Goal: Information Seeking & Learning: Check status

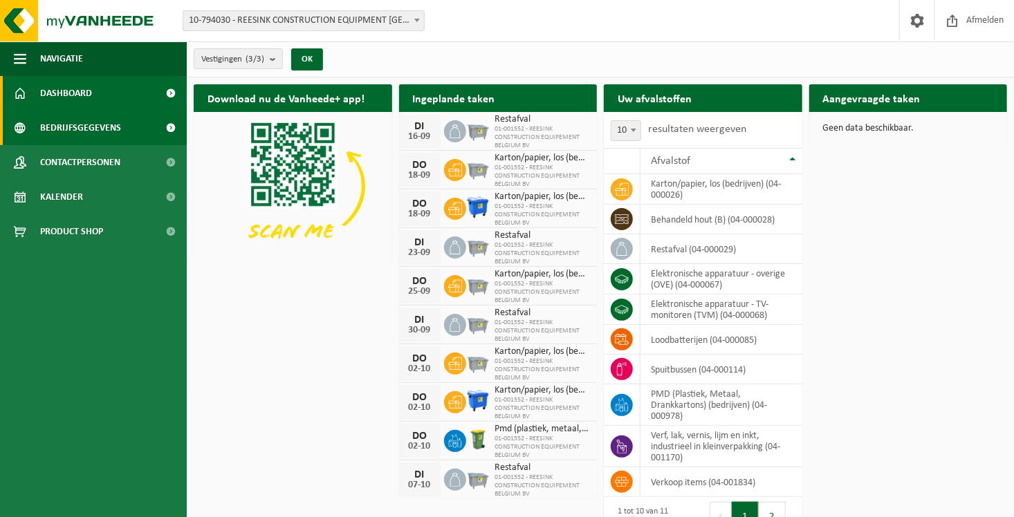
drag, startPoint x: 0, startPoint y: 0, endPoint x: 103, endPoint y: 122, distance: 159.5
click at [103, 122] on span "Bedrijfsgegevens" at bounding box center [80, 128] width 81 height 35
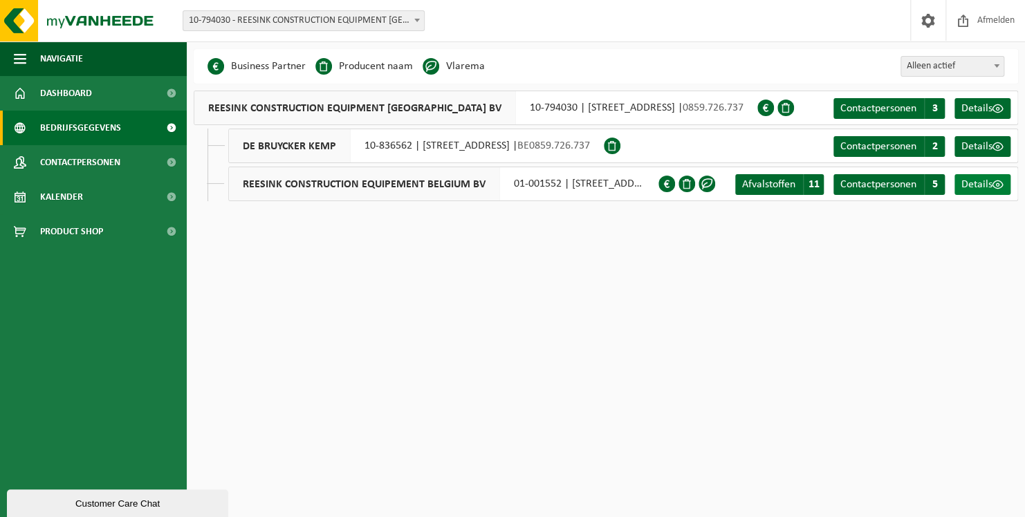
click at [981, 183] on span "Details" at bounding box center [976, 184] width 31 height 11
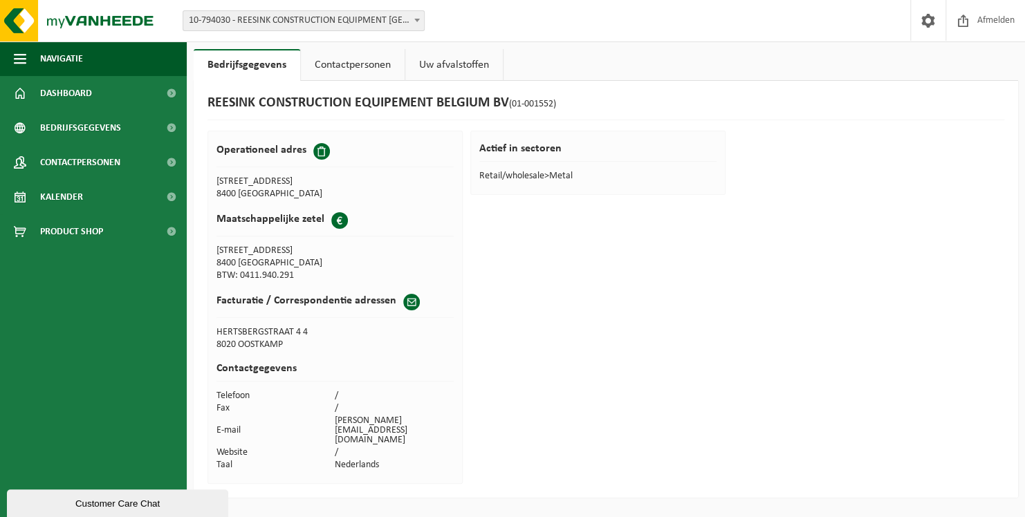
click at [438, 58] on link "Uw afvalstoffen" at bounding box center [454, 65] width 98 height 32
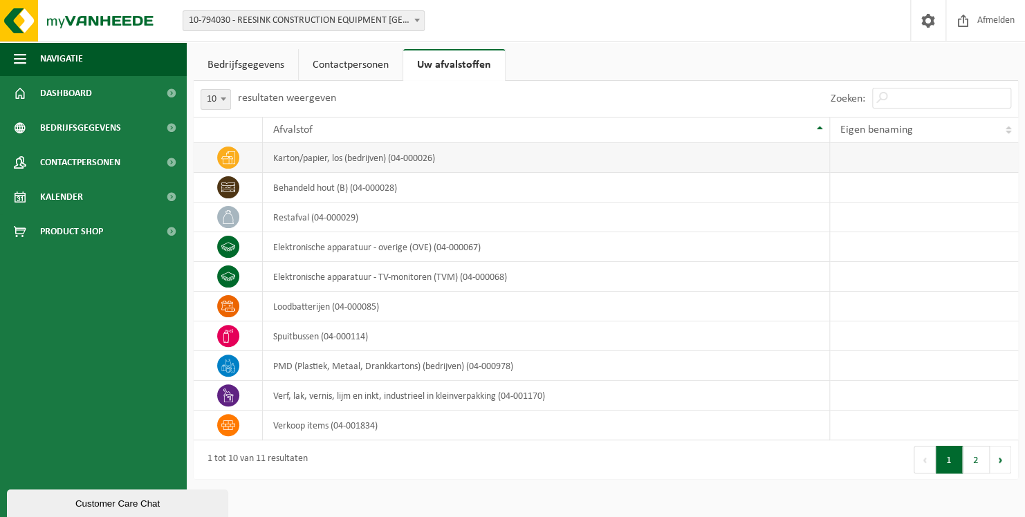
click at [396, 155] on td "karton/papier, los (bedrijven) (04-000026)" at bounding box center [546, 158] width 567 height 30
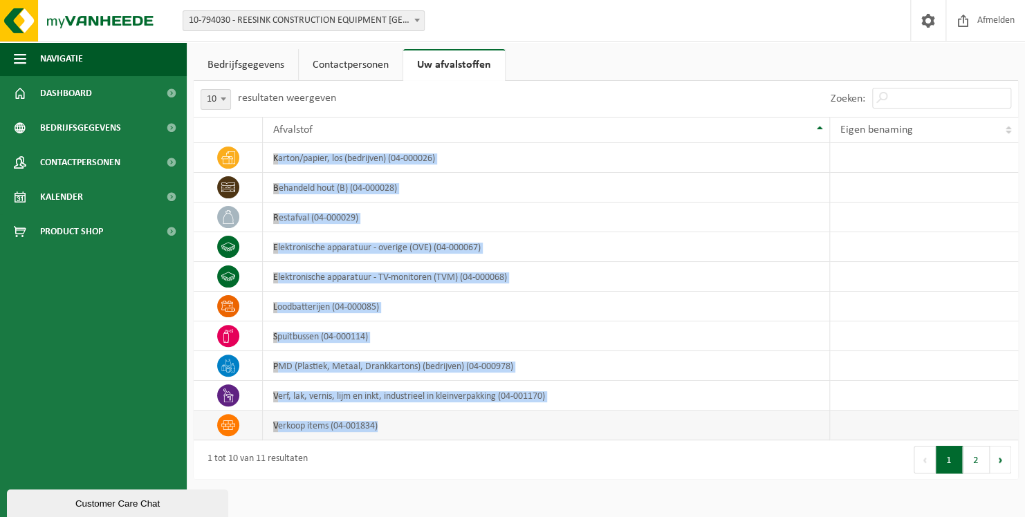
drag, startPoint x: 207, startPoint y: 152, endPoint x: 491, endPoint y: 420, distance: 389.9
click at [491, 420] on tbody "karton/papier, los (bedrijven) (04-000026) behandeld hout (B) (04-000028) resta…" at bounding box center [606, 291] width 824 height 297
copy tbody "karton/papier, los (bedrijven) (04-000026) behandeld hout (B) (04-000028) resta…"
click at [974, 456] on button "2" at bounding box center [976, 460] width 27 height 28
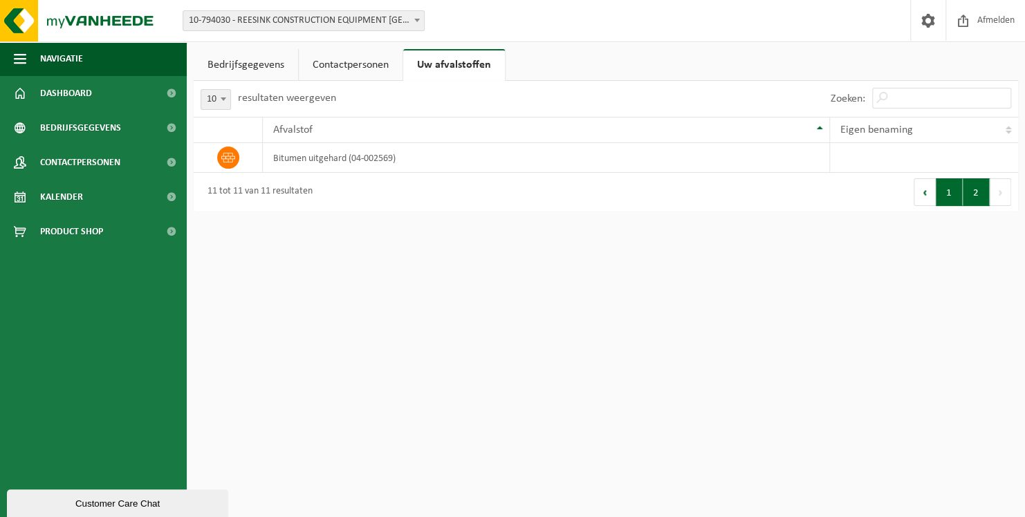
click at [954, 193] on button "1" at bounding box center [949, 192] width 27 height 28
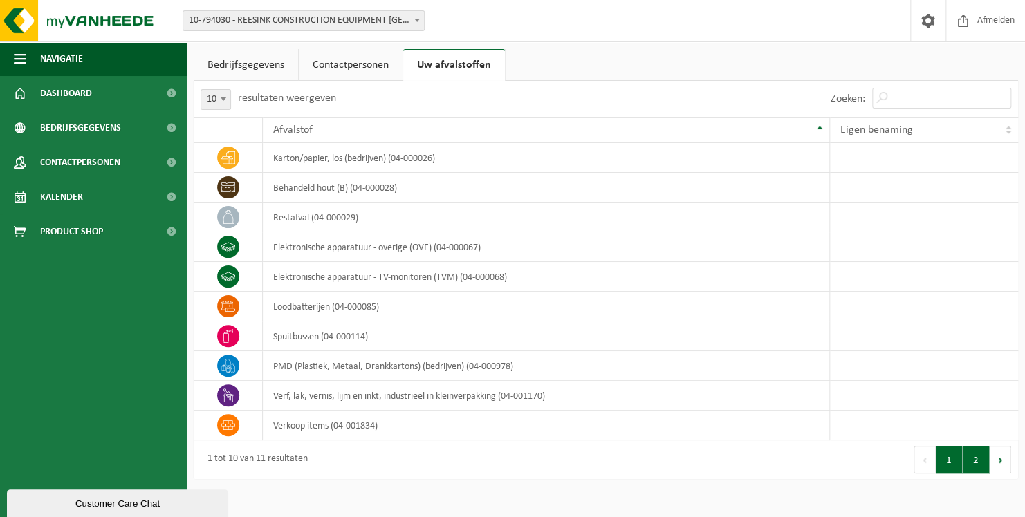
click at [974, 469] on button "2" at bounding box center [976, 460] width 27 height 28
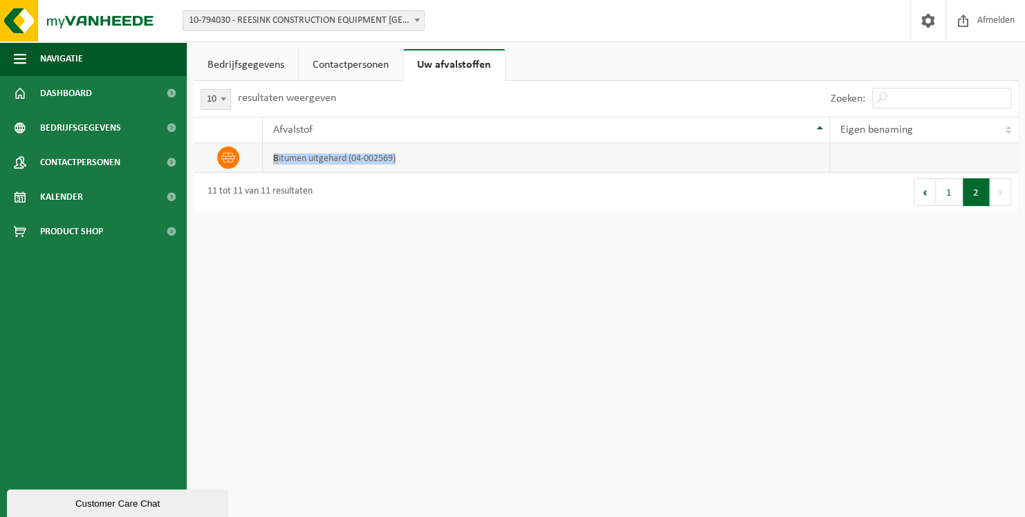
drag, startPoint x: 400, startPoint y: 164, endPoint x: 272, endPoint y: 170, distance: 128.8
click at [272, 170] on td "bitumen uitgehard (04-002569)" at bounding box center [546, 158] width 567 height 30
copy td "bitumen uitgehard (04-002569)"
click at [950, 185] on button "1" at bounding box center [949, 192] width 27 height 28
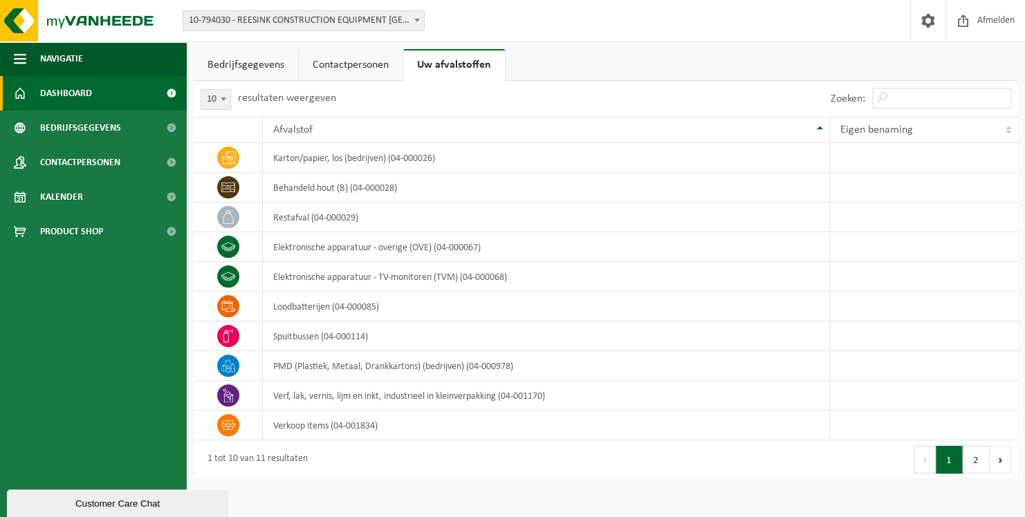
click at [83, 93] on span "Dashboard" at bounding box center [66, 93] width 52 height 35
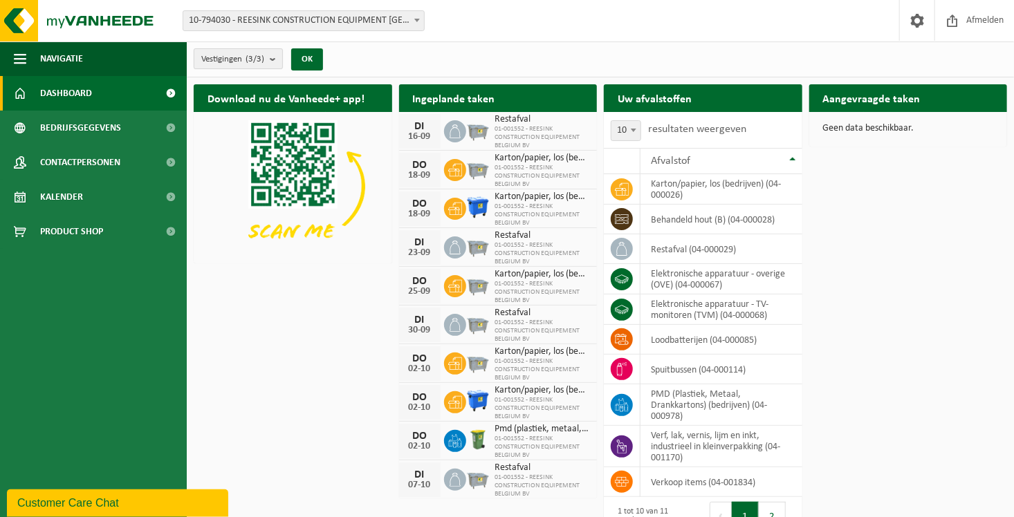
click at [259, 60] on count "(3/3)" at bounding box center [254, 59] width 19 height 9
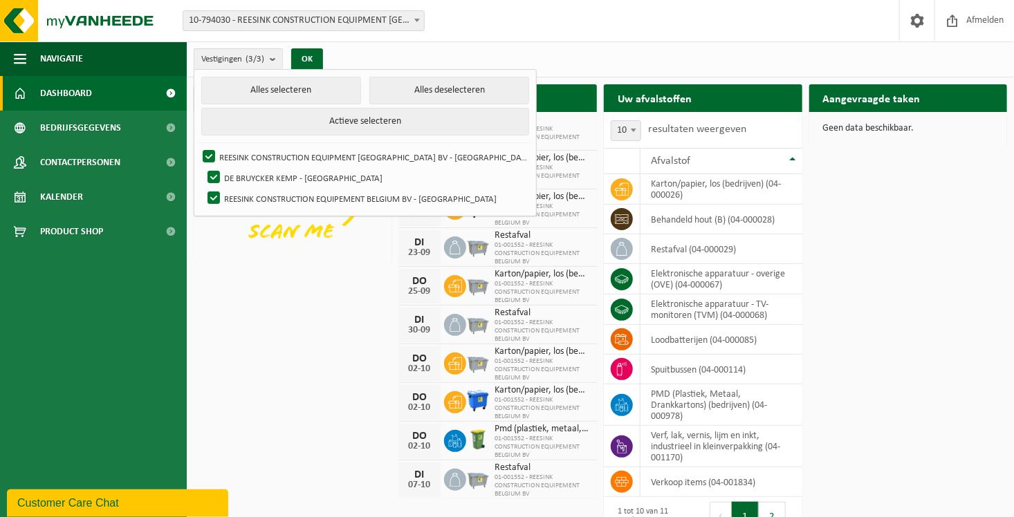
click at [651, 19] on div "Vestiging: 10-794030 - REESINK CONSTRUCTION EQUIPMENT BELGIUM BV - HAMME 10-836…" at bounding box center [507, 21] width 1014 height 42
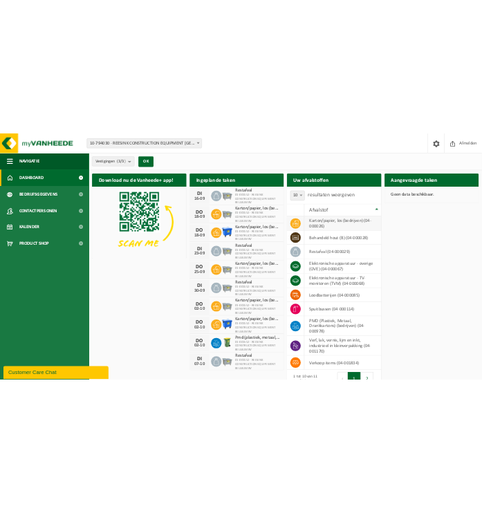
scroll to position [50, 0]
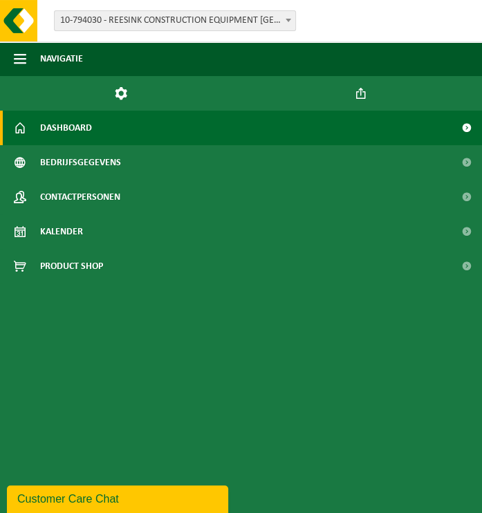
click at [465, 125] on span at bounding box center [466, 128] width 31 height 35
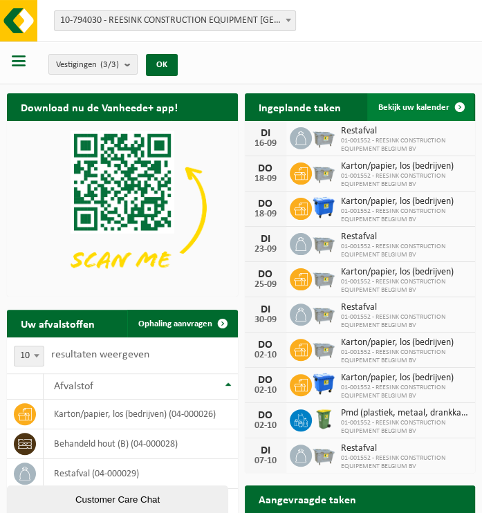
click at [455, 106] on span at bounding box center [460, 107] width 28 height 28
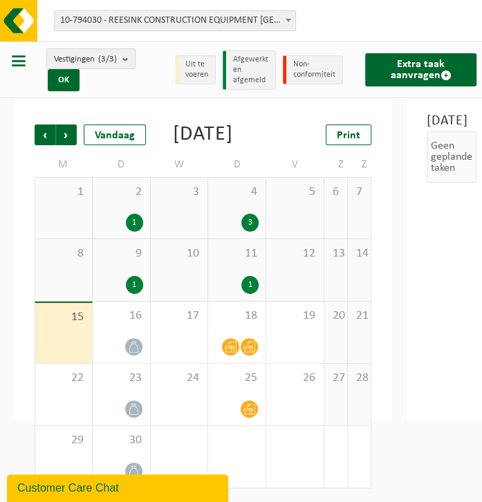
scroll to position [37, 0]
click at [45, 124] on span "Vorige" at bounding box center [45, 134] width 21 height 21
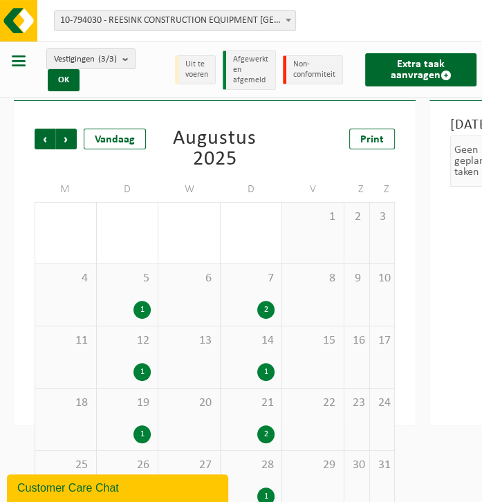
scroll to position [0, 0]
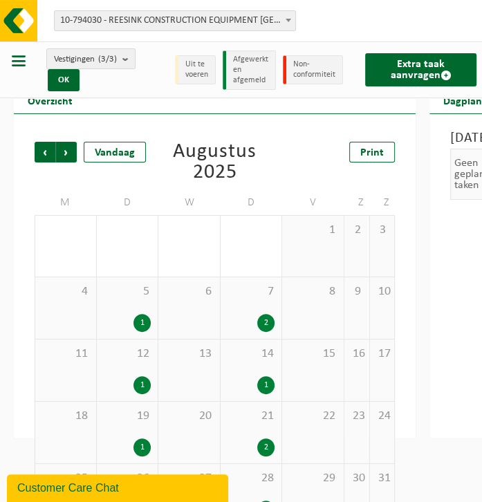
click at [246, 301] on div "7 2" at bounding box center [252, 308] width 62 height 62
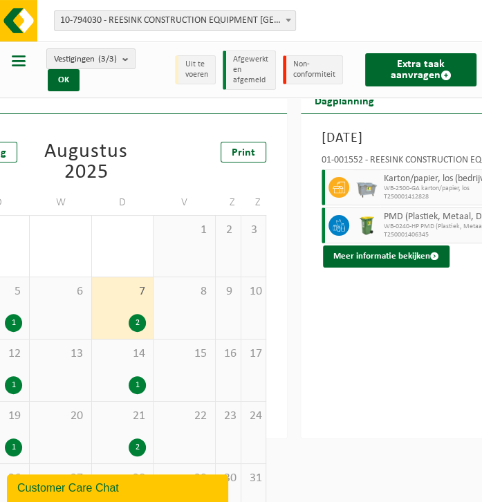
scroll to position [0, 105]
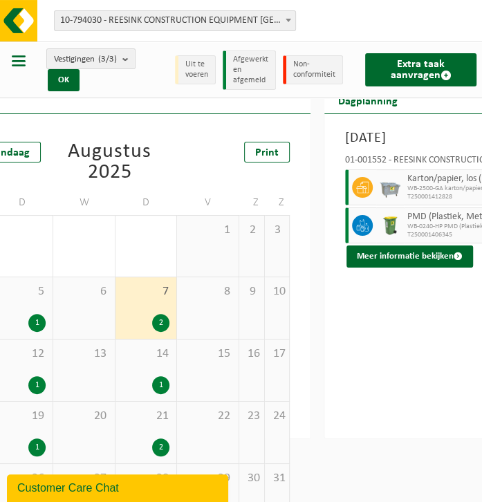
click at [150, 351] on span "14" at bounding box center [146, 353] width 48 height 15
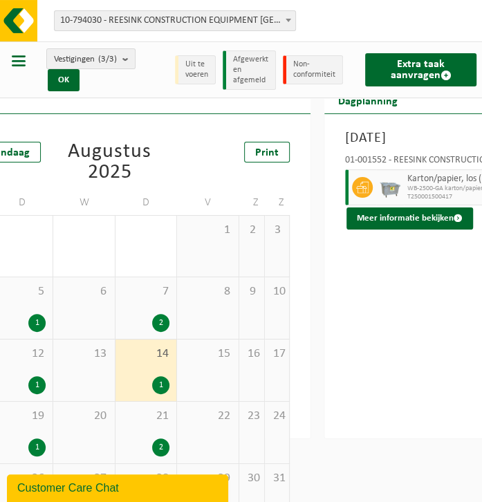
drag, startPoint x: 147, startPoint y: 430, endPoint x: 148, endPoint y: 421, distance: 9.1
click at [147, 429] on div "21 2" at bounding box center [146, 433] width 62 height 62
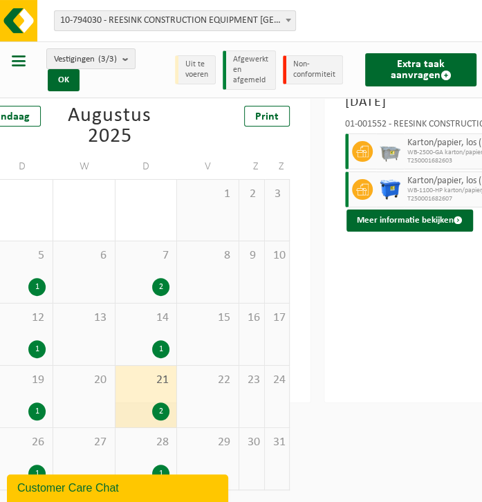
scroll to position [37, 105]
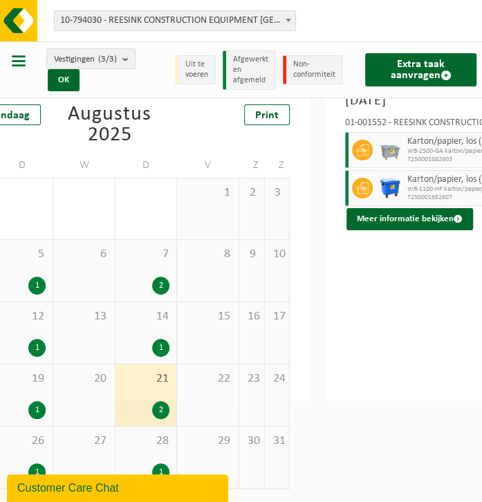
click at [150, 448] on span "28" at bounding box center [146, 441] width 48 height 15
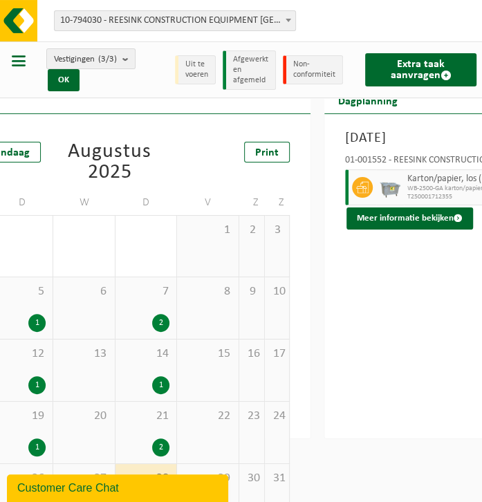
scroll to position [0, 0]
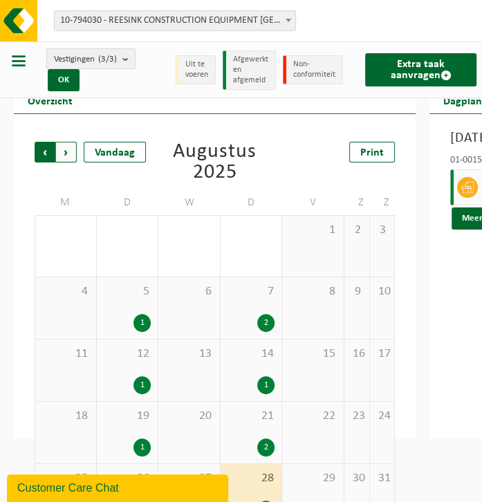
click at [71, 156] on span "Volgende" at bounding box center [66, 152] width 21 height 21
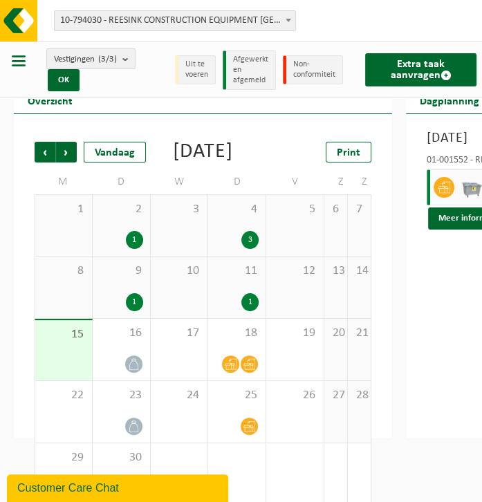
click at [150, 251] on div "2 1" at bounding box center [121, 225] width 57 height 61
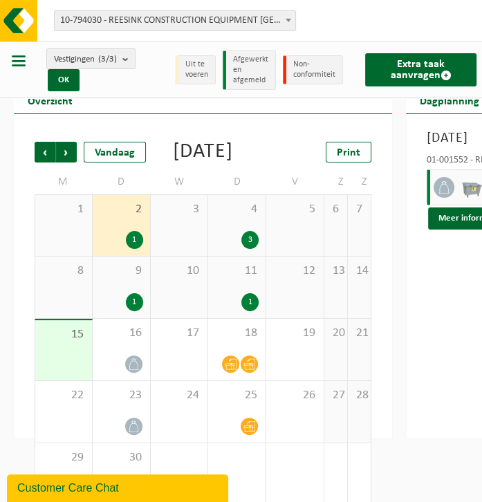
click at [256, 217] on span "4" at bounding box center [237, 209] width 44 height 15
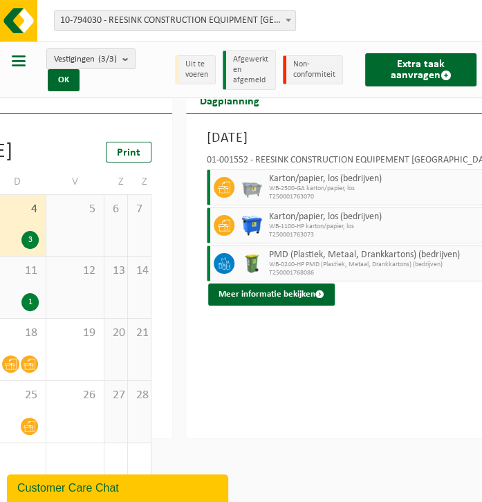
scroll to position [0, 317]
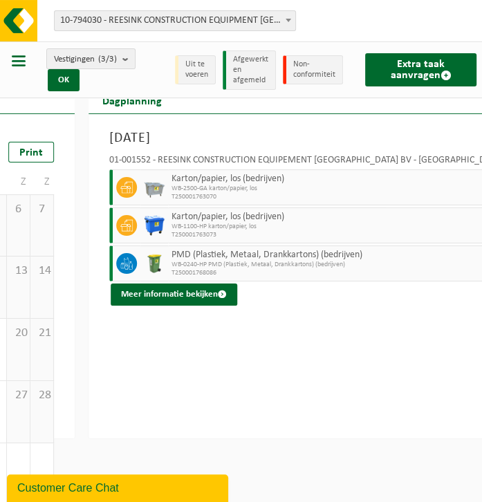
click at [165, 258] on img at bounding box center [154, 263] width 21 height 21
click at [324, 66] on li "Non-conformiteit" at bounding box center [313, 69] width 60 height 29
click at [18, 62] on span "button" at bounding box center [19, 61] width 14 height 14
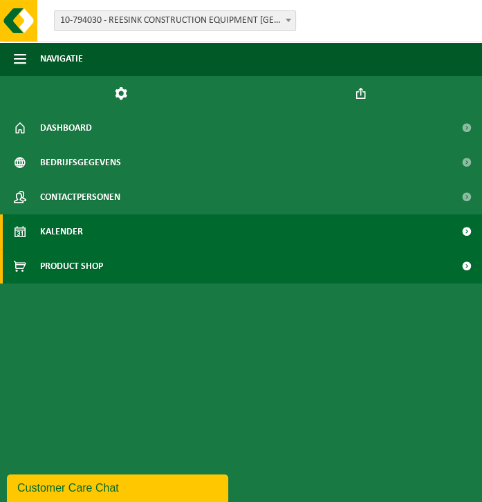
click at [102, 263] on span "Product Shop" at bounding box center [71, 266] width 63 height 35
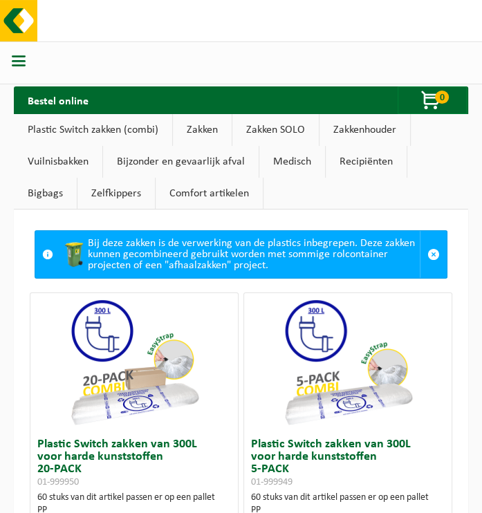
click at [48, 164] on link "Vuilnisbakken" at bounding box center [58, 162] width 89 height 32
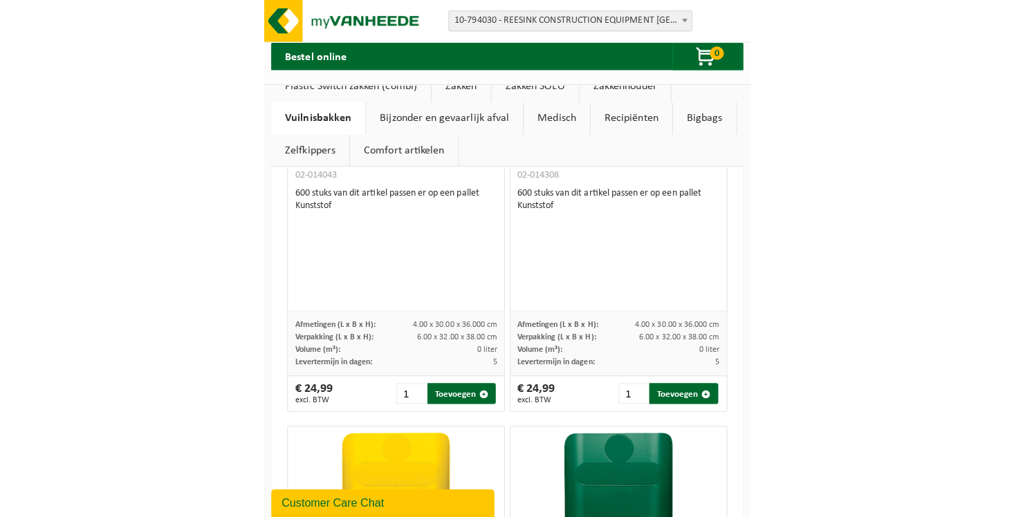
scroll to position [1864, 0]
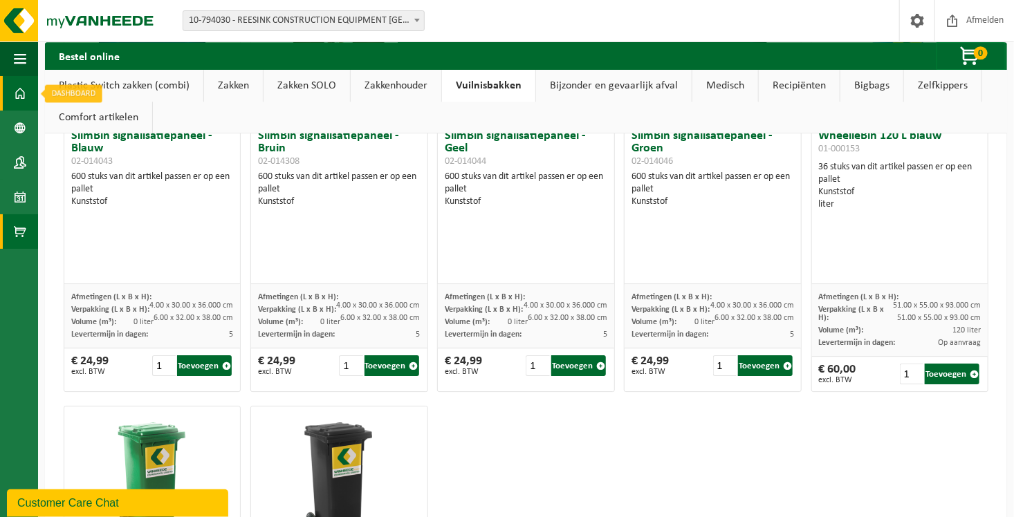
click at [19, 93] on span at bounding box center [20, 93] width 12 height 35
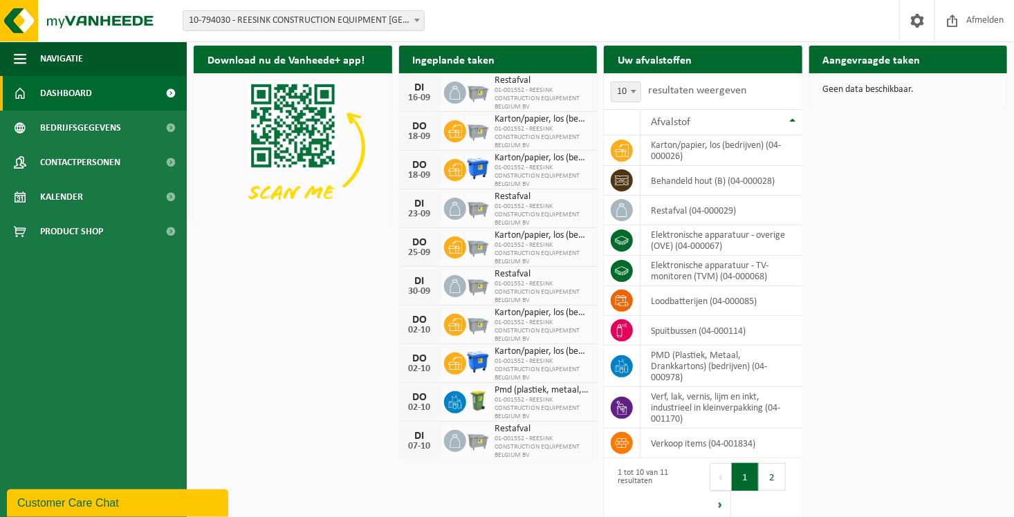
scroll to position [50, 0]
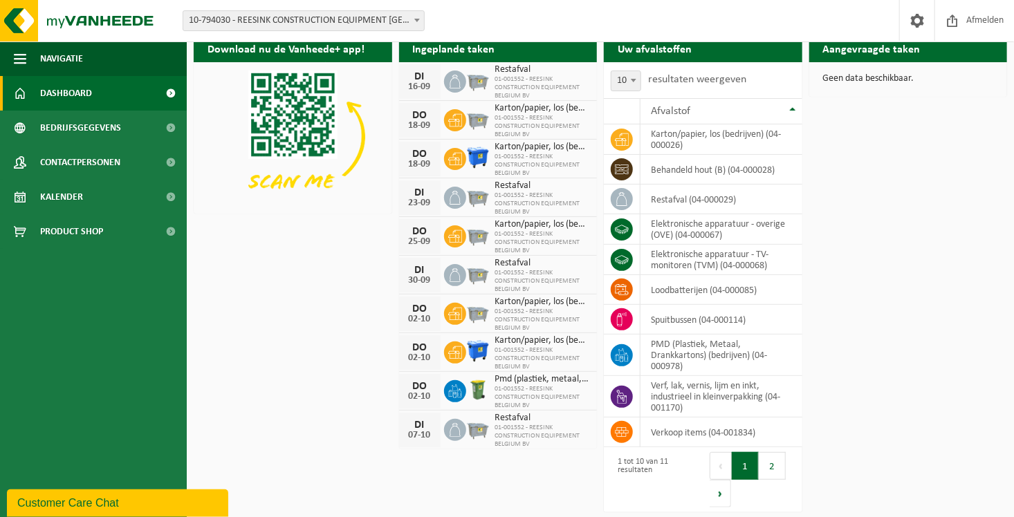
click at [504, 432] on span "01-001552 - REESINK CONSTRUCTION EQUIPEMENT BELGIUM BV" at bounding box center [542, 436] width 95 height 25
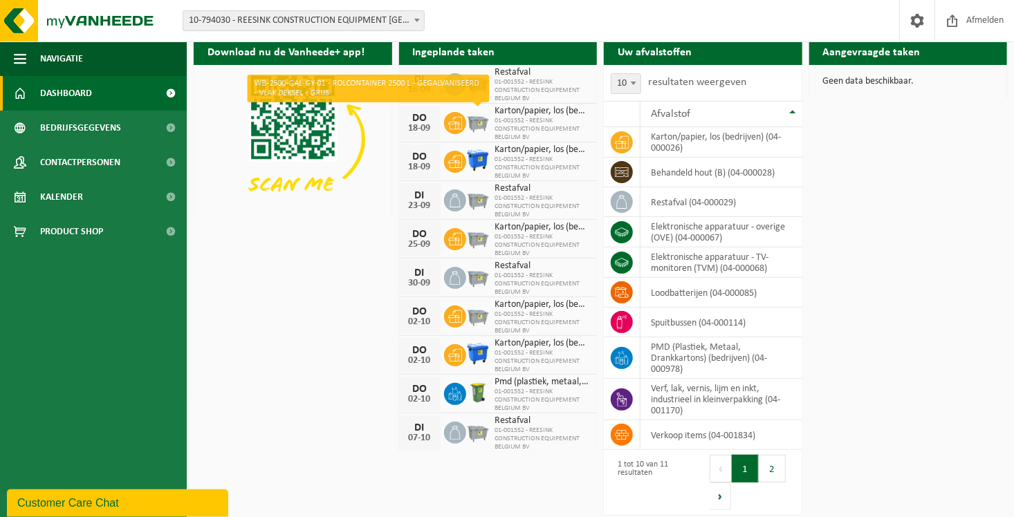
scroll to position [0, 0]
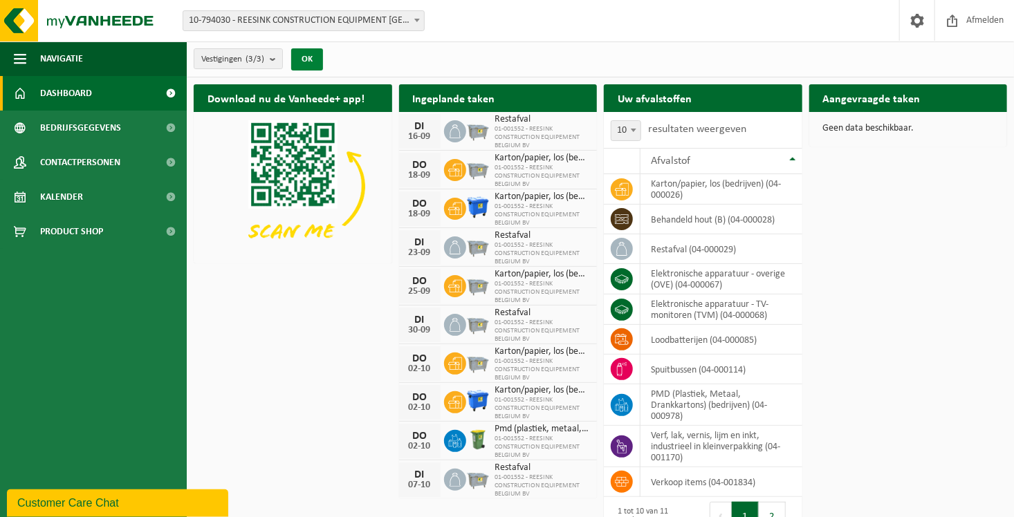
click at [307, 53] on button "OK" at bounding box center [307, 59] width 32 height 22
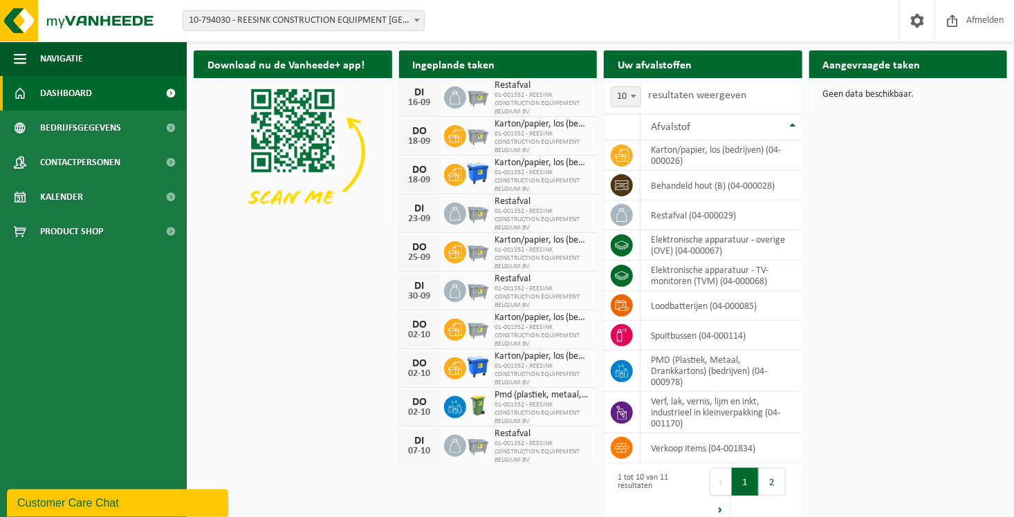
scroll to position [50, 0]
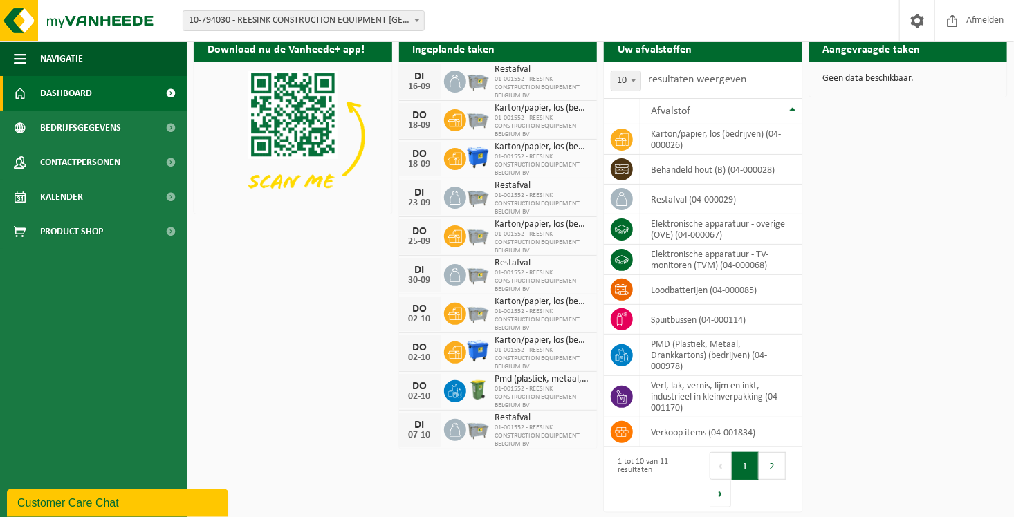
click at [452, 474] on div "Download nu de Vanheede+ app! Verberg Ingeplande taken Bekijk uw kalender [DATE…" at bounding box center [600, 273] width 820 height 490
click at [490, 428] on div "Restafval 01-001552 - REESINK CONSTRUCTION EQUIPEMENT BELGIUM BV" at bounding box center [539, 430] width 102 height 38
click at [418, 420] on div "DI" at bounding box center [420, 425] width 28 height 11
click at [422, 393] on div "02-10" at bounding box center [420, 397] width 28 height 10
click at [621, 382] on td at bounding box center [622, 396] width 37 height 41
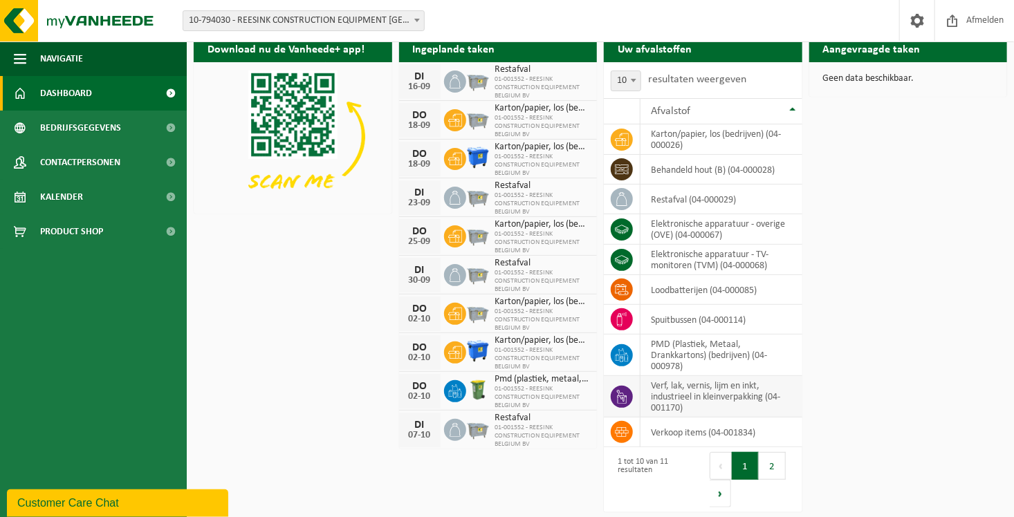
click at [621, 391] on icon at bounding box center [622, 397] width 14 height 14
click at [621, 390] on icon at bounding box center [622, 397] width 14 height 14
drag, startPoint x: 621, startPoint y: 390, endPoint x: 624, endPoint y: 352, distance: 38.2
click at [624, 352] on icon at bounding box center [622, 356] width 14 height 14
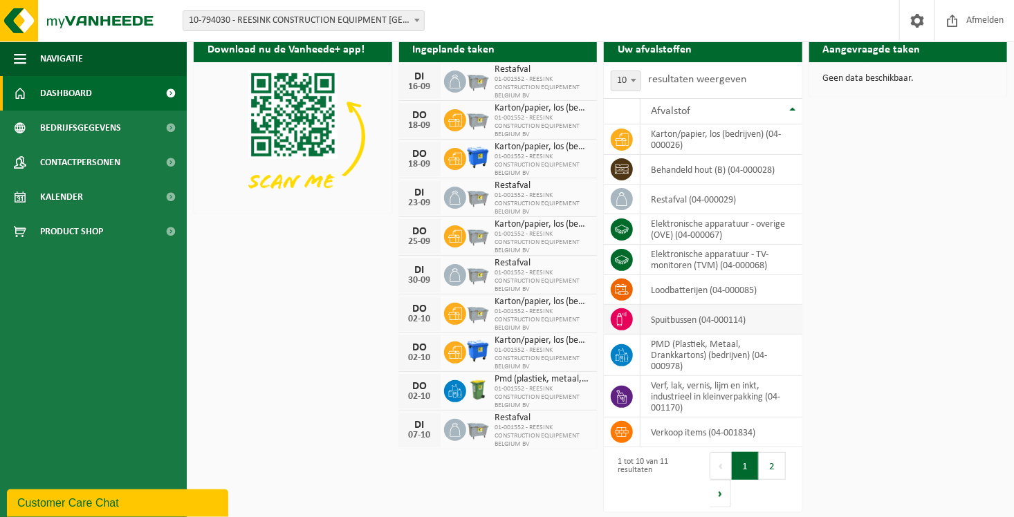
click at [626, 322] on icon at bounding box center [622, 320] width 14 height 14
click at [627, 321] on icon at bounding box center [622, 320] width 14 height 14
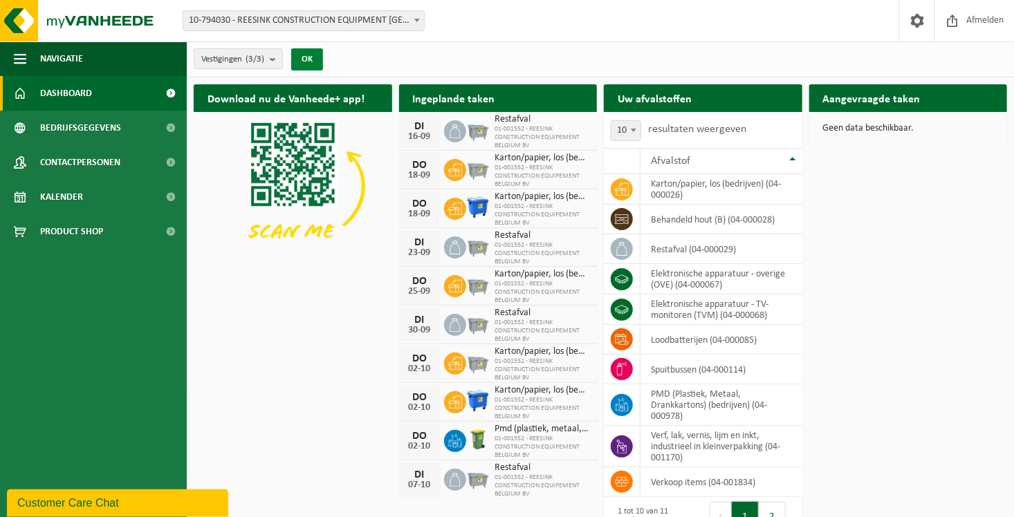
click at [322, 53] on button "OK" at bounding box center [307, 59] width 32 height 22
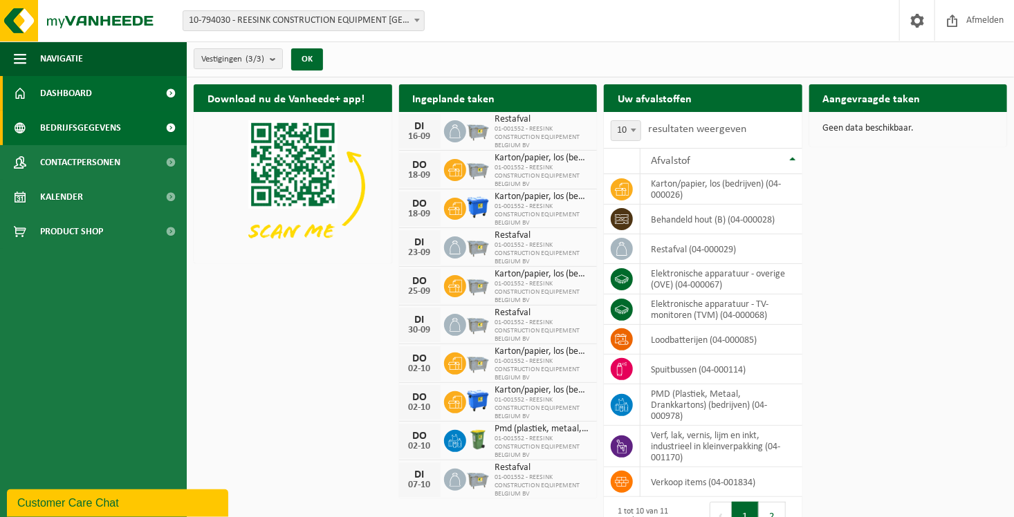
click at [48, 121] on span "Bedrijfsgegevens" at bounding box center [80, 128] width 81 height 35
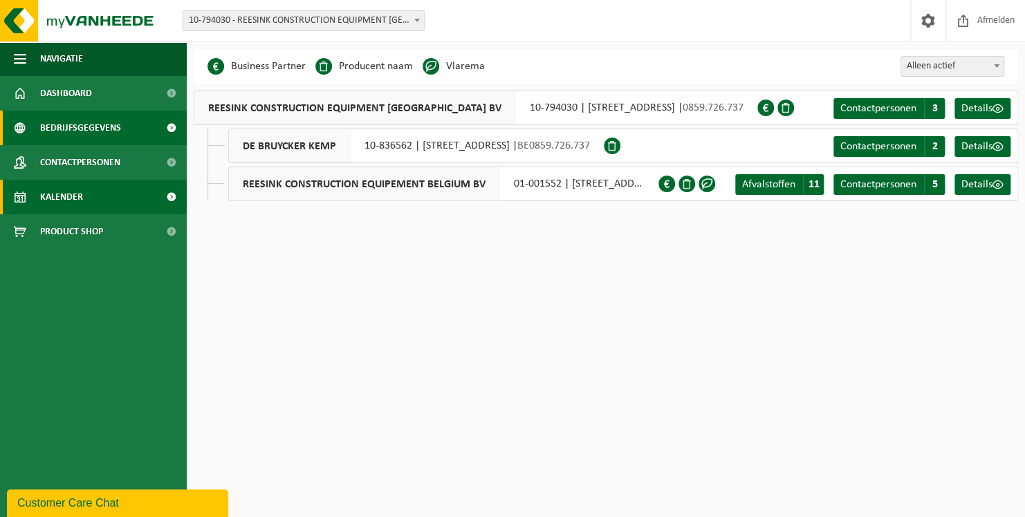
click at [49, 196] on span "Kalender" at bounding box center [61, 197] width 43 height 35
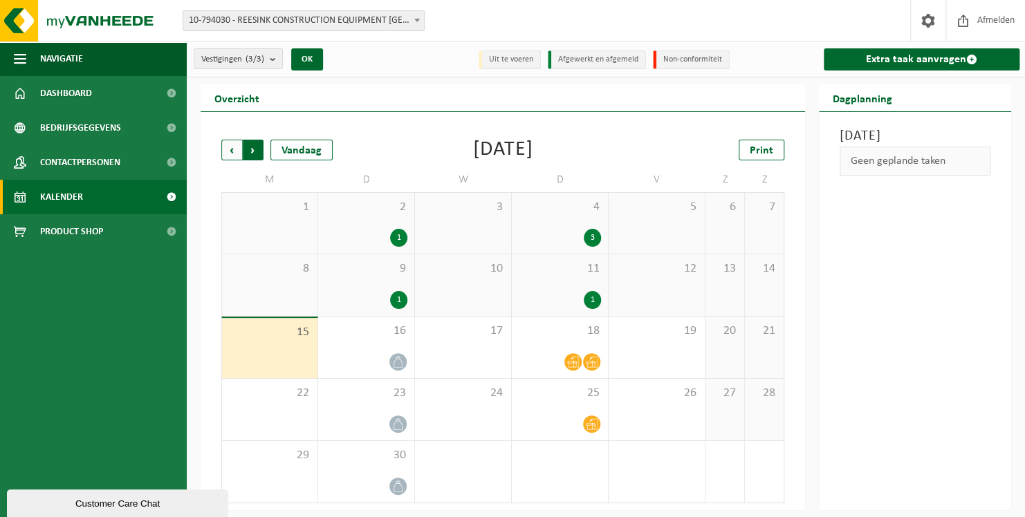
click at [233, 150] on span "Vorige" at bounding box center [231, 150] width 21 height 21
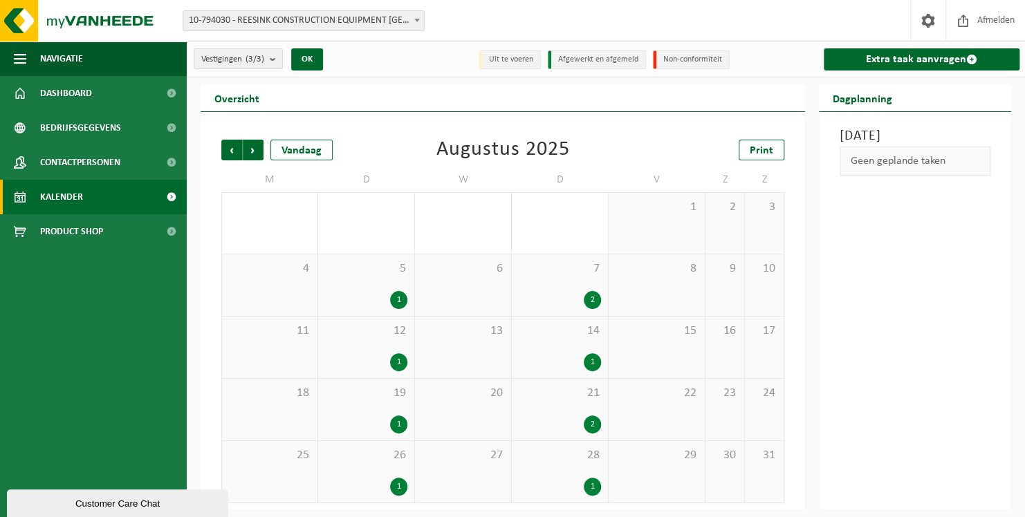
click at [568, 412] on div "21 2" at bounding box center [560, 410] width 96 height 62
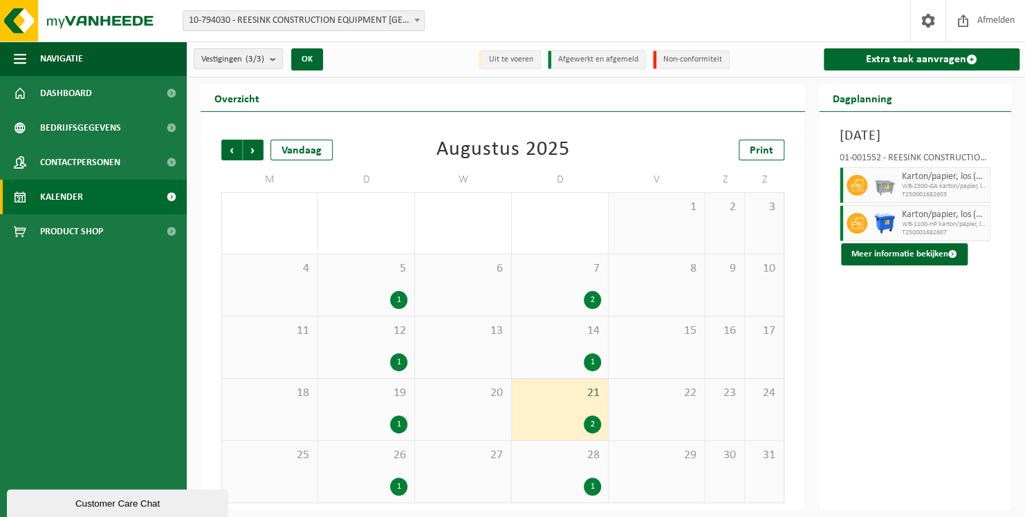
click at [384, 396] on span "19" at bounding box center [366, 393] width 82 height 15
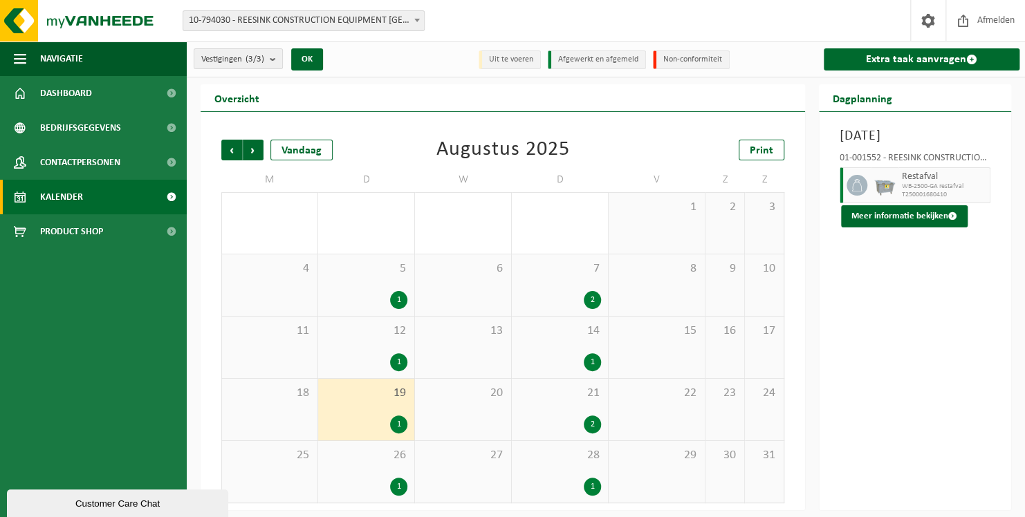
click at [377, 340] on div "12 1" at bounding box center [366, 348] width 96 height 62
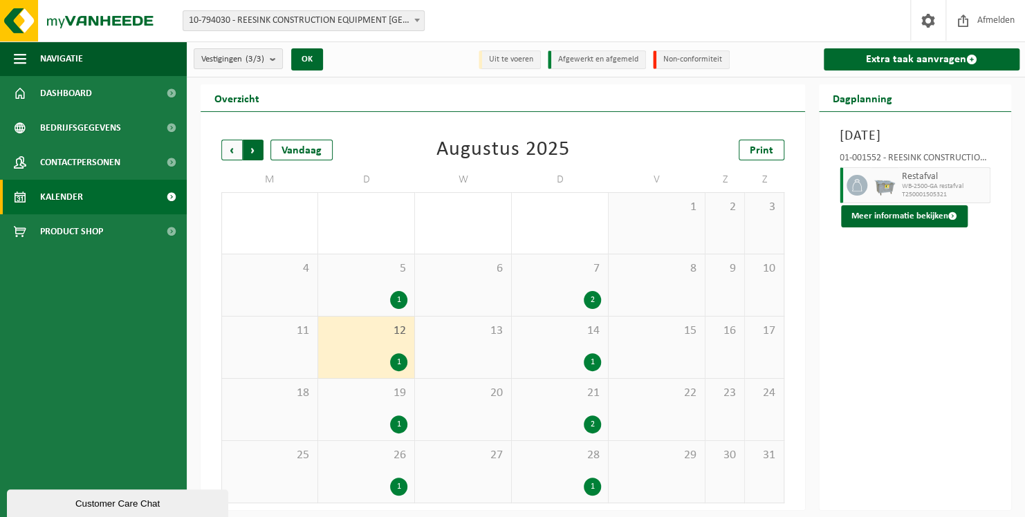
click at [236, 148] on span "Vorige" at bounding box center [231, 150] width 21 height 21
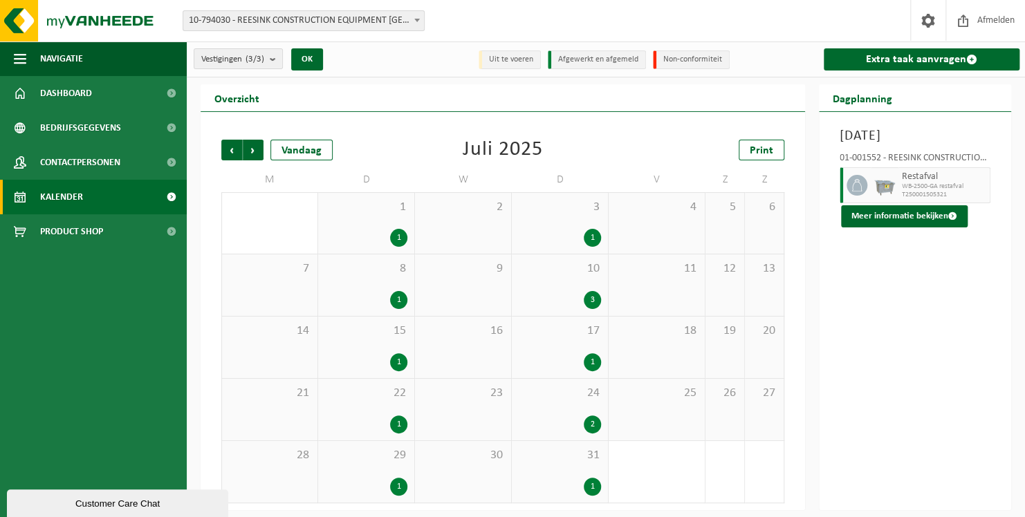
click at [404, 236] on div "1" at bounding box center [398, 238] width 17 height 18
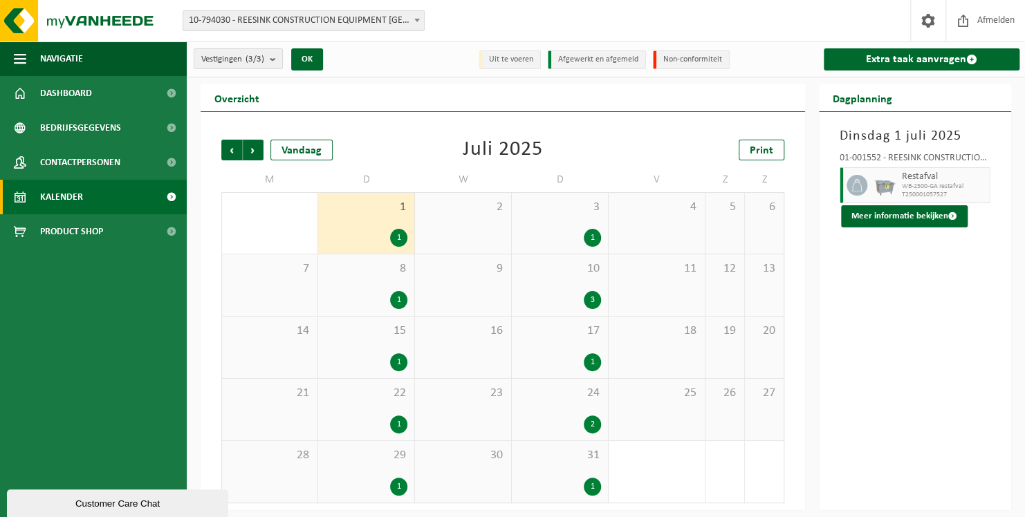
click at [557, 225] on div "3 1" at bounding box center [560, 223] width 96 height 61
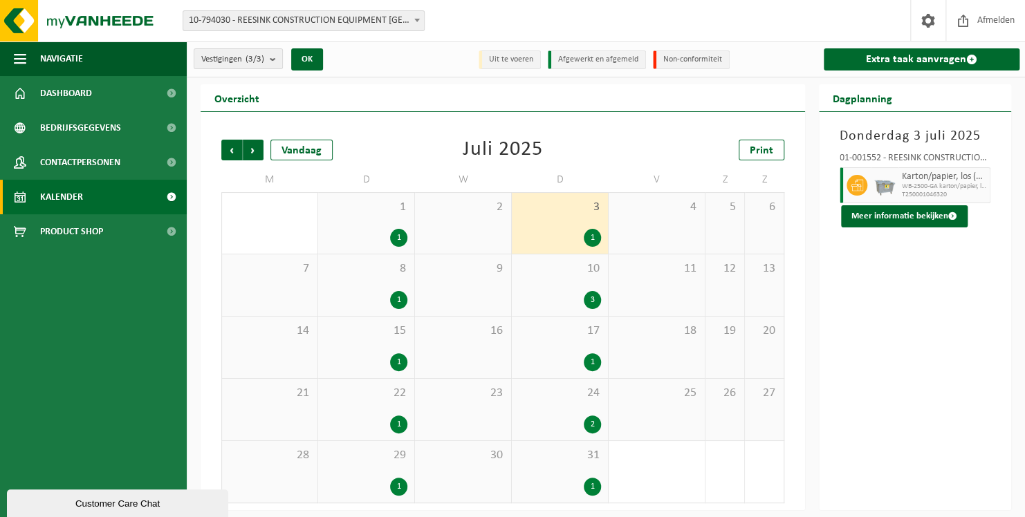
click at [546, 282] on div "10 3" at bounding box center [560, 285] width 96 height 62
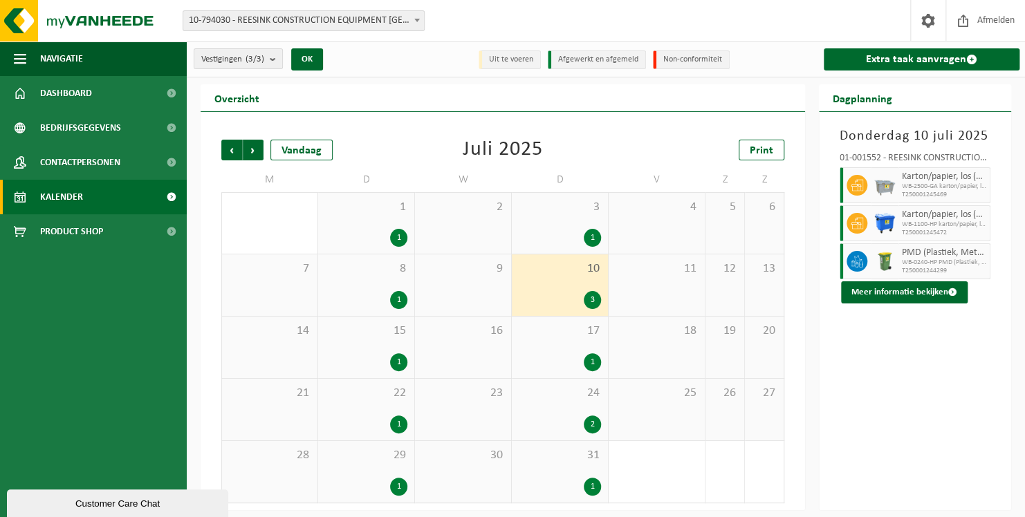
click at [349, 304] on div "1" at bounding box center [366, 300] width 82 height 18
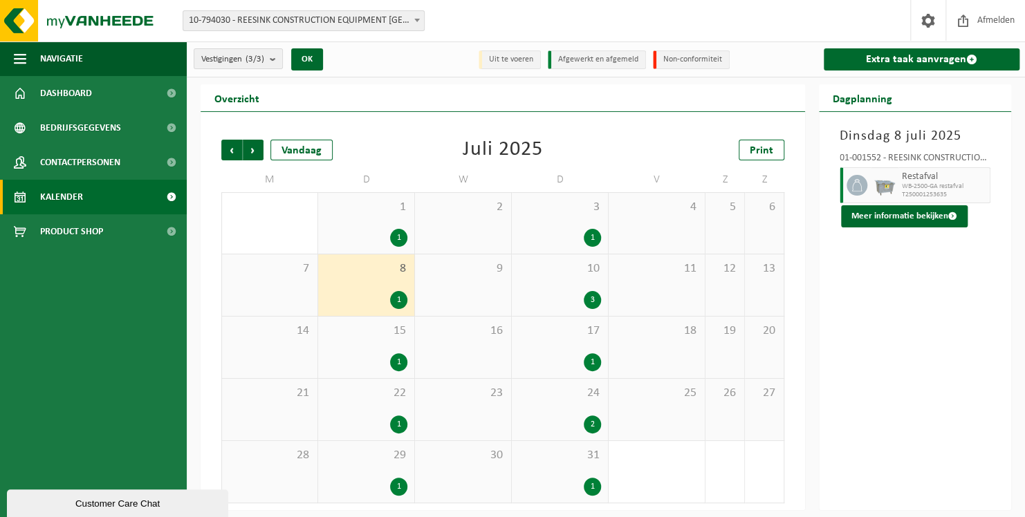
click at [356, 346] on div "15 1" at bounding box center [366, 348] width 96 height 62
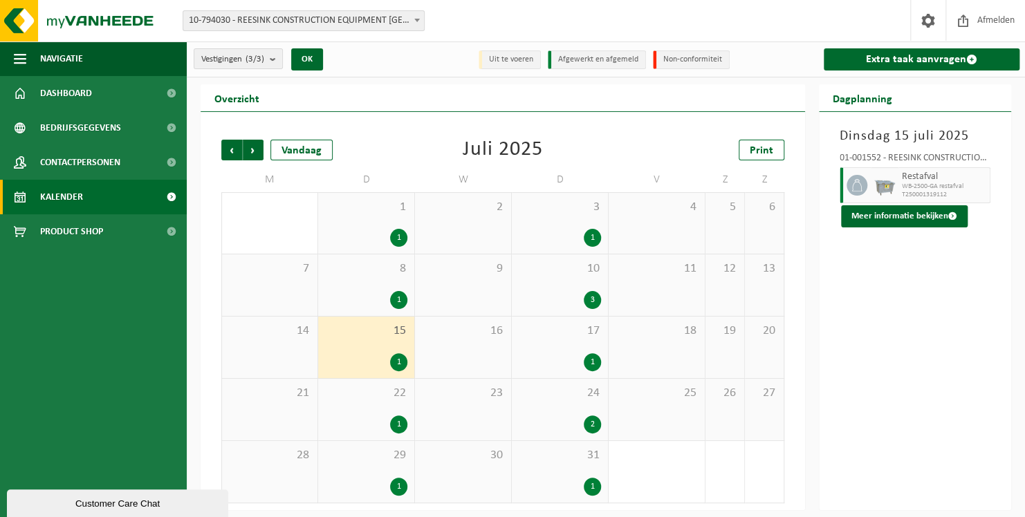
click at [555, 354] on div "1" at bounding box center [560, 362] width 82 height 18
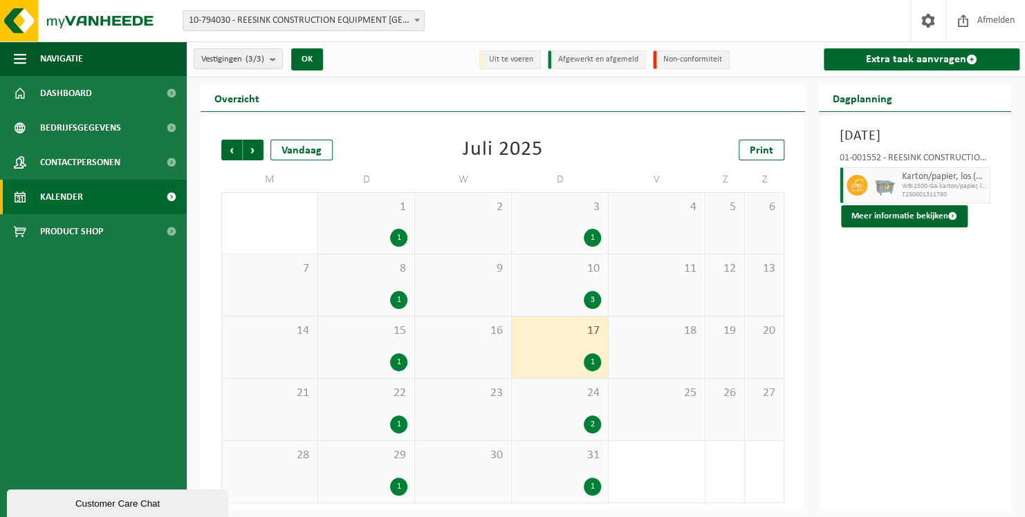
click at [555, 387] on span "24" at bounding box center [560, 393] width 82 height 15
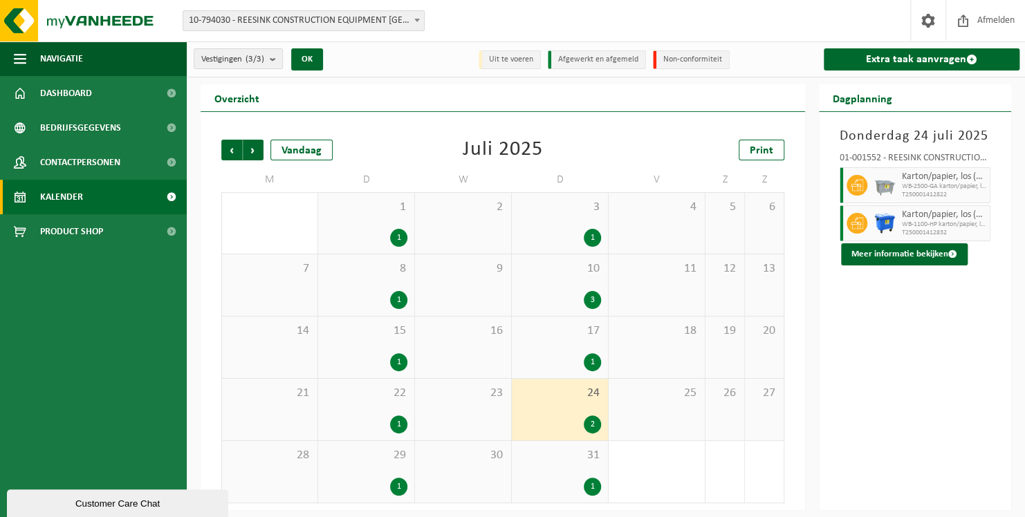
click at [380, 400] on div "22 1" at bounding box center [366, 410] width 96 height 62
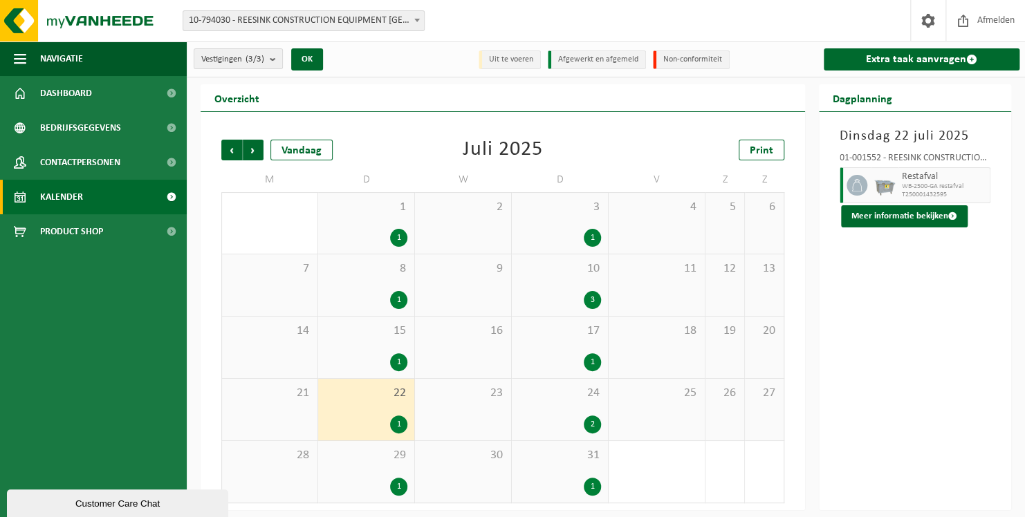
click at [527, 490] on div "1" at bounding box center [560, 487] width 82 height 18
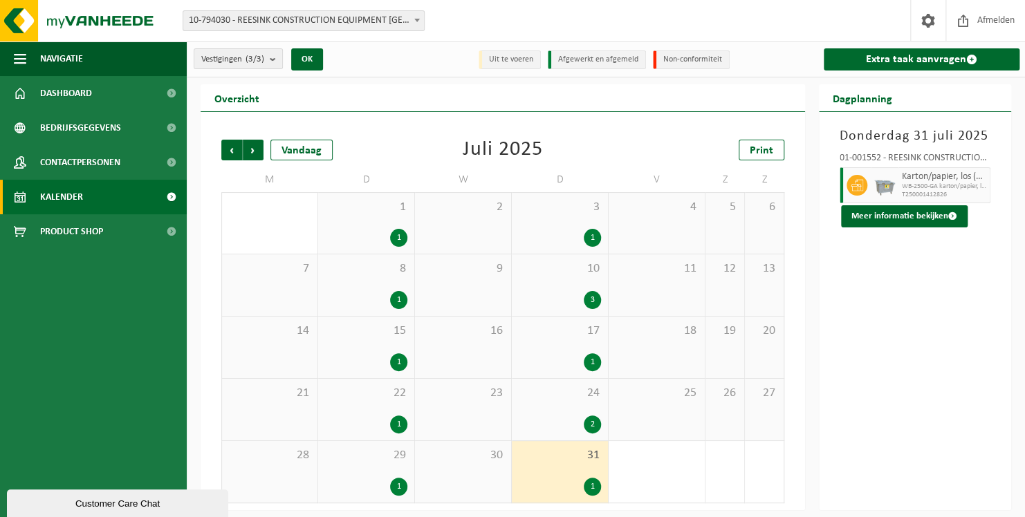
click at [352, 459] on span "29" at bounding box center [366, 455] width 82 height 15
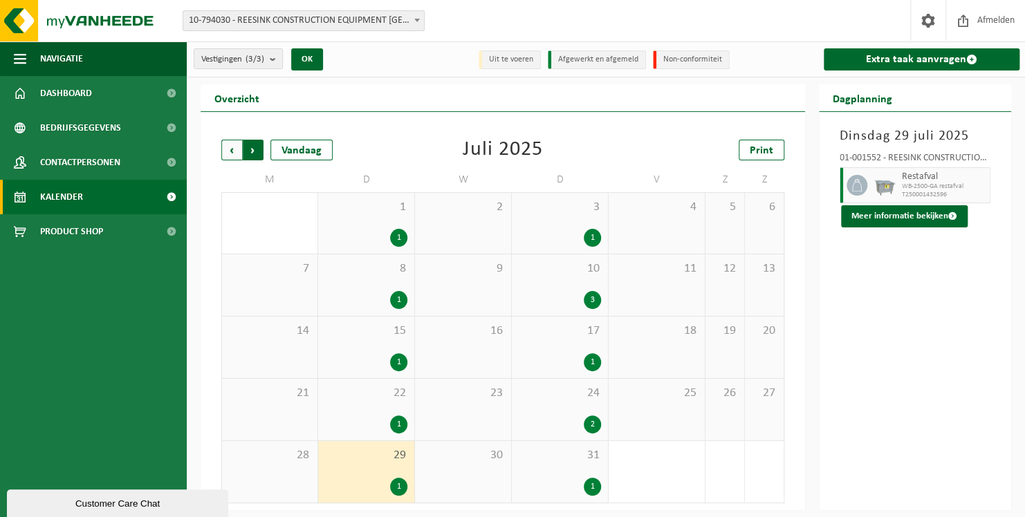
click at [235, 149] on span "Vorige" at bounding box center [231, 150] width 21 height 21
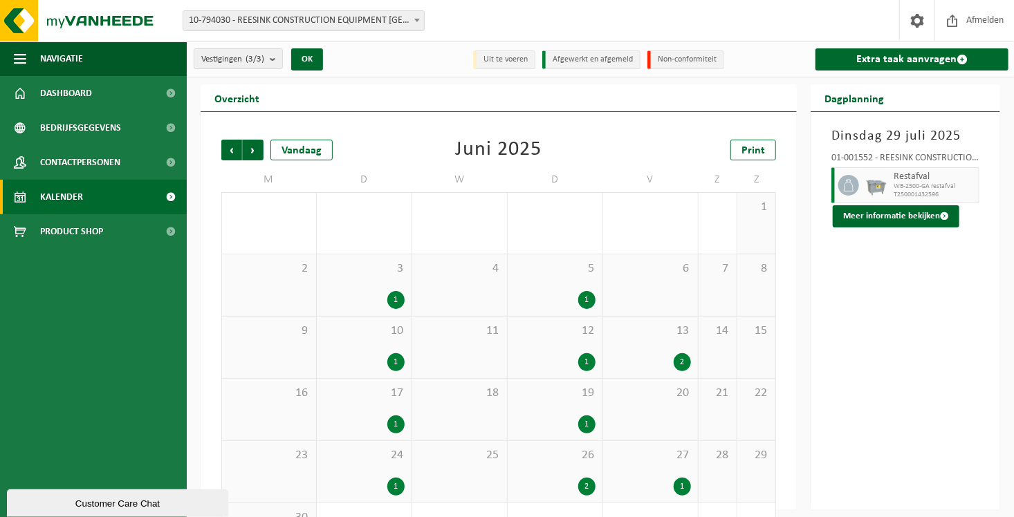
click at [659, 344] on div "13 2" at bounding box center [650, 348] width 95 height 62
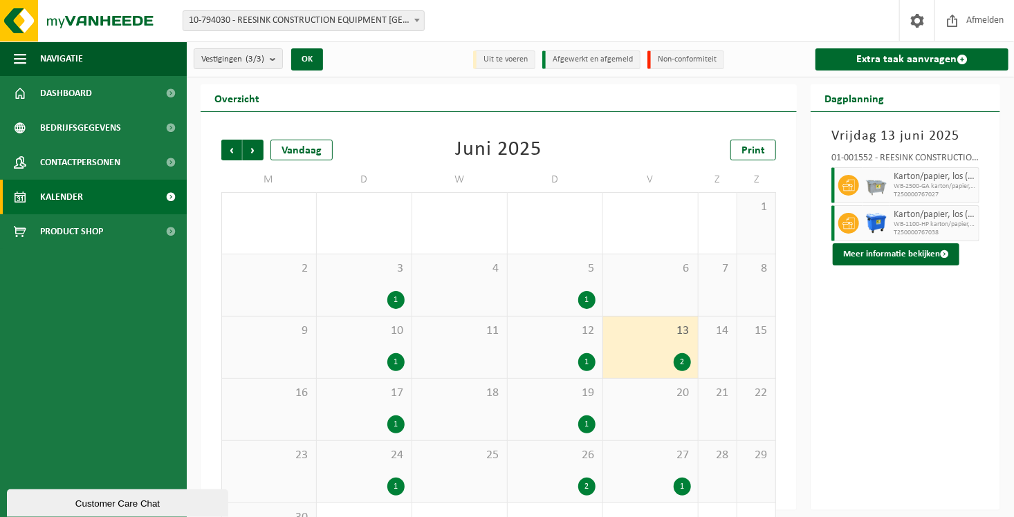
click at [582, 350] on div "12 1" at bounding box center [555, 348] width 95 height 62
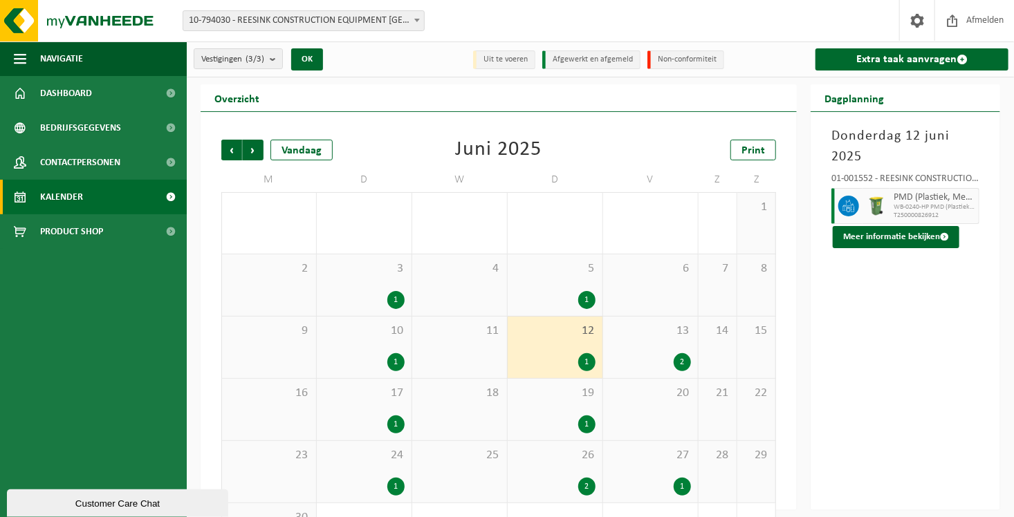
click at [619, 340] on div "13 2" at bounding box center [650, 348] width 95 height 62
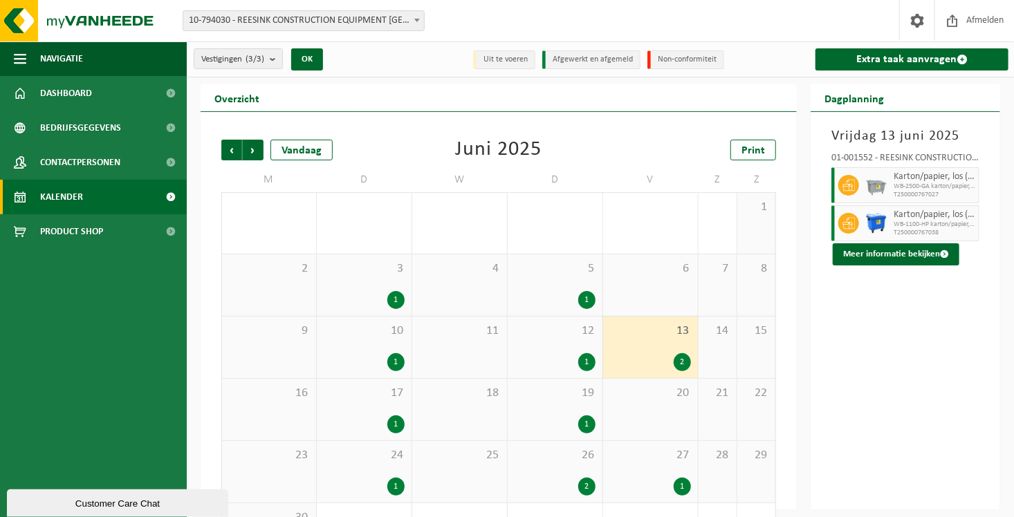
click at [555, 273] on span "5" at bounding box center [554, 268] width 81 height 15
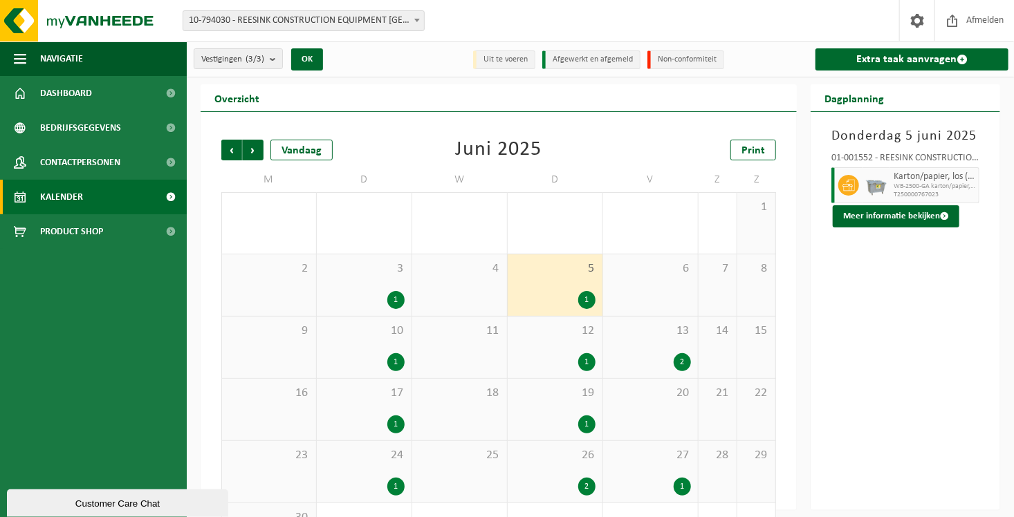
click at [532, 451] on span "26" at bounding box center [554, 455] width 81 height 15
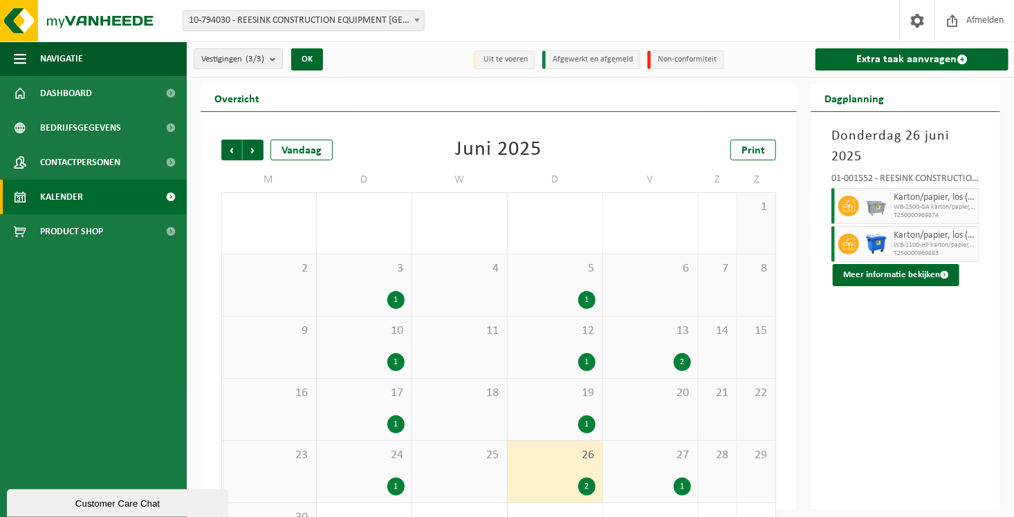
click at [642, 483] on div "1" at bounding box center [650, 487] width 81 height 18
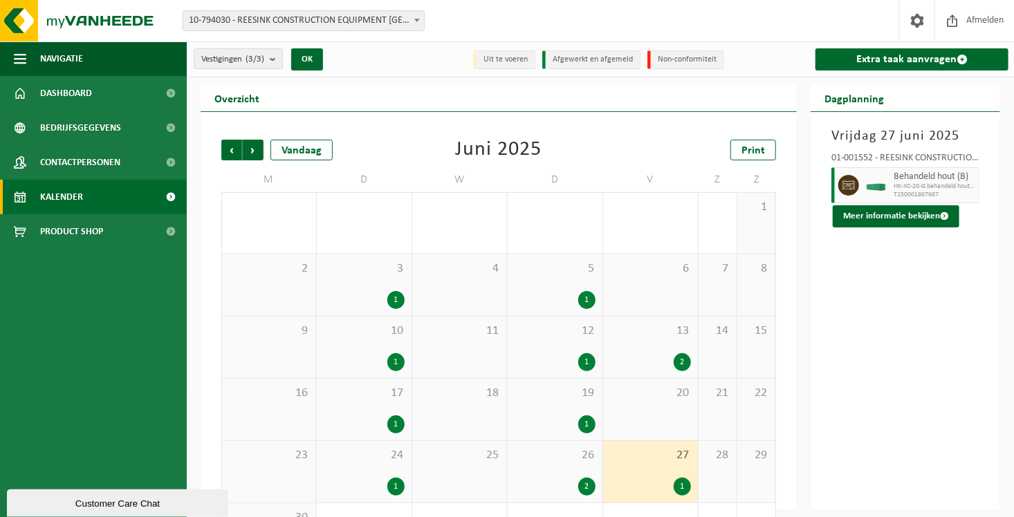
click at [931, 187] on span "HK-XC-20-G behandeld hout (B)" at bounding box center [934, 187] width 82 height 8
click at [925, 219] on button "Meer informatie bekijken" at bounding box center [896, 216] width 127 height 22
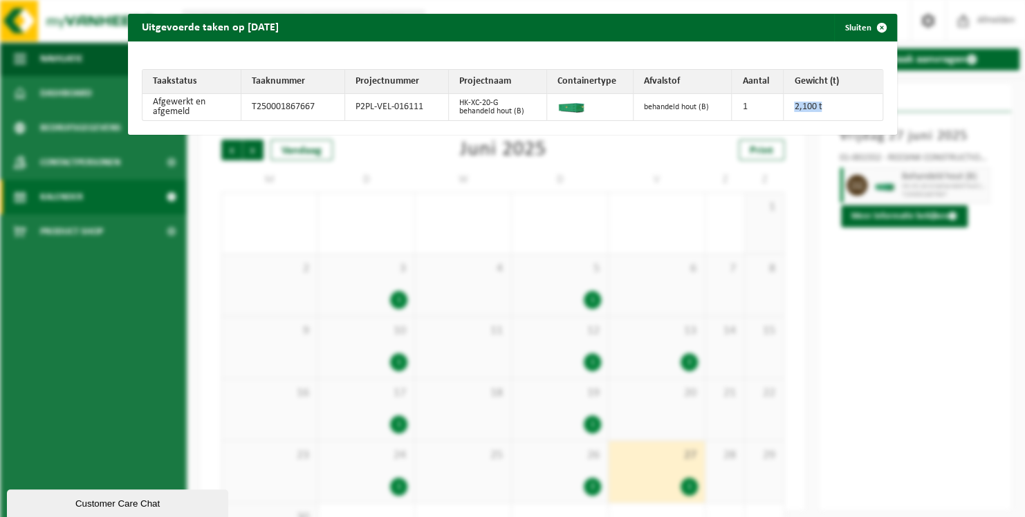
drag, startPoint x: 814, startPoint y: 109, endPoint x: 785, endPoint y: 111, distance: 29.1
click at [785, 111] on td "2,100 t" at bounding box center [832, 107] width 98 height 26
click at [579, 106] on td at bounding box center [590, 107] width 86 height 26
click at [786, 207] on div "Uitgevoerde taken op 2025-06-27 Sluiten Taakstatus Taaknummer Projectnummer Pro…" at bounding box center [512, 258] width 1025 height 517
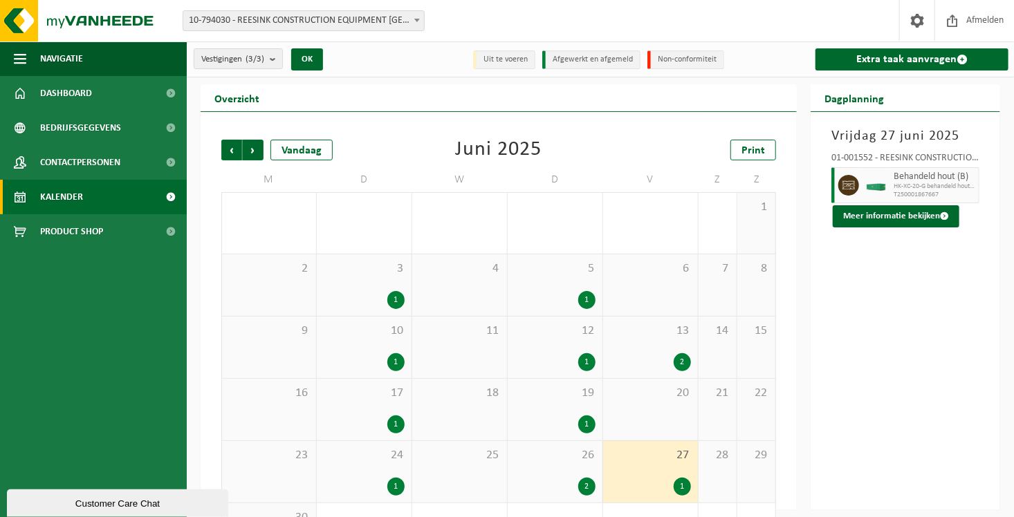
click at [548, 460] on span "26" at bounding box center [554, 455] width 81 height 15
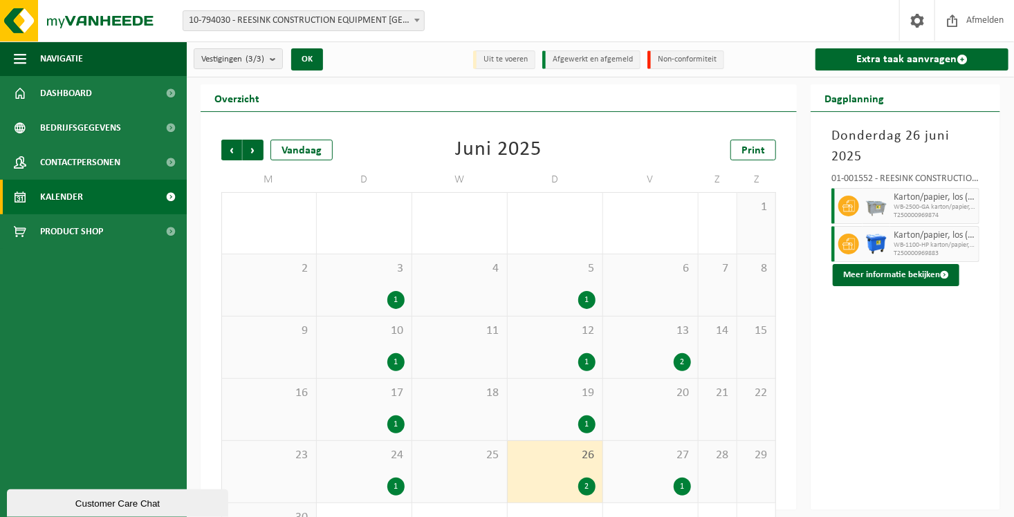
click at [345, 463] on div "24 1" at bounding box center [364, 472] width 95 height 62
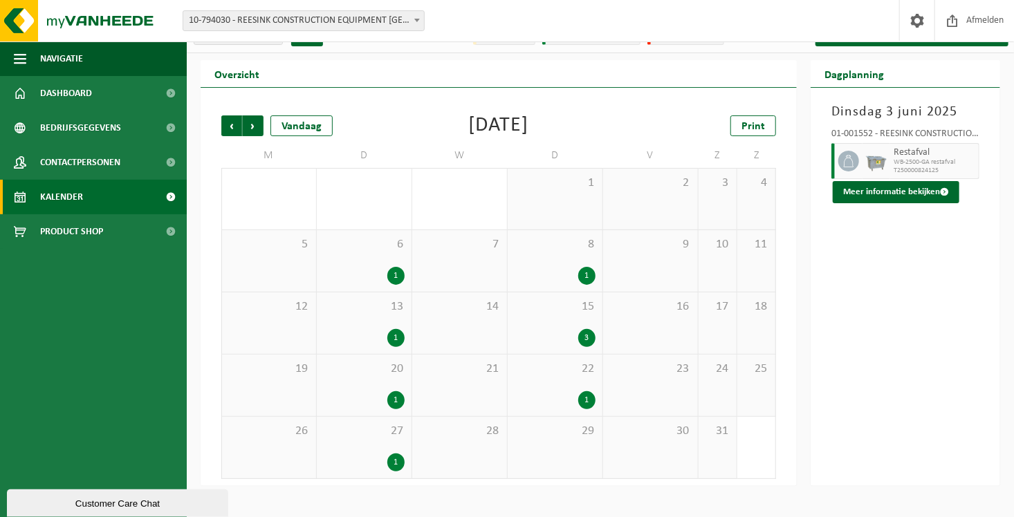
scroll to position [28, 0]
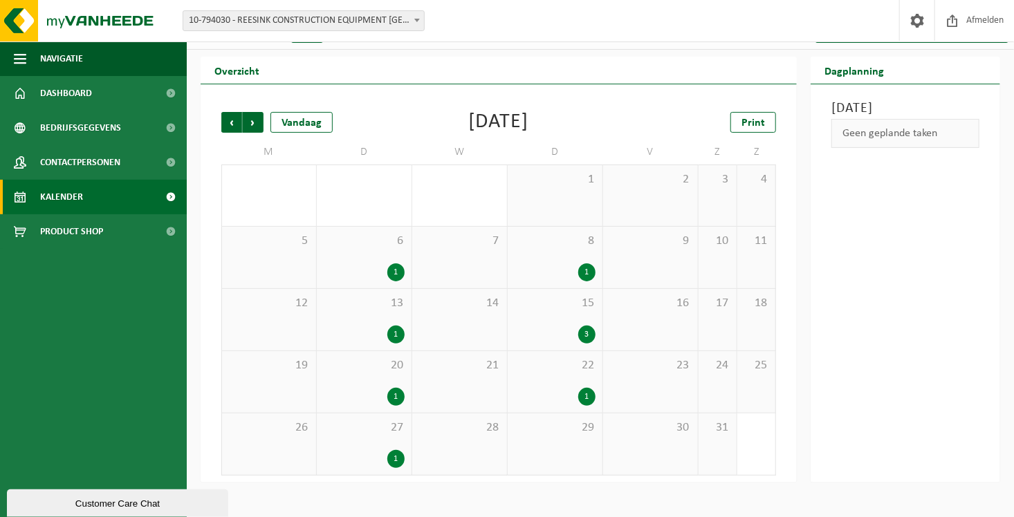
click at [356, 440] on div "27 1" at bounding box center [364, 445] width 95 height 62
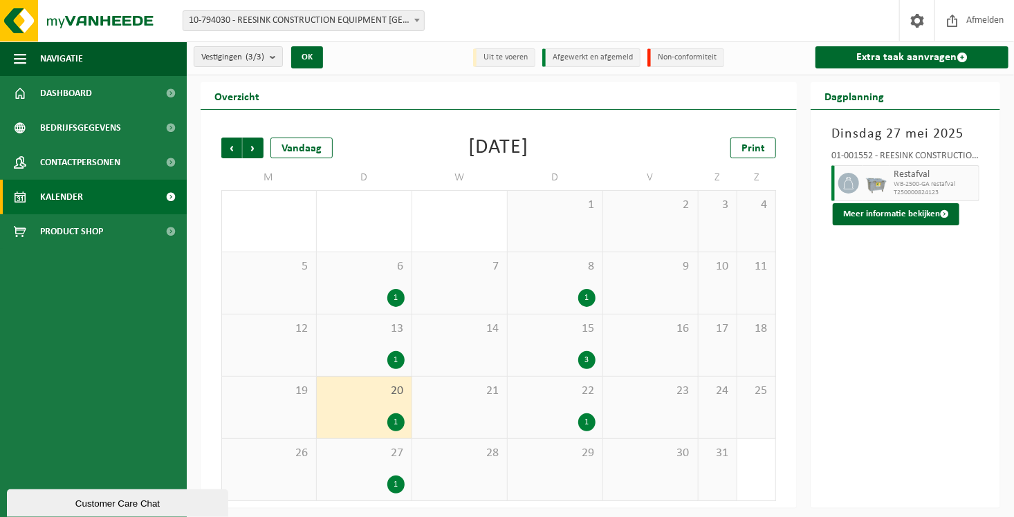
scroll to position [0, 0]
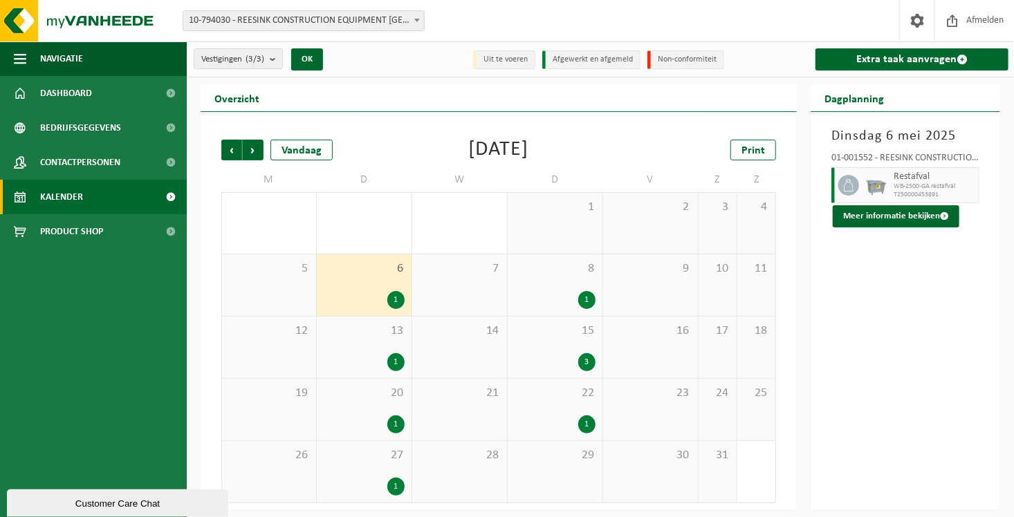
click at [553, 269] on span "8" at bounding box center [554, 268] width 81 height 15
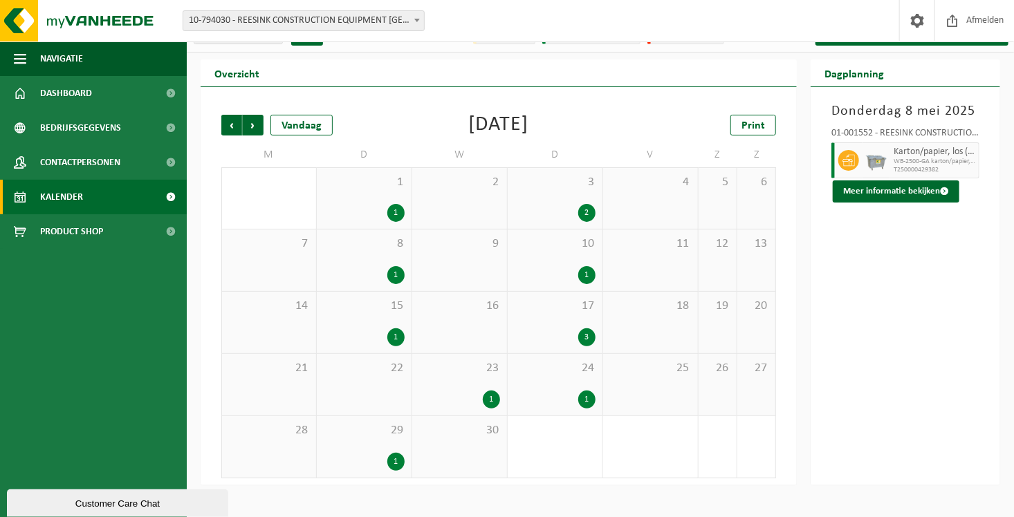
scroll to position [28, 0]
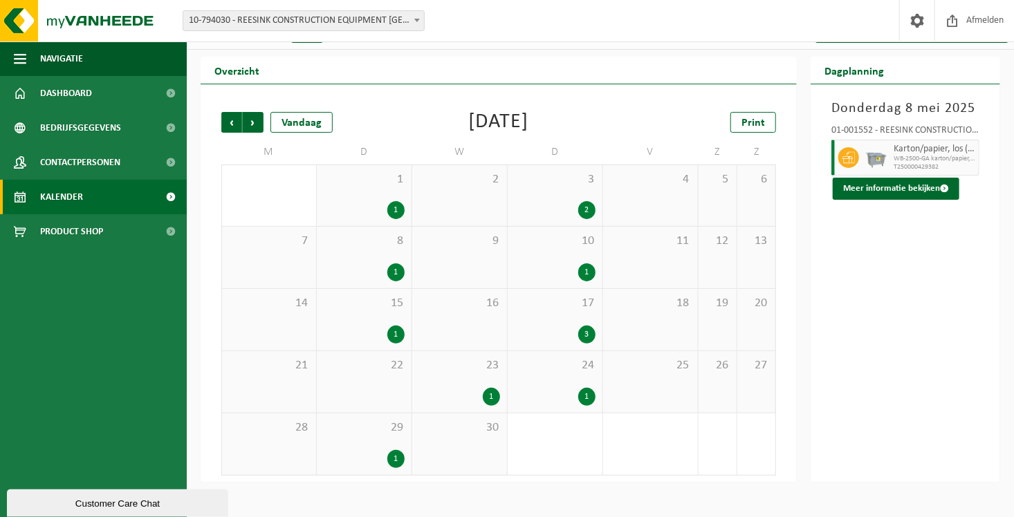
click at [381, 442] on div "29 1" at bounding box center [364, 445] width 95 height 62
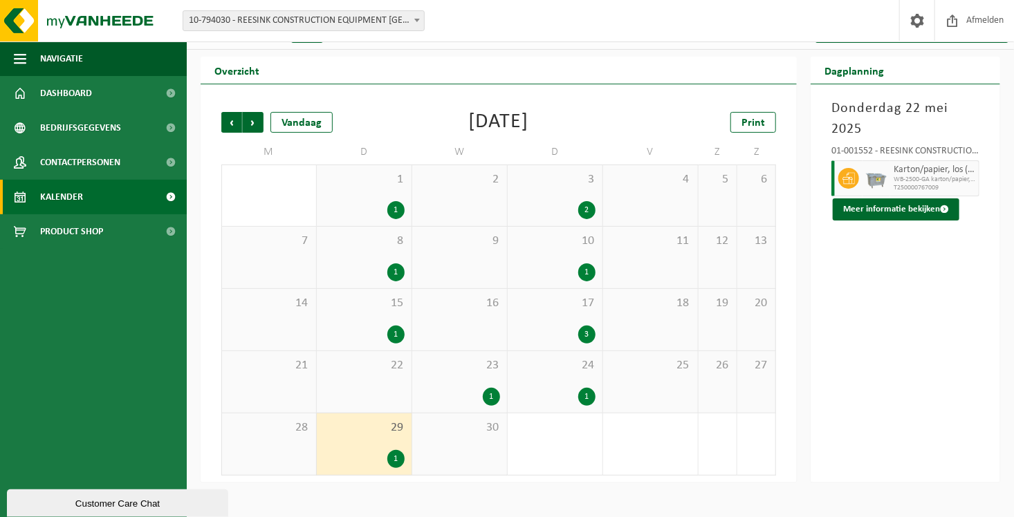
click at [499, 402] on div "1" at bounding box center [459, 397] width 81 height 18
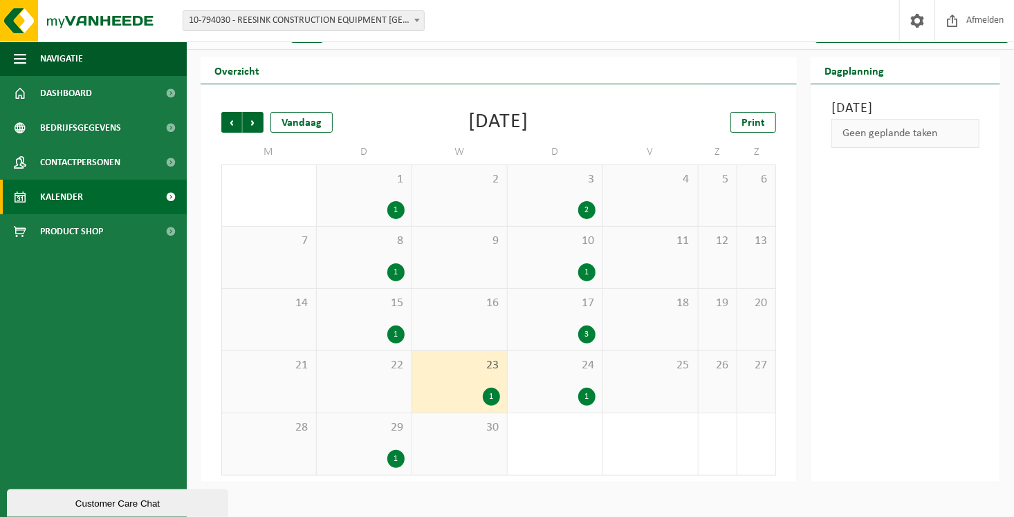
click at [542, 390] on div "1" at bounding box center [554, 397] width 81 height 18
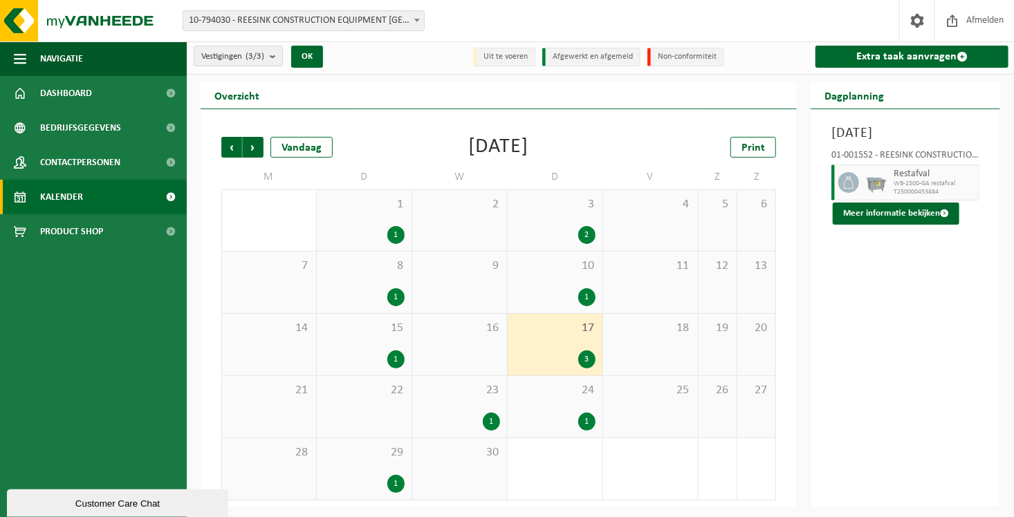
scroll to position [0, 0]
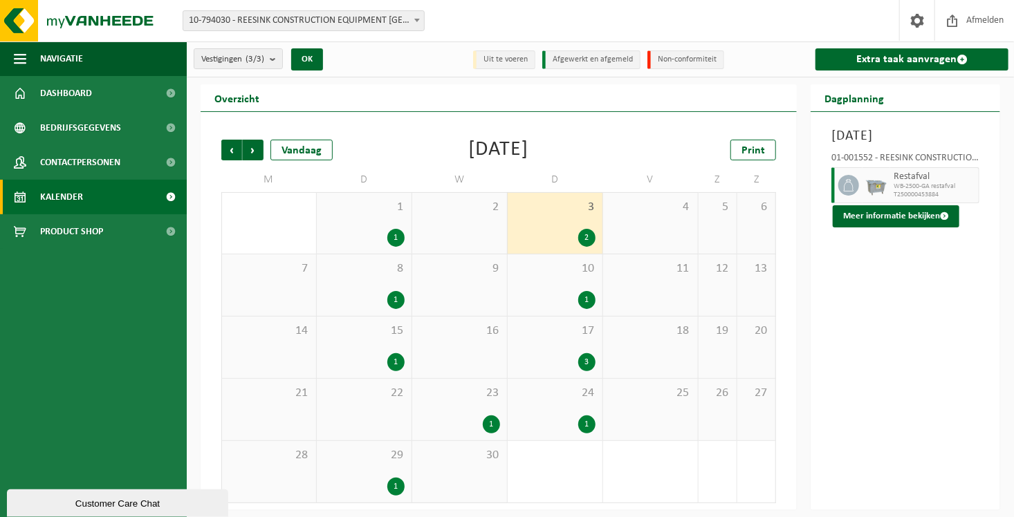
click at [343, 344] on div "15 1" at bounding box center [364, 348] width 95 height 62
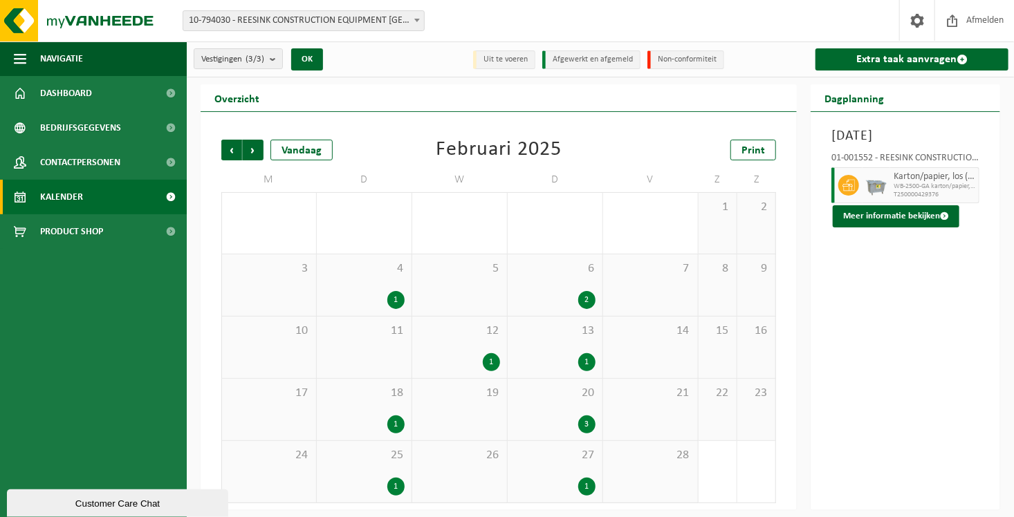
click at [402, 476] on div "25 1" at bounding box center [364, 472] width 95 height 62
click at [568, 470] on div "27 1" at bounding box center [555, 472] width 95 height 62
click at [469, 349] on div "12 1" at bounding box center [459, 348] width 95 height 62
click at [546, 277] on div "6 2" at bounding box center [555, 285] width 95 height 62
click at [363, 272] on span "4" at bounding box center [364, 268] width 81 height 15
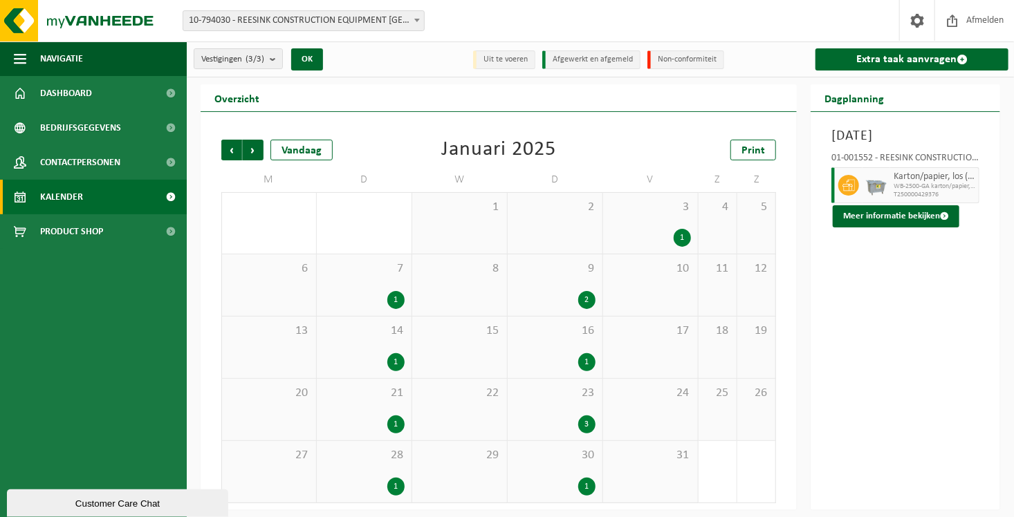
click at [344, 463] on div "28 1" at bounding box center [364, 472] width 95 height 62
click at [554, 470] on div "30 1" at bounding box center [555, 472] width 95 height 62
click at [684, 202] on span "3" at bounding box center [650, 207] width 81 height 15
click at [526, 427] on div "1" at bounding box center [554, 425] width 81 height 18
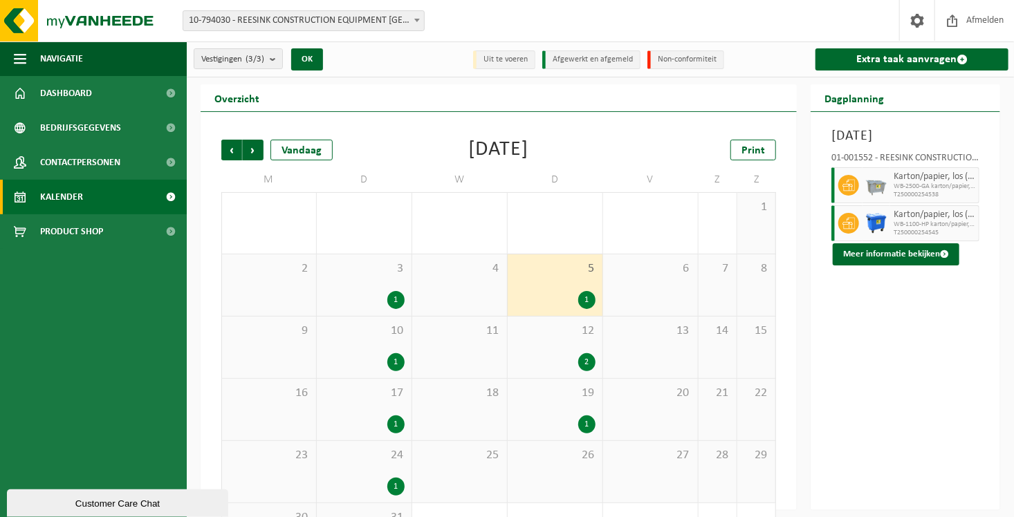
click at [377, 458] on span "24" at bounding box center [364, 455] width 81 height 15
click at [366, 456] on span "26" at bounding box center [364, 455] width 81 height 15
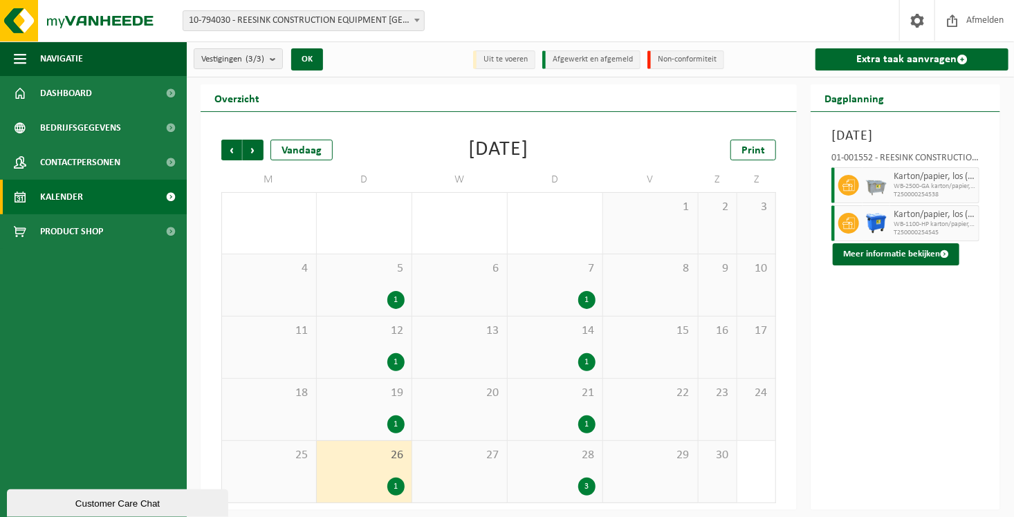
click at [570, 454] on span "28" at bounding box center [554, 455] width 81 height 15
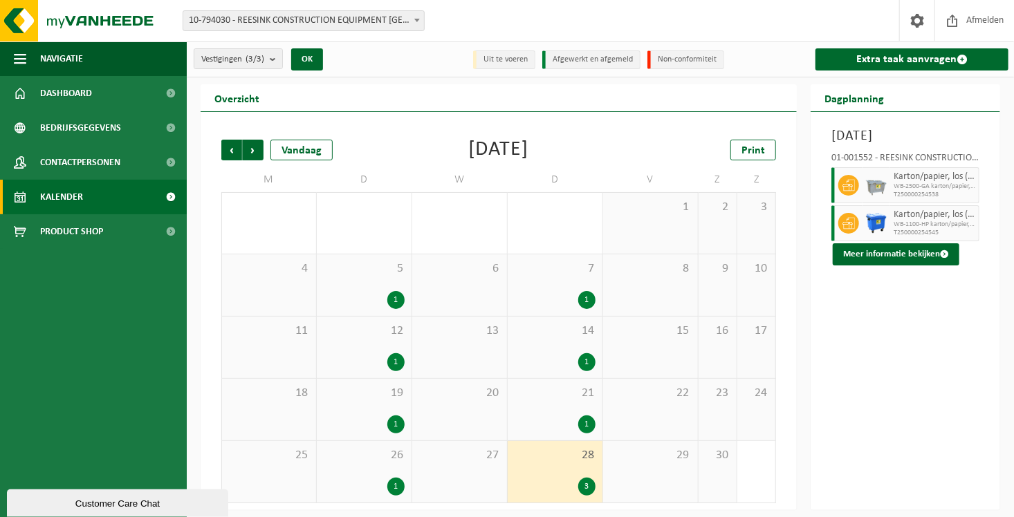
click at [562, 402] on div "21 1" at bounding box center [555, 410] width 95 height 62
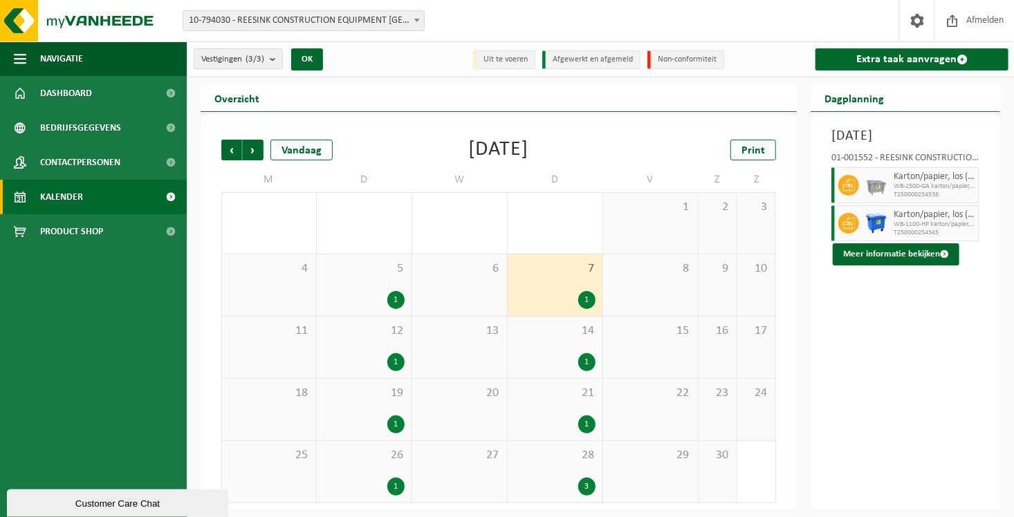
click at [388, 416] on div "1" at bounding box center [364, 425] width 81 height 18
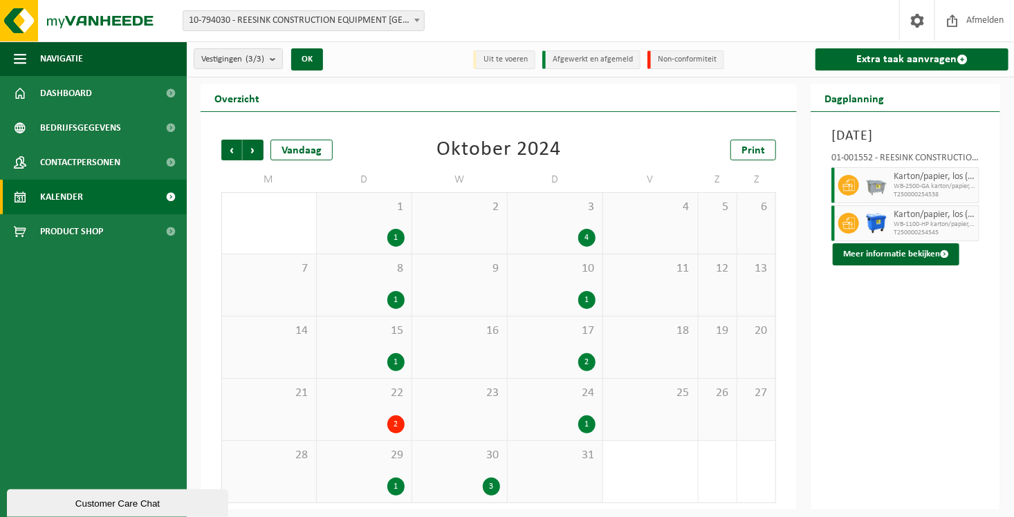
click at [393, 423] on div "2" at bounding box center [395, 425] width 17 height 18
click at [387, 475] on div "29 1" at bounding box center [364, 472] width 95 height 62
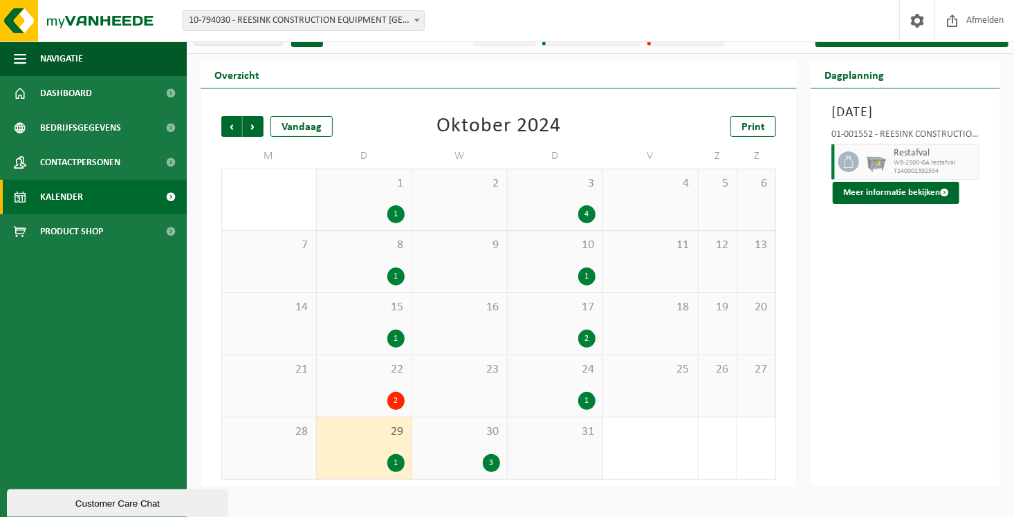
scroll to position [28, 0]
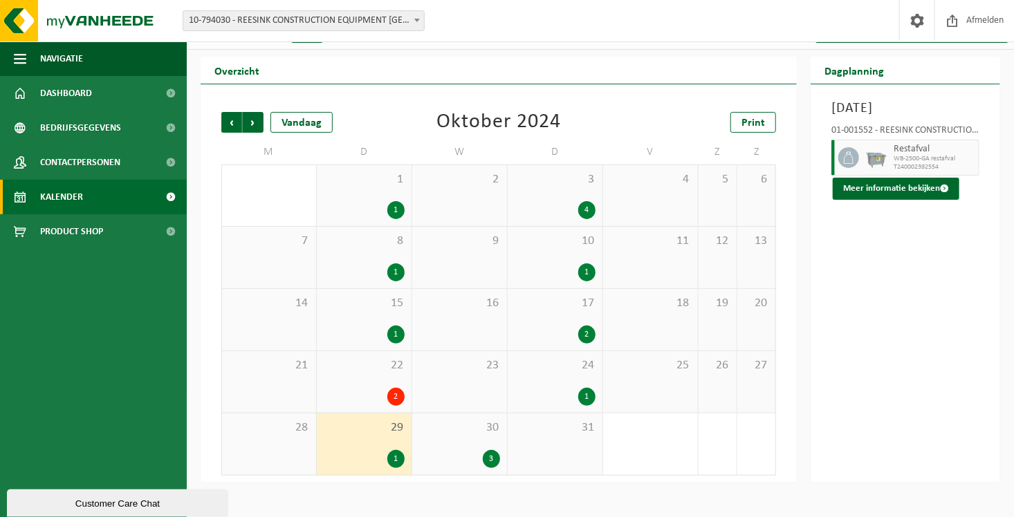
click at [384, 373] on div "22 2" at bounding box center [364, 382] width 95 height 62
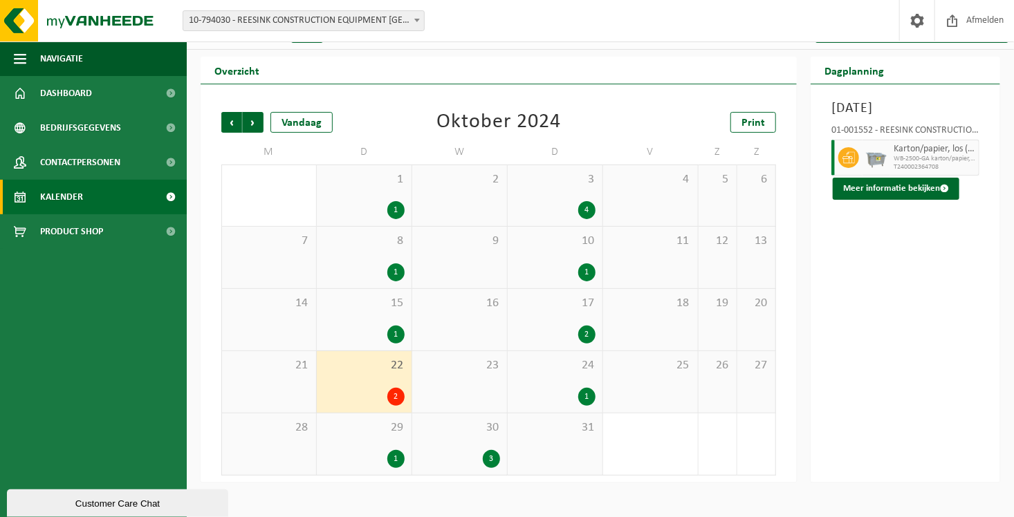
click at [468, 430] on span "30" at bounding box center [459, 427] width 81 height 15
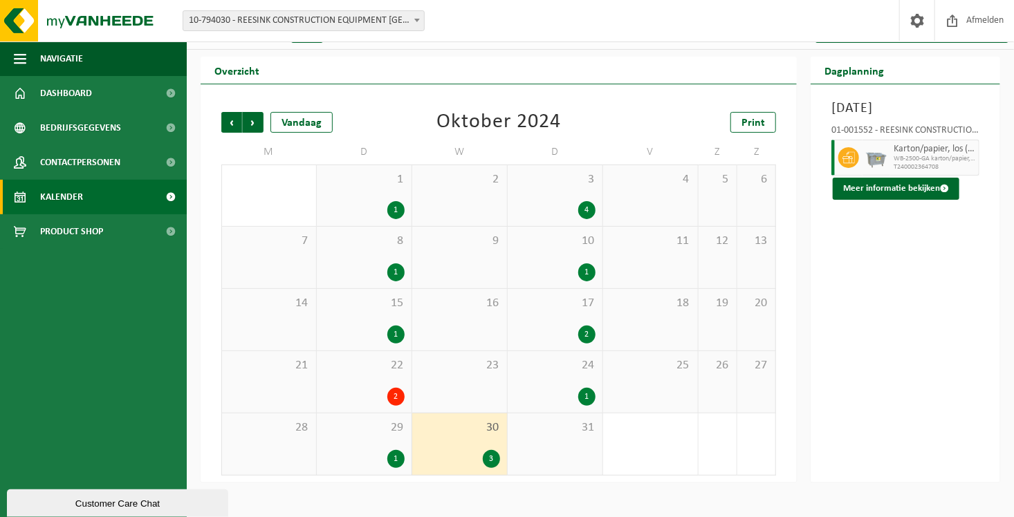
click at [463, 420] on span "30" at bounding box center [459, 427] width 81 height 15
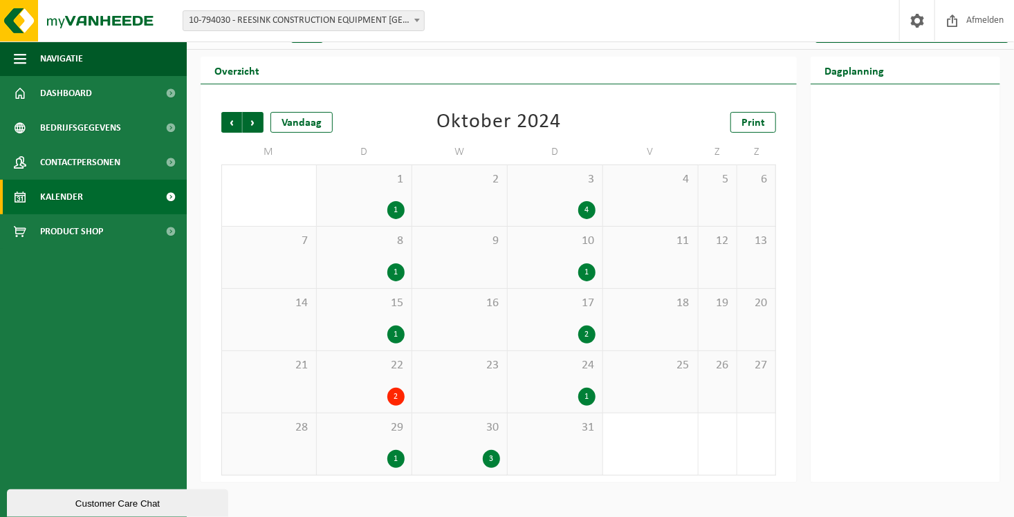
click at [461, 439] on div "30 3" at bounding box center [459, 445] width 95 height 62
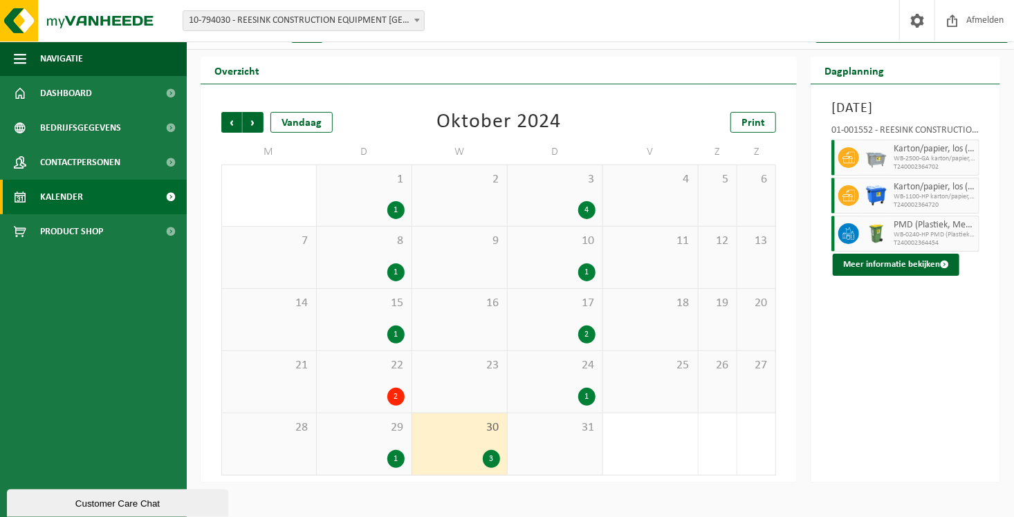
click at [531, 387] on div "24 1" at bounding box center [555, 382] width 95 height 62
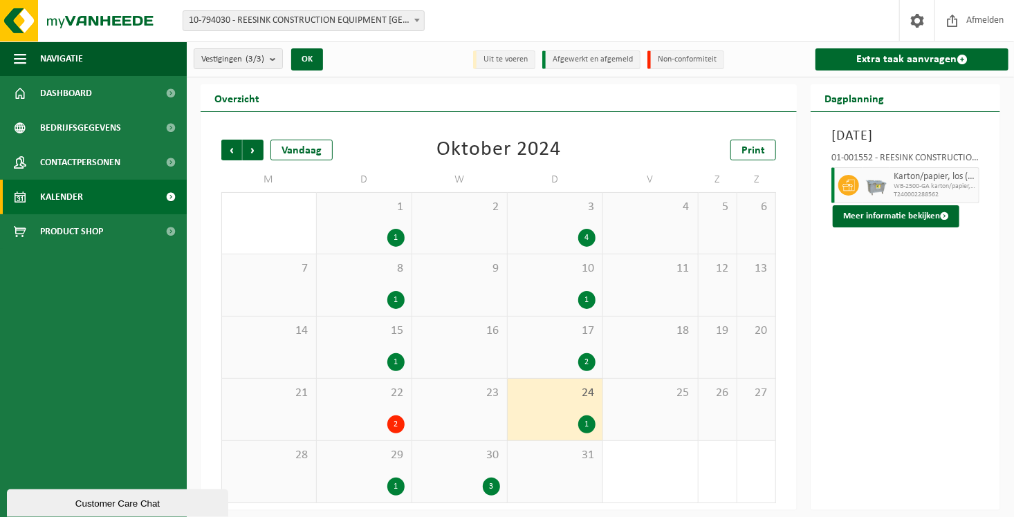
scroll to position [61, 0]
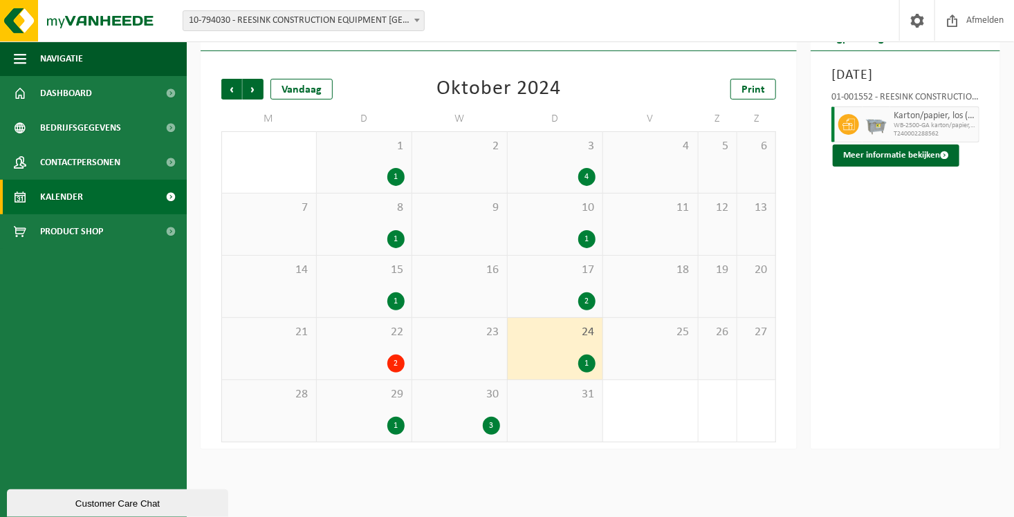
click at [518, 278] on div "17 2" at bounding box center [555, 287] width 95 height 62
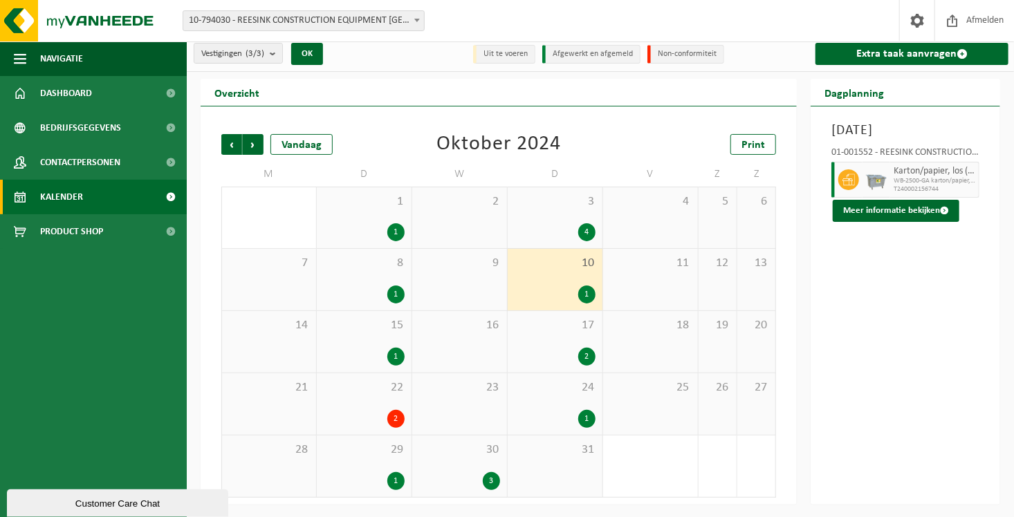
scroll to position [0, 0]
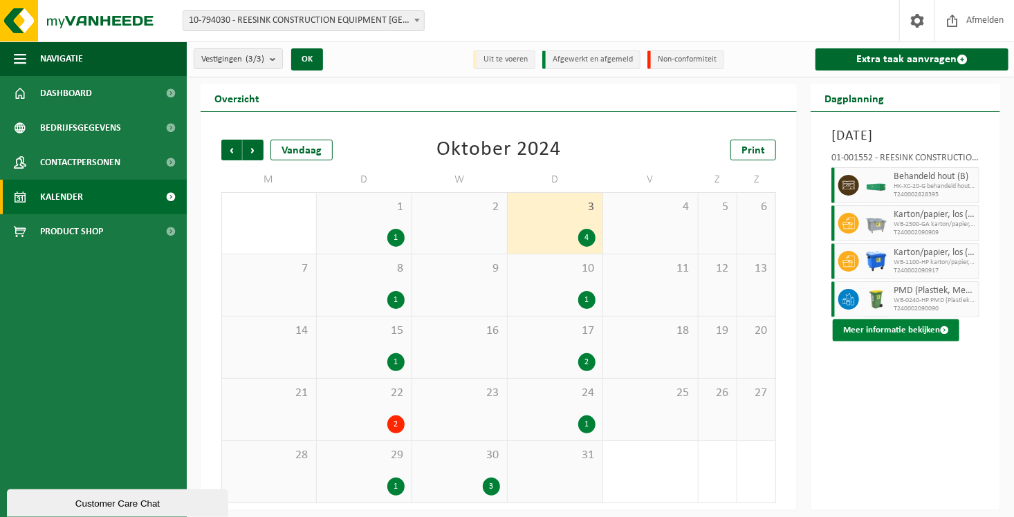
click at [924, 342] on button "Meer informatie bekijken" at bounding box center [896, 330] width 127 height 22
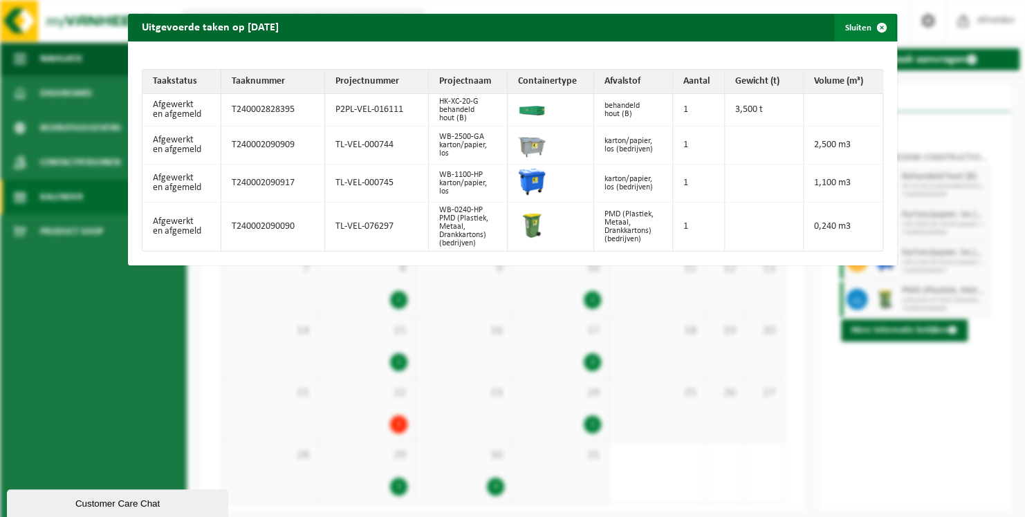
click at [876, 29] on span "button" at bounding box center [882, 28] width 28 height 28
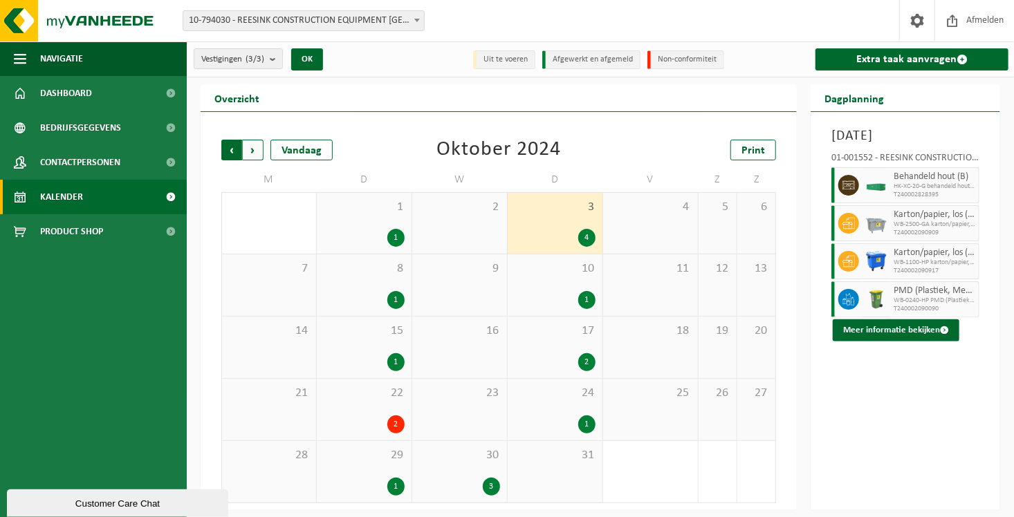
click at [252, 148] on span "Volgende" at bounding box center [253, 150] width 21 height 21
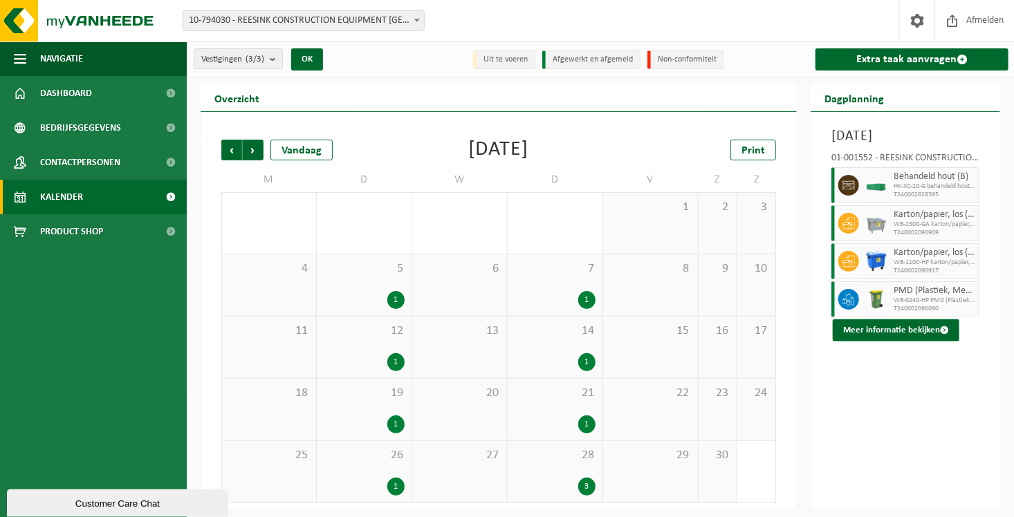
click at [252, 148] on span "Volgende" at bounding box center [253, 150] width 21 height 21
click at [239, 149] on span "Vorige" at bounding box center [231, 150] width 21 height 21
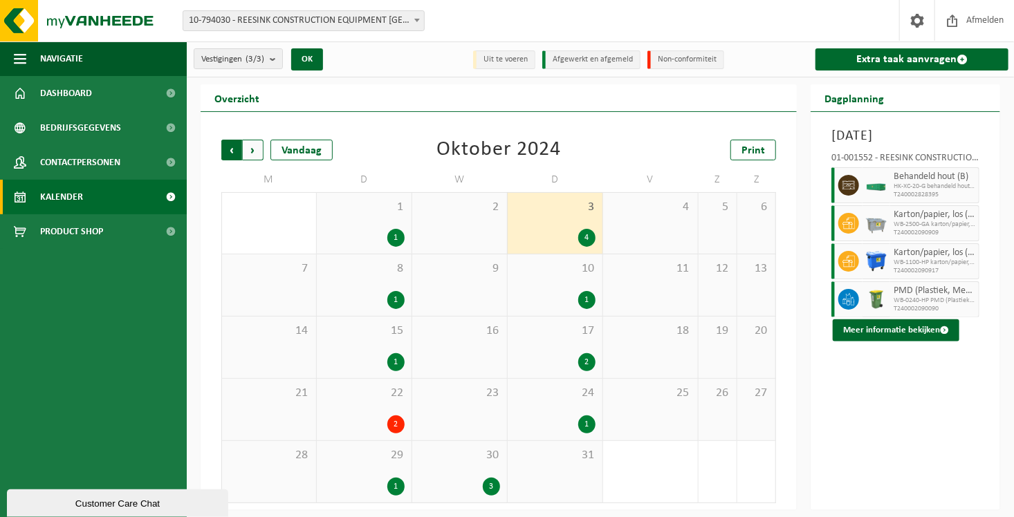
click at [250, 149] on span "Volgende" at bounding box center [253, 150] width 21 height 21
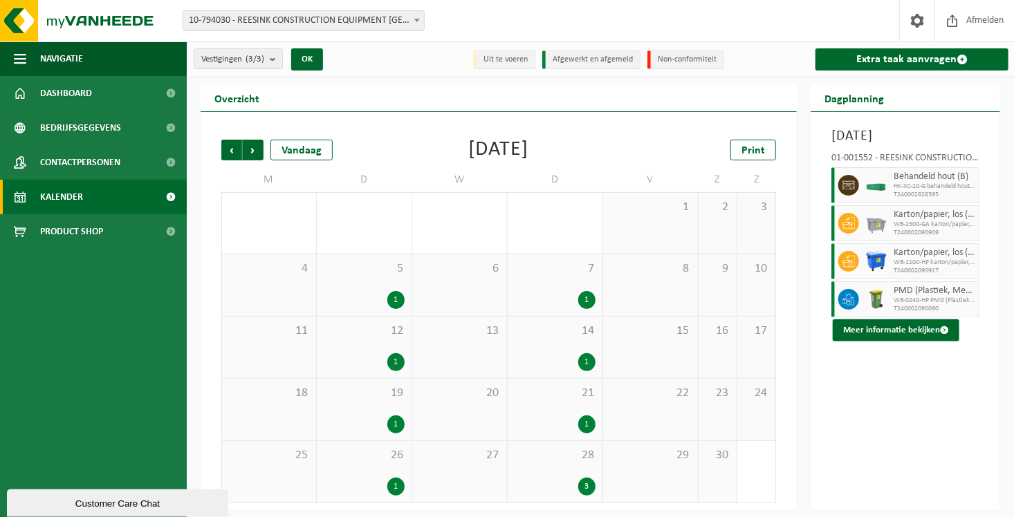
click at [250, 149] on span "Volgende" at bounding box center [253, 150] width 21 height 21
click at [576, 412] on div "20 3" at bounding box center [555, 410] width 95 height 62
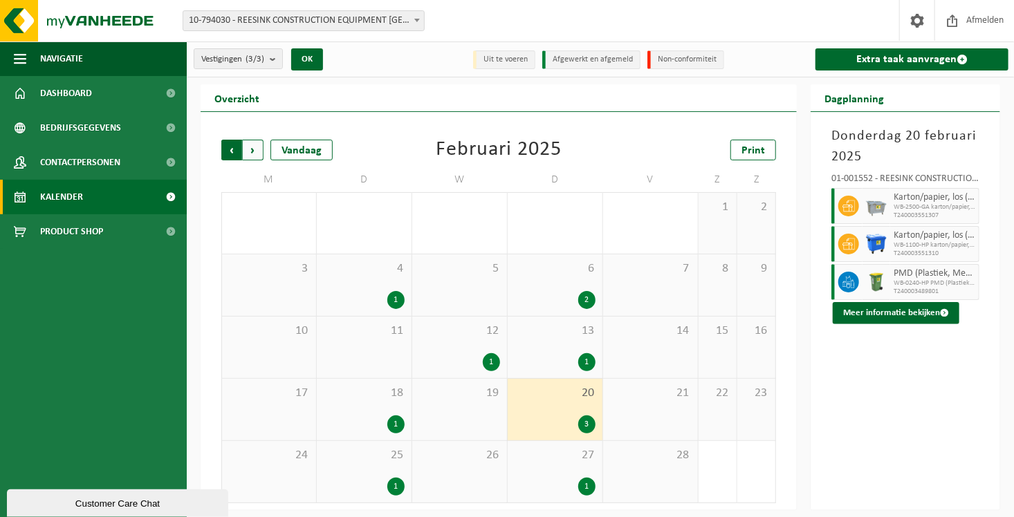
click at [249, 149] on span "Volgende" at bounding box center [253, 150] width 21 height 21
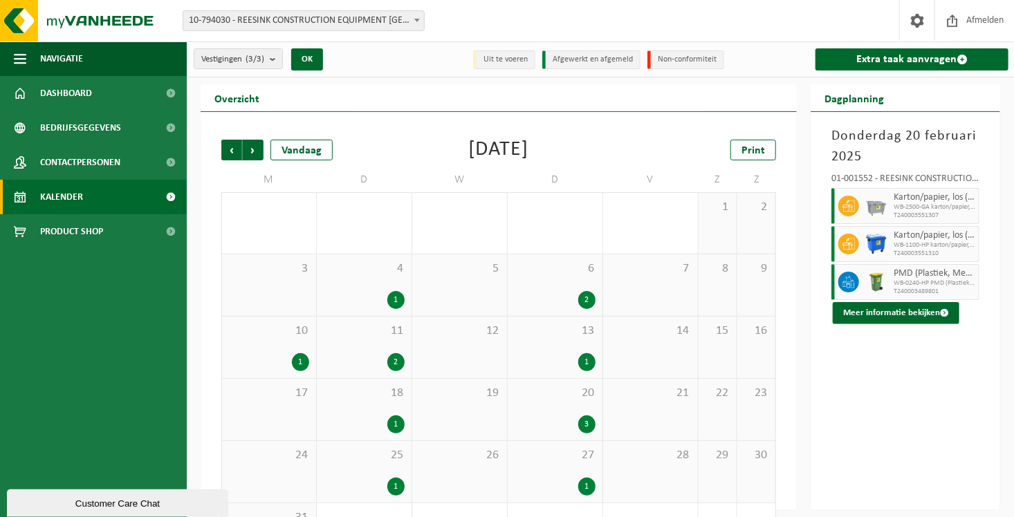
click at [277, 347] on div "10 1" at bounding box center [269, 348] width 94 height 62
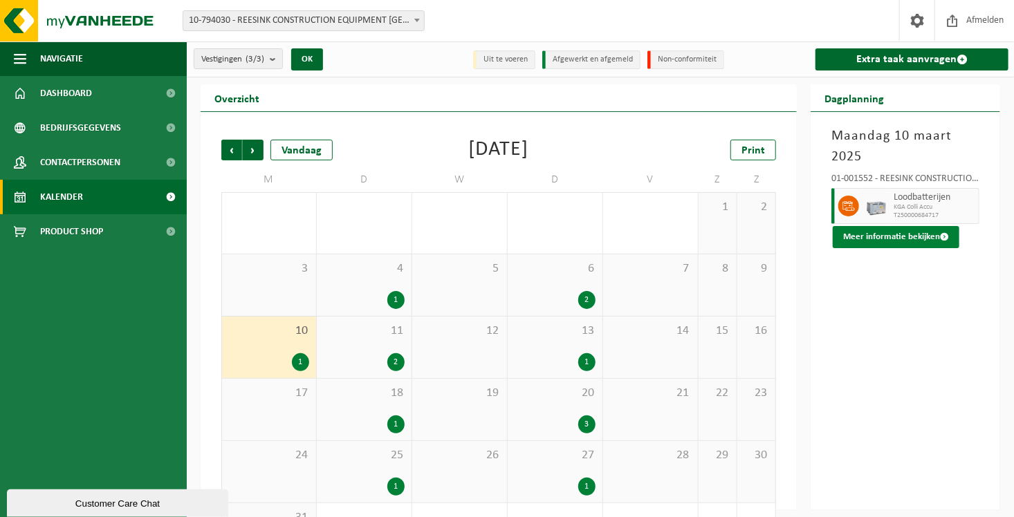
click at [877, 236] on button "Meer informatie bekijken" at bounding box center [896, 237] width 127 height 22
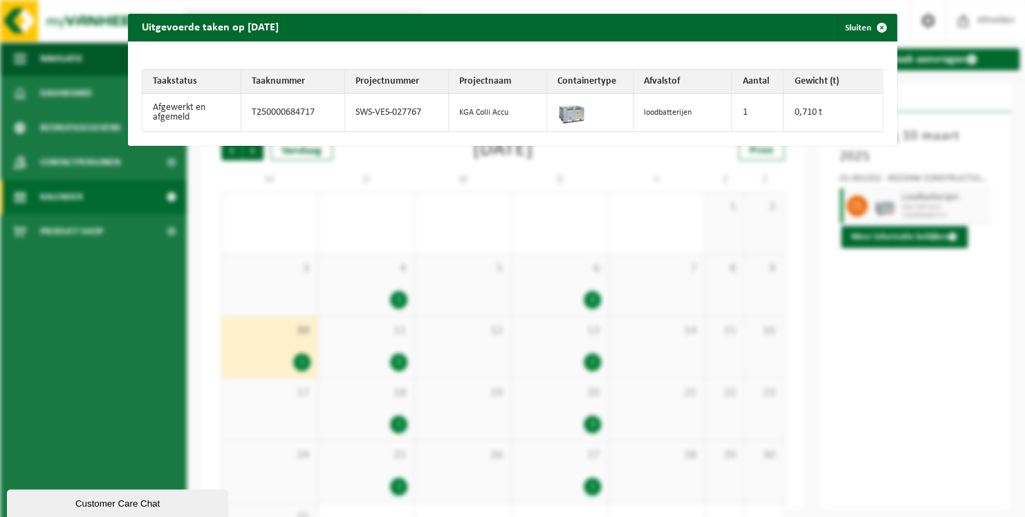
click at [557, 113] on img at bounding box center [571, 112] width 28 height 28
drag, startPoint x: 810, startPoint y: 111, endPoint x: 757, endPoint y: 120, distance: 54.0
click at [757, 120] on tr "Afgewerkt en afgemeld T250000684717 SWS-VES-027767 KGA Colli Accu loodbatterije…" at bounding box center [512, 112] width 740 height 37
click at [565, 114] on img at bounding box center [571, 112] width 28 height 28
click at [568, 113] on img at bounding box center [571, 112] width 28 height 28
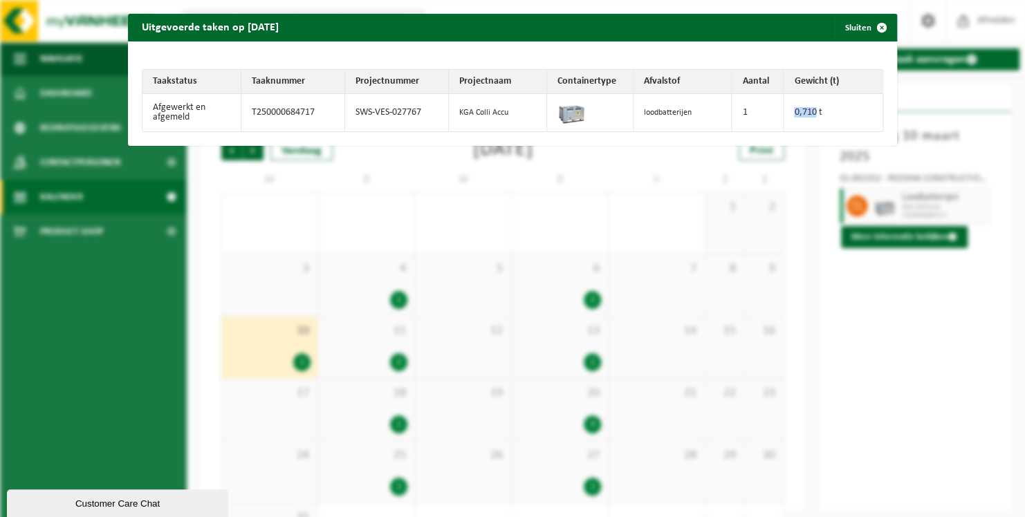
click at [568, 113] on img at bounding box center [571, 112] width 28 height 28
click at [565, 116] on img at bounding box center [571, 112] width 28 height 28
click at [652, 192] on div "Uitgevoerde taken op 2025-03-10 Sluiten Taakstatus Taaknummer Projectnummer Pro…" at bounding box center [512, 258] width 1025 height 517
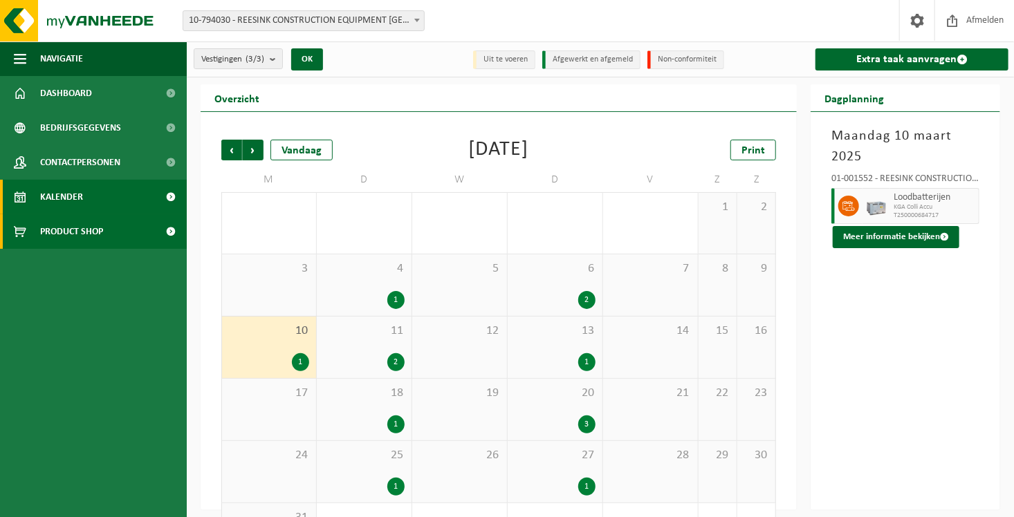
click at [46, 231] on span "Product Shop" at bounding box center [71, 231] width 63 height 35
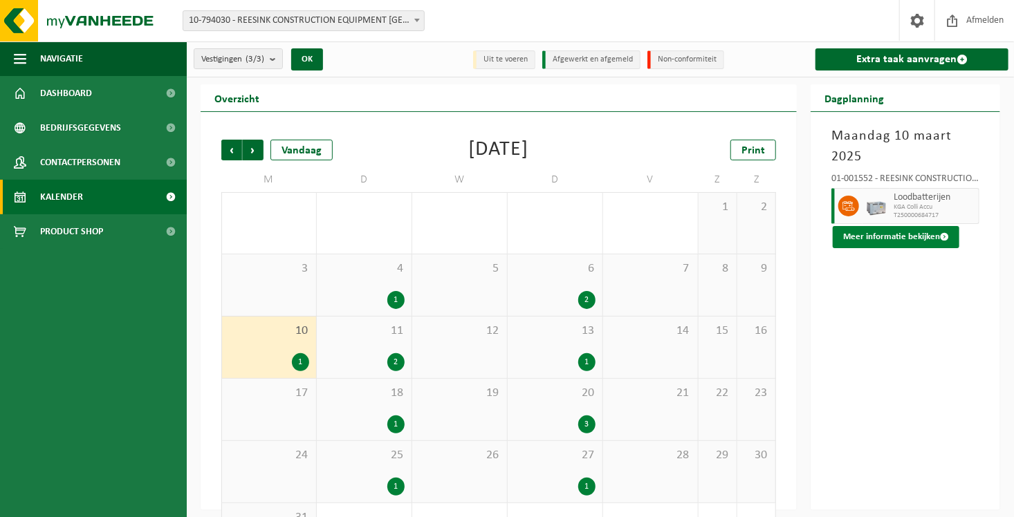
click at [900, 233] on button "Meer informatie bekijken" at bounding box center [896, 237] width 127 height 22
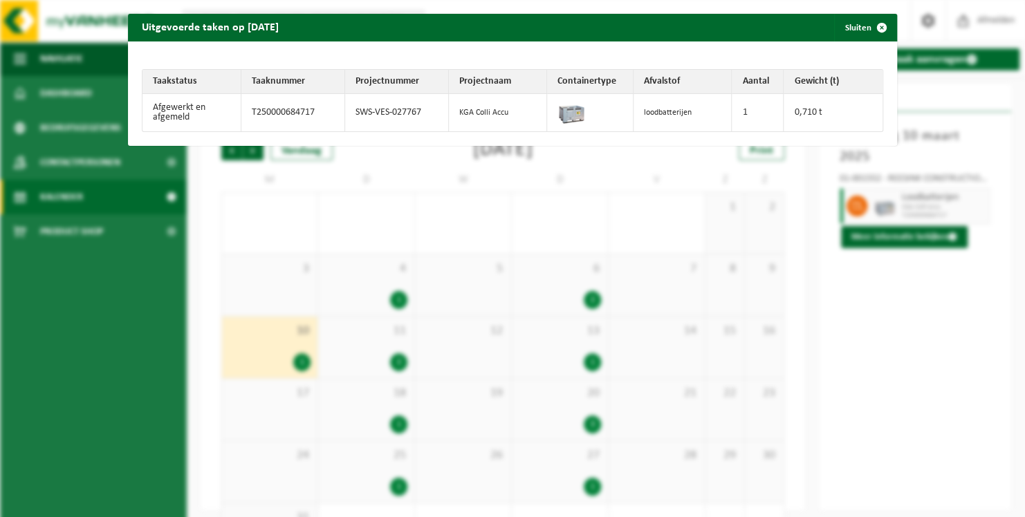
click at [421, 199] on div "Uitgevoerde taken op 2025-03-10 Sluiten Taakstatus Taaknummer Projectnummer Pro…" at bounding box center [512, 258] width 1025 height 517
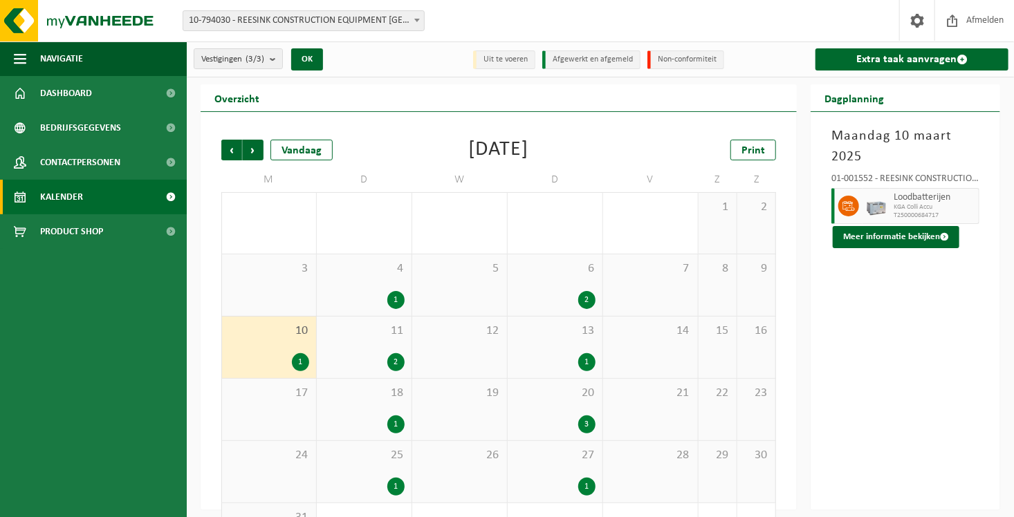
click at [399, 351] on div "11 2" at bounding box center [364, 348] width 95 height 62
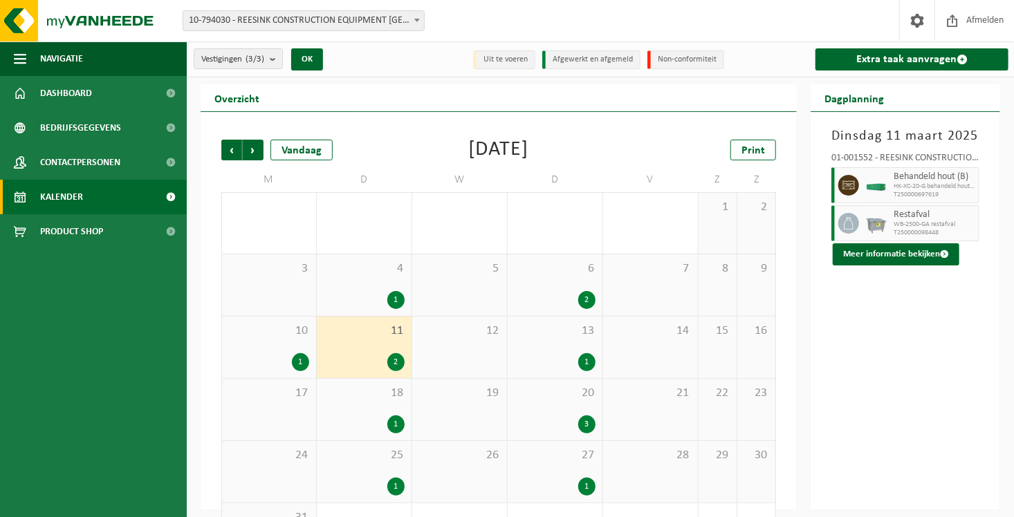
click at [579, 357] on div "1" at bounding box center [586, 362] width 17 height 18
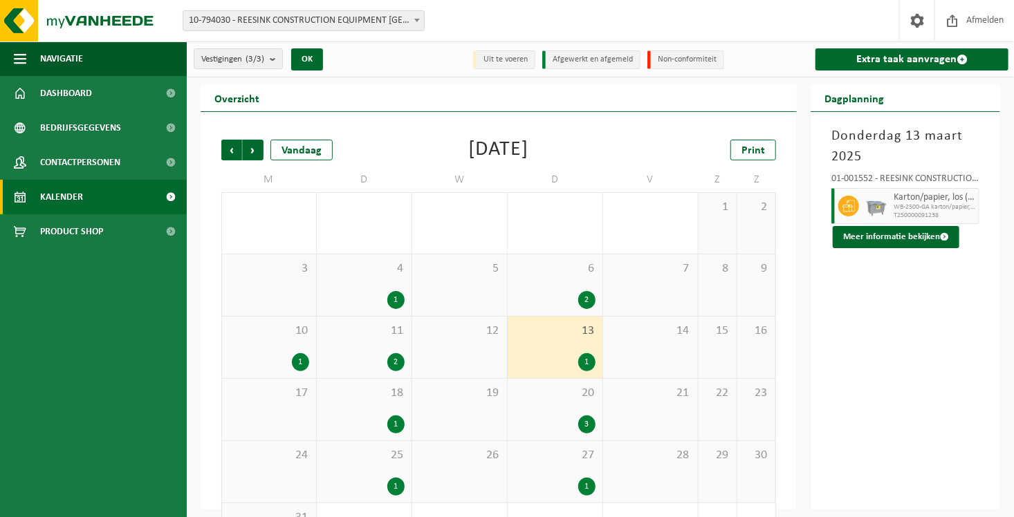
click at [391, 360] on div "2" at bounding box center [395, 362] width 17 height 18
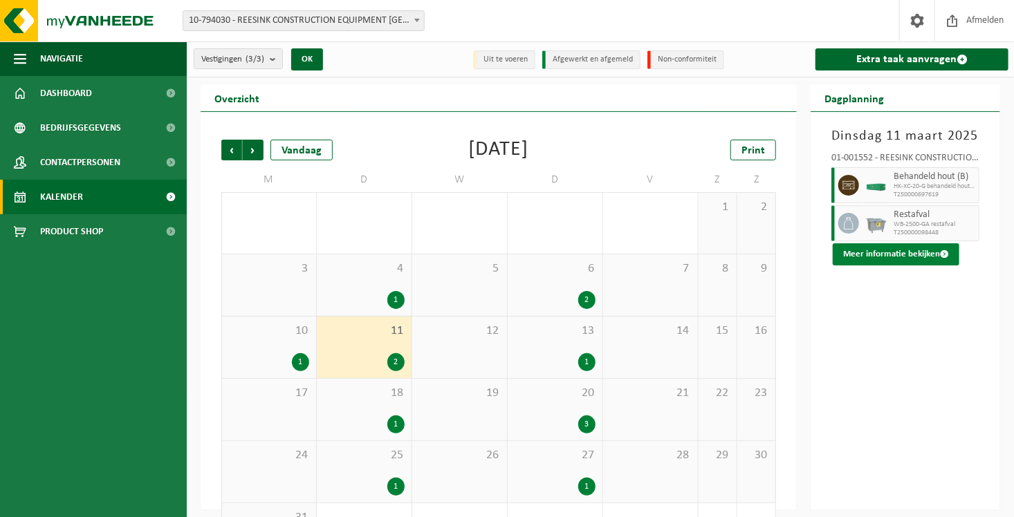
click at [895, 249] on button "Meer informatie bekijken" at bounding box center [896, 254] width 127 height 22
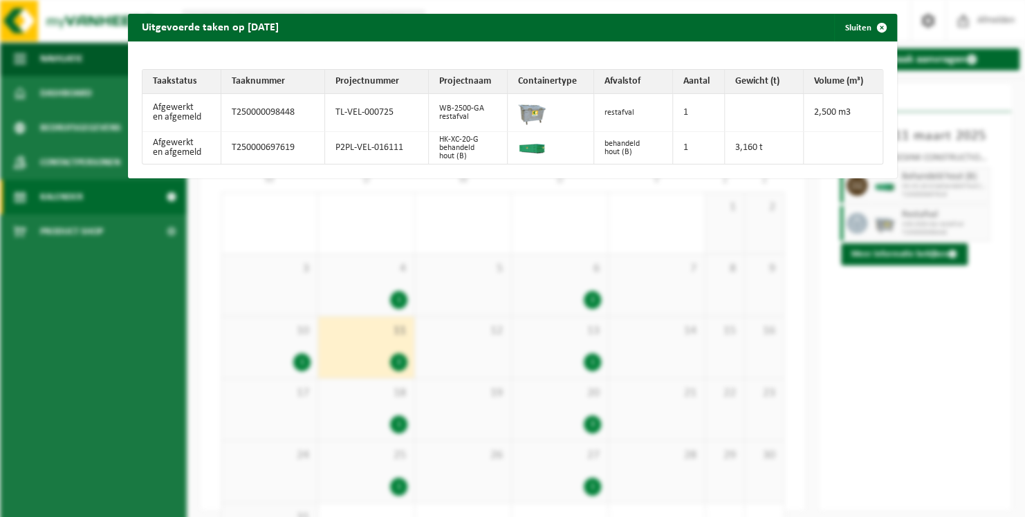
click at [689, 190] on div "Uitgevoerde taken op 2025-03-11 Sluiten Taakstatus Taaknummer Projectnummer Pro…" at bounding box center [512, 258] width 1025 height 517
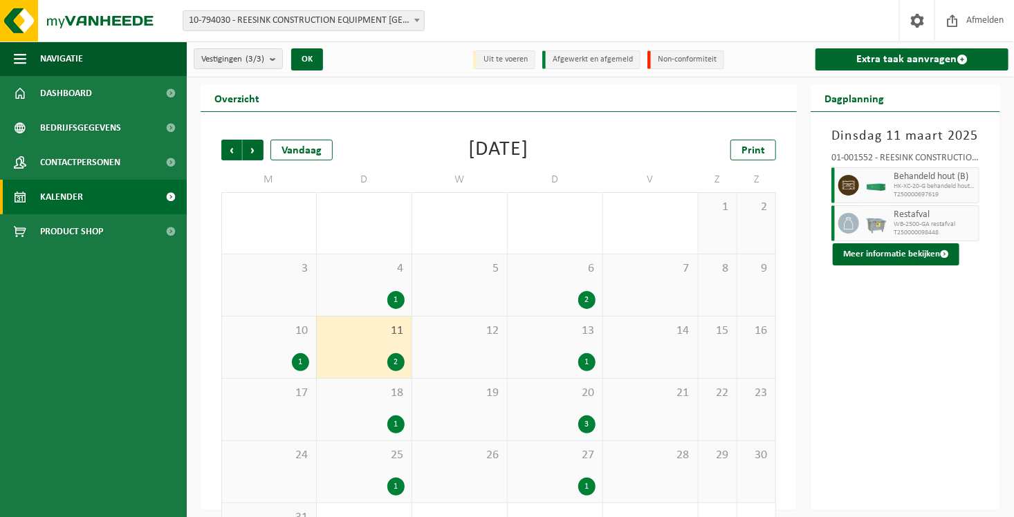
click at [405, 131] on div "Vorige Volgende Vandaag Maart 2025 Print M D W D V Z Z 24 25 1 26 27 1 28 1 2 3…" at bounding box center [498, 353] width 568 height 454
click at [559, 431] on div "3" at bounding box center [554, 425] width 81 height 18
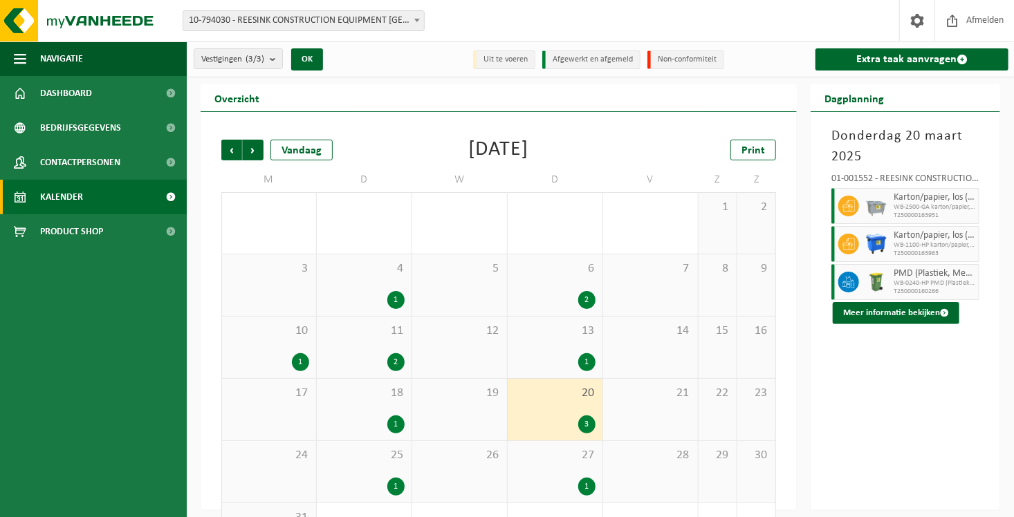
click at [530, 469] on div "27 1" at bounding box center [555, 472] width 95 height 62
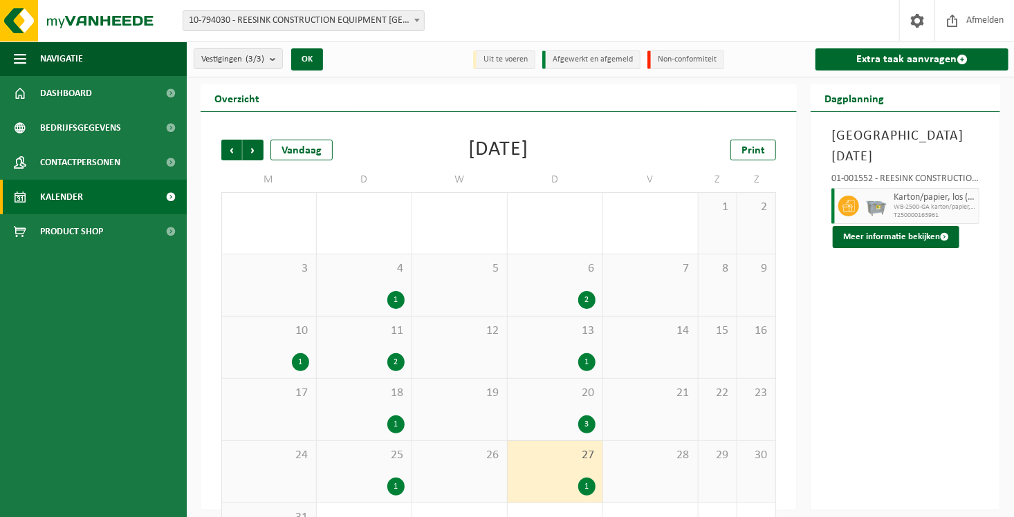
click at [373, 463] on div "25 1" at bounding box center [364, 472] width 95 height 62
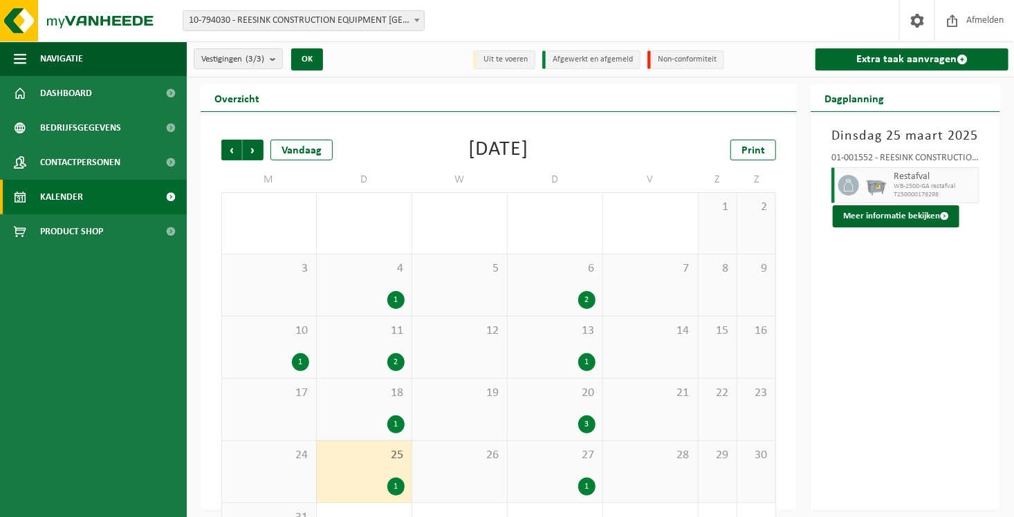
click at [299, 346] on div "10 1" at bounding box center [269, 348] width 94 height 62
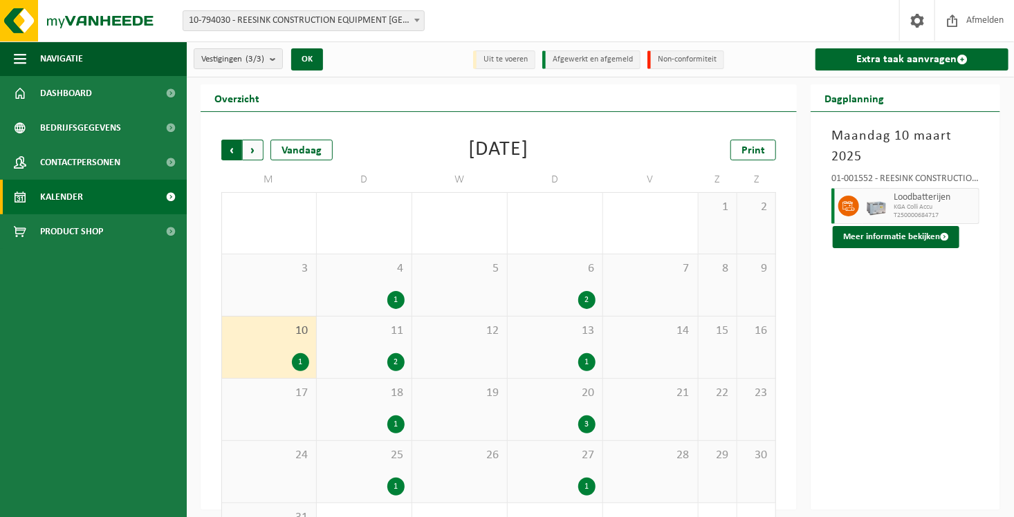
click at [252, 152] on span "Volgende" at bounding box center [253, 150] width 21 height 21
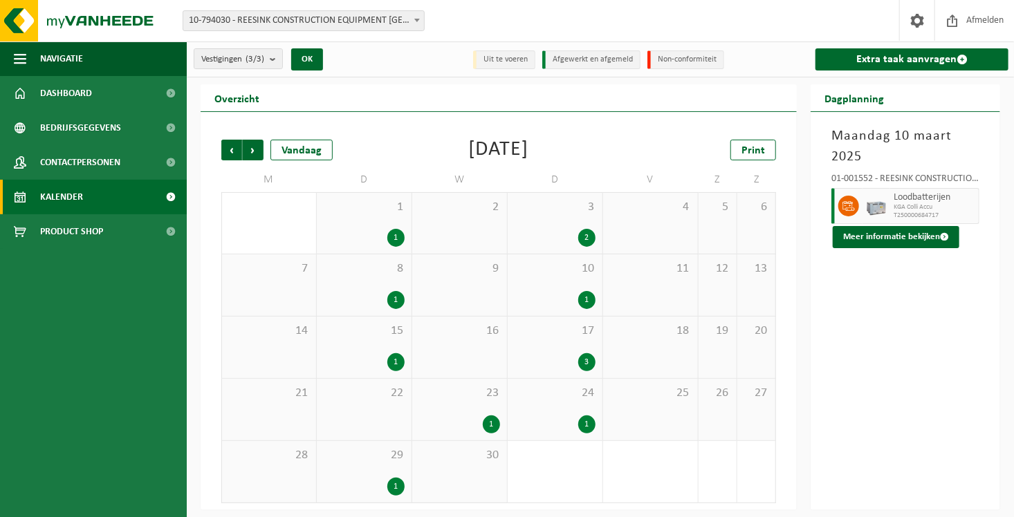
click at [252, 152] on span "Volgende" at bounding box center [253, 150] width 21 height 21
click at [543, 349] on div "15 3" at bounding box center [555, 348] width 95 height 62
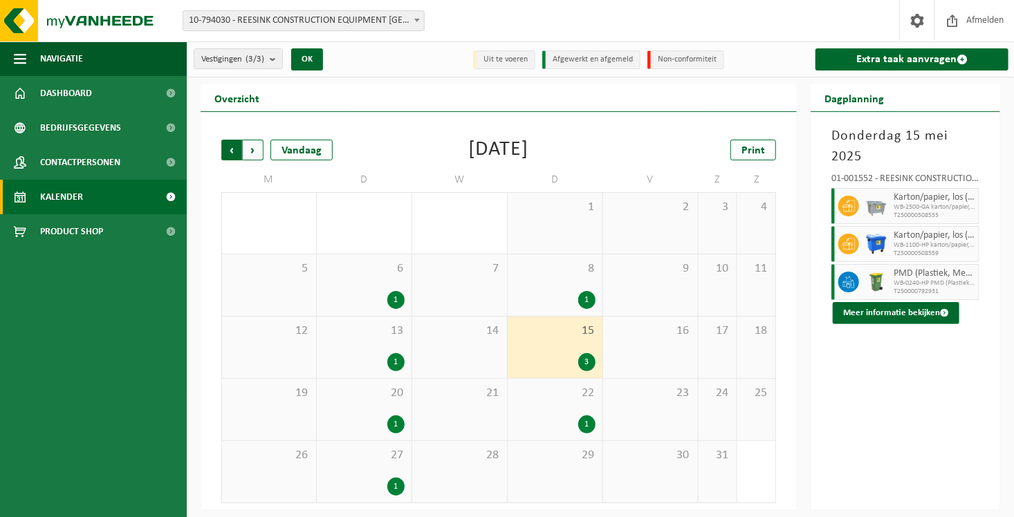
click at [247, 149] on span "Volgende" at bounding box center [253, 150] width 21 height 21
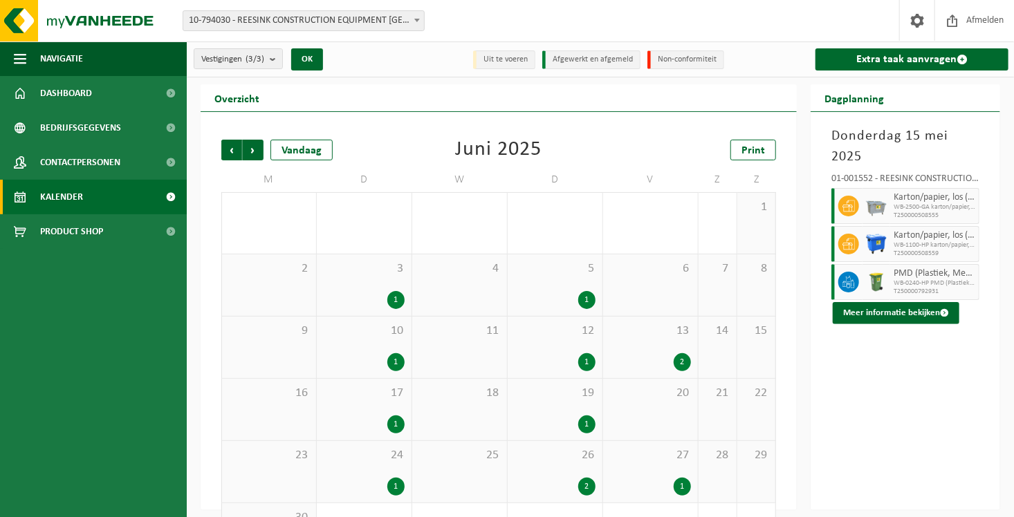
click at [659, 351] on div "13 2" at bounding box center [650, 348] width 95 height 62
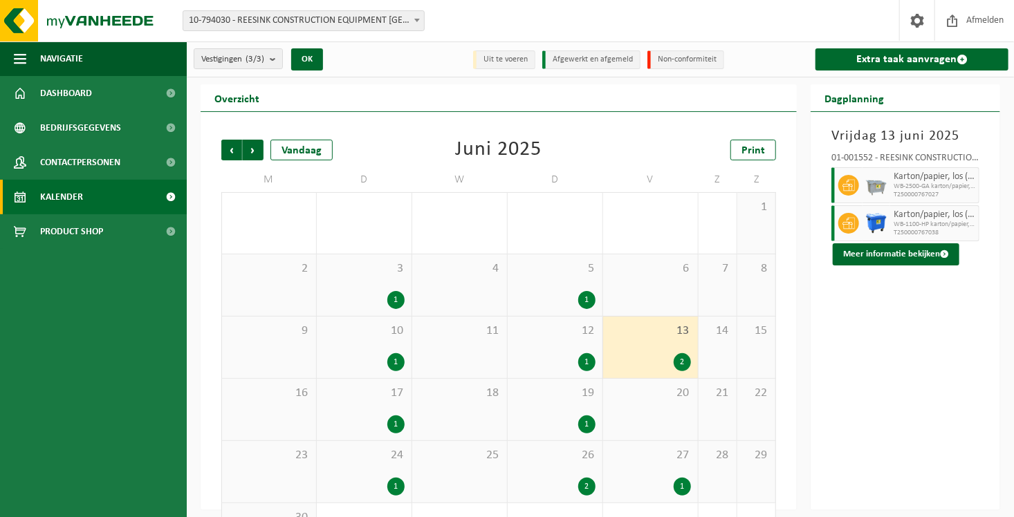
click at [654, 481] on div "1" at bounding box center [650, 487] width 81 height 18
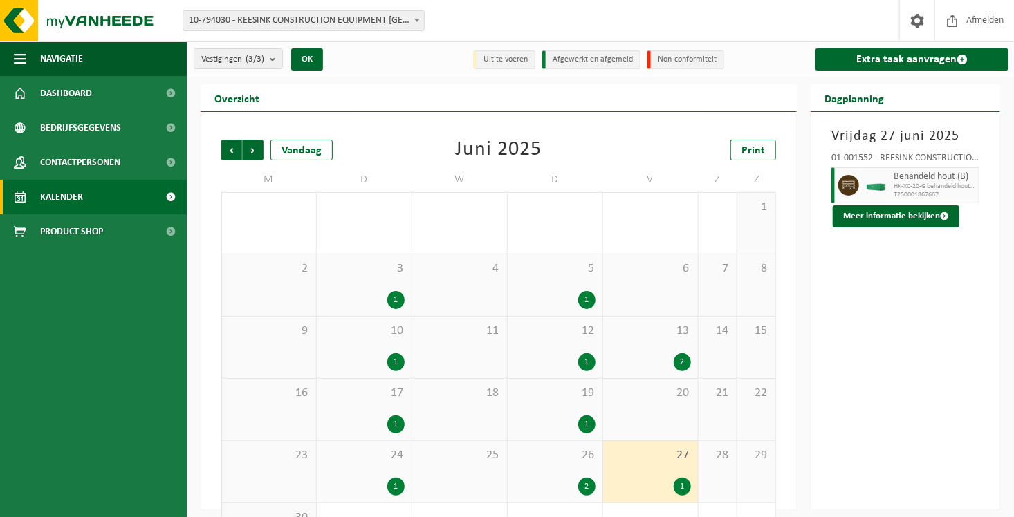
click at [574, 360] on div "1" at bounding box center [554, 362] width 81 height 18
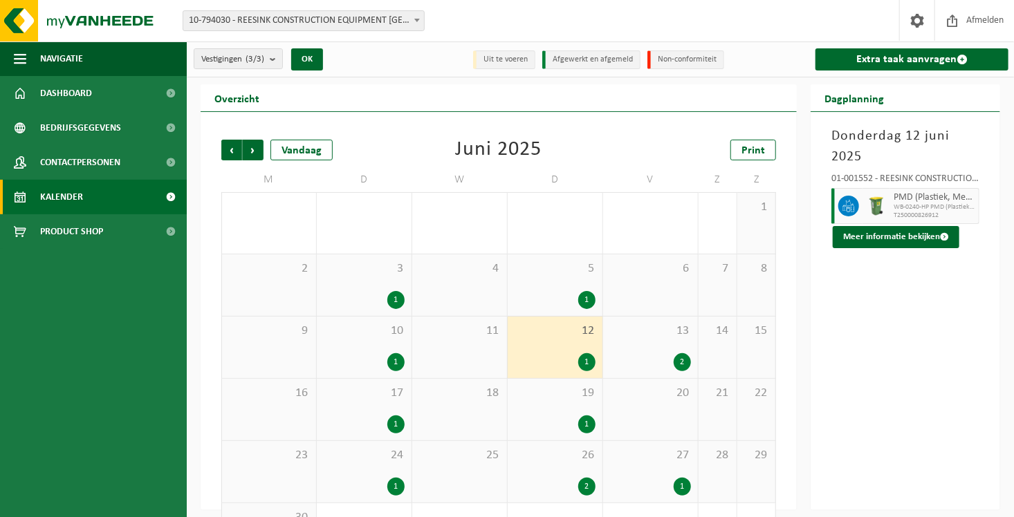
click at [568, 476] on div "26 2" at bounding box center [555, 472] width 95 height 62
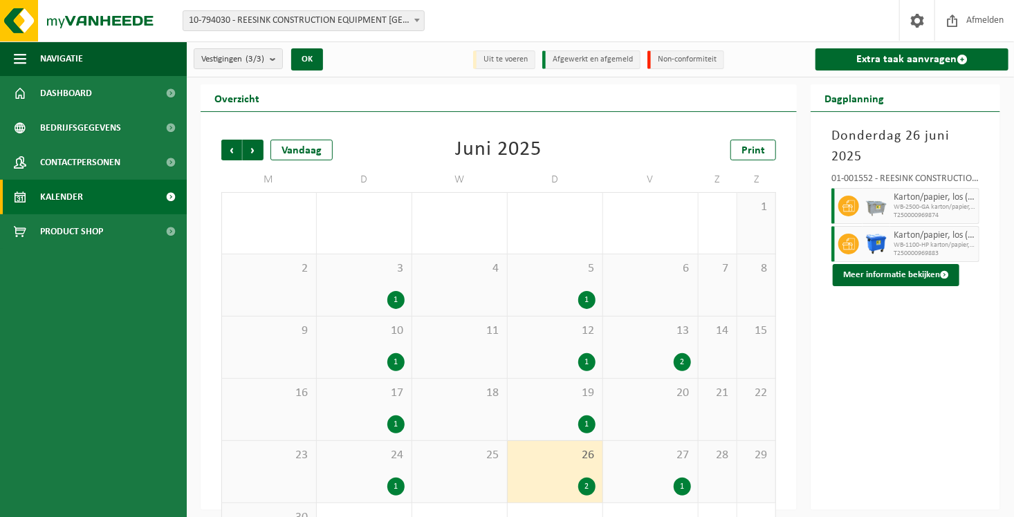
click at [633, 466] on div "27 1" at bounding box center [650, 472] width 95 height 62
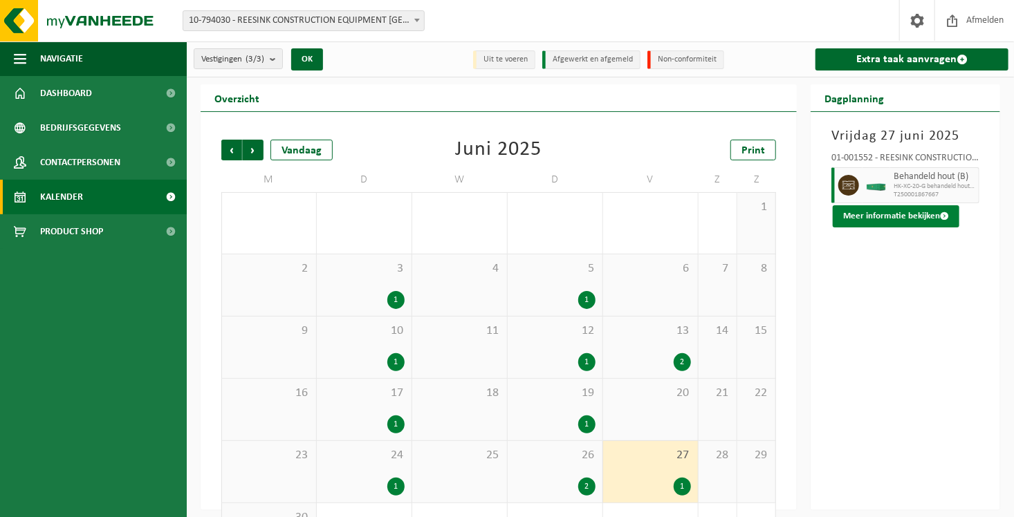
click at [886, 216] on button "Meer informatie bekijken" at bounding box center [896, 216] width 127 height 22
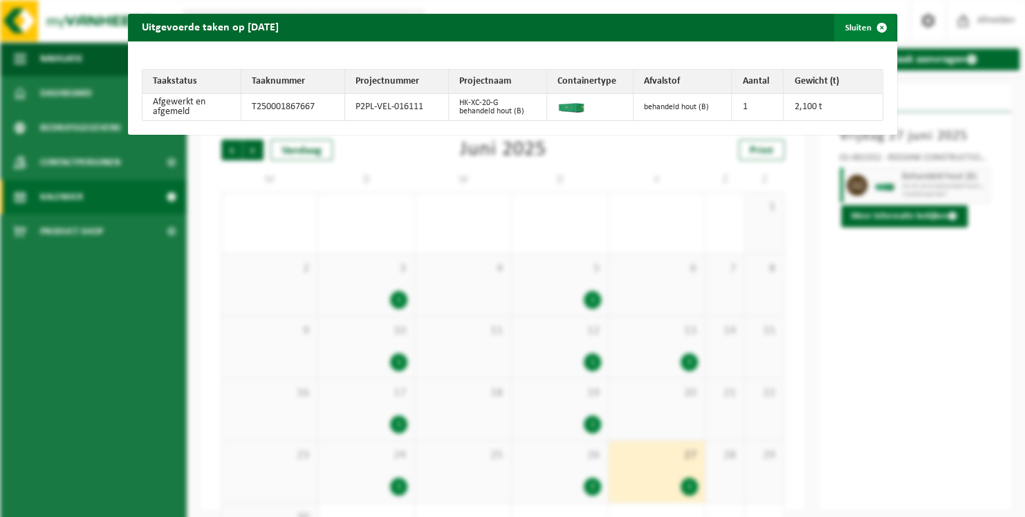
click at [869, 25] on span "button" at bounding box center [882, 28] width 28 height 28
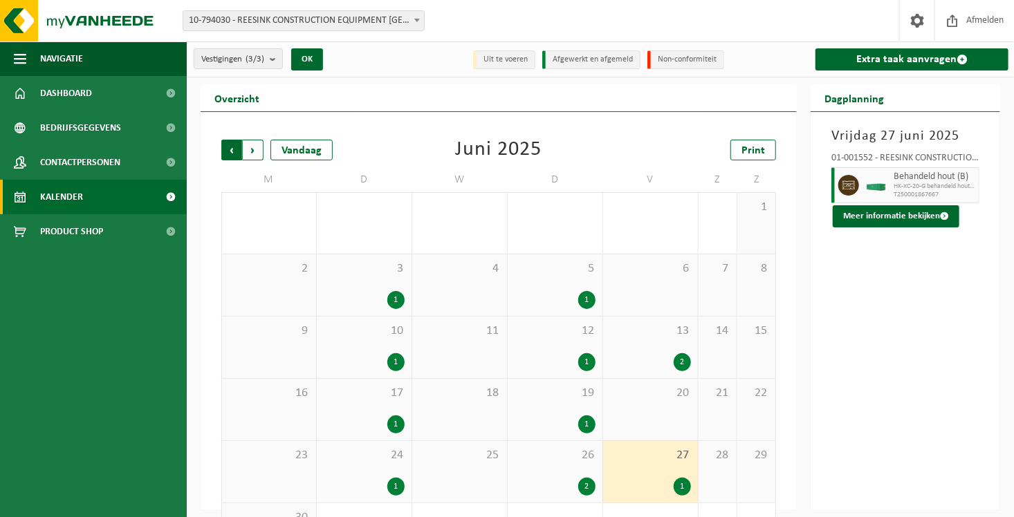
click at [253, 149] on span "Volgende" at bounding box center [253, 150] width 21 height 21
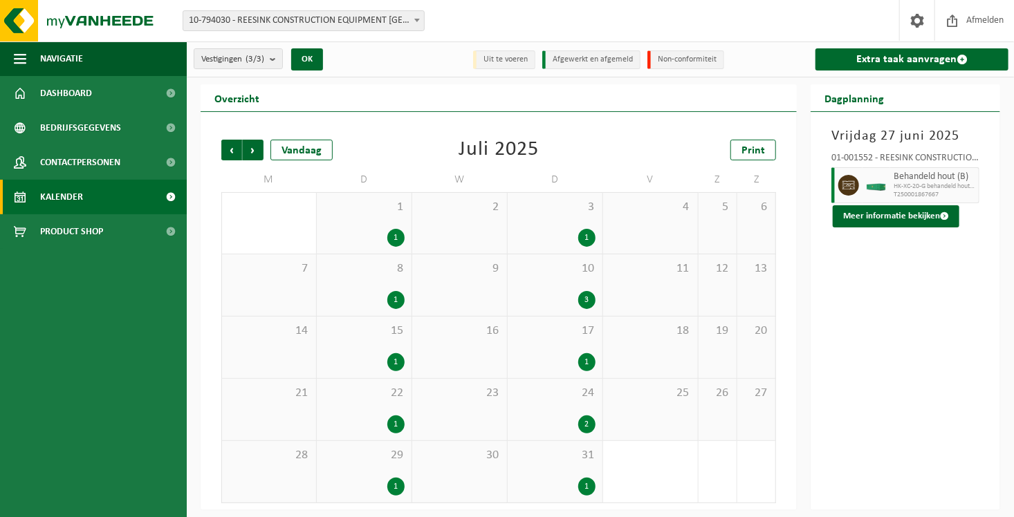
click at [375, 483] on div "1" at bounding box center [364, 487] width 81 height 18
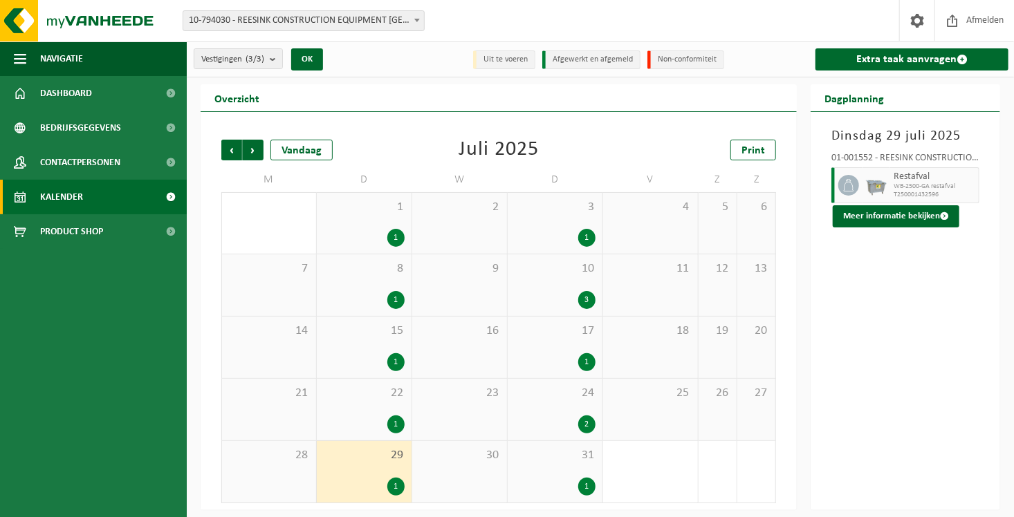
click at [379, 416] on div "1" at bounding box center [364, 425] width 81 height 18
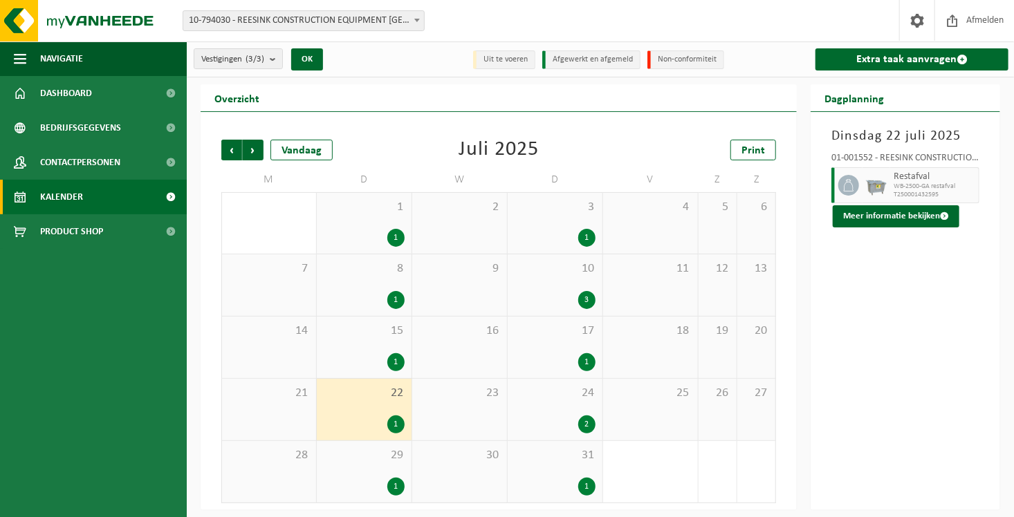
click at [573, 279] on div "10 3" at bounding box center [555, 285] width 95 height 62
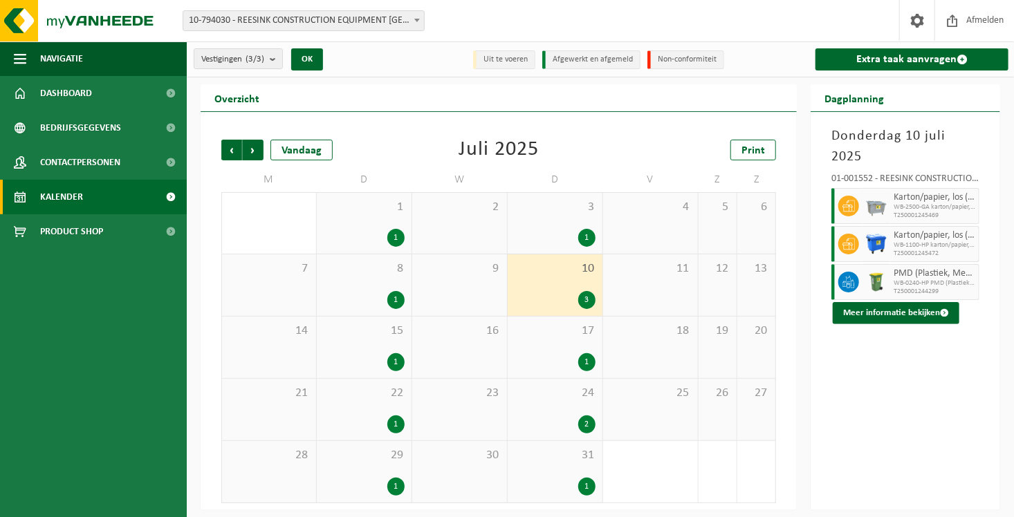
click at [560, 407] on div "24 2" at bounding box center [555, 410] width 95 height 62
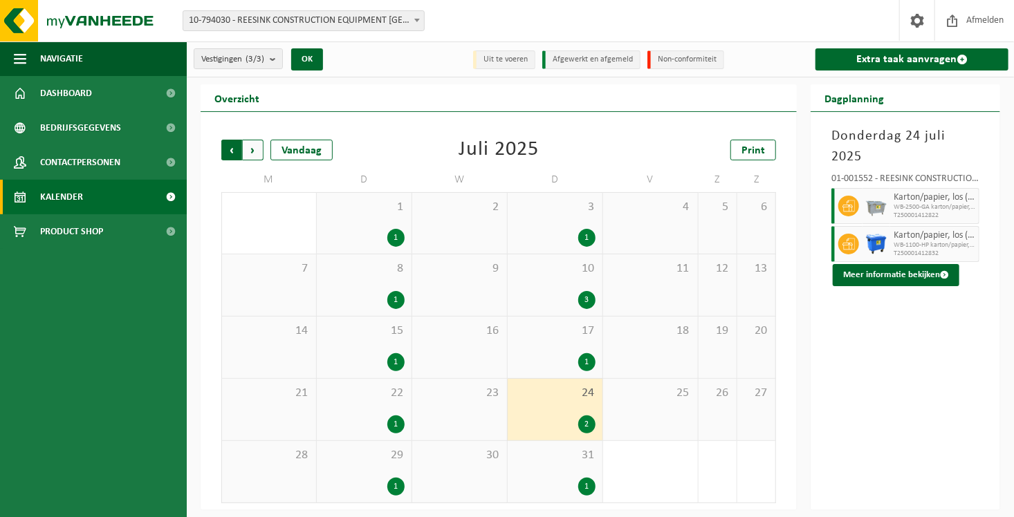
click at [249, 155] on span "Volgende" at bounding box center [253, 150] width 21 height 21
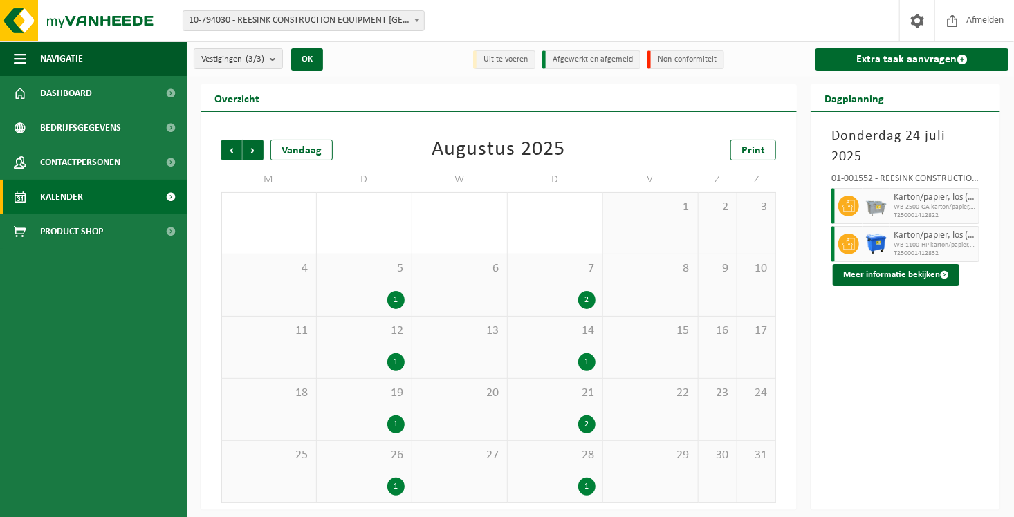
click at [555, 291] on div "2" at bounding box center [554, 300] width 81 height 18
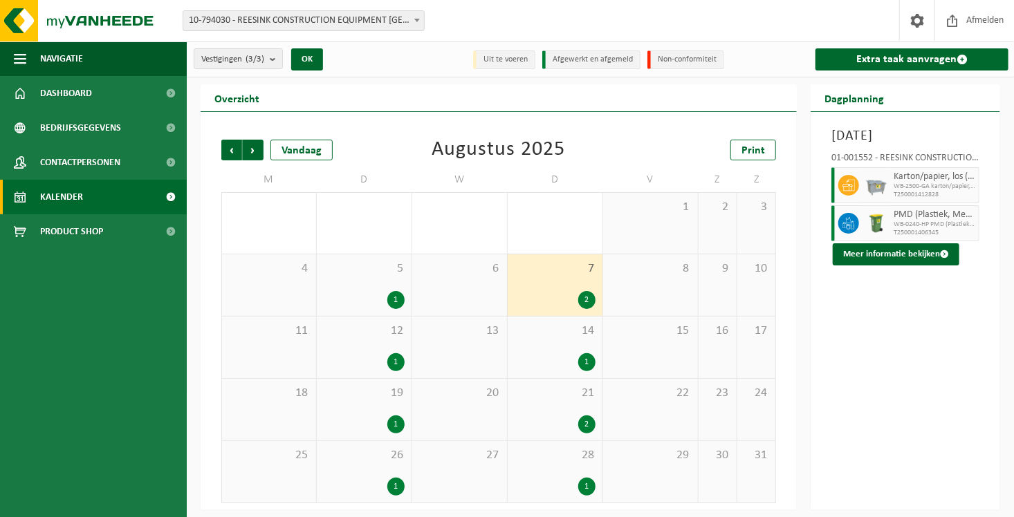
click at [559, 411] on div "21 2" at bounding box center [555, 410] width 95 height 62
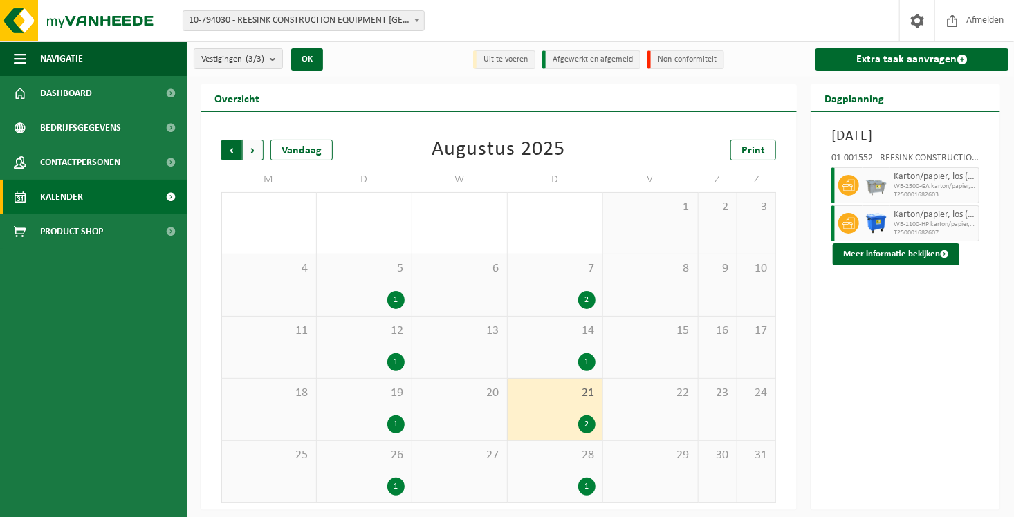
click at [250, 149] on span "Volgende" at bounding box center [253, 150] width 21 height 21
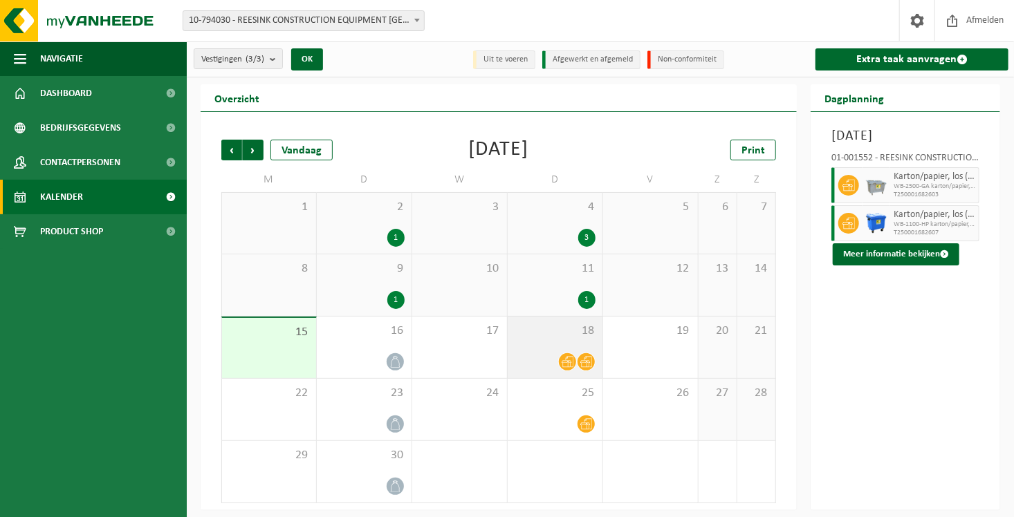
click at [529, 374] on div "18" at bounding box center [555, 348] width 95 height 62
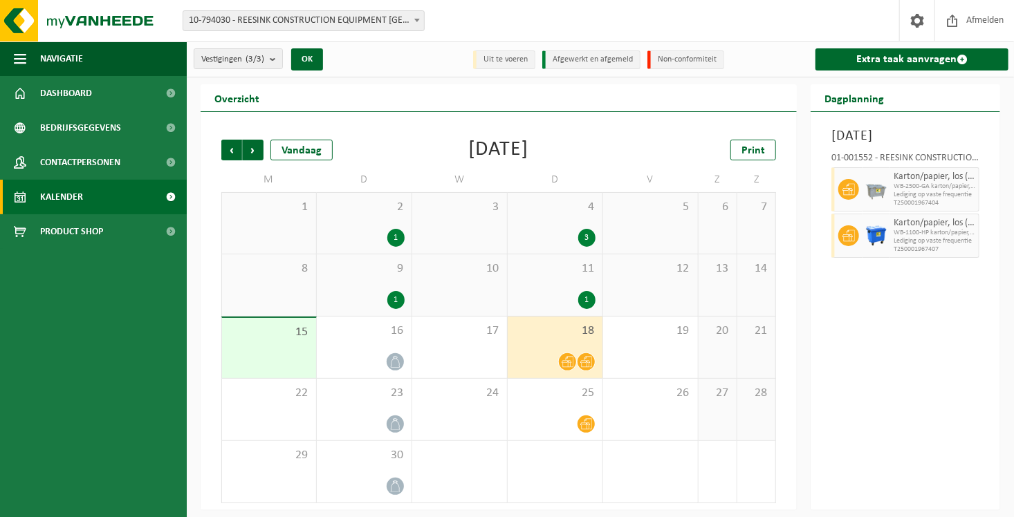
click at [544, 226] on div "4 3" at bounding box center [555, 223] width 95 height 61
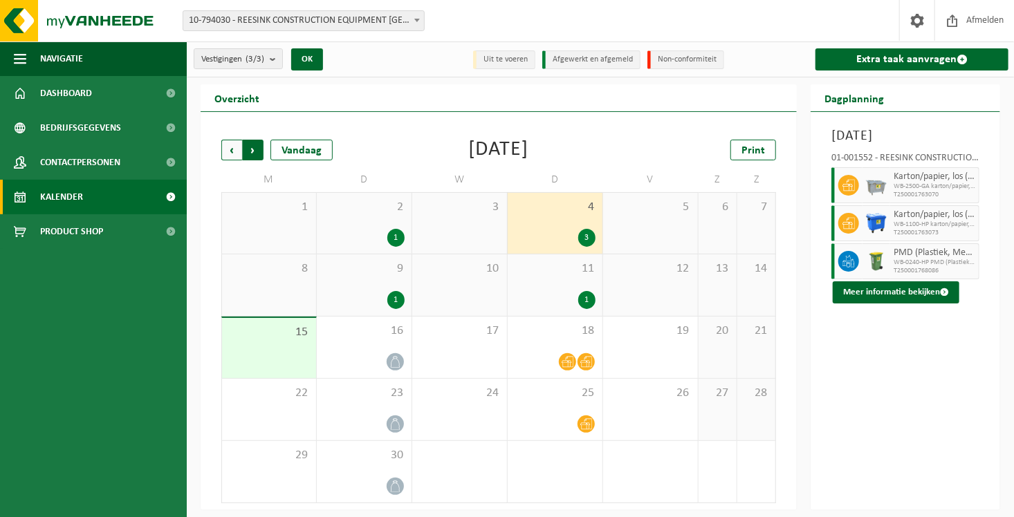
click at [229, 149] on span "Vorige" at bounding box center [231, 150] width 21 height 21
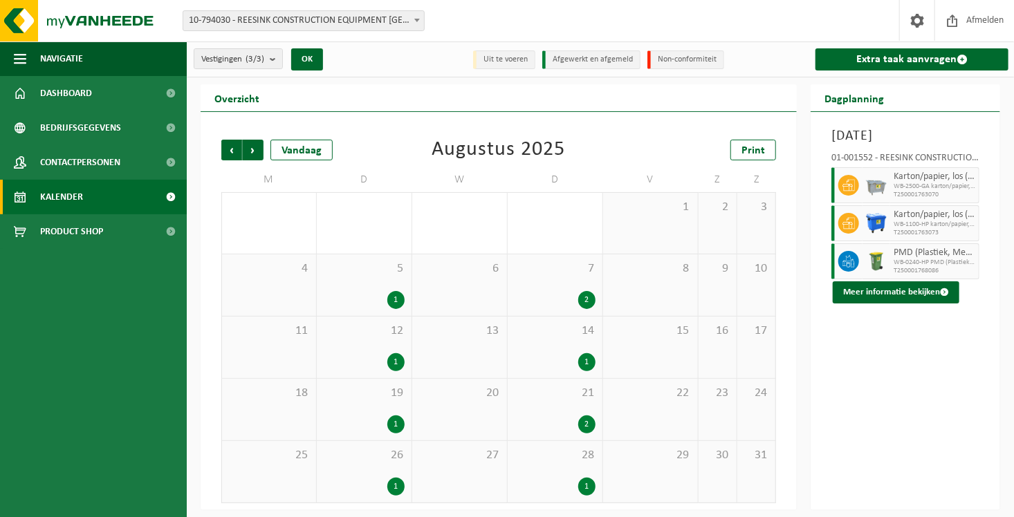
click at [229, 149] on span "Vorige" at bounding box center [231, 150] width 21 height 21
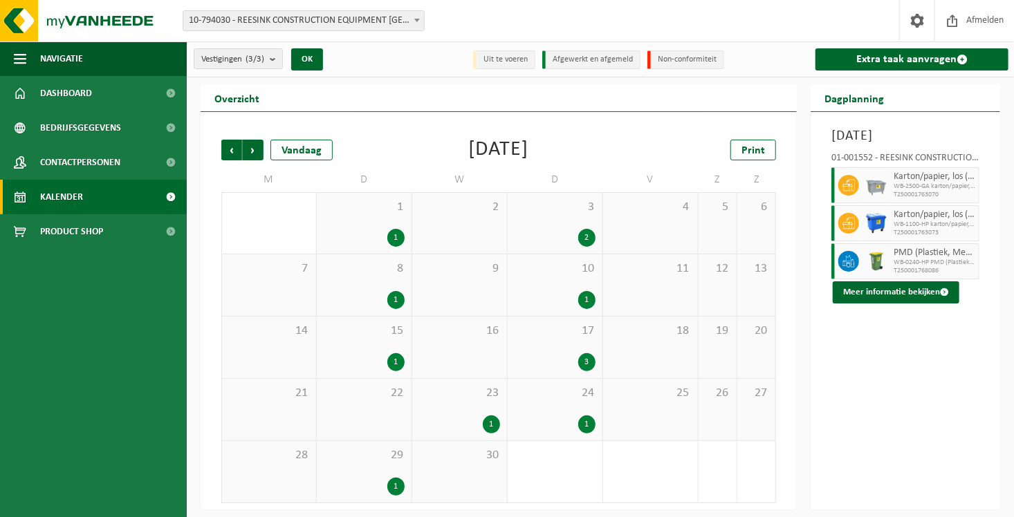
click at [229, 149] on span "Vorige" at bounding box center [231, 150] width 21 height 21
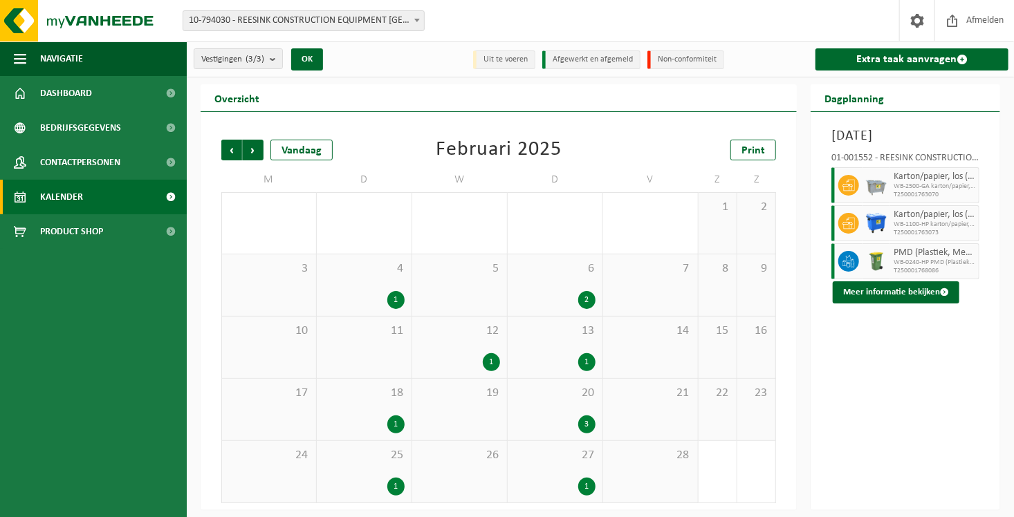
click at [229, 149] on span "Vorige" at bounding box center [231, 150] width 21 height 21
click at [228, 144] on span "Vorige" at bounding box center [231, 150] width 21 height 21
click at [371, 393] on span "22" at bounding box center [364, 393] width 81 height 15
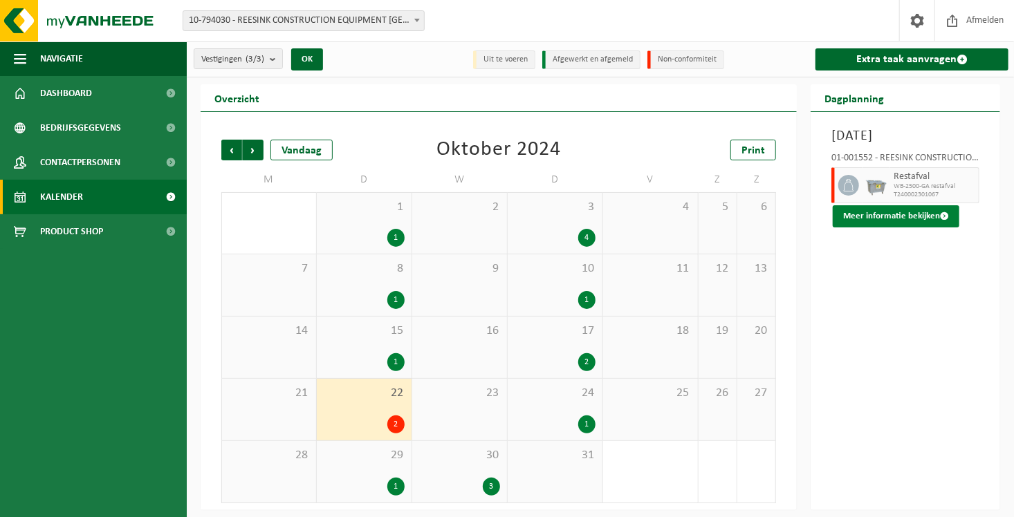
click at [907, 228] on button "Meer informatie bekijken" at bounding box center [896, 216] width 127 height 22
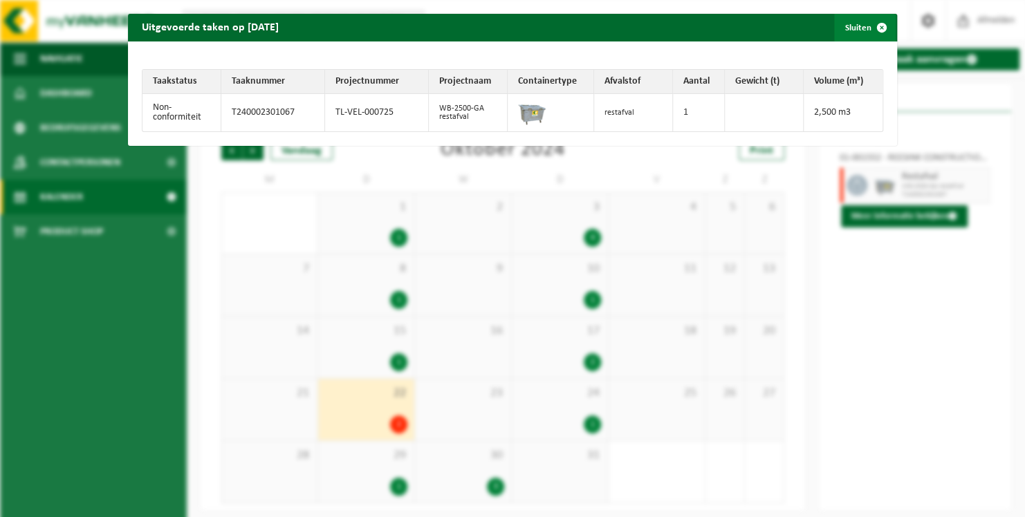
click at [868, 27] on span "button" at bounding box center [882, 28] width 28 height 28
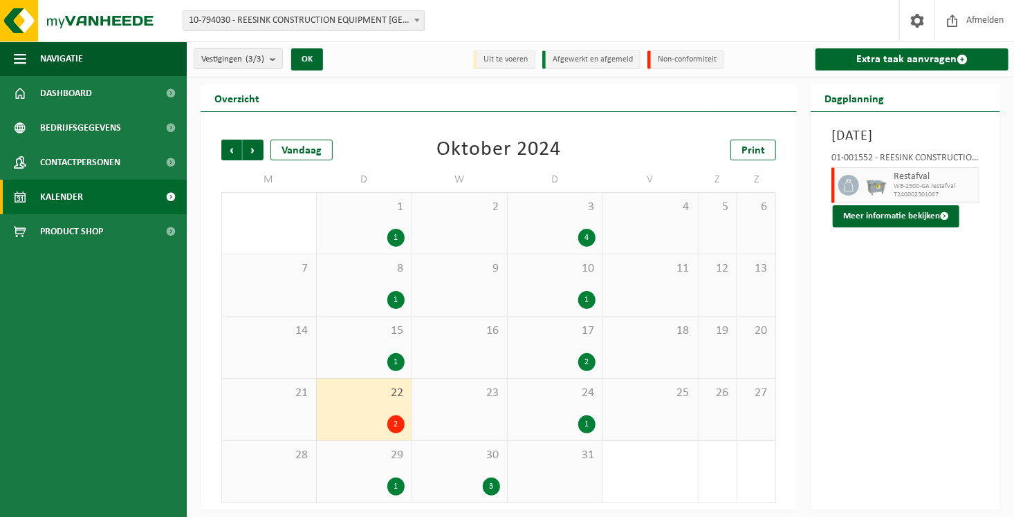
click at [482, 478] on div "3" at bounding box center [459, 487] width 81 height 18
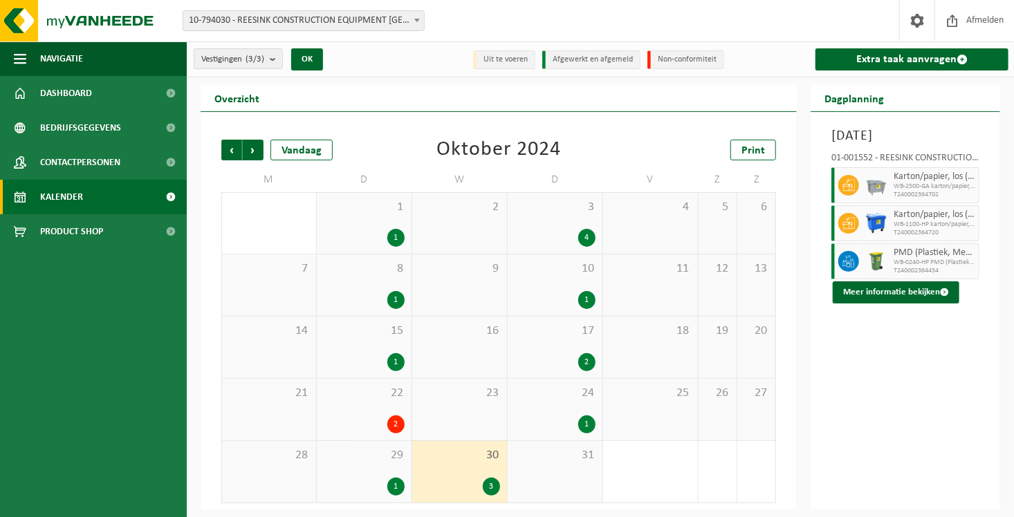
click at [548, 353] on div "2" at bounding box center [554, 362] width 81 height 18
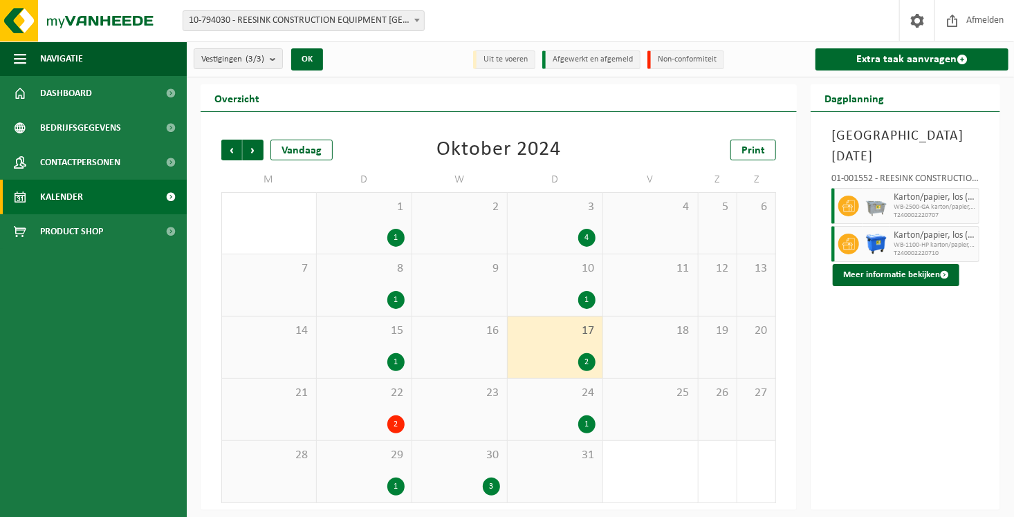
click at [544, 219] on div "3 4" at bounding box center [555, 223] width 95 height 61
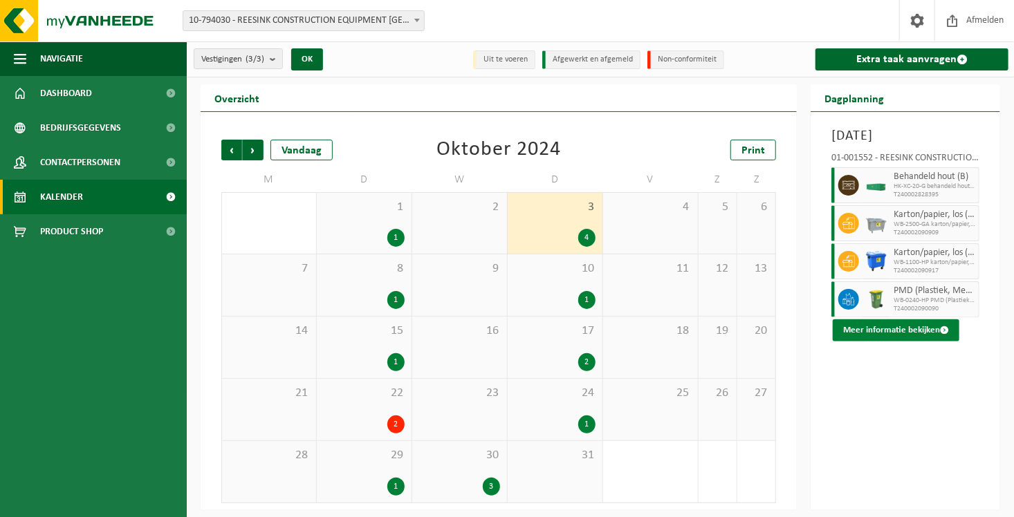
click at [889, 342] on button "Meer informatie bekijken" at bounding box center [896, 330] width 127 height 22
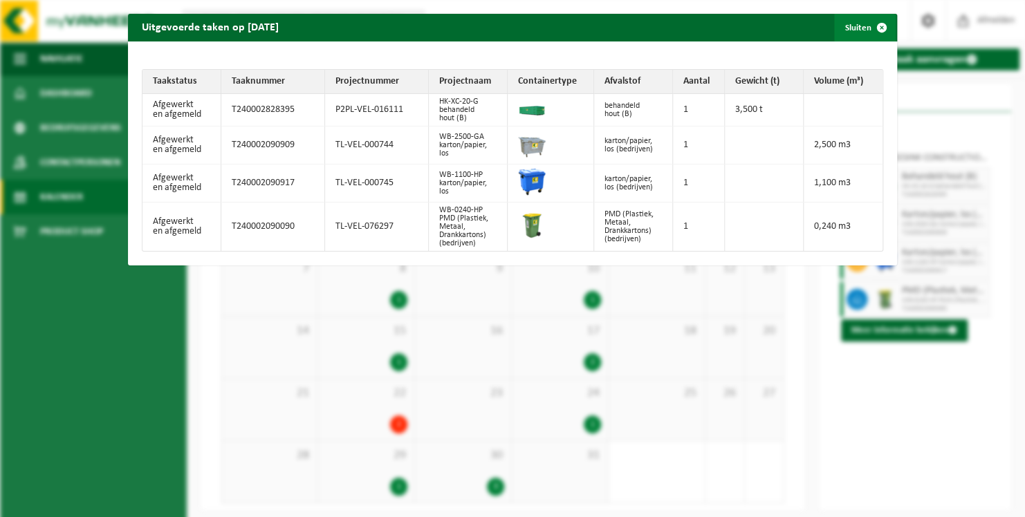
click at [871, 24] on span "button" at bounding box center [882, 28] width 28 height 28
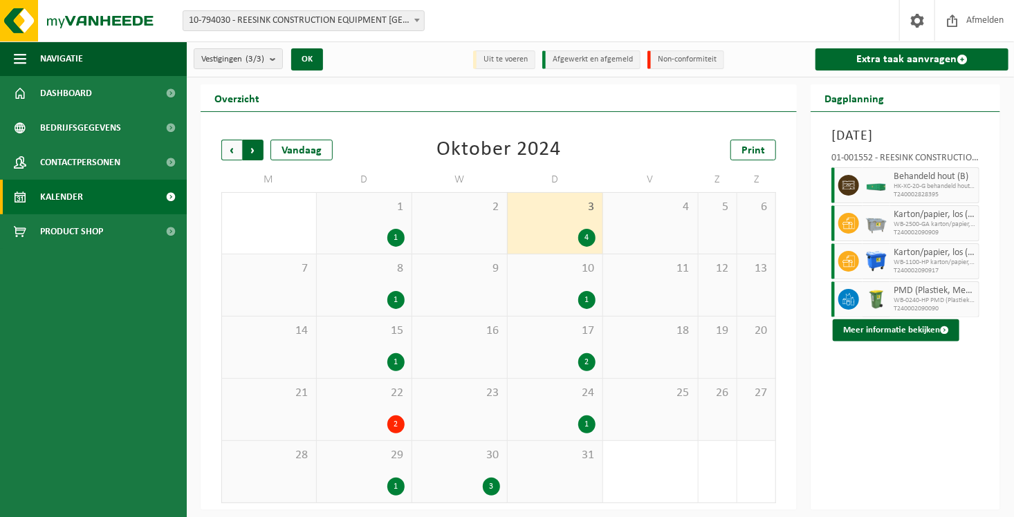
click at [223, 149] on span "Vorige" at bounding box center [231, 150] width 21 height 21
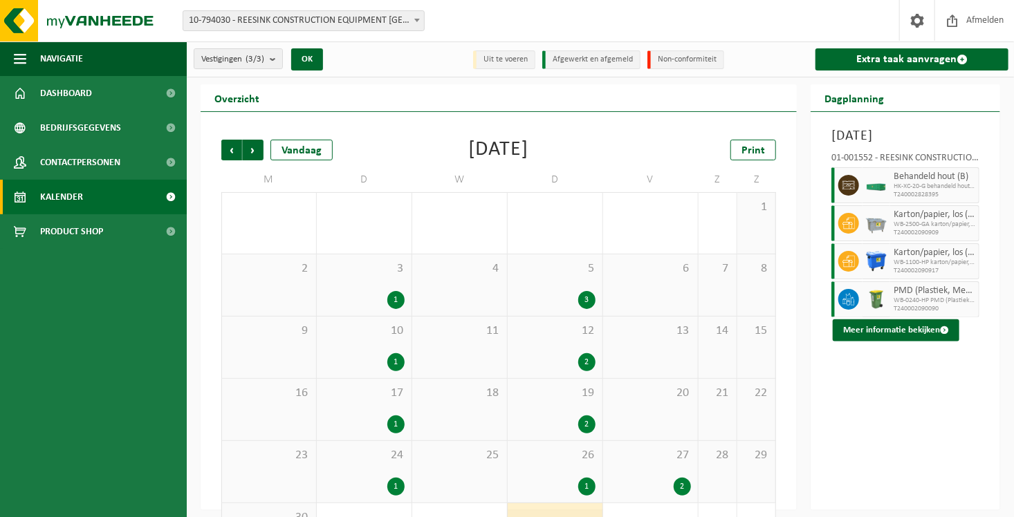
click at [547, 279] on div "5 3" at bounding box center [555, 285] width 95 height 62
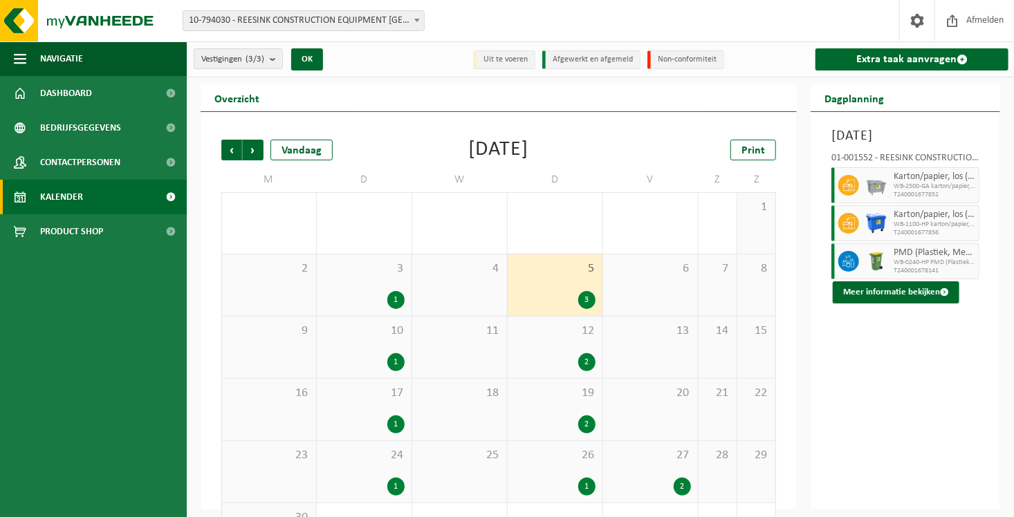
click at [544, 333] on span "12" at bounding box center [554, 331] width 81 height 15
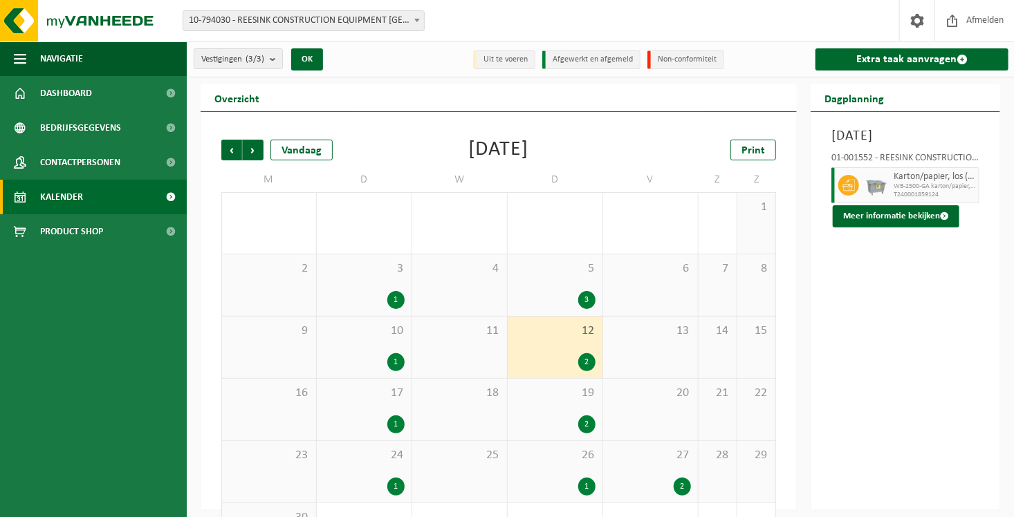
click at [570, 423] on div "2" at bounding box center [554, 425] width 81 height 18
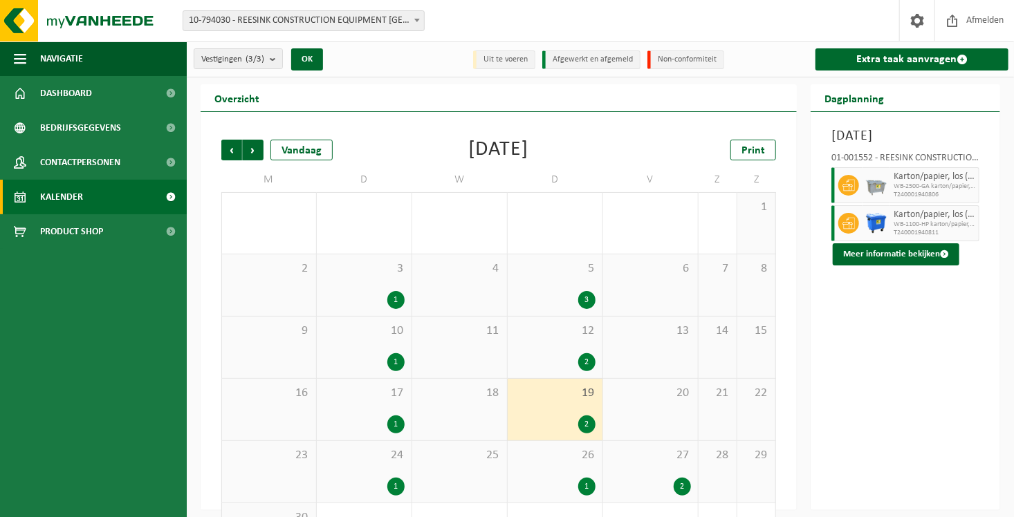
click at [629, 487] on div "2" at bounding box center [650, 487] width 81 height 18
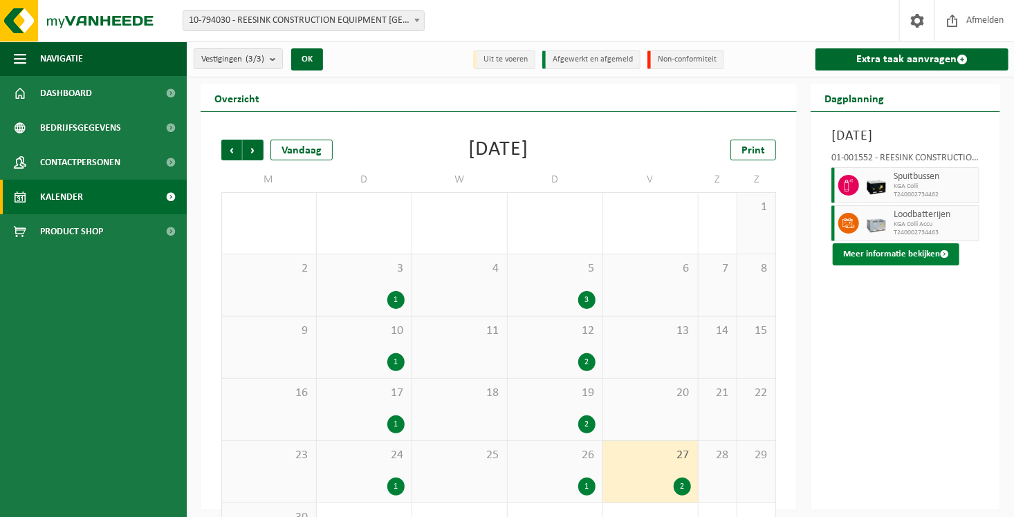
click at [911, 266] on button "Meer informatie bekijken" at bounding box center [896, 254] width 127 height 22
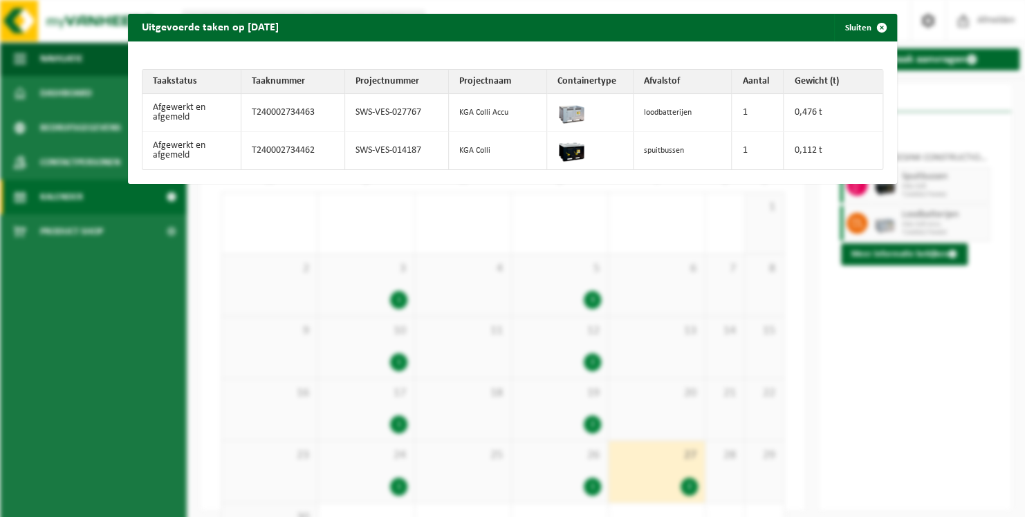
click at [738, 340] on div "Uitgevoerde taken op 2024-09-27 Sluiten Taakstatus Taaknummer Projectnummer Pro…" at bounding box center [512, 258] width 1025 height 517
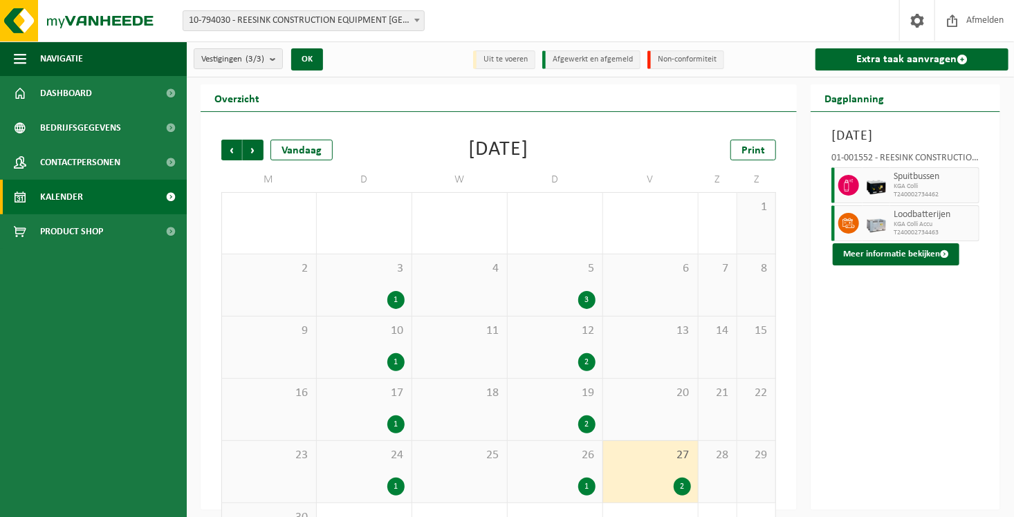
click at [541, 349] on div "12 2" at bounding box center [555, 348] width 95 height 62
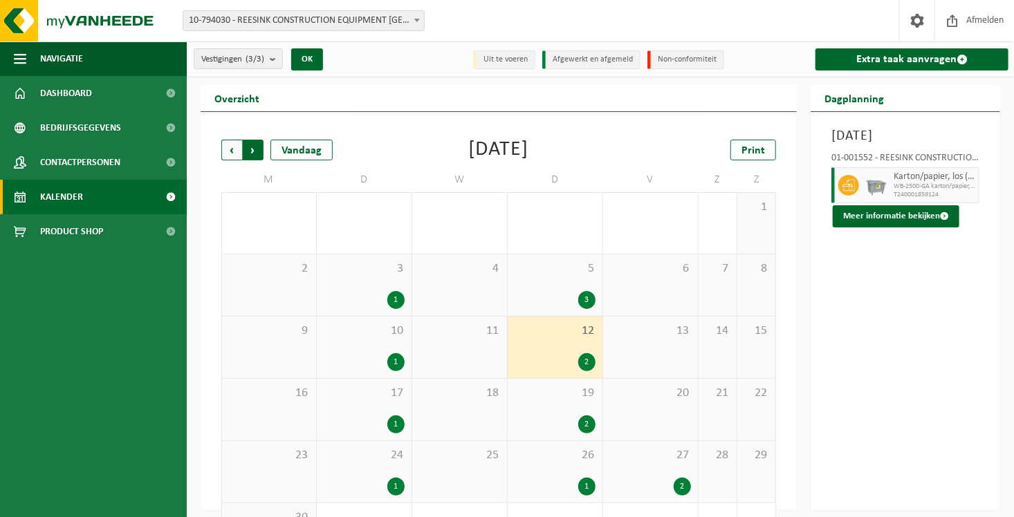
click at [228, 152] on span "Vorige" at bounding box center [231, 150] width 21 height 21
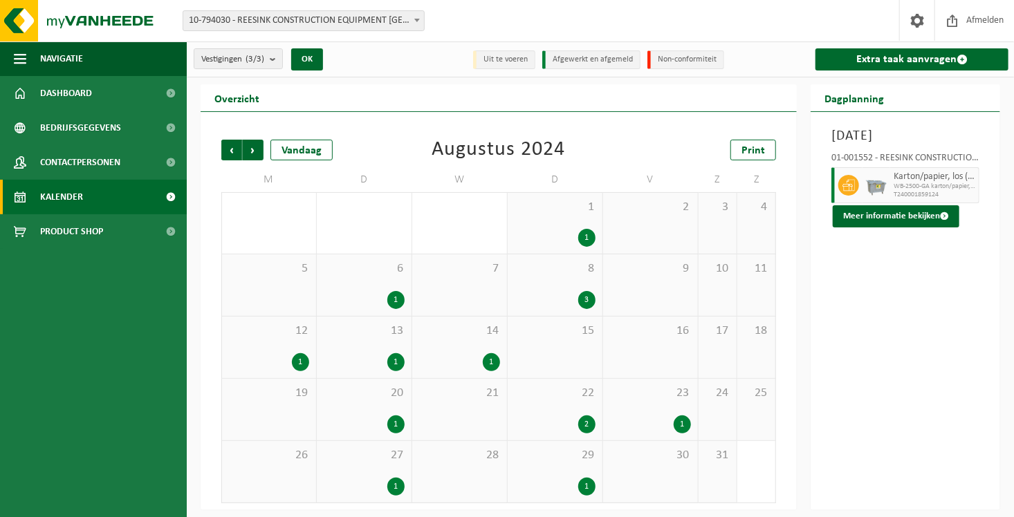
click at [585, 279] on div "8 3" at bounding box center [555, 285] width 95 height 62
click at [565, 420] on div "2" at bounding box center [554, 425] width 81 height 18
click at [659, 408] on div "23 1" at bounding box center [650, 410] width 95 height 62
click at [579, 399] on span "22" at bounding box center [554, 393] width 81 height 15
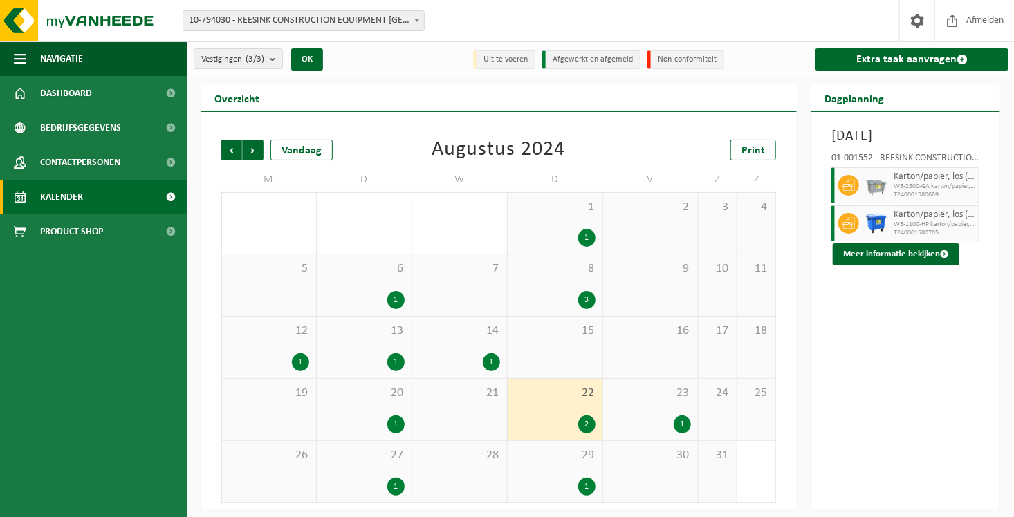
click at [297, 358] on div "1" at bounding box center [300, 362] width 17 height 18
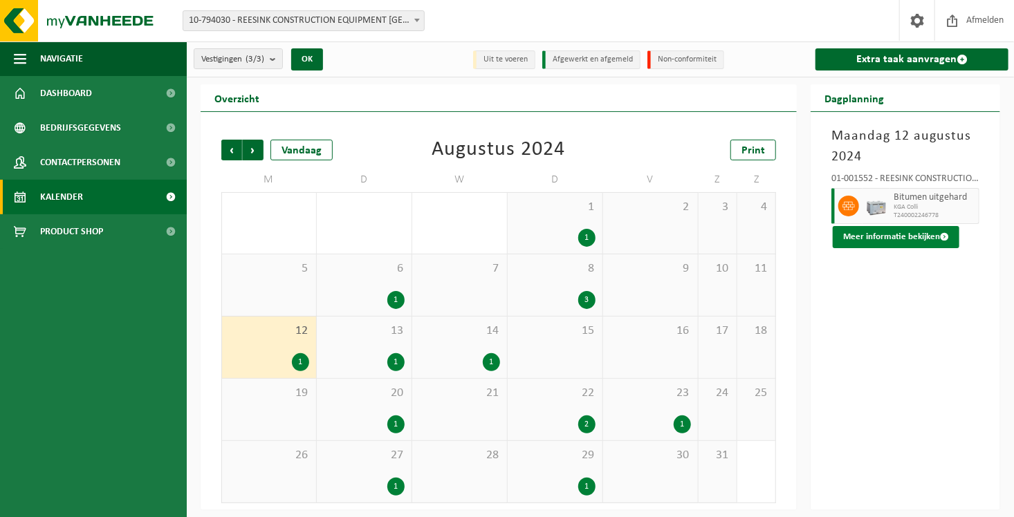
click at [860, 239] on button "Meer informatie bekijken" at bounding box center [896, 237] width 127 height 22
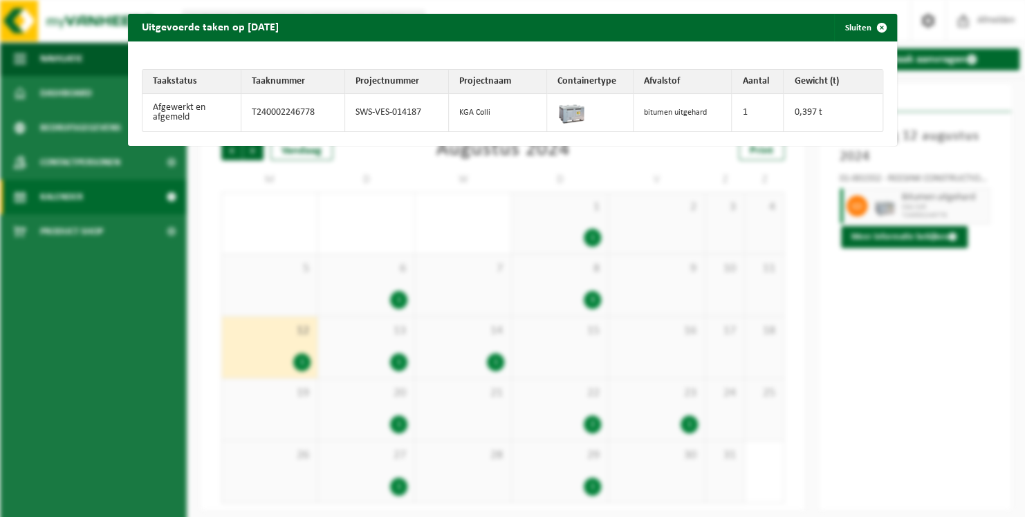
click at [326, 232] on div "Uitgevoerde taken op 2024-08-12 Sluiten Taakstatus Taaknummer Projectnummer Pro…" at bounding box center [512, 258] width 1025 height 517
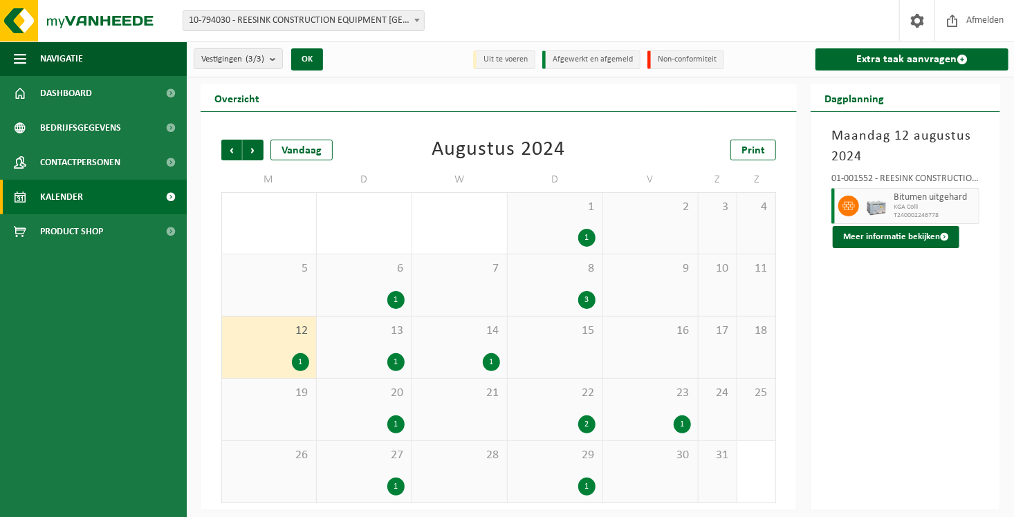
click at [546, 268] on span "8" at bounding box center [554, 268] width 81 height 15
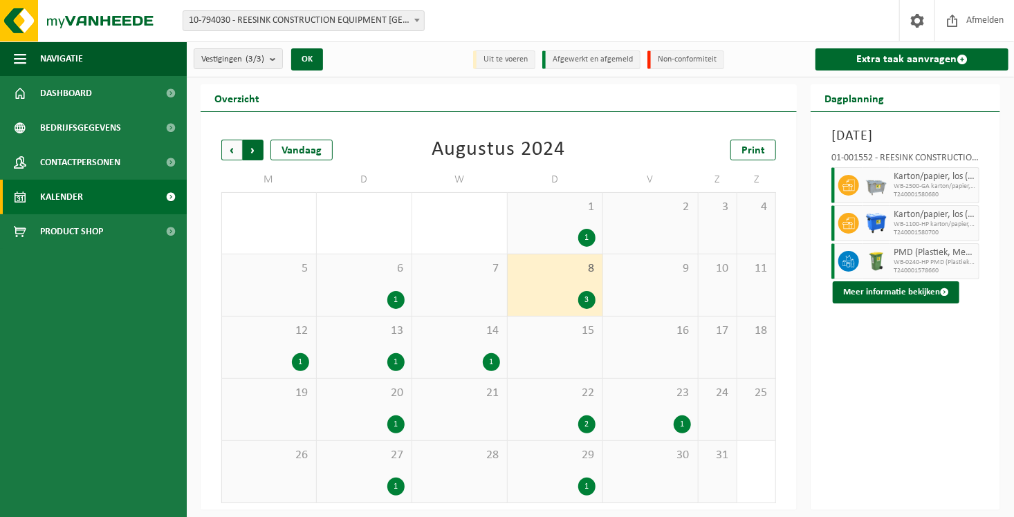
click at [233, 152] on span "Vorige" at bounding box center [231, 150] width 21 height 21
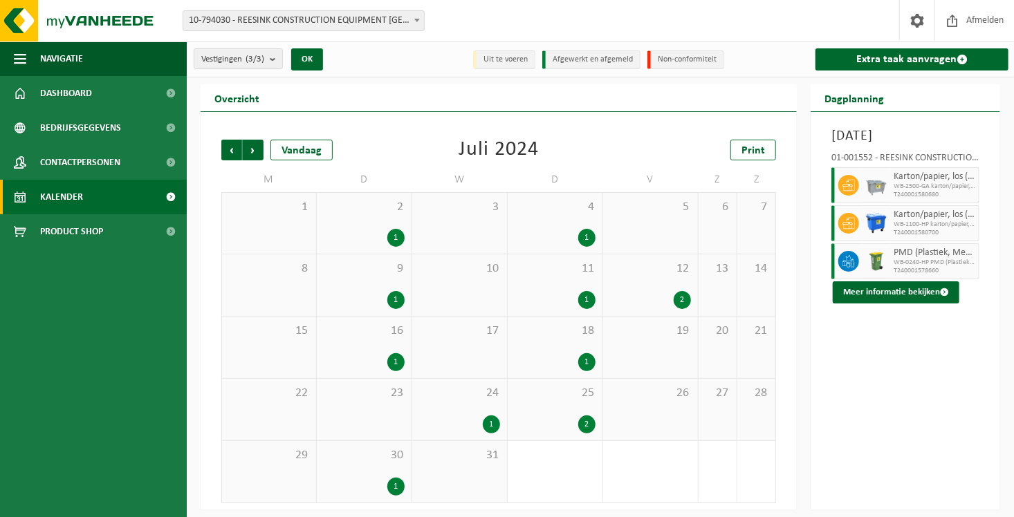
click at [559, 405] on div "25 2" at bounding box center [555, 410] width 95 height 62
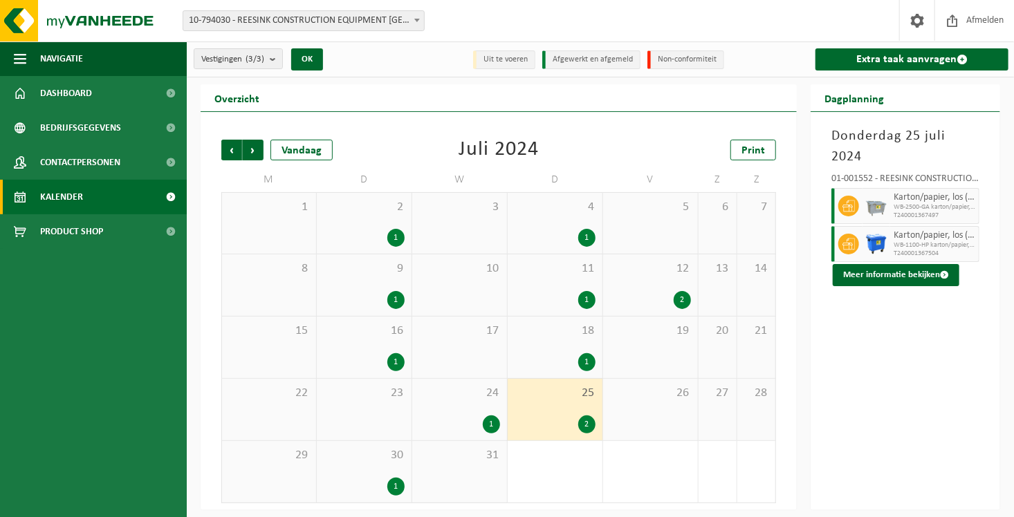
click at [435, 405] on div "24 1" at bounding box center [459, 410] width 95 height 62
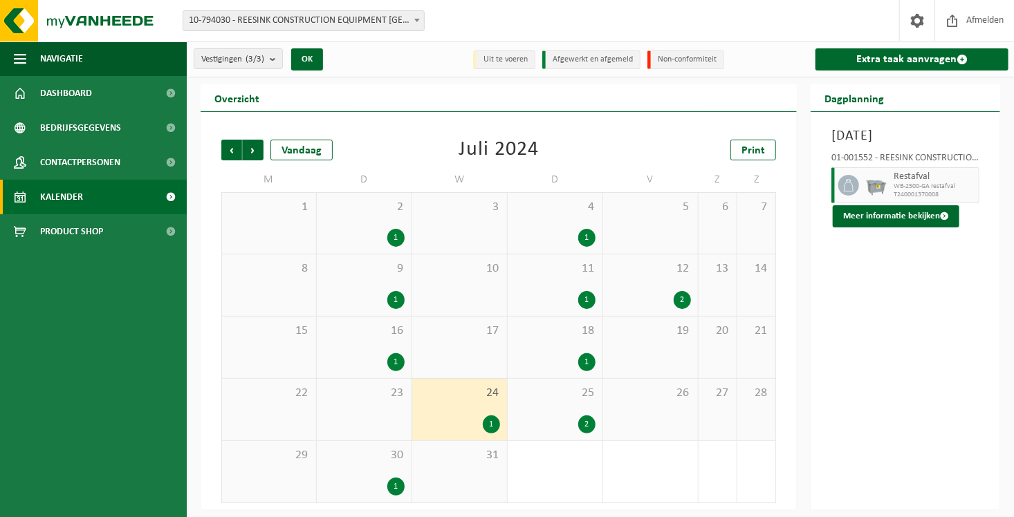
click at [651, 291] on div "2" at bounding box center [650, 300] width 81 height 18
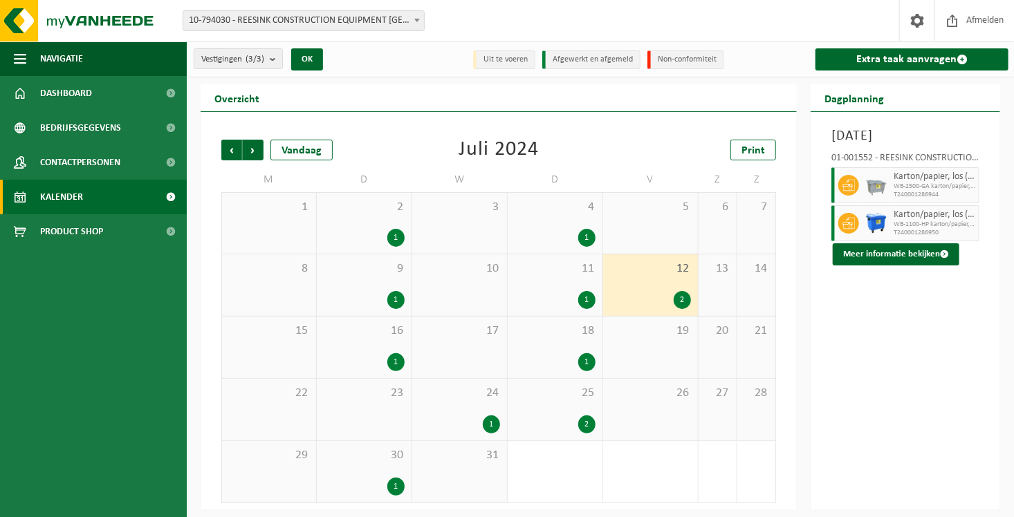
click at [565, 288] on div "11 1" at bounding box center [555, 285] width 95 height 62
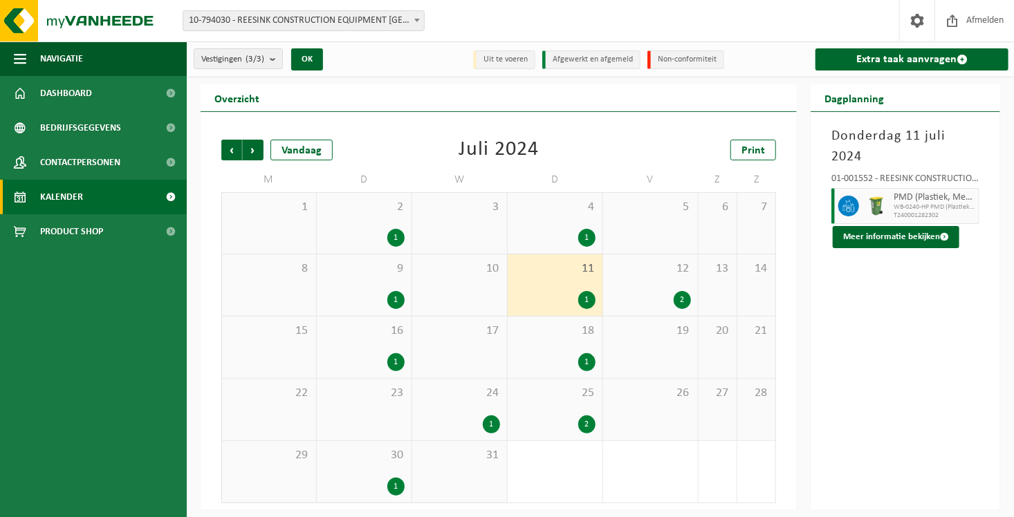
click at [565, 229] on div "1" at bounding box center [554, 238] width 81 height 18
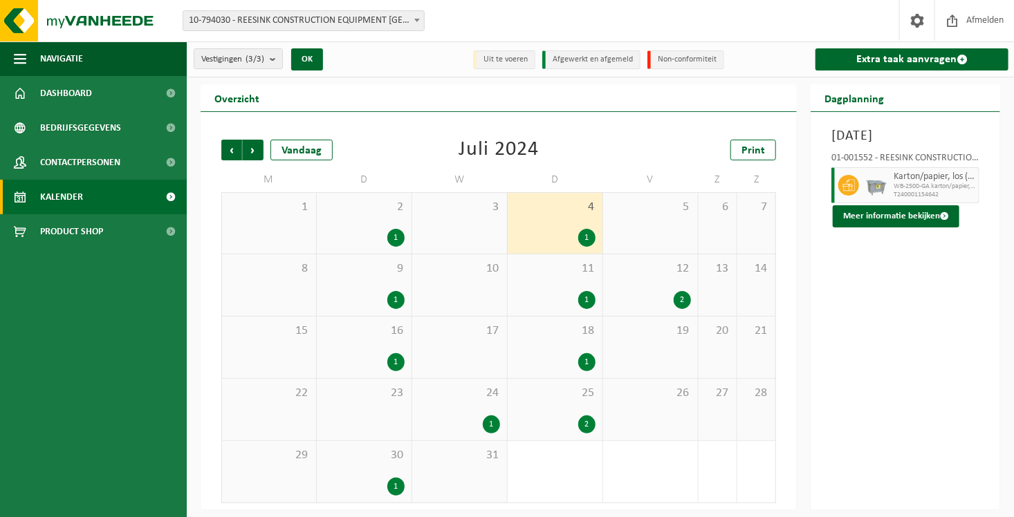
click at [557, 326] on span "18" at bounding box center [554, 331] width 81 height 15
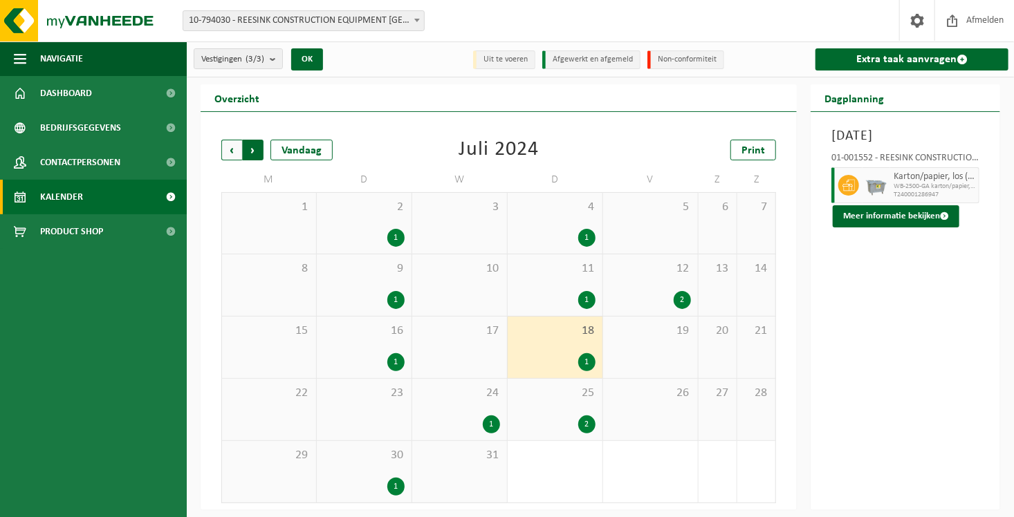
click at [228, 158] on span "Vorige" at bounding box center [231, 150] width 21 height 21
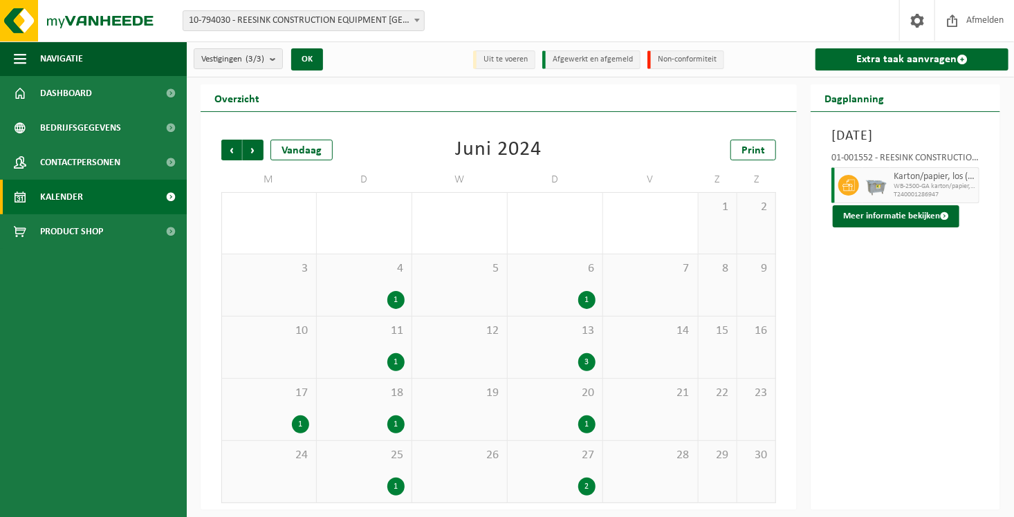
click at [532, 342] on div "13 3" at bounding box center [555, 348] width 95 height 62
click at [544, 343] on div "13 3" at bounding box center [555, 348] width 95 height 62
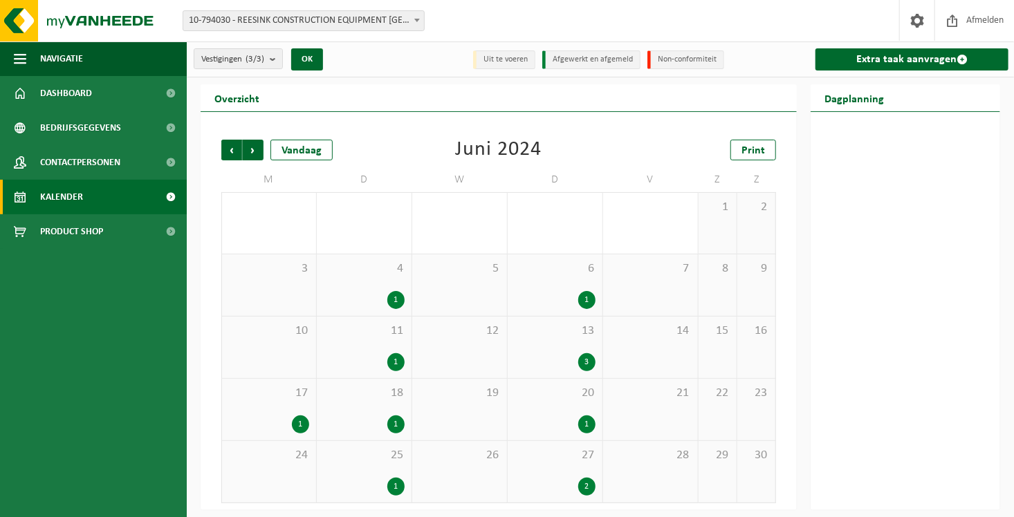
click at [548, 343] on div "13 3" at bounding box center [555, 348] width 95 height 62
click at [588, 441] on div "27 2" at bounding box center [555, 472] width 95 height 62
click at [263, 411] on div "17 1" at bounding box center [269, 410] width 94 height 62
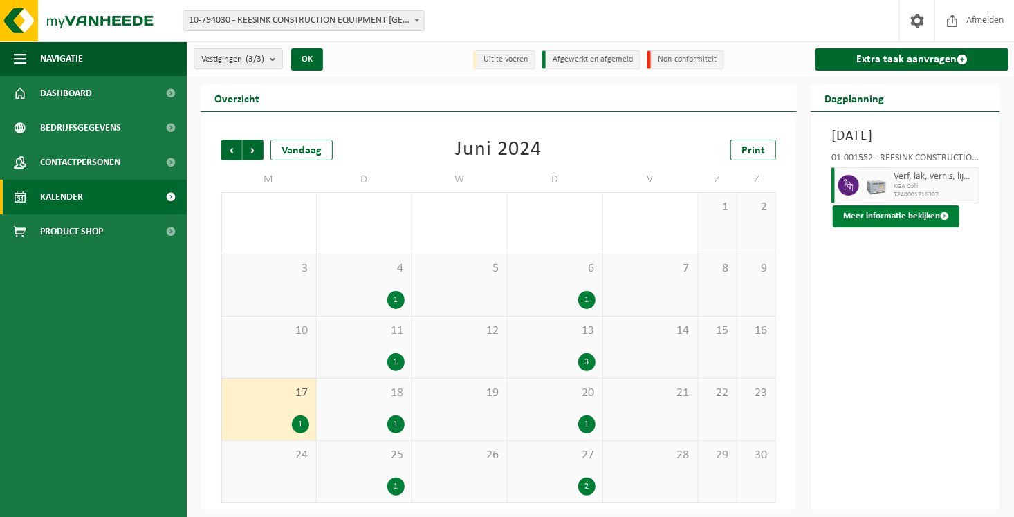
click at [916, 210] on button "Meer informatie bekijken" at bounding box center [896, 216] width 127 height 22
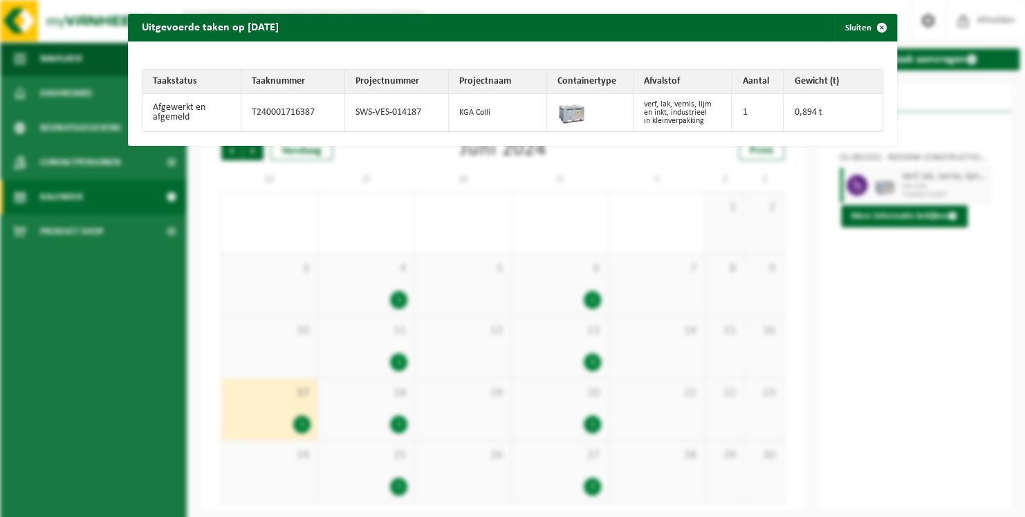
click at [504, 211] on div "Uitgevoerde taken op 2024-06-17 Sluiten Taakstatus Taaknummer Projectnummer Pro…" at bounding box center [512, 258] width 1025 height 517
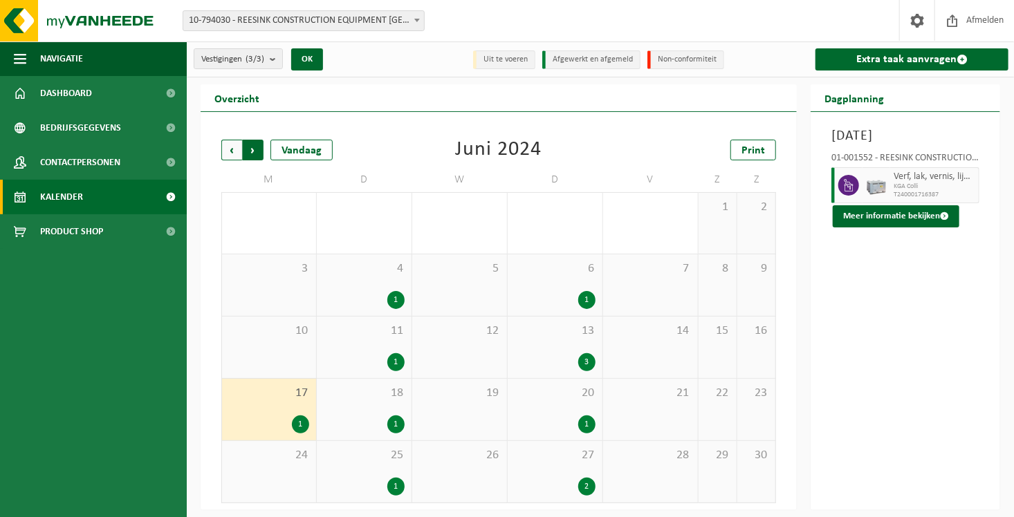
click at [234, 140] on span "Vorige" at bounding box center [231, 150] width 21 height 21
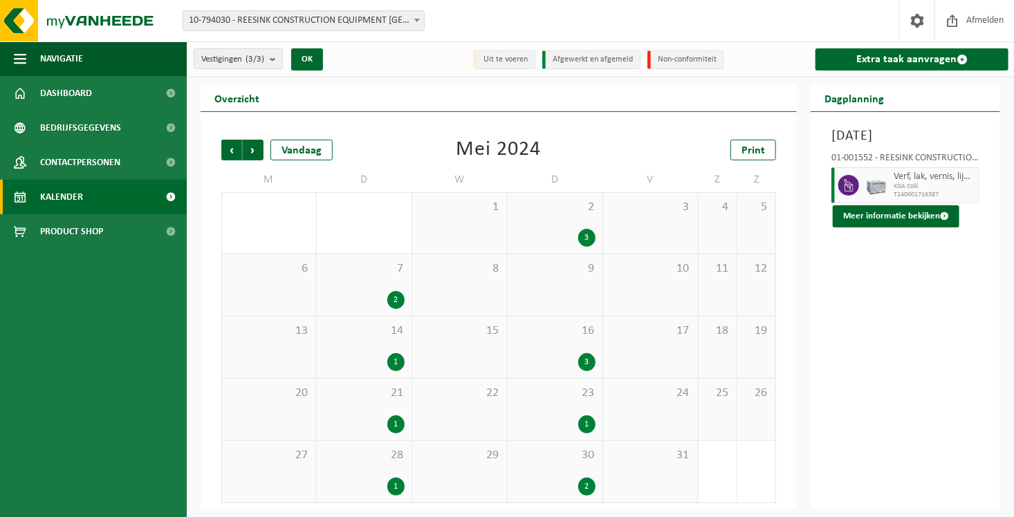
click at [585, 234] on div "3" at bounding box center [586, 238] width 17 height 18
click at [361, 280] on div "7 2" at bounding box center [364, 285] width 95 height 62
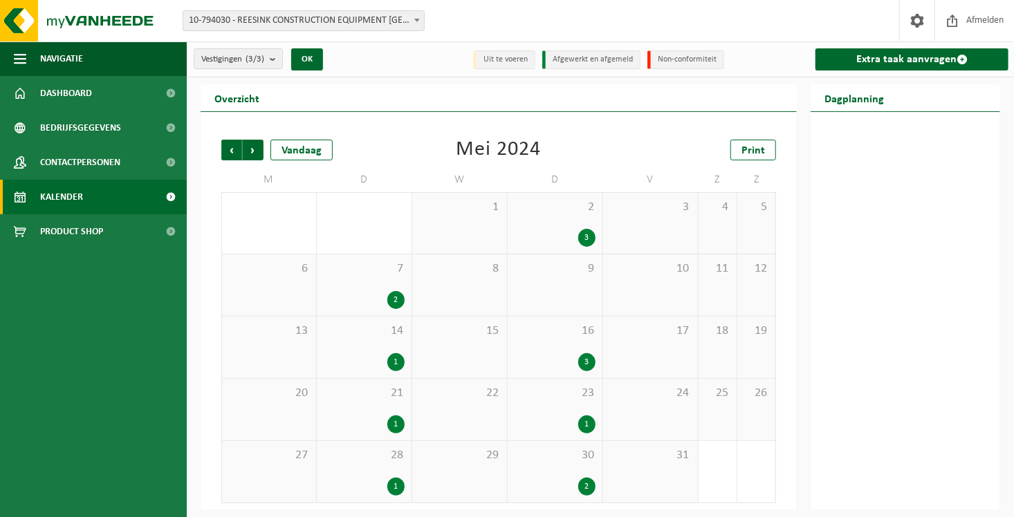
click at [361, 280] on div "7 2" at bounding box center [364, 285] width 95 height 62
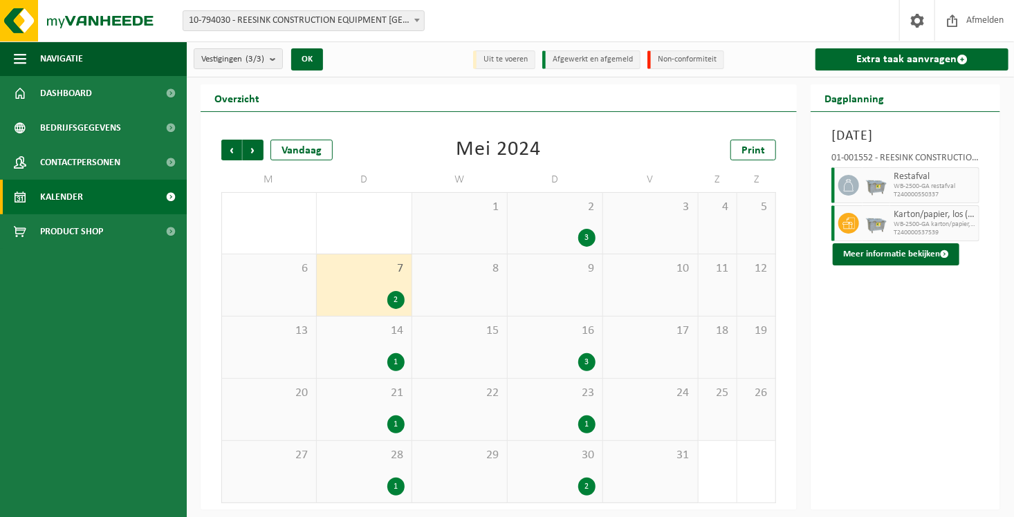
click at [561, 349] on div "16 3" at bounding box center [555, 348] width 95 height 62
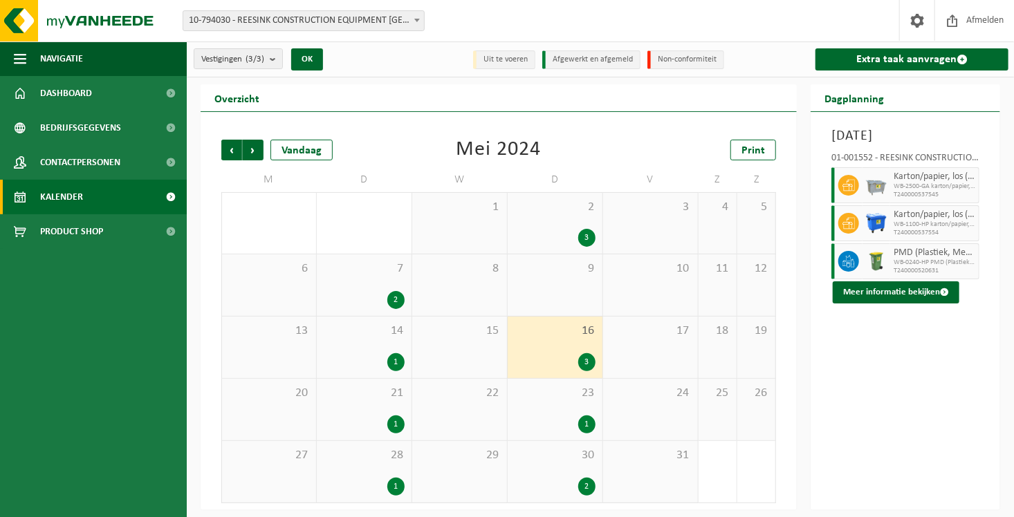
click at [546, 224] on div "2 3" at bounding box center [555, 223] width 95 height 61
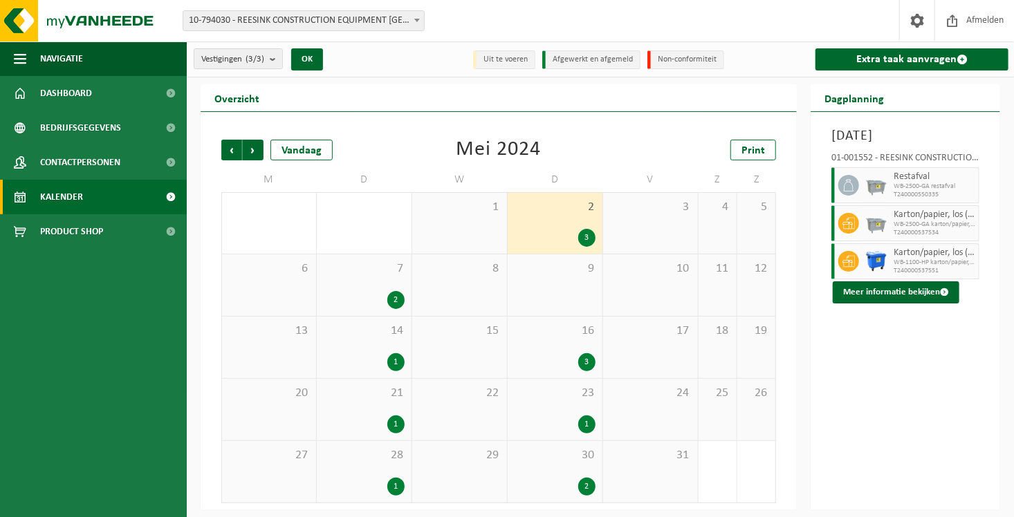
click at [546, 224] on div "2 3" at bounding box center [555, 223] width 95 height 61
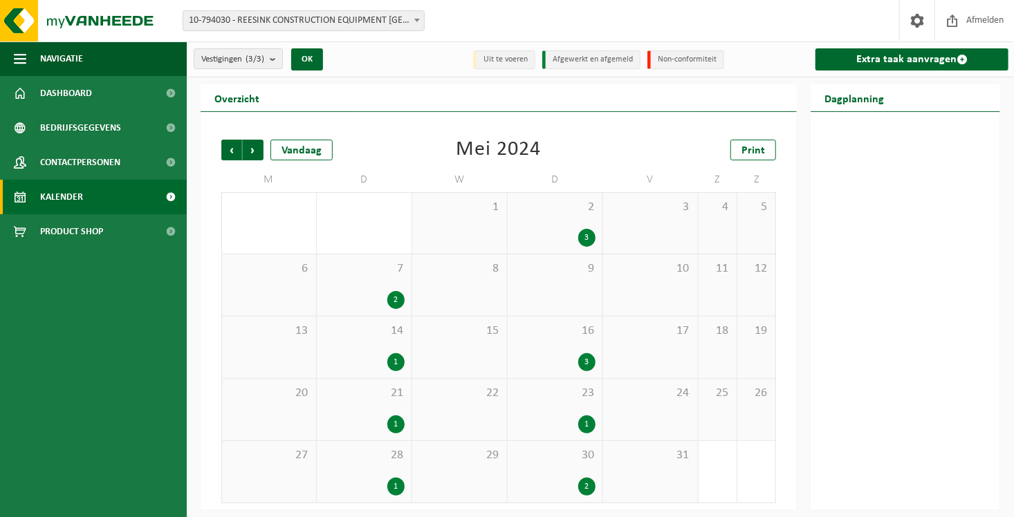
click at [546, 224] on div "2 3" at bounding box center [555, 223] width 95 height 61
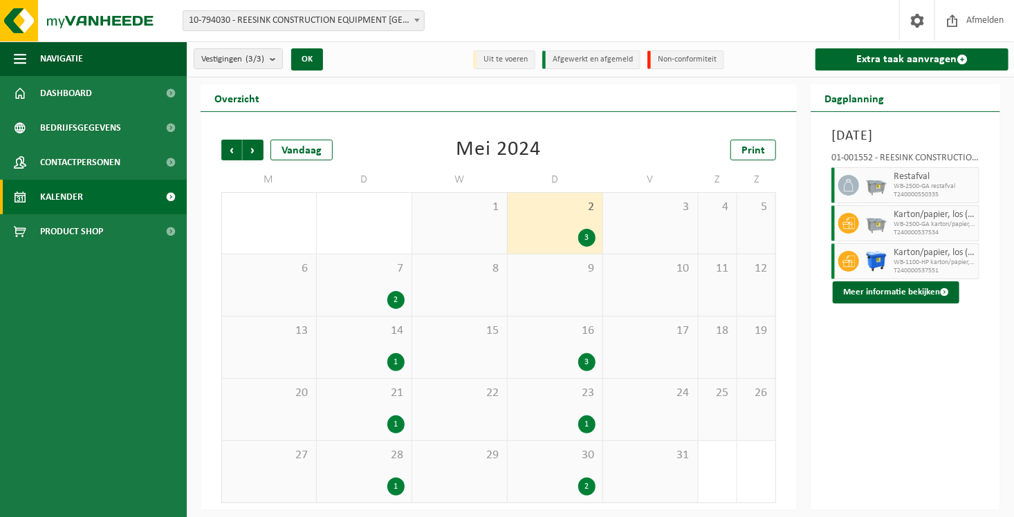
click at [575, 479] on div "2" at bounding box center [554, 487] width 81 height 18
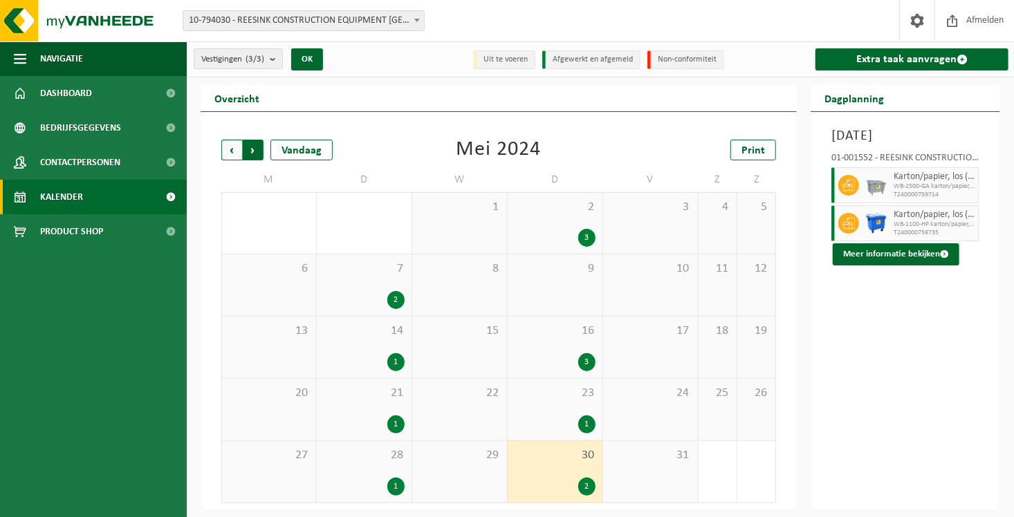
click at [223, 151] on span "Vorige" at bounding box center [231, 150] width 21 height 21
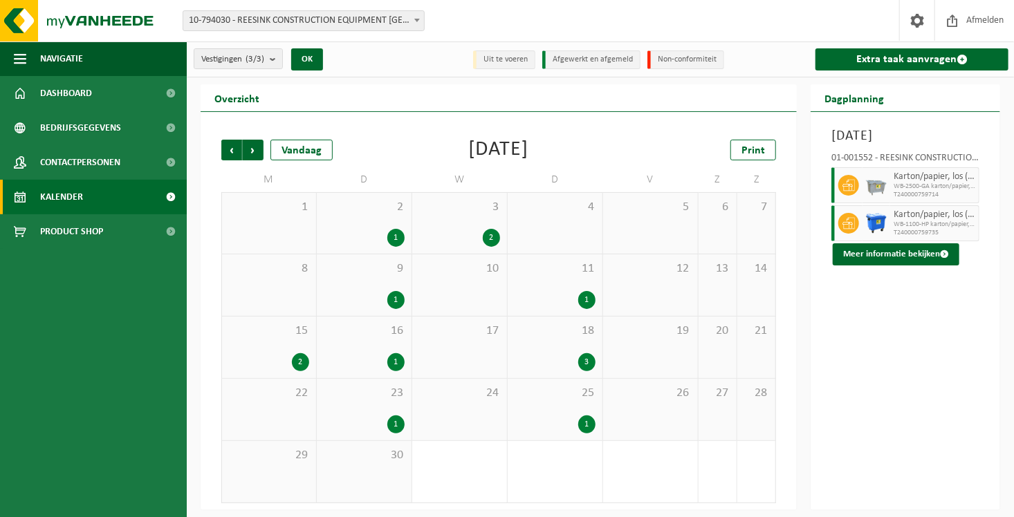
click at [462, 245] on div "2" at bounding box center [459, 238] width 81 height 18
click at [546, 362] on div "3" at bounding box center [554, 362] width 81 height 18
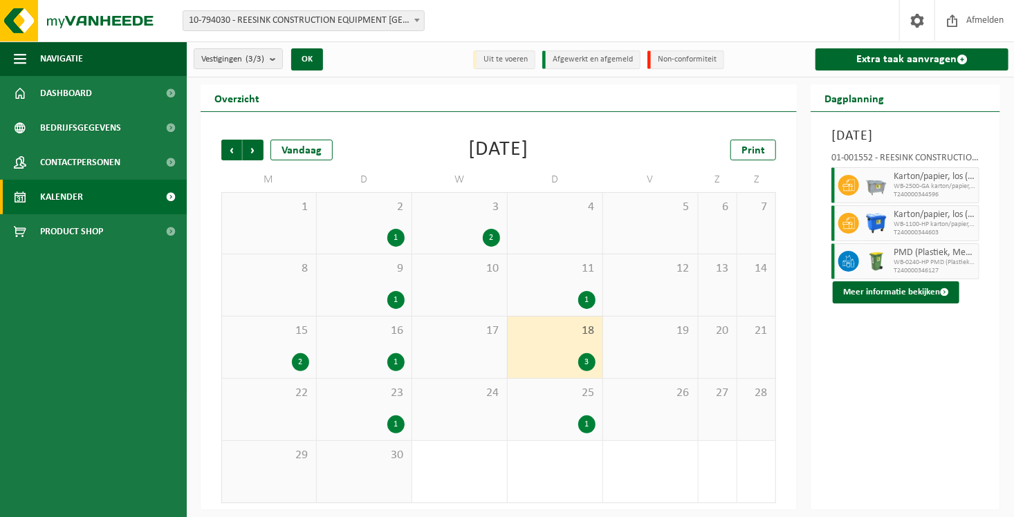
click at [255, 337] on span "15" at bounding box center [269, 331] width 80 height 15
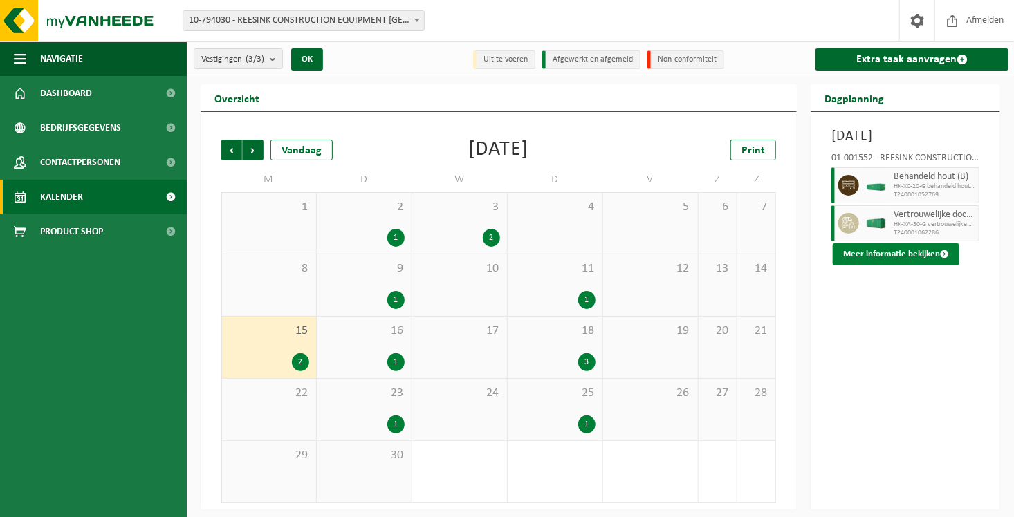
click at [911, 249] on button "Meer informatie bekijken" at bounding box center [896, 254] width 127 height 22
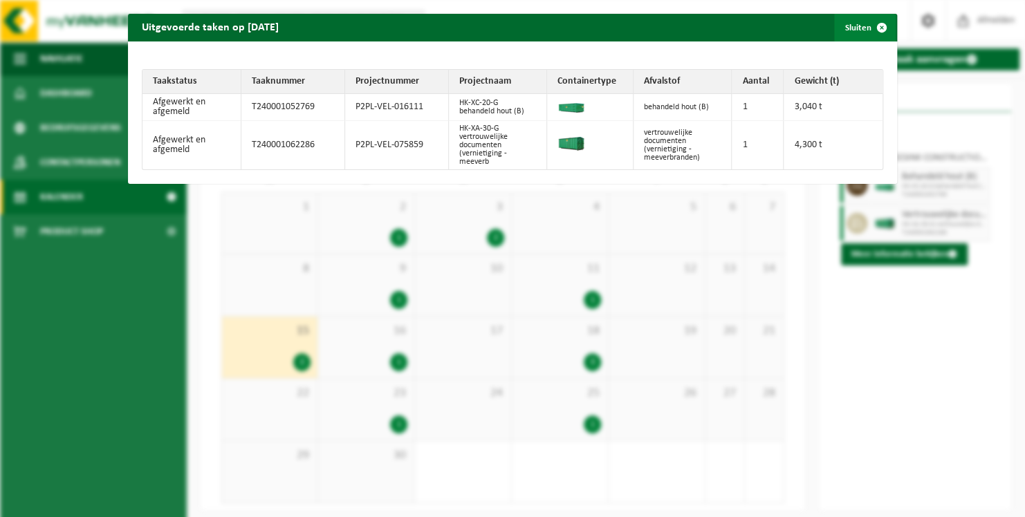
click at [873, 30] on span "button" at bounding box center [882, 28] width 28 height 28
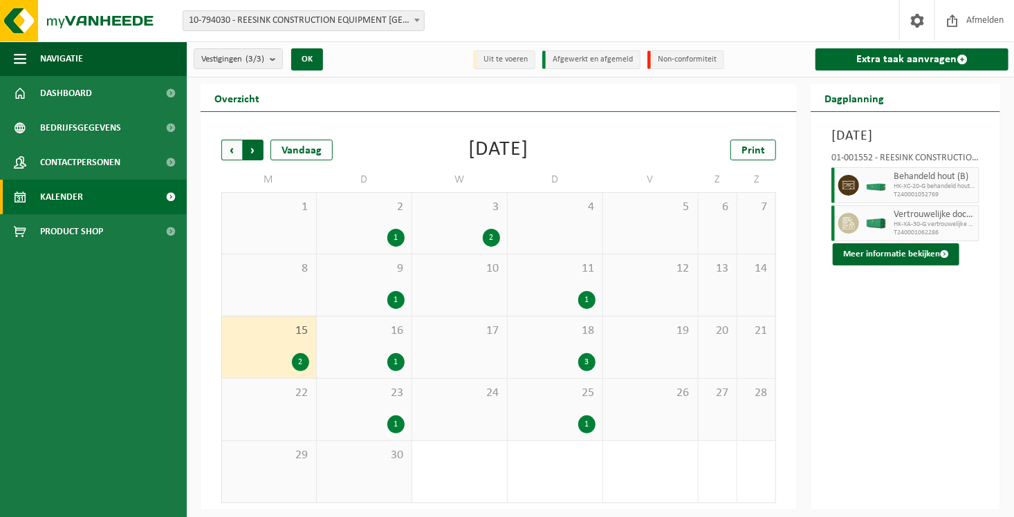
click at [229, 140] on span "Vorige" at bounding box center [231, 150] width 21 height 21
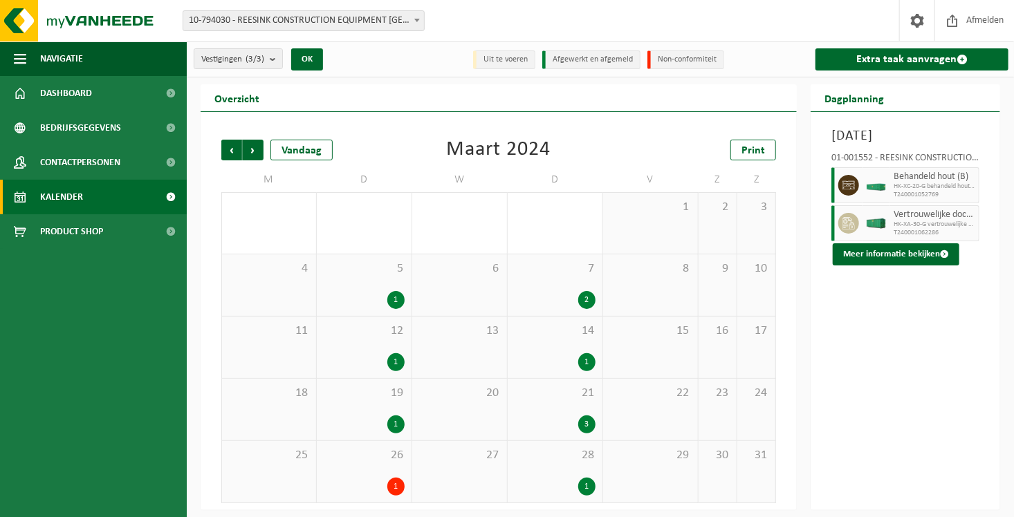
click at [550, 301] on div "2" at bounding box center [554, 300] width 81 height 18
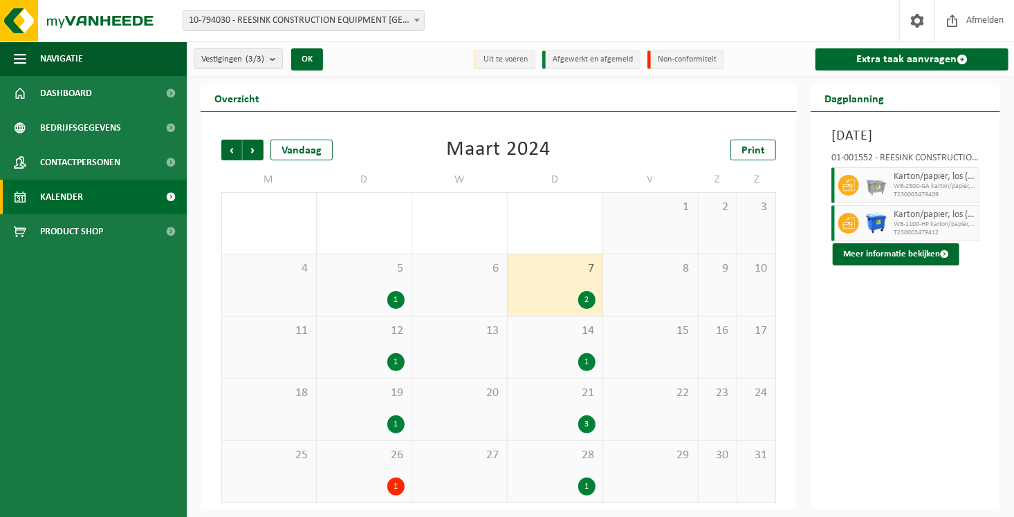
click at [518, 409] on div "21 3" at bounding box center [555, 410] width 95 height 62
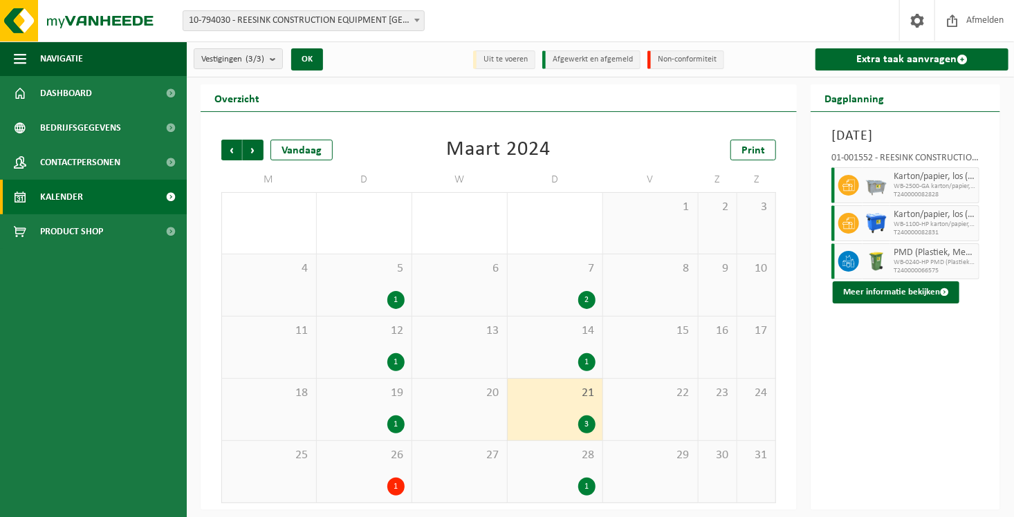
click at [397, 475] on div "26 1" at bounding box center [364, 472] width 95 height 62
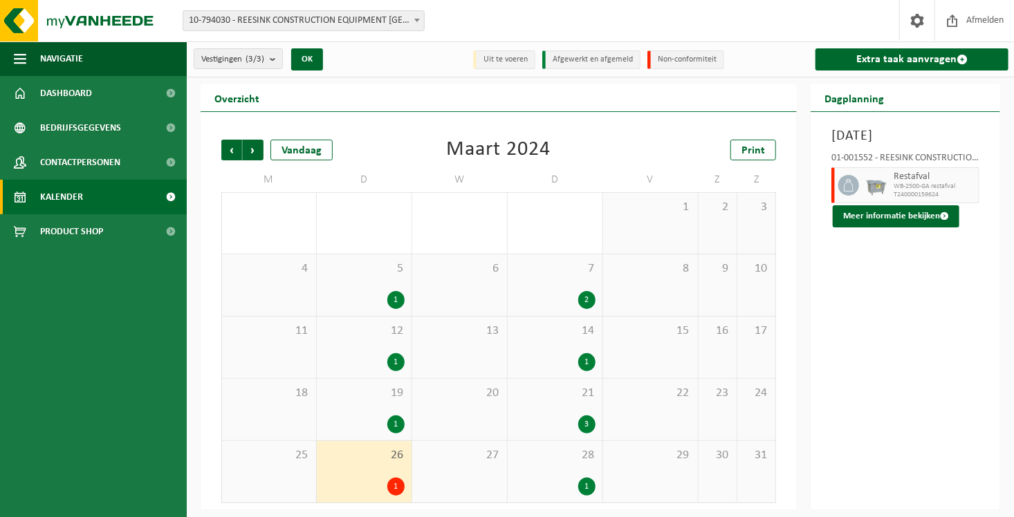
click at [220, 147] on div "Vorige Volgende Vandaag Maart 2024 Print M D W D V Z Z 26 1 27 1 28 29 1 1 2 3 …" at bounding box center [498, 321] width 568 height 391
click at [225, 147] on span "Vorige" at bounding box center [231, 150] width 21 height 21
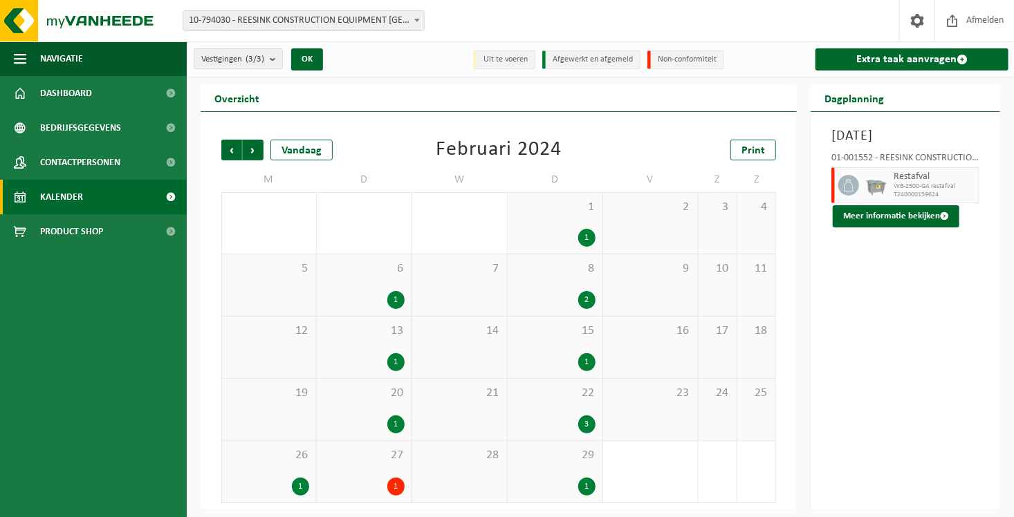
click at [546, 293] on div "2" at bounding box center [554, 300] width 81 height 18
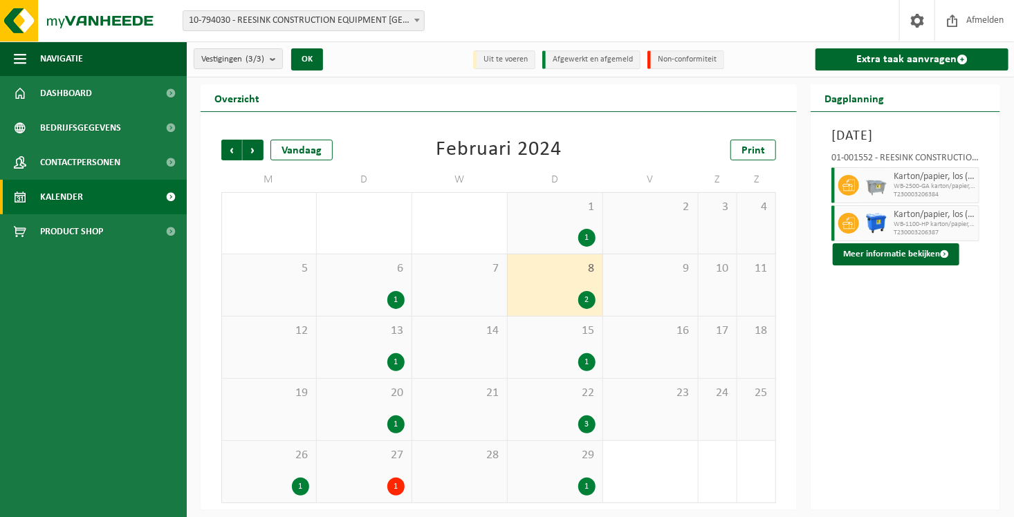
click at [535, 400] on div "22 3" at bounding box center [555, 410] width 95 height 62
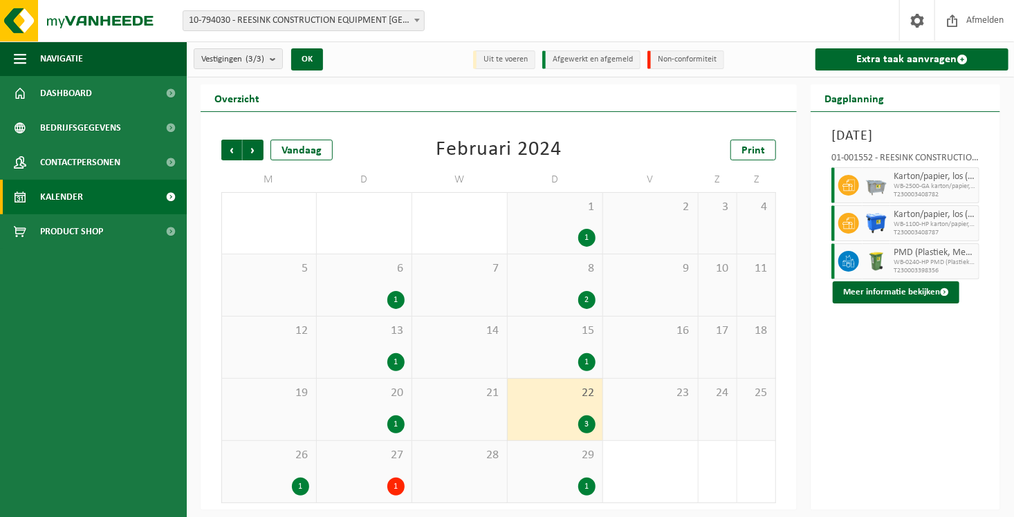
click at [380, 456] on span "27" at bounding box center [364, 455] width 81 height 15
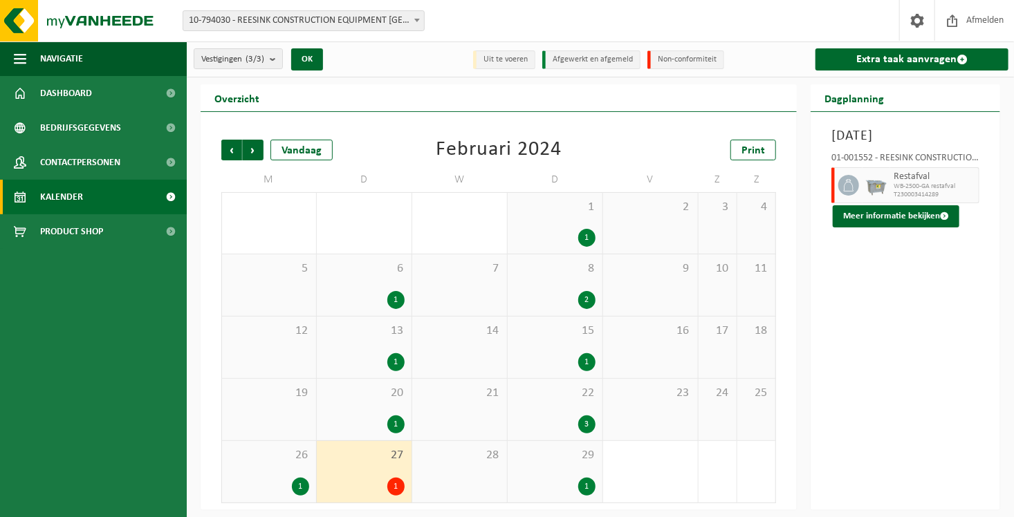
click at [265, 459] on span "26" at bounding box center [269, 455] width 80 height 15
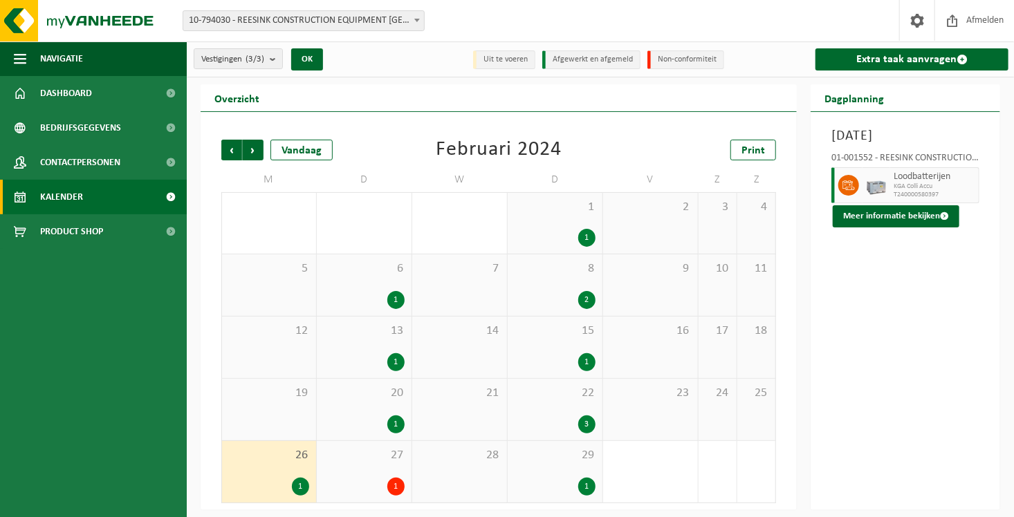
drag, startPoint x: 351, startPoint y: 400, endPoint x: 371, endPoint y: 362, distance: 43.3
click at [352, 400] on div "20 1" at bounding box center [364, 410] width 95 height 62
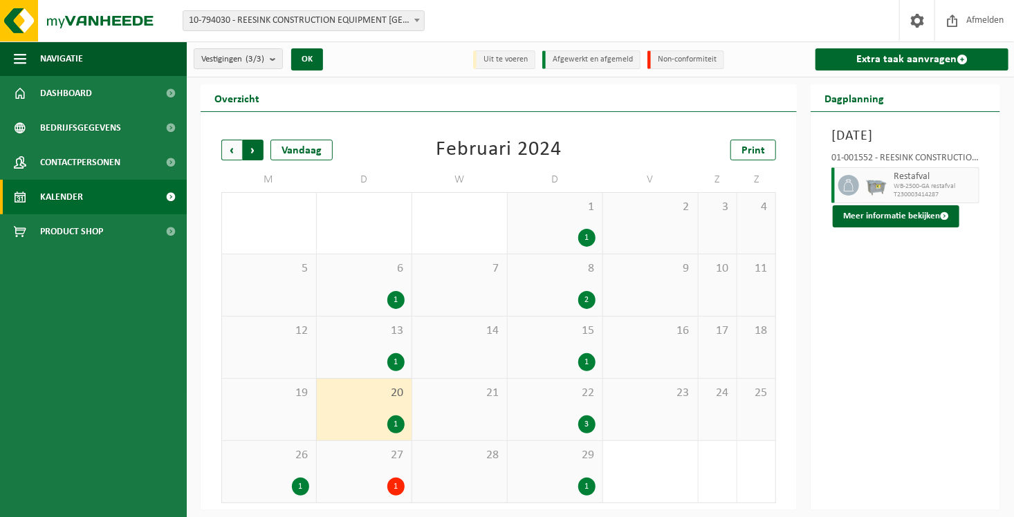
click at [232, 140] on span "Vorige" at bounding box center [231, 150] width 21 height 21
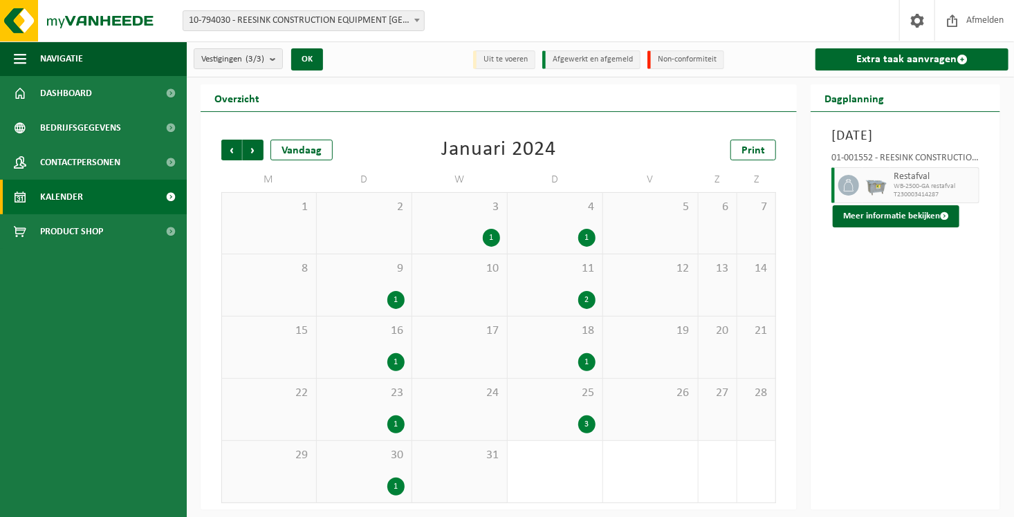
click at [531, 284] on div "11 2" at bounding box center [555, 285] width 95 height 62
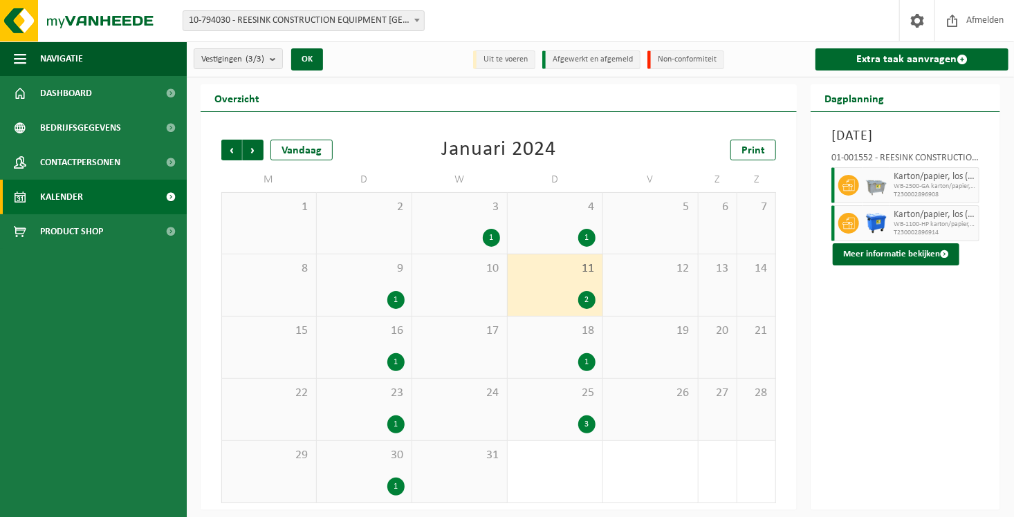
click at [438, 241] on div "1" at bounding box center [459, 238] width 81 height 18
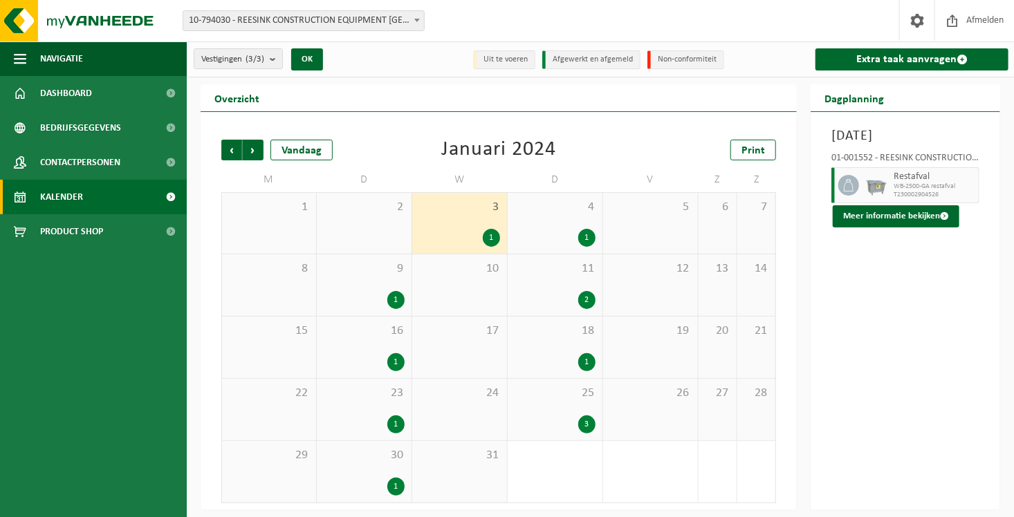
click at [568, 407] on div "25 3" at bounding box center [555, 410] width 95 height 62
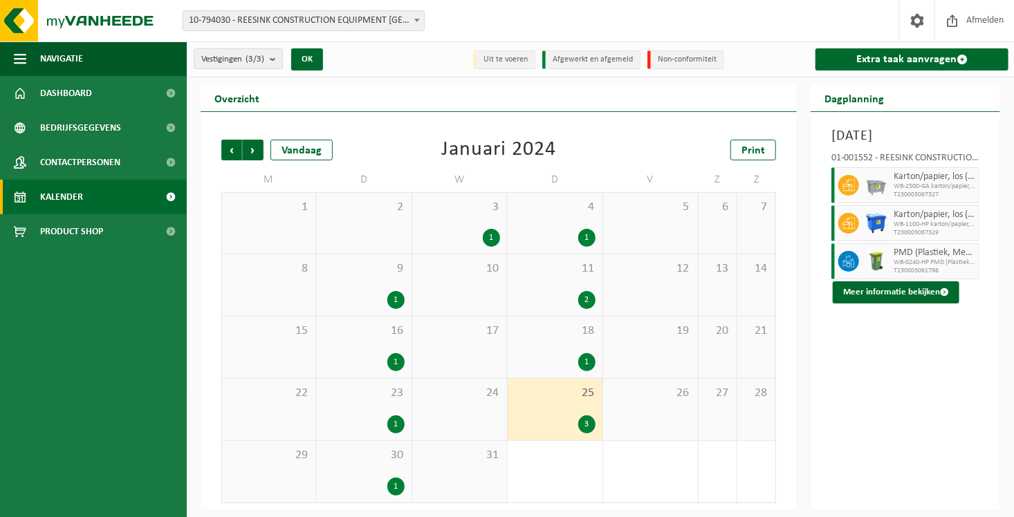
click at [335, 458] on span "30" at bounding box center [364, 455] width 81 height 15
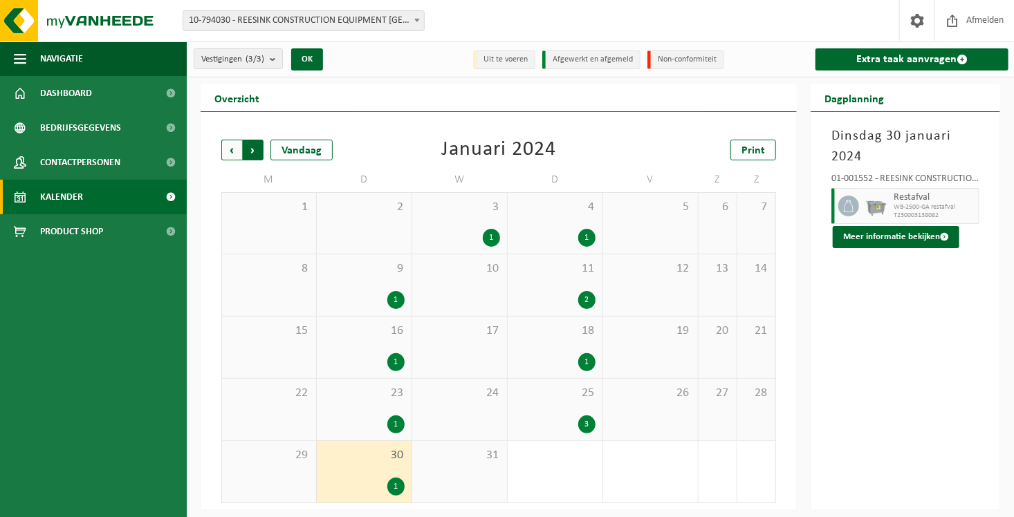
click at [228, 147] on span "Vorige" at bounding box center [231, 150] width 21 height 21
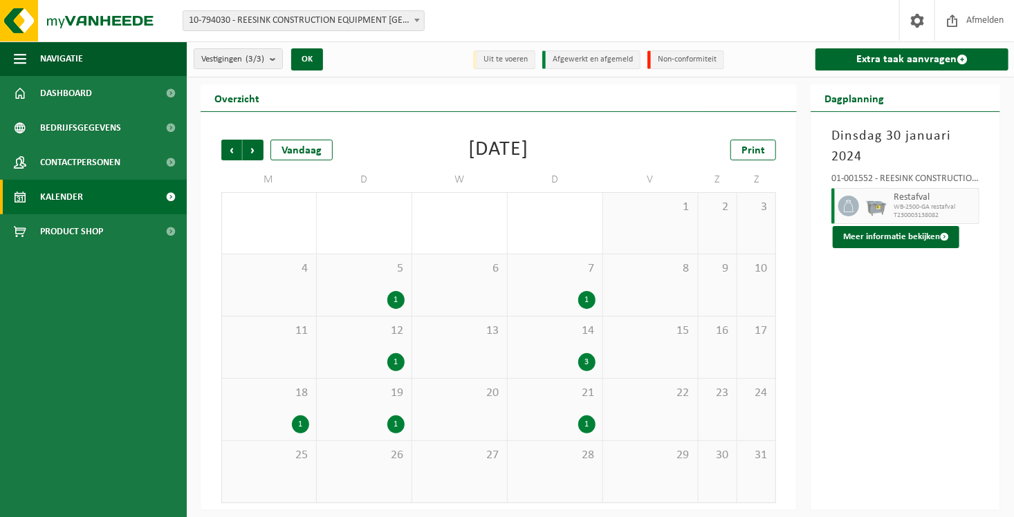
click at [288, 401] on div "18 1" at bounding box center [269, 410] width 94 height 62
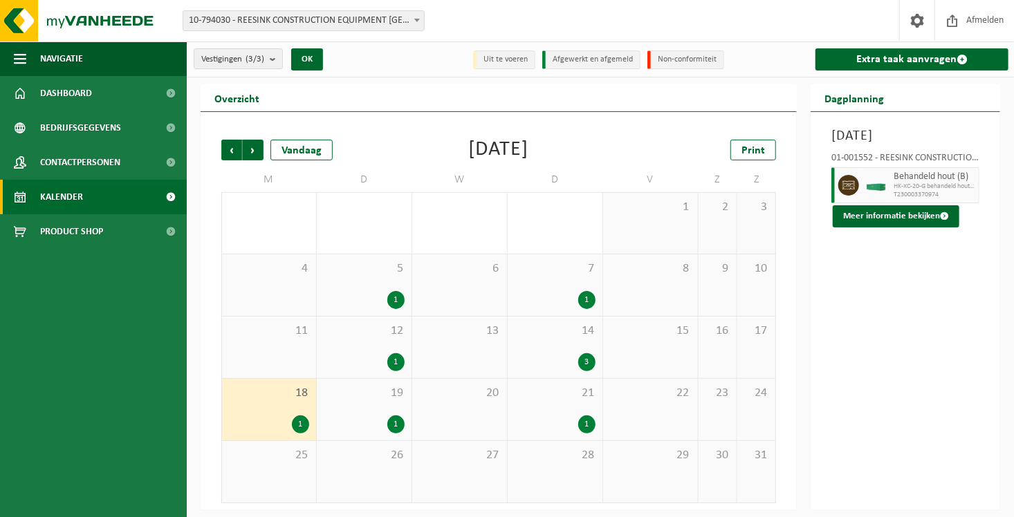
click at [529, 355] on div "3" at bounding box center [554, 362] width 81 height 18
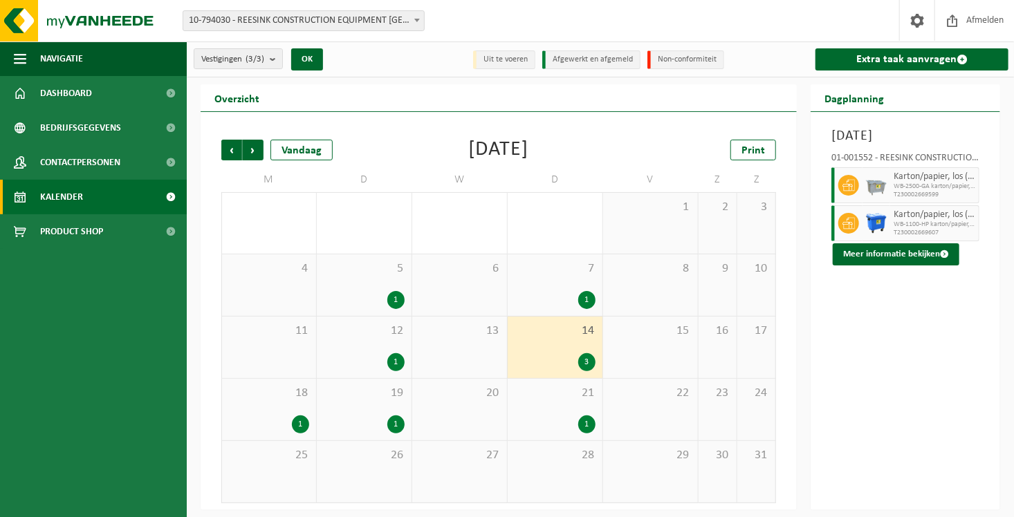
click at [360, 263] on span "5" at bounding box center [364, 268] width 81 height 15
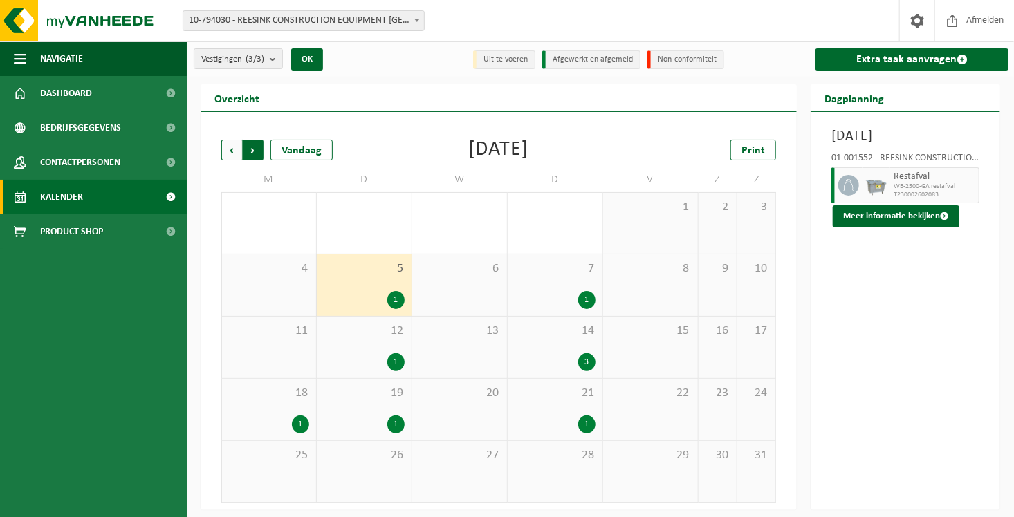
click at [230, 151] on span "Vorige" at bounding box center [231, 150] width 21 height 21
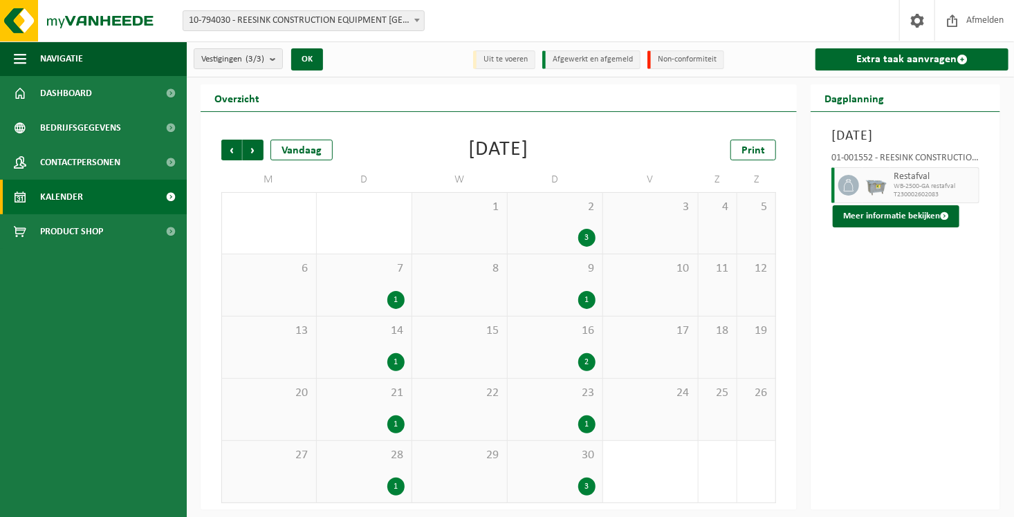
click at [548, 243] on div "3" at bounding box center [554, 238] width 81 height 18
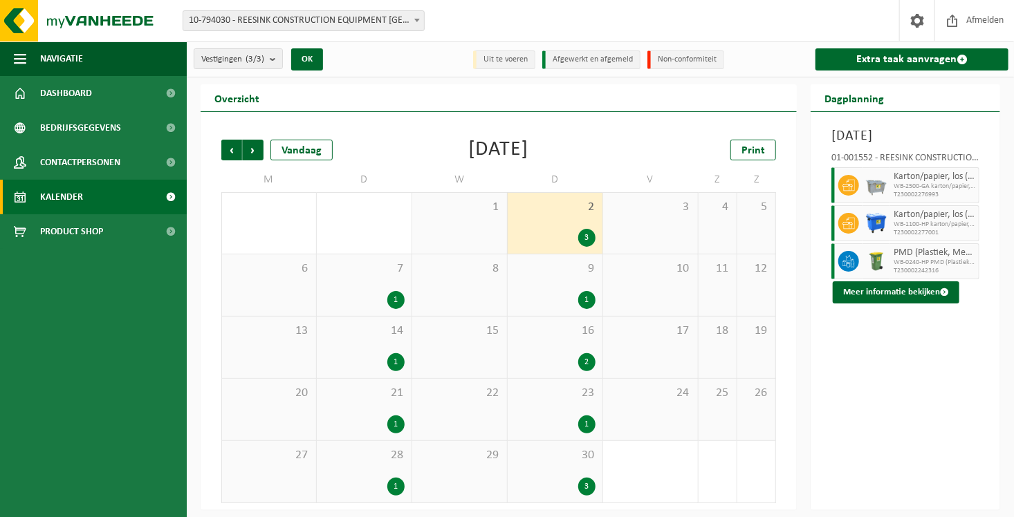
click at [529, 349] on div "16 2" at bounding box center [555, 348] width 95 height 62
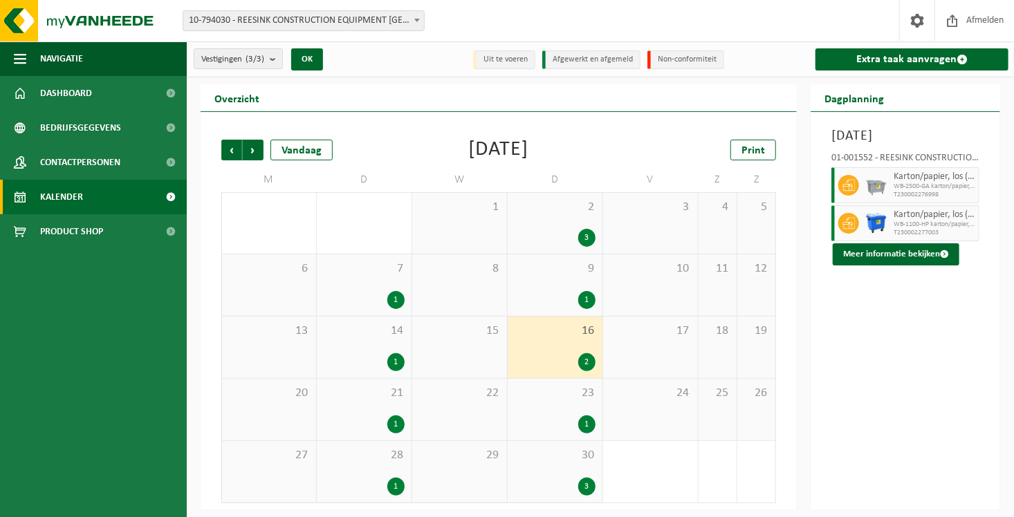
click at [561, 484] on div "3" at bounding box center [554, 487] width 81 height 18
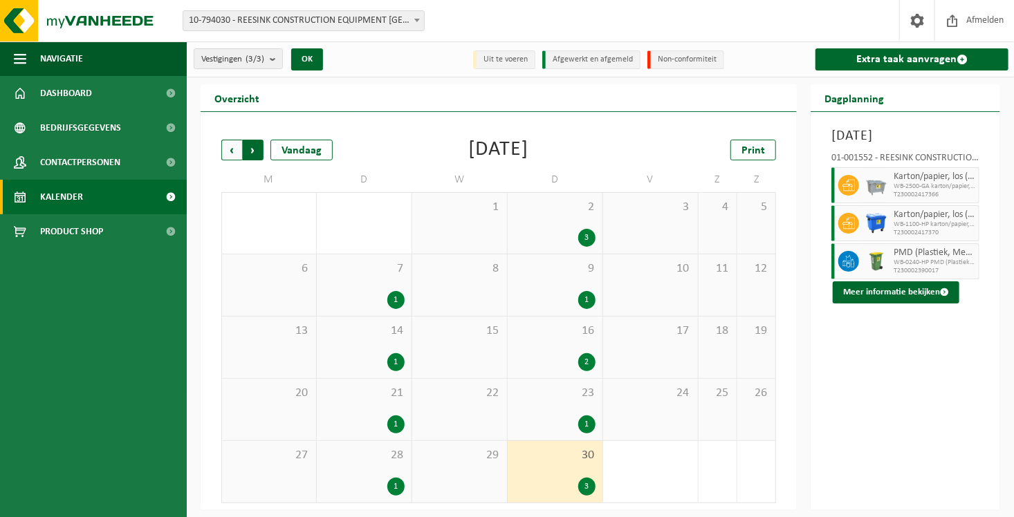
click at [238, 150] on span "Vorige" at bounding box center [231, 150] width 21 height 21
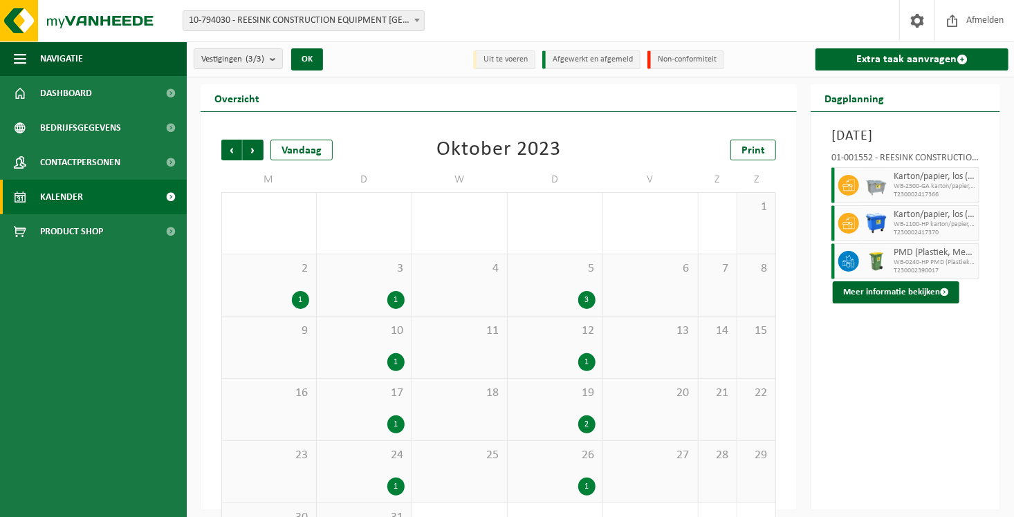
click at [268, 271] on span "2" at bounding box center [269, 268] width 80 height 15
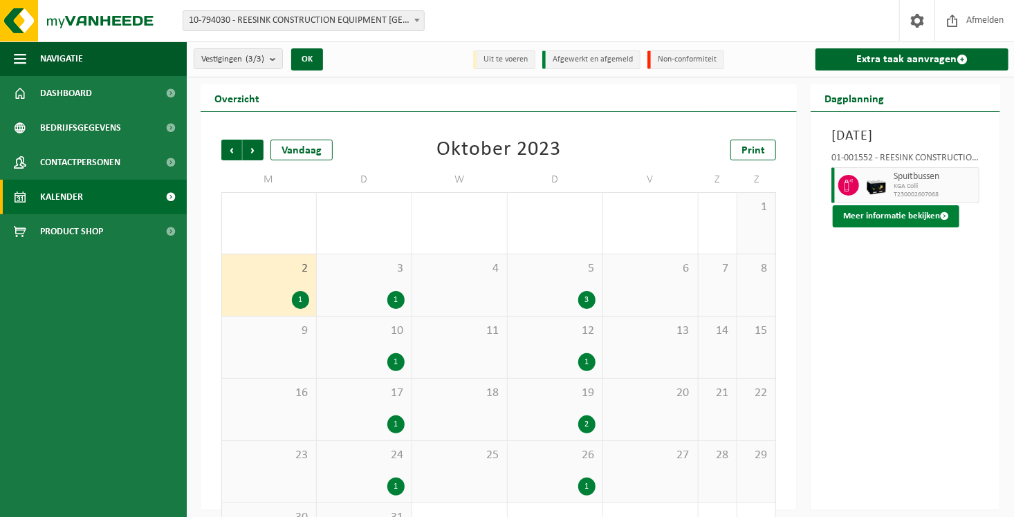
click at [869, 228] on button "Meer informatie bekijken" at bounding box center [896, 216] width 127 height 22
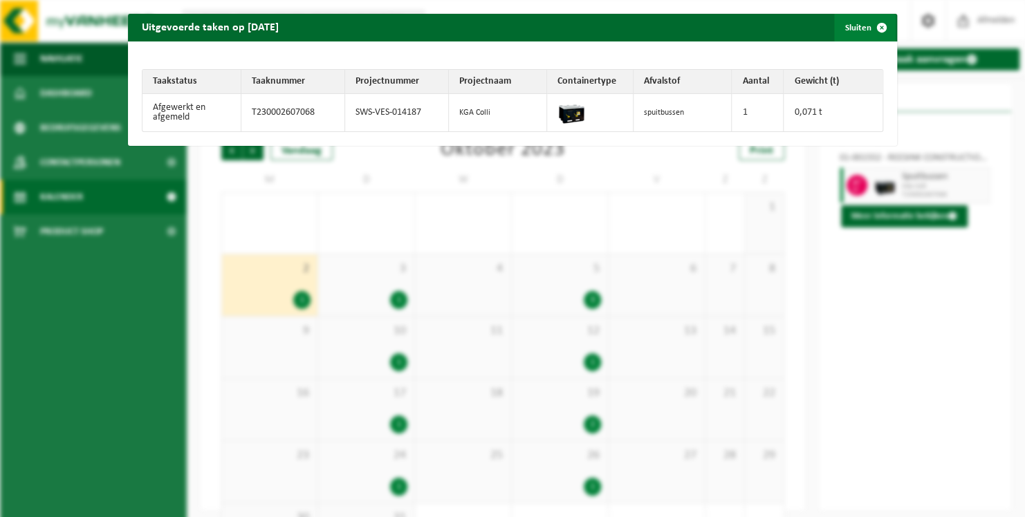
click at [873, 28] on span "button" at bounding box center [882, 28] width 28 height 28
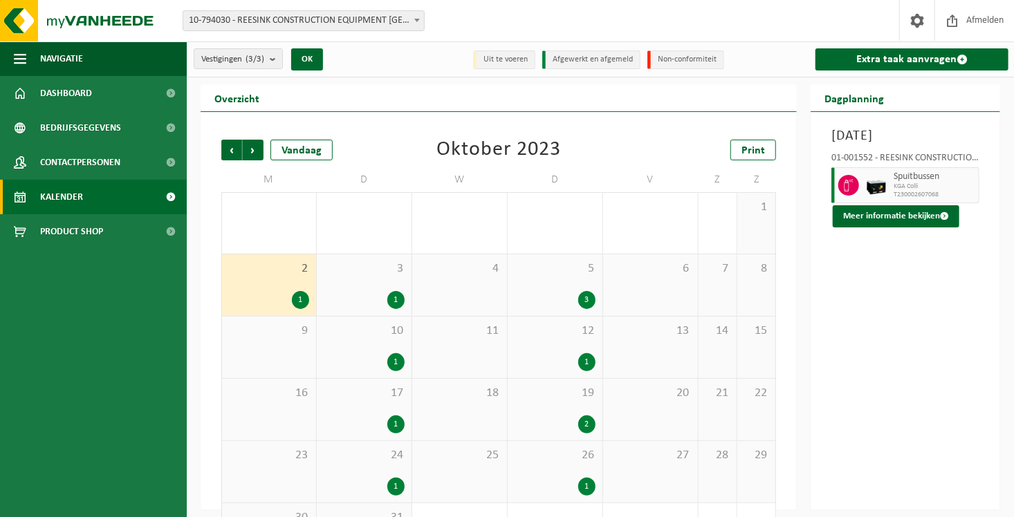
click at [559, 295] on div "3" at bounding box center [554, 300] width 81 height 18
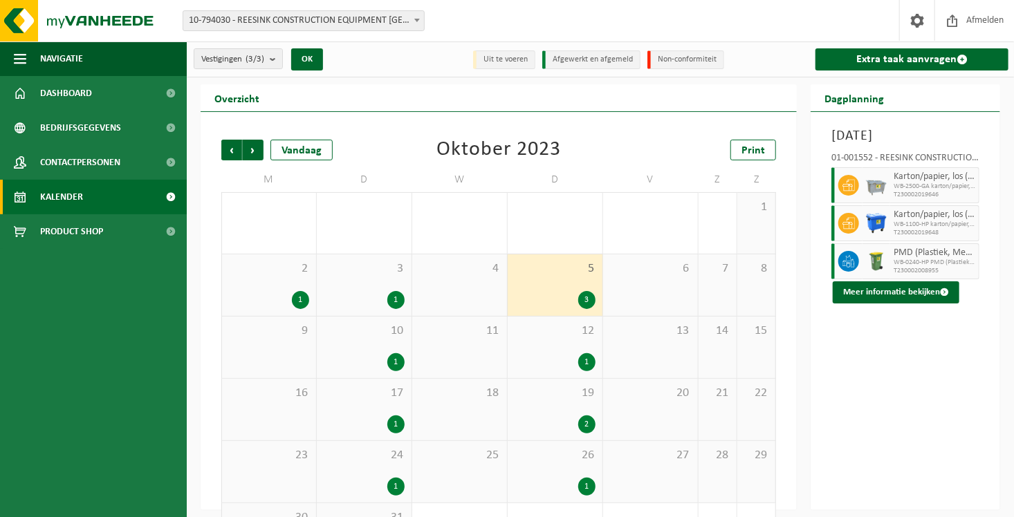
click at [532, 430] on div "2" at bounding box center [554, 425] width 81 height 18
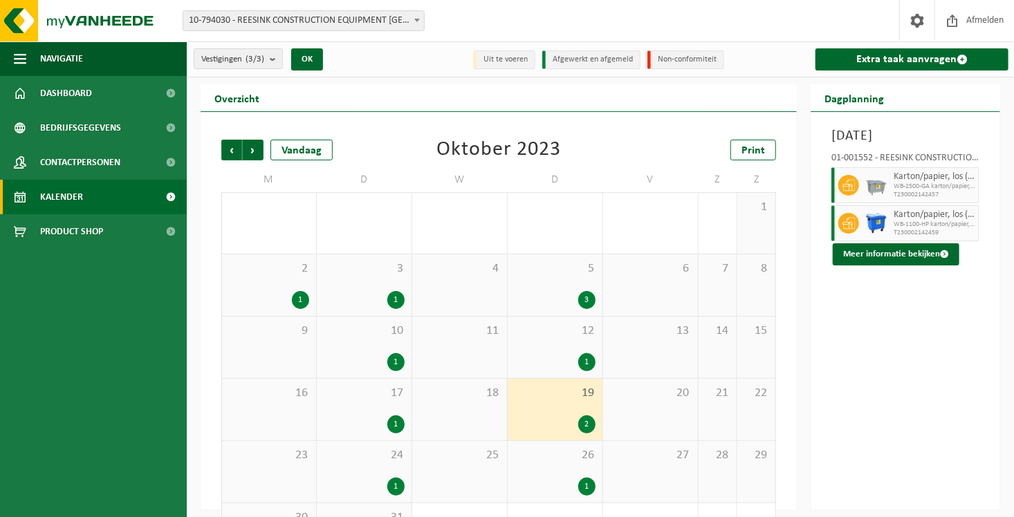
scroll to position [61, 0]
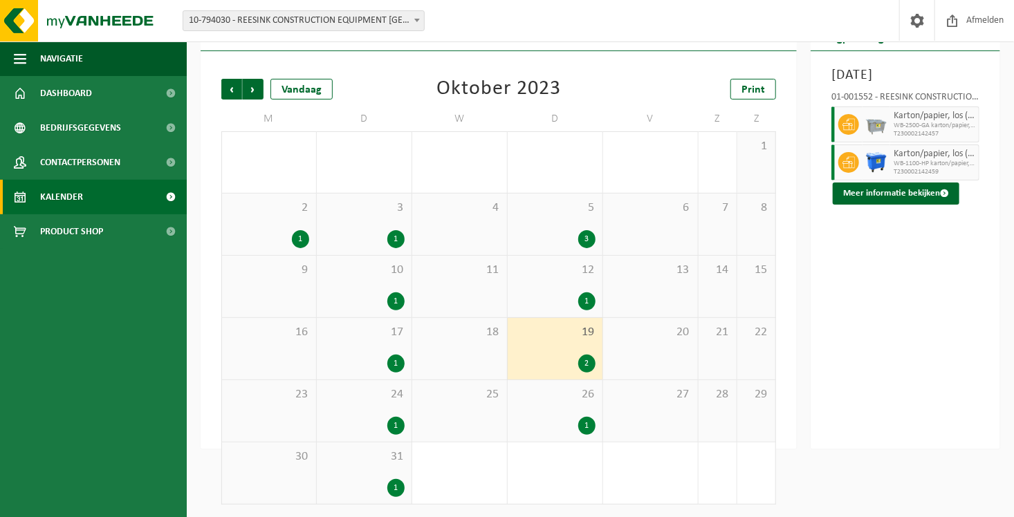
click at [360, 360] on div "1" at bounding box center [364, 364] width 81 height 18
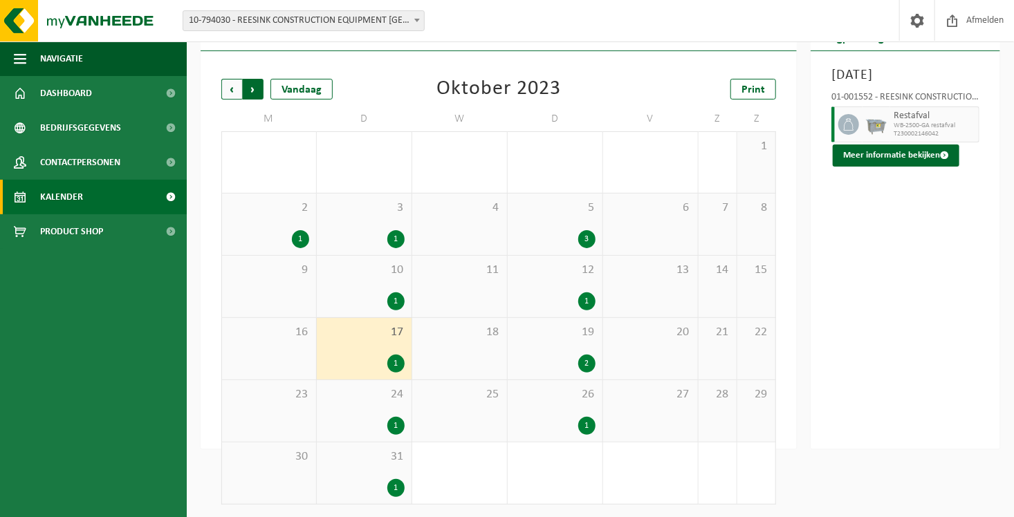
click at [230, 86] on span "Vorige" at bounding box center [231, 89] width 21 height 21
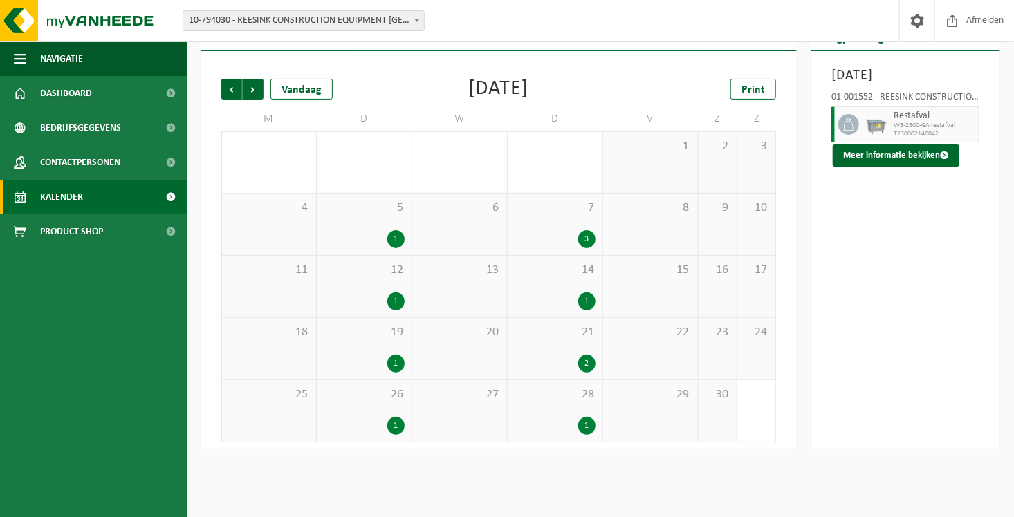
click at [538, 223] on div "7 3" at bounding box center [555, 225] width 95 height 62
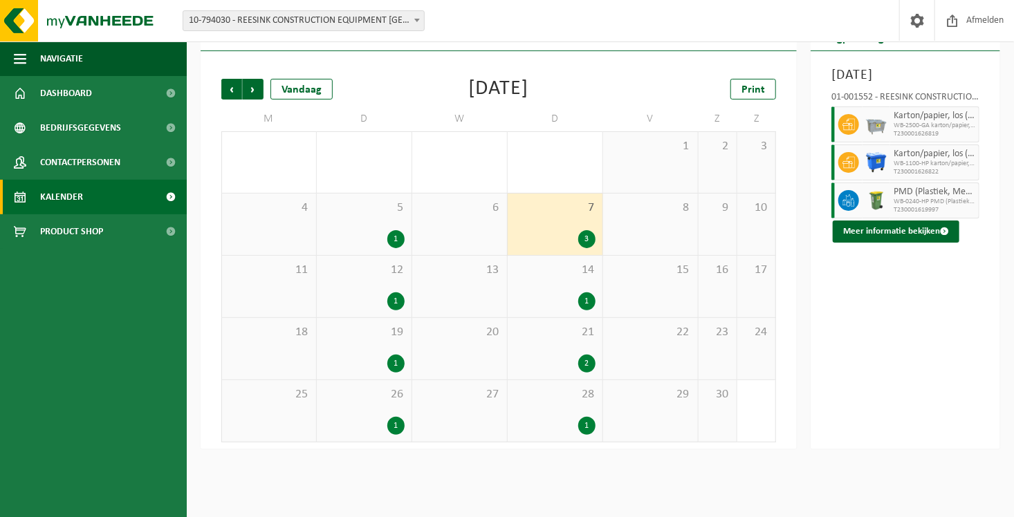
click at [532, 345] on div "21 2" at bounding box center [555, 349] width 95 height 62
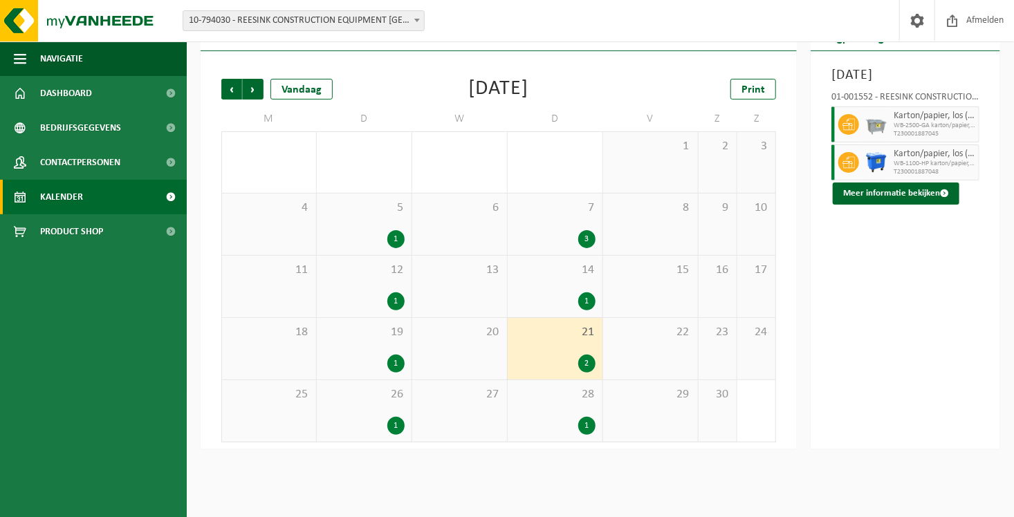
click at [548, 306] on div "1" at bounding box center [554, 302] width 81 height 18
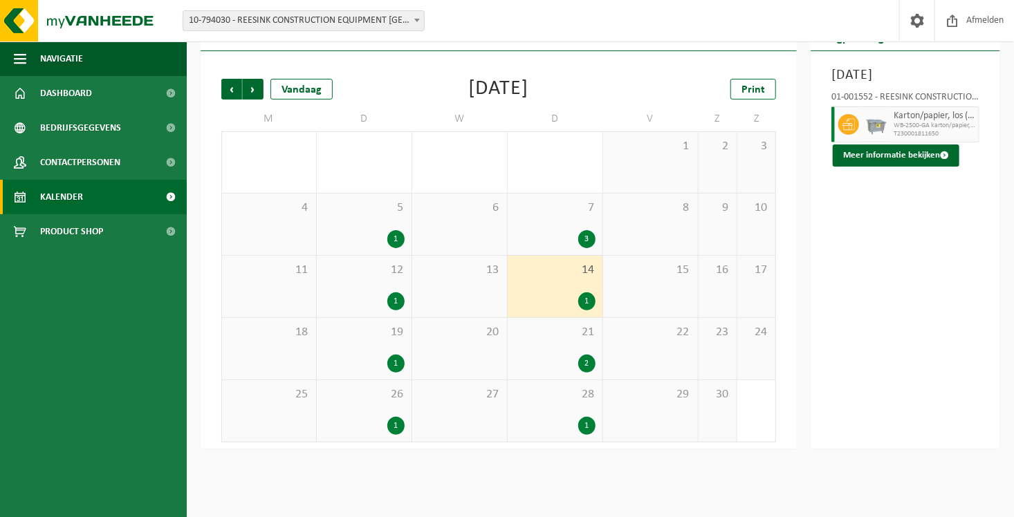
click at [536, 414] on div "28 1" at bounding box center [555, 411] width 95 height 62
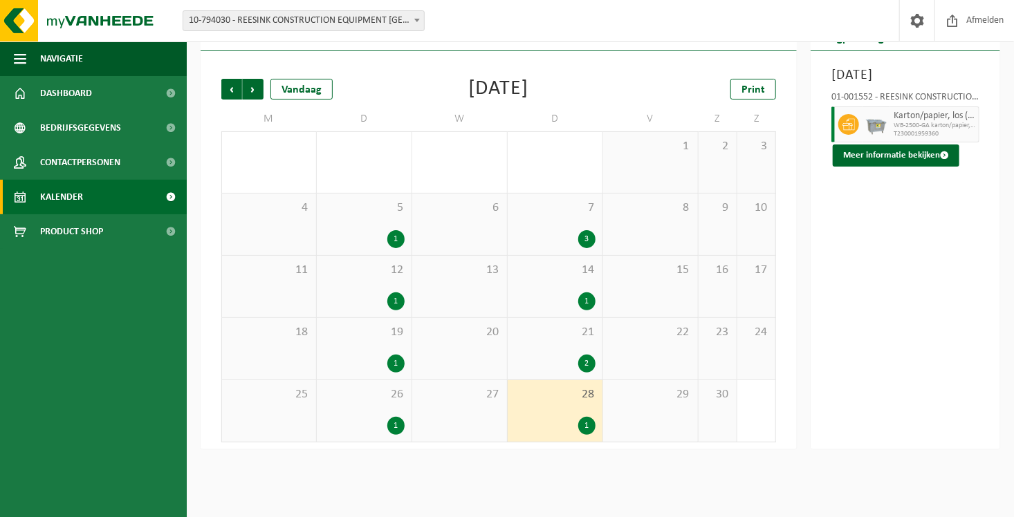
click at [380, 397] on span "26" at bounding box center [364, 394] width 81 height 15
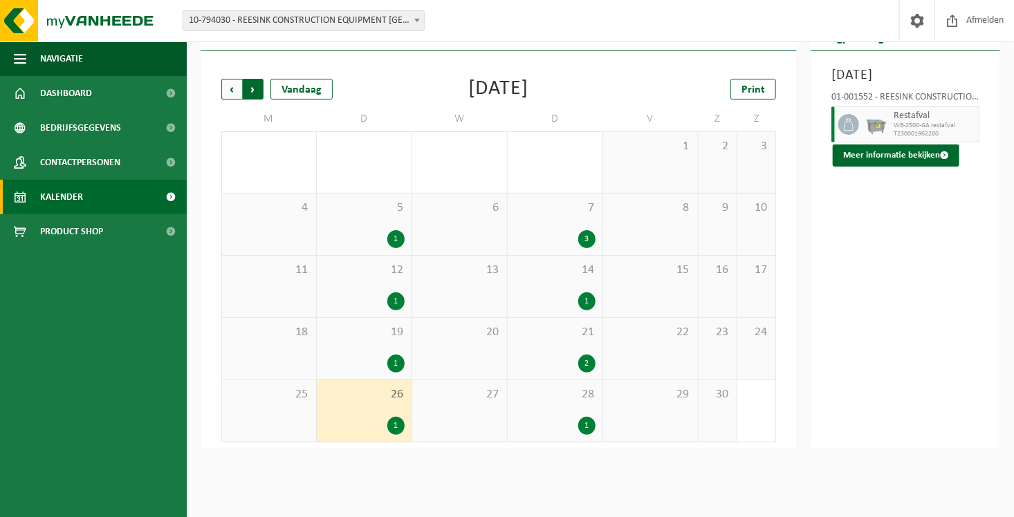
click at [225, 82] on span "Vorige" at bounding box center [231, 89] width 21 height 21
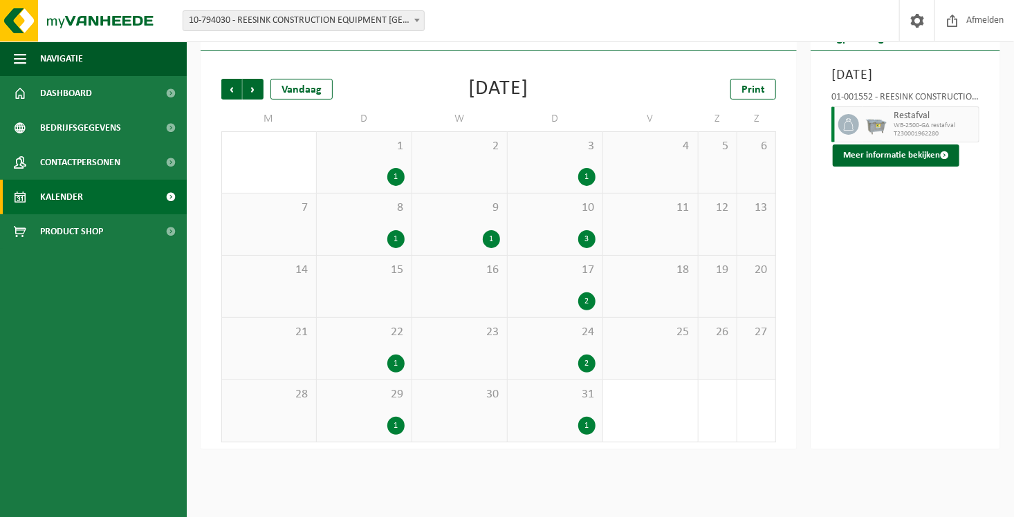
click at [493, 224] on div "9 1" at bounding box center [459, 225] width 95 height 62
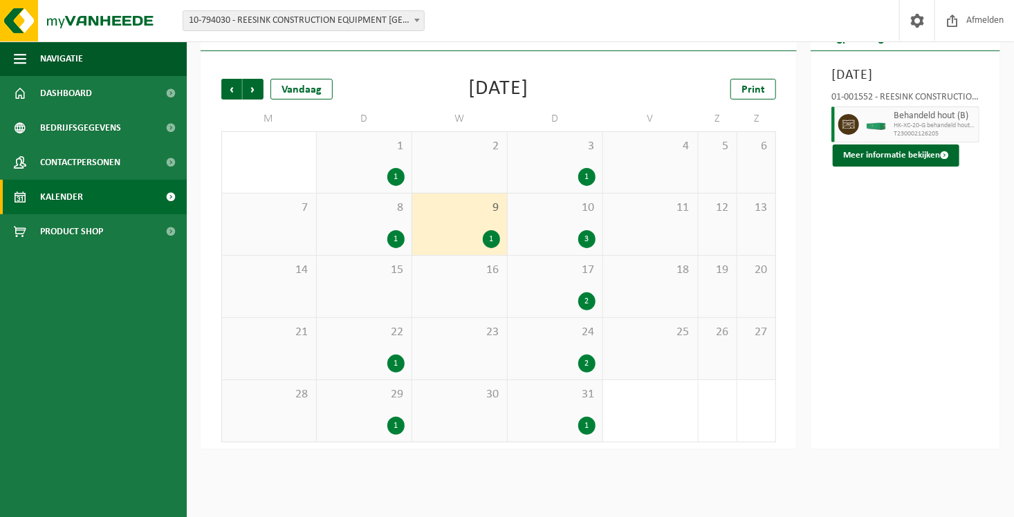
click at [573, 224] on div "10 3" at bounding box center [555, 225] width 95 height 62
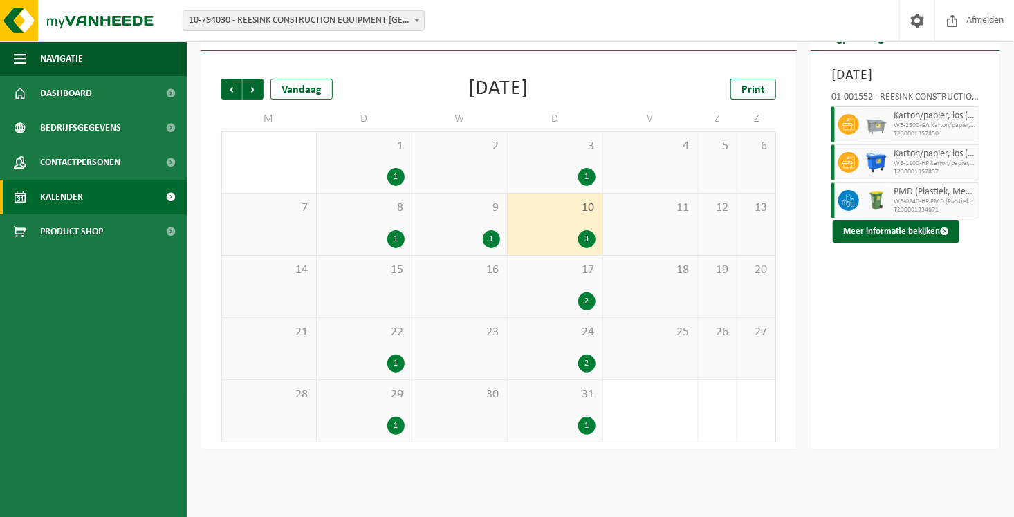
click at [564, 304] on div "2" at bounding box center [554, 302] width 81 height 18
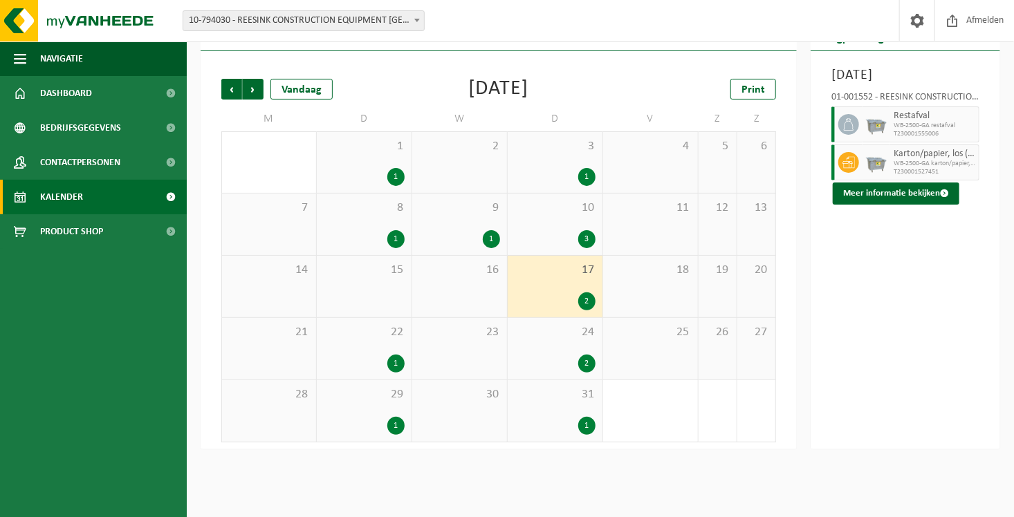
click at [532, 355] on div "2" at bounding box center [554, 364] width 81 height 18
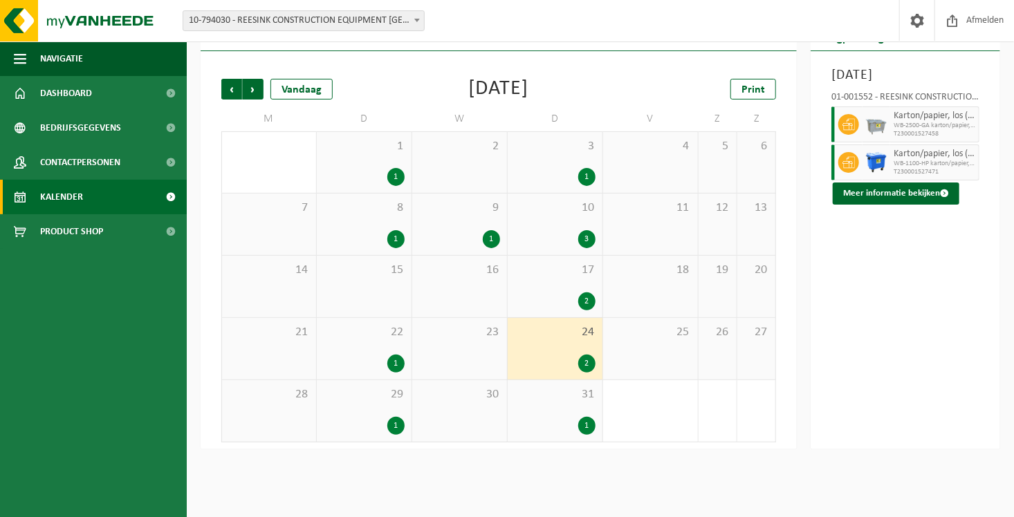
click at [377, 412] on div "29 1" at bounding box center [364, 411] width 95 height 62
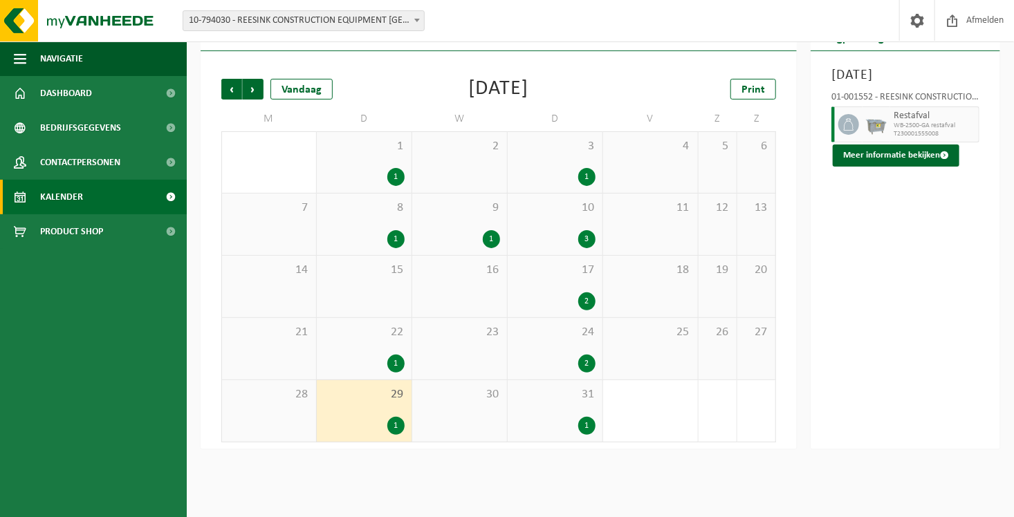
click at [548, 404] on div "31 1" at bounding box center [555, 411] width 95 height 62
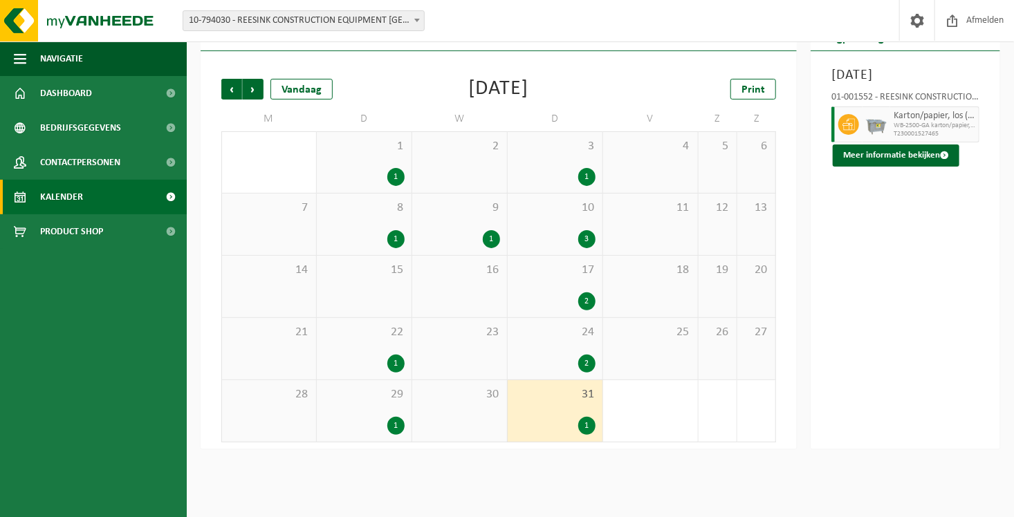
click at [573, 170] on div "1" at bounding box center [554, 177] width 81 height 18
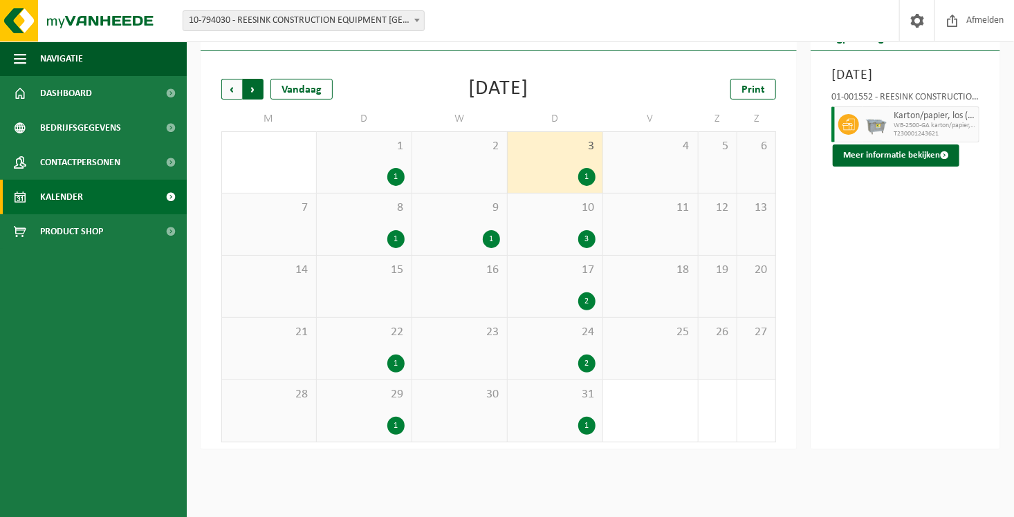
click at [228, 93] on span "Vorige" at bounding box center [231, 89] width 21 height 21
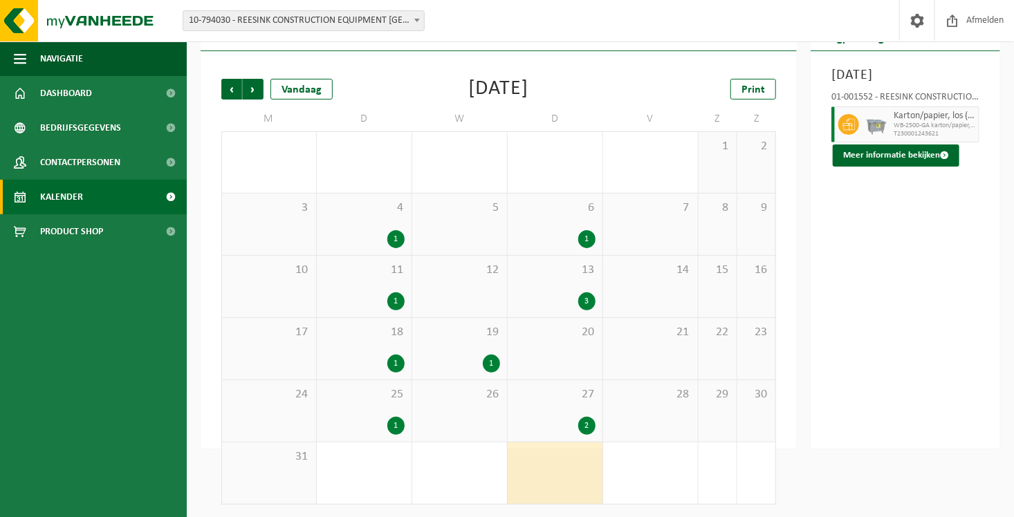
click at [559, 295] on div "3" at bounding box center [554, 302] width 81 height 18
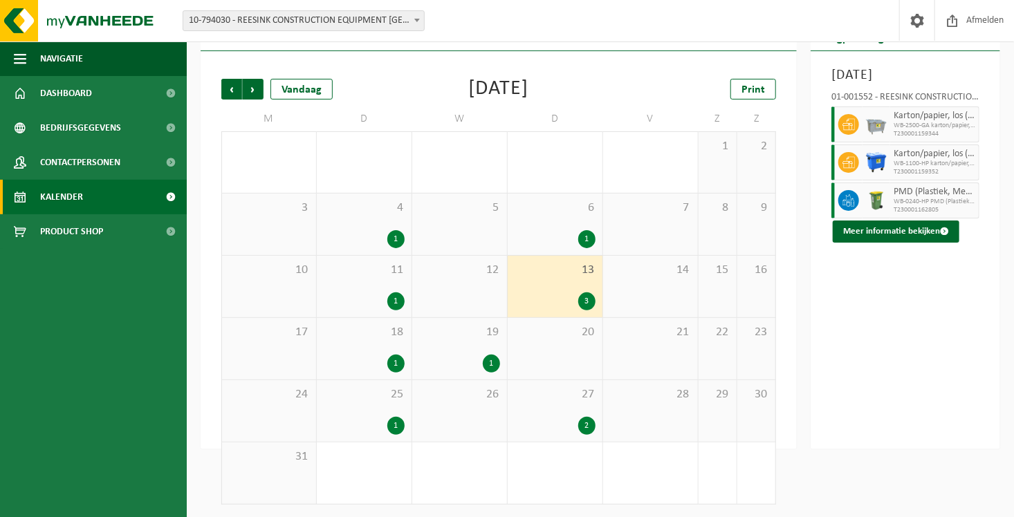
click at [458, 352] on div "19 1" at bounding box center [459, 349] width 95 height 62
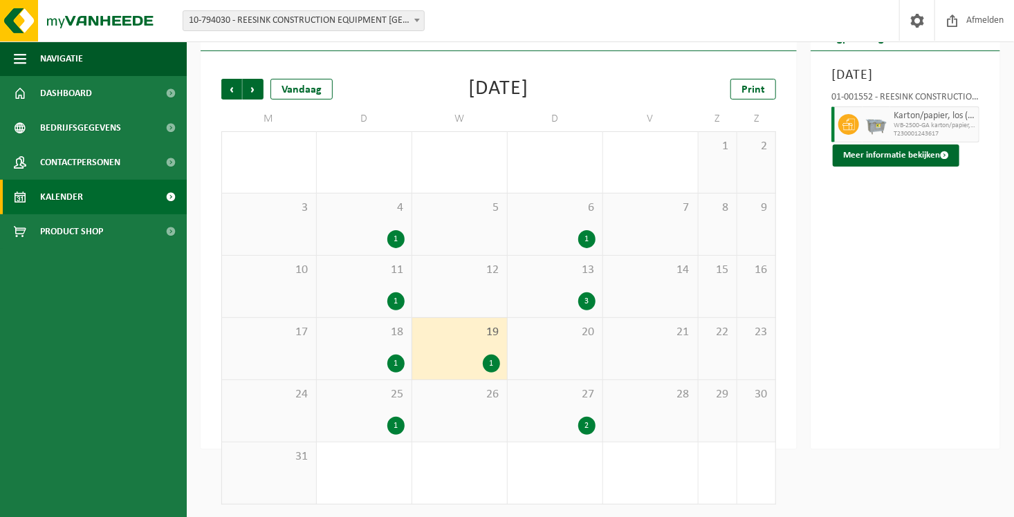
click at [578, 400] on span "27" at bounding box center [554, 394] width 81 height 15
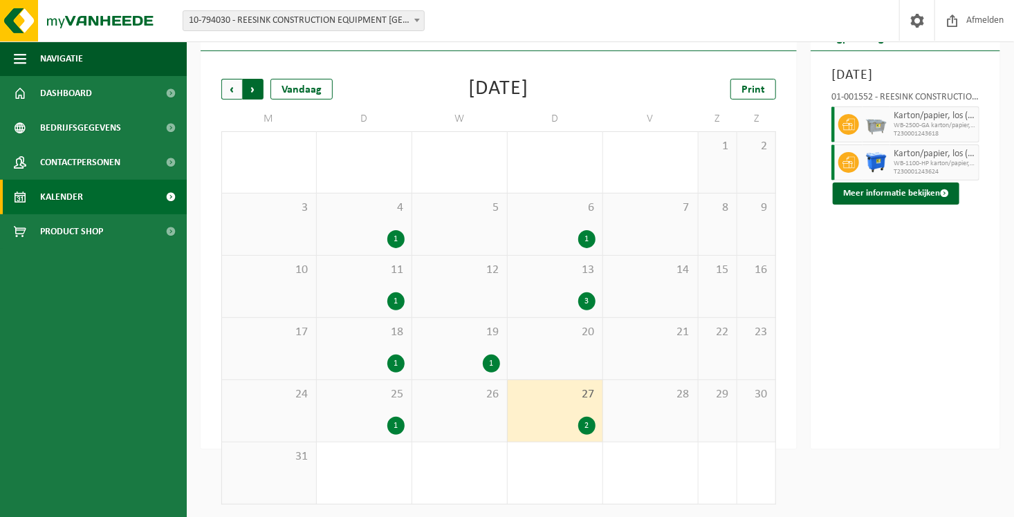
click at [237, 89] on span "Vorige" at bounding box center [231, 89] width 21 height 21
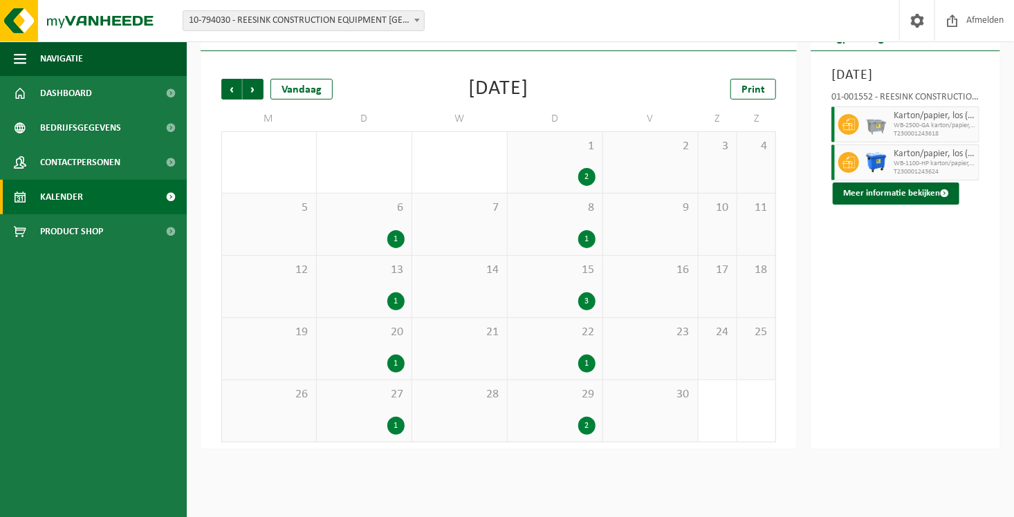
click at [561, 169] on div "2" at bounding box center [554, 177] width 81 height 18
click at [565, 301] on div "3" at bounding box center [554, 302] width 81 height 18
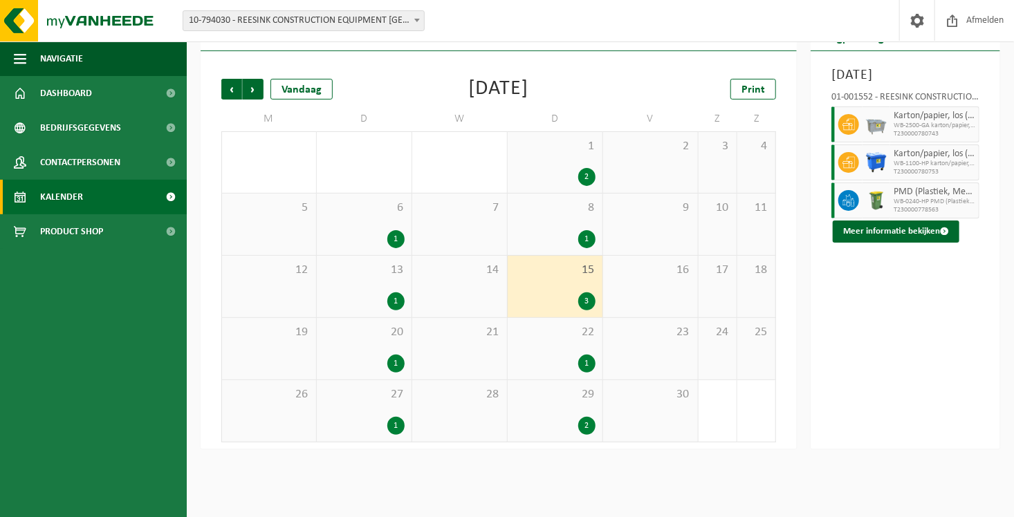
click at [540, 418] on div "2" at bounding box center [554, 426] width 81 height 18
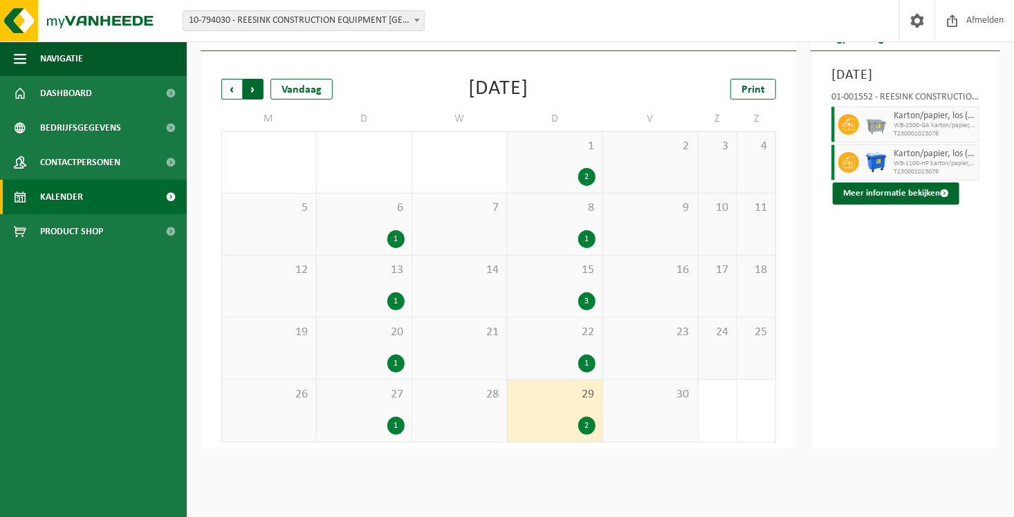
click at [234, 82] on span "Vorige" at bounding box center [231, 89] width 21 height 21
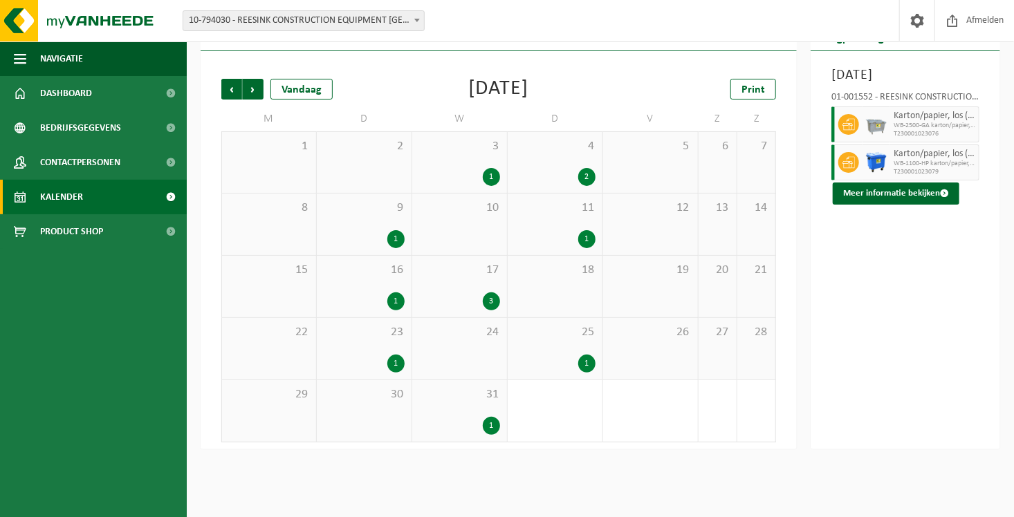
click at [539, 160] on div "4 2" at bounding box center [555, 162] width 95 height 61
click at [416, 138] on div "3 1" at bounding box center [459, 162] width 95 height 61
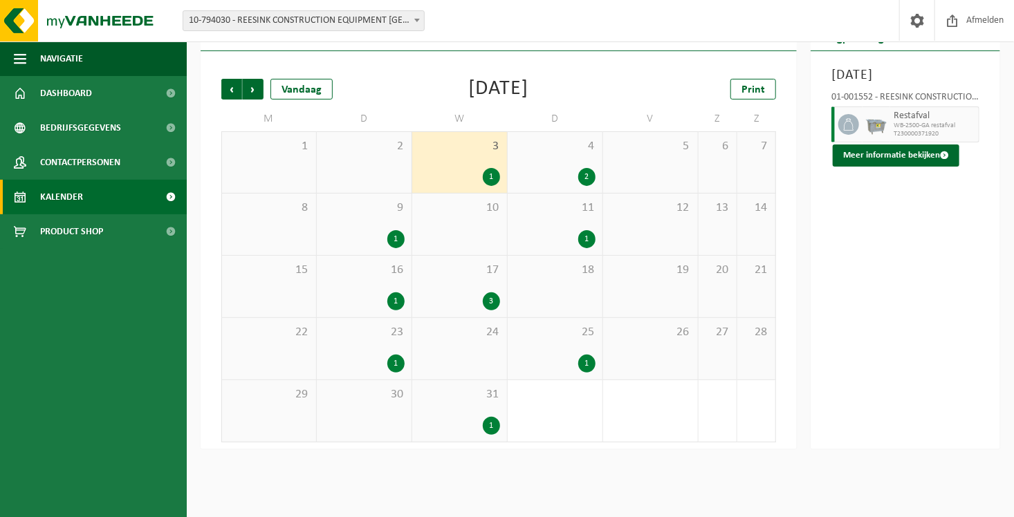
click at [529, 206] on span "11" at bounding box center [554, 208] width 81 height 15
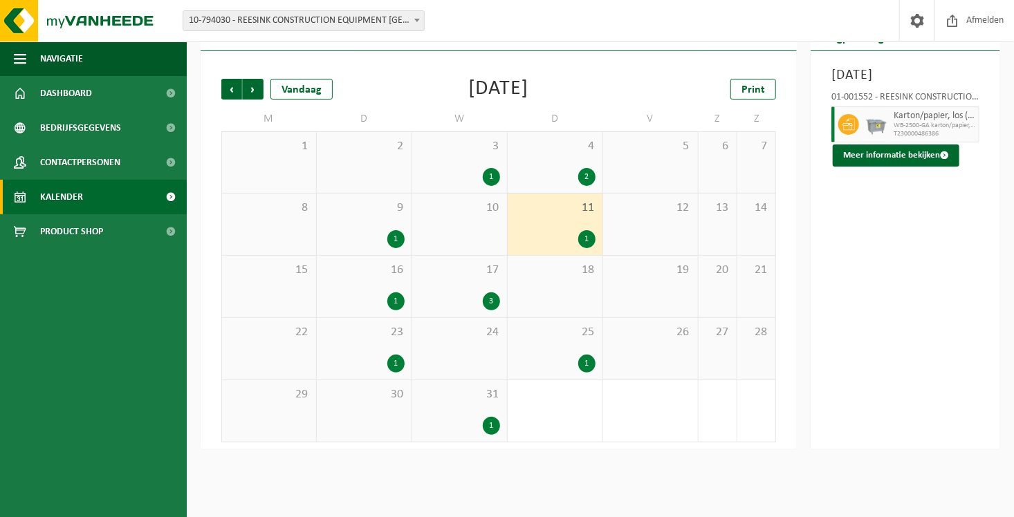
click at [431, 268] on span "17" at bounding box center [459, 270] width 81 height 15
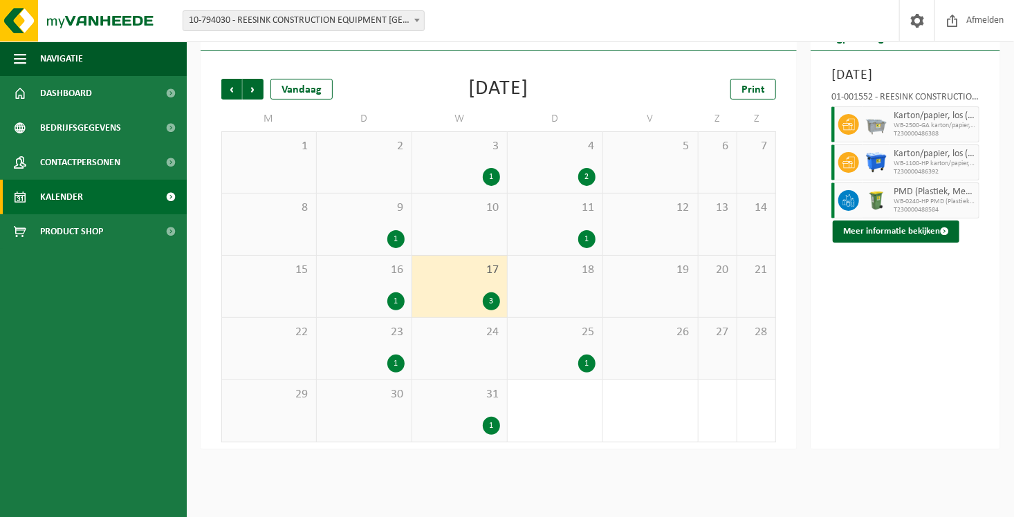
click at [472, 417] on div "1" at bounding box center [459, 426] width 81 height 18
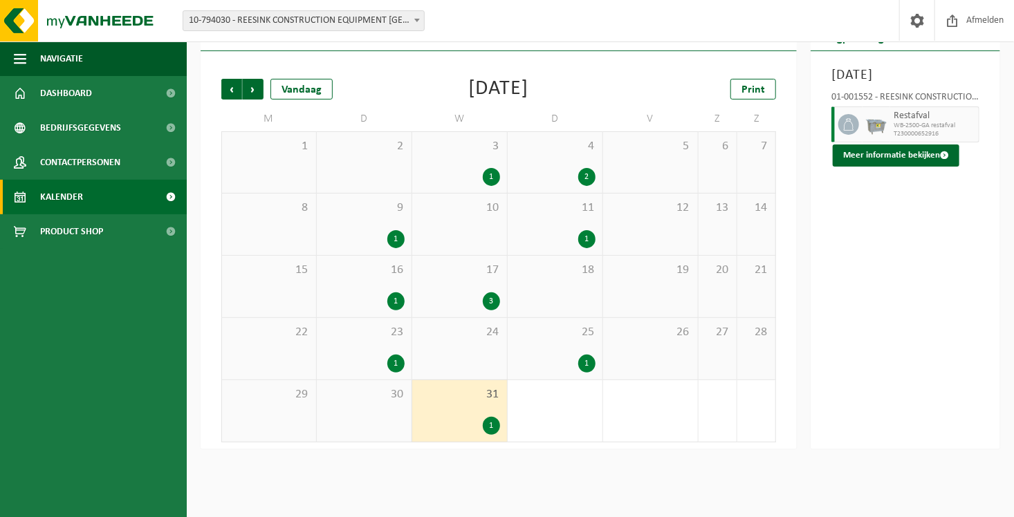
click at [454, 296] on div "3" at bounding box center [459, 302] width 81 height 18
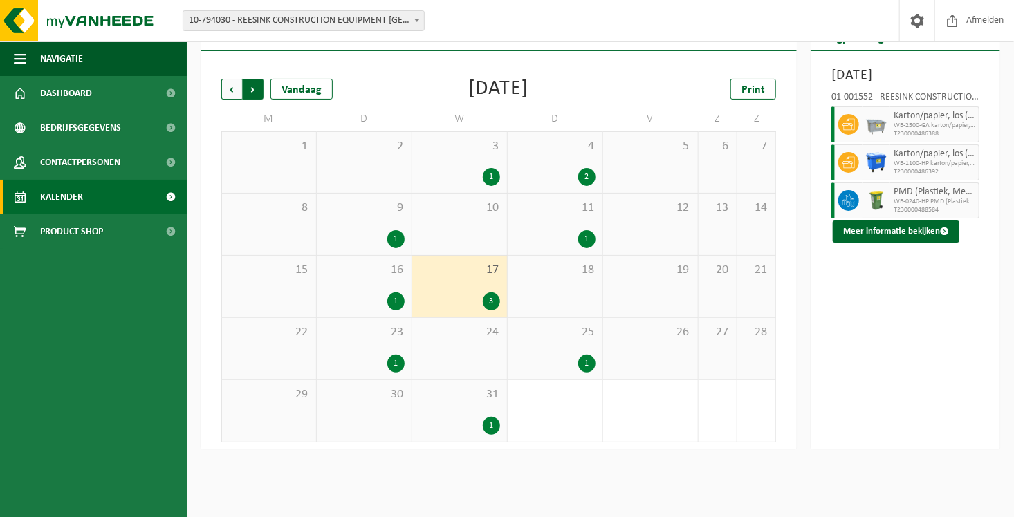
click at [233, 86] on span "Vorige" at bounding box center [231, 89] width 21 height 21
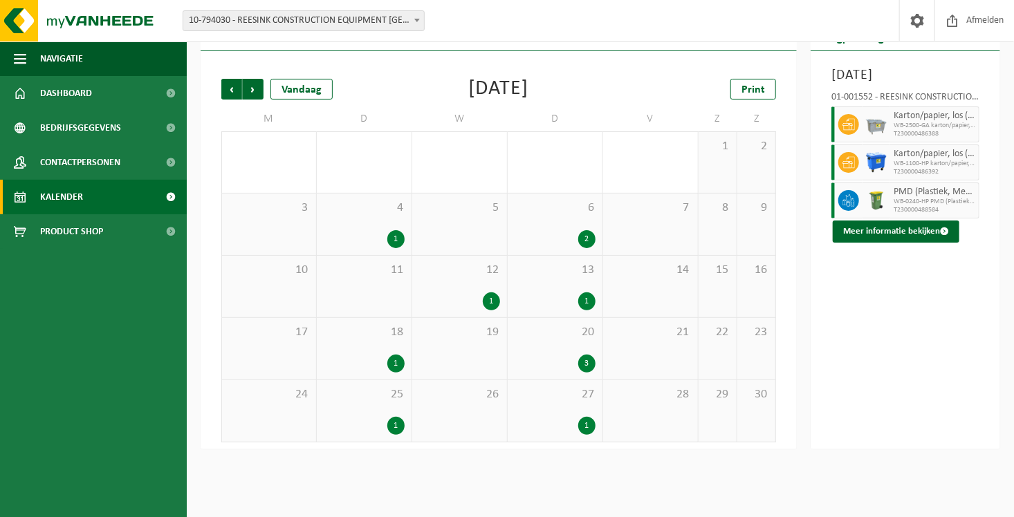
click at [449, 301] on div "1" at bounding box center [459, 302] width 81 height 18
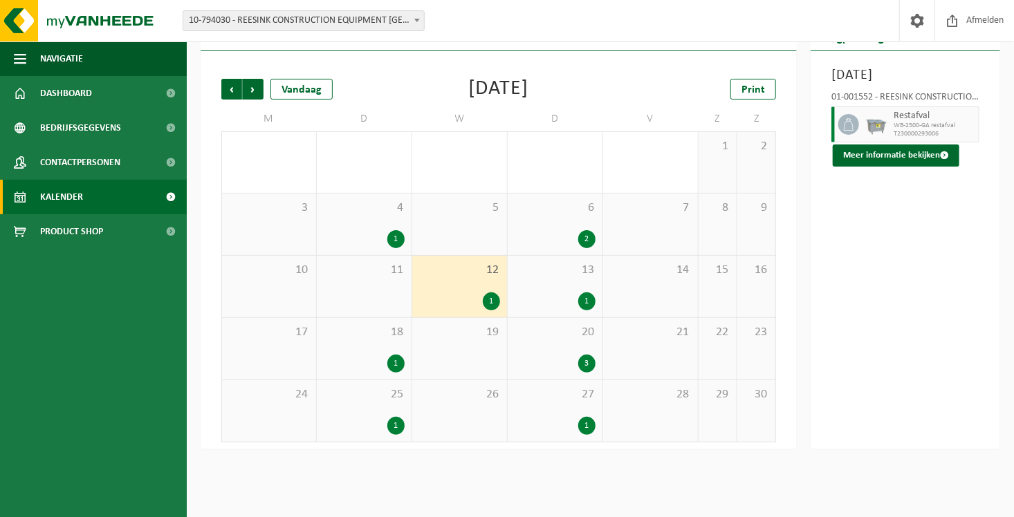
click at [561, 360] on div "3" at bounding box center [554, 364] width 81 height 18
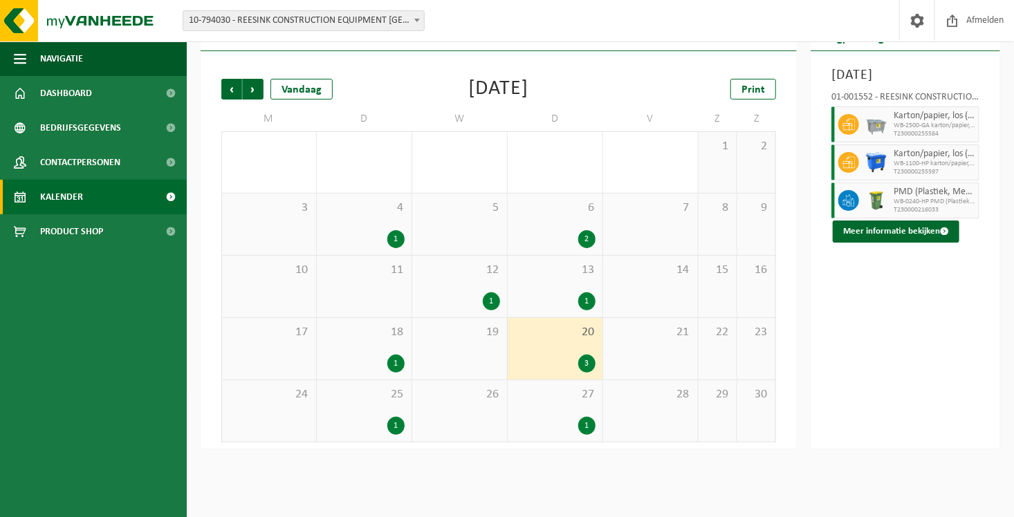
click at [554, 237] on div "2" at bounding box center [554, 239] width 81 height 18
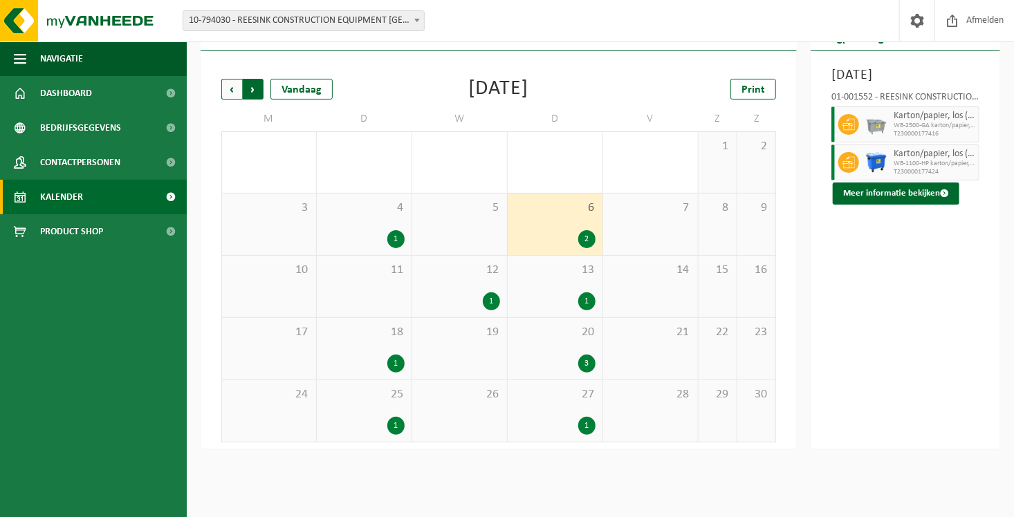
click at [230, 93] on span "Vorige" at bounding box center [231, 89] width 21 height 21
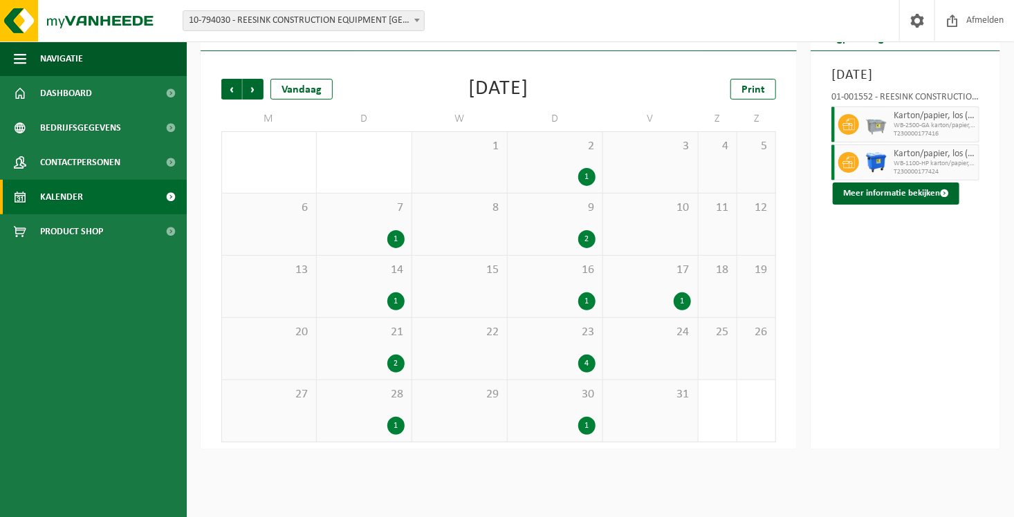
click at [523, 223] on div "9 2" at bounding box center [555, 225] width 95 height 62
click at [693, 297] on div "17 1" at bounding box center [650, 287] width 95 height 62
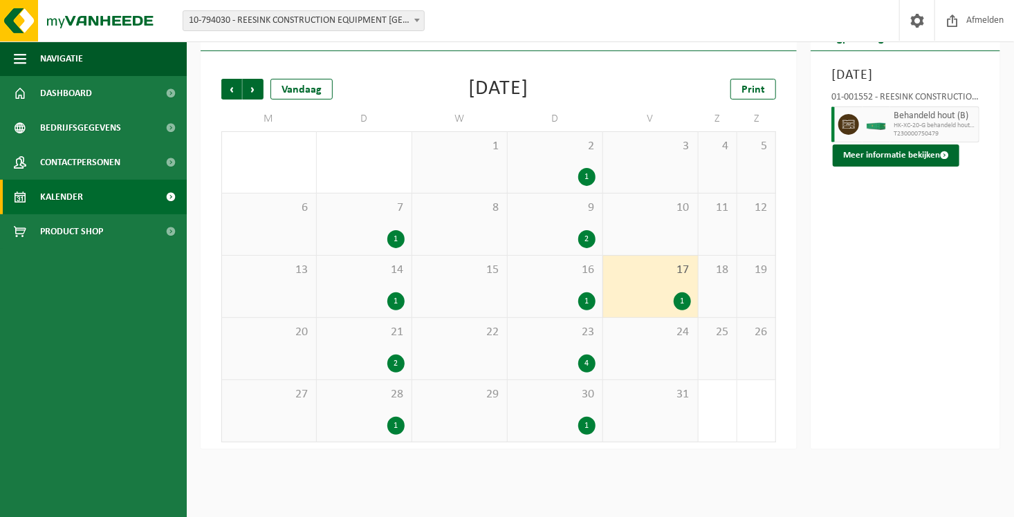
click at [584, 340] on div "23 4" at bounding box center [555, 349] width 95 height 62
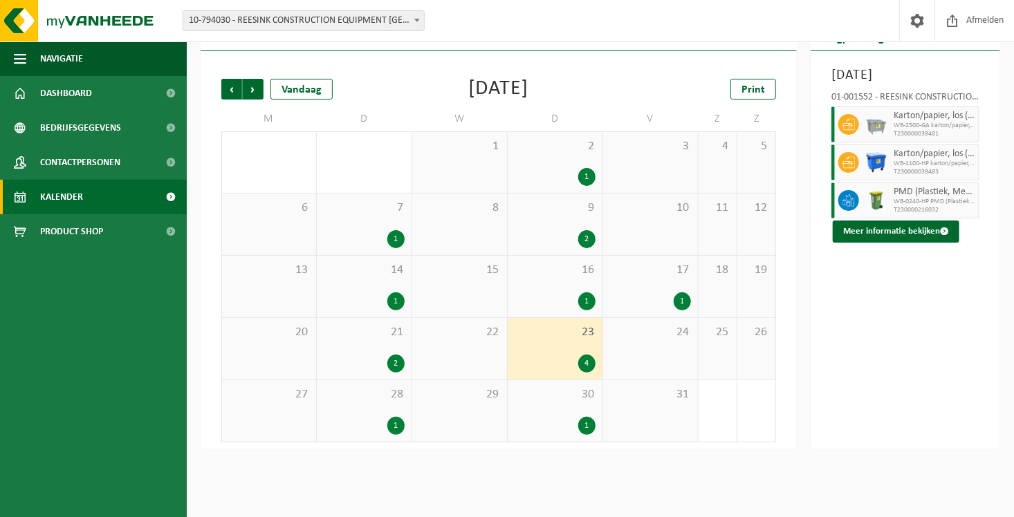
click at [554, 411] on div "30 1" at bounding box center [555, 411] width 95 height 62
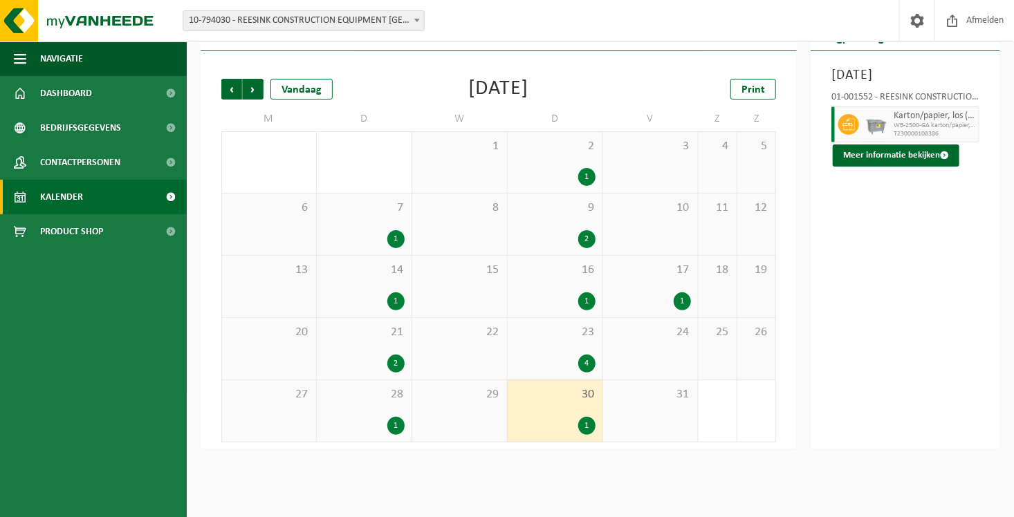
click at [375, 353] on div "21 2" at bounding box center [364, 349] width 95 height 62
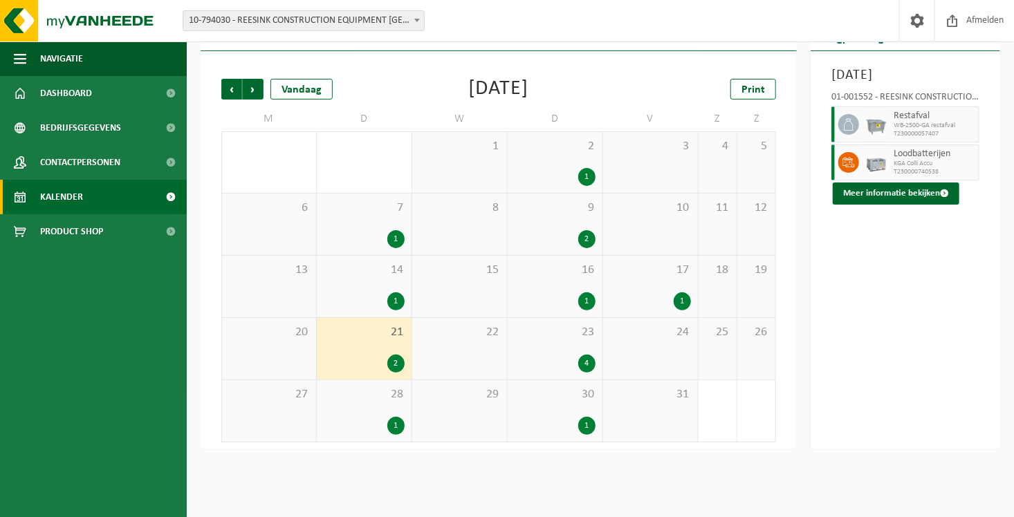
click at [938, 292] on div "Dinsdag 21 maart 2023 01-001552 - REESINK CONSTRUCTION EQUIPEMENT BELGIUM BV - …" at bounding box center [904, 250] width 189 height 398
click at [927, 197] on button "Meer informatie bekijken" at bounding box center [896, 194] width 127 height 22
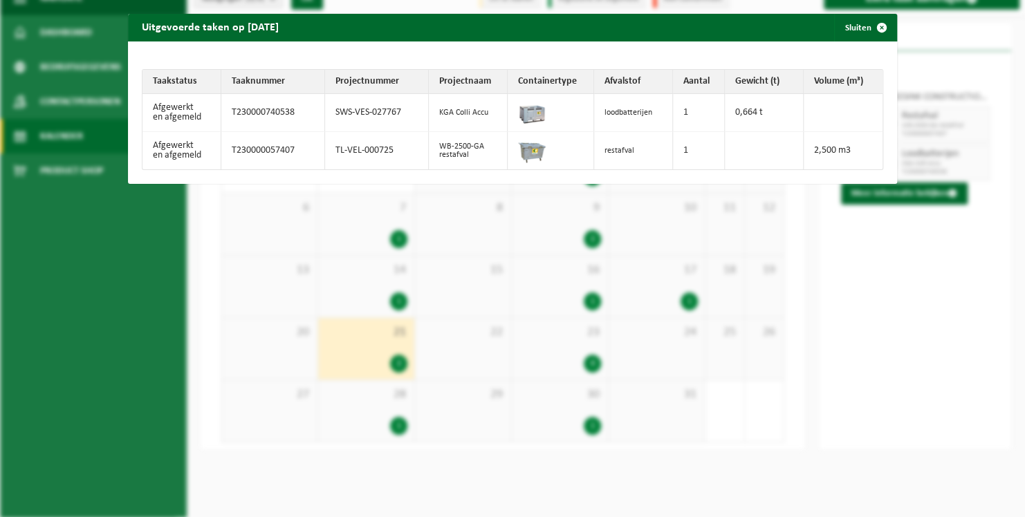
click at [878, 315] on div "Uitgevoerde taken op 2023-03-21 Sluiten Taakstatus Taaknummer Projectnummer Pro…" at bounding box center [512, 258] width 1025 height 517
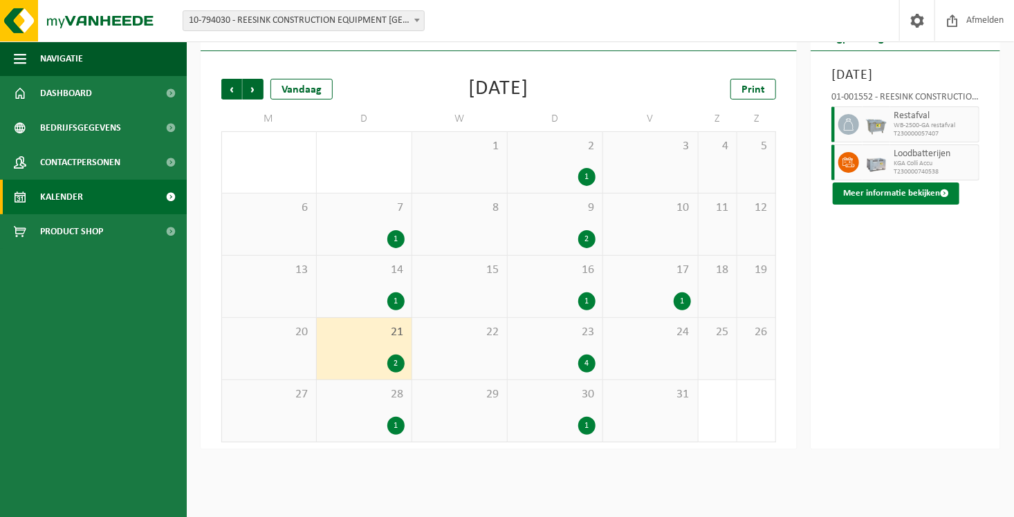
click at [871, 188] on button "Meer informatie bekijken" at bounding box center [896, 194] width 127 height 22
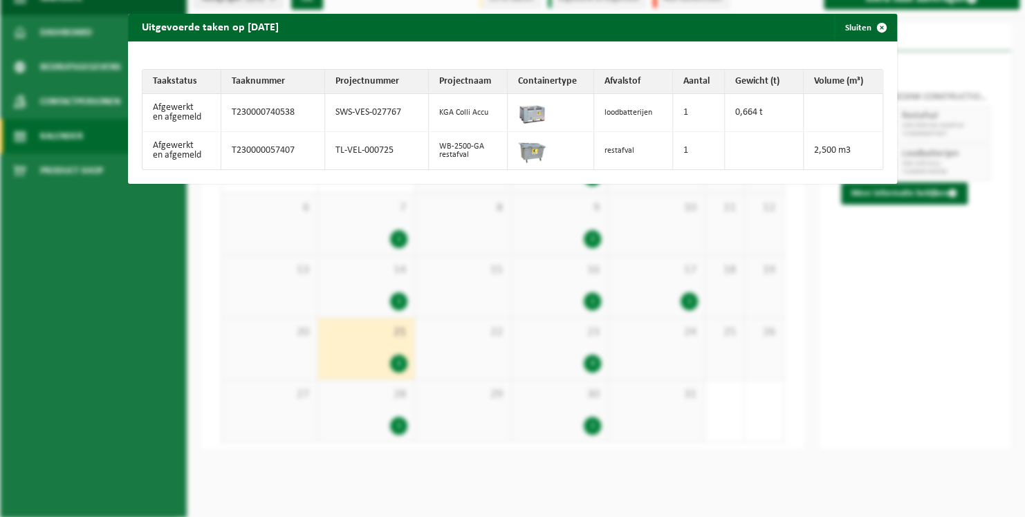
click at [850, 368] on div "Uitgevoerde taken op 2023-03-21 Sluiten Taakstatus Taaknummer Projectnummer Pro…" at bounding box center [512, 258] width 1025 height 517
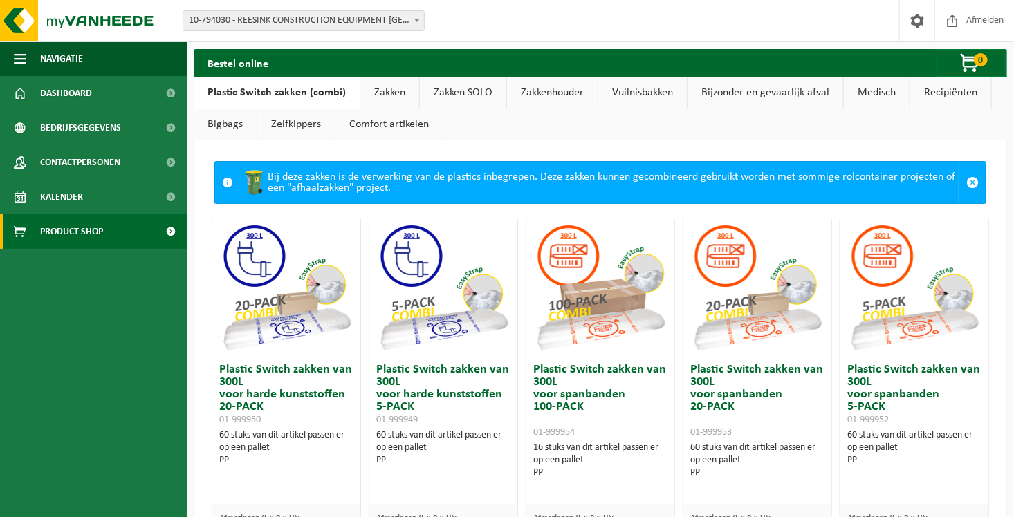
click at [797, 94] on link "Bijzonder en gevaarlijk afval" at bounding box center [765, 93] width 156 height 32
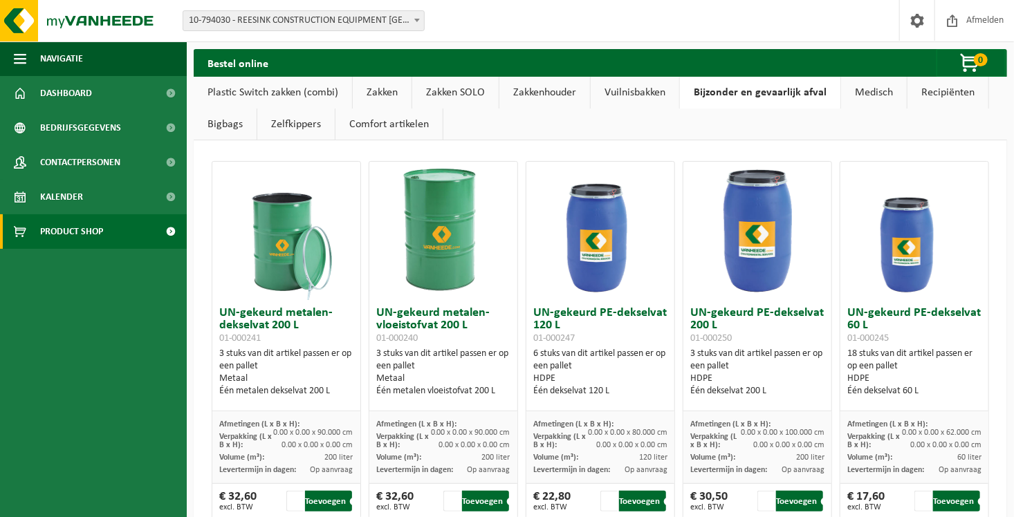
click at [640, 89] on link "Vuilnisbakken" at bounding box center [635, 93] width 89 height 32
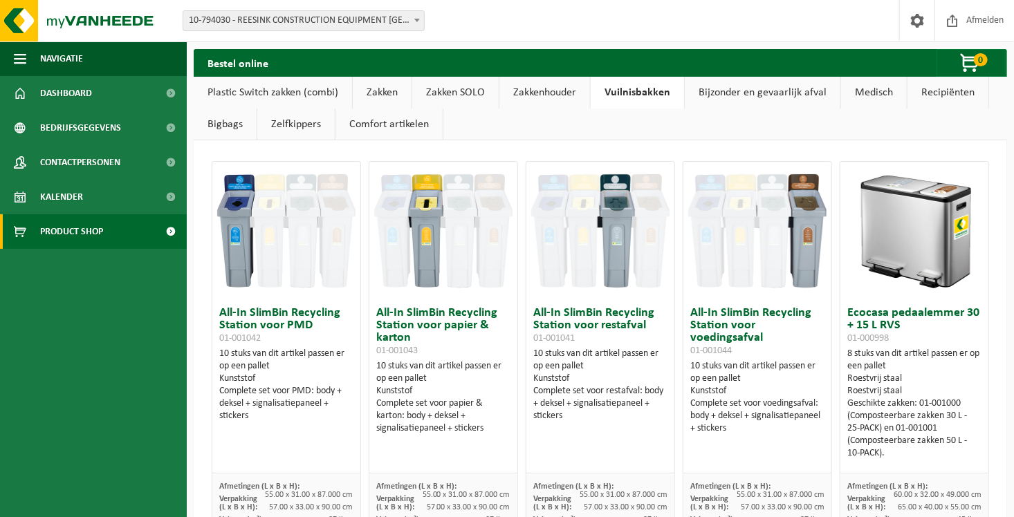
click at [769, 94] on link "Bijzonder en gevaarlijk afval" at bounding box center [763, 93] width 156 height 32
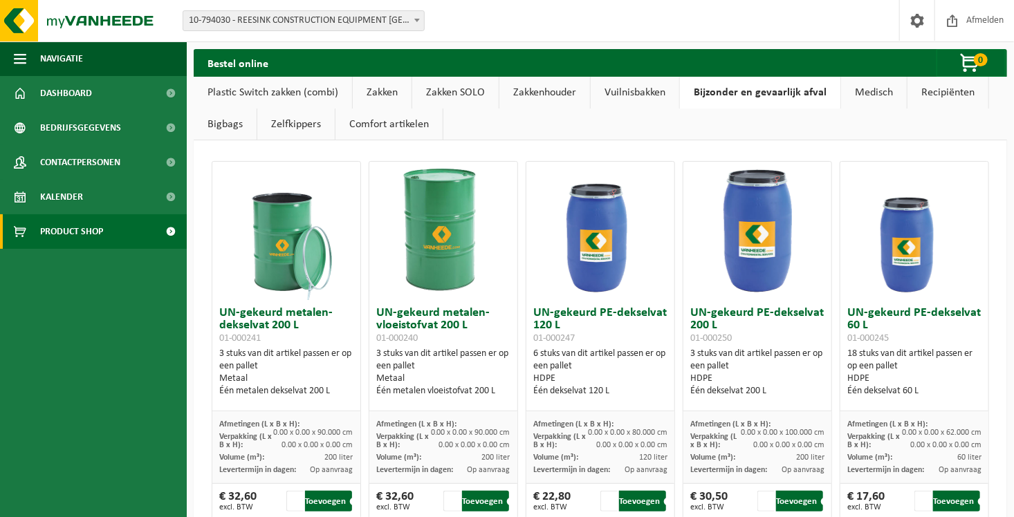
click at [882, 94] on link "Medisch" at bounding box center [874, 93] width 66 height 32
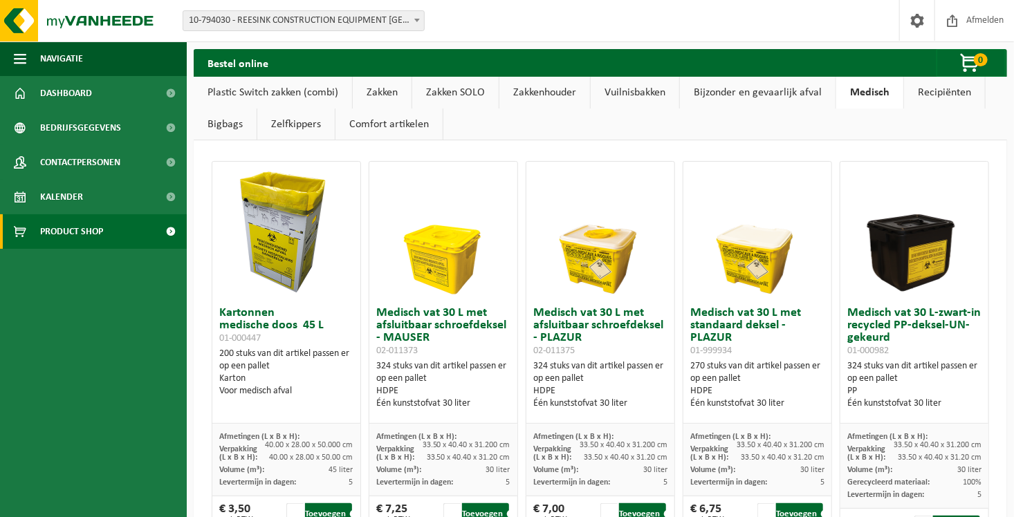
click at [922, 89] on link "Recipiënten" at bounding box center [944, 93] width 81 height 32
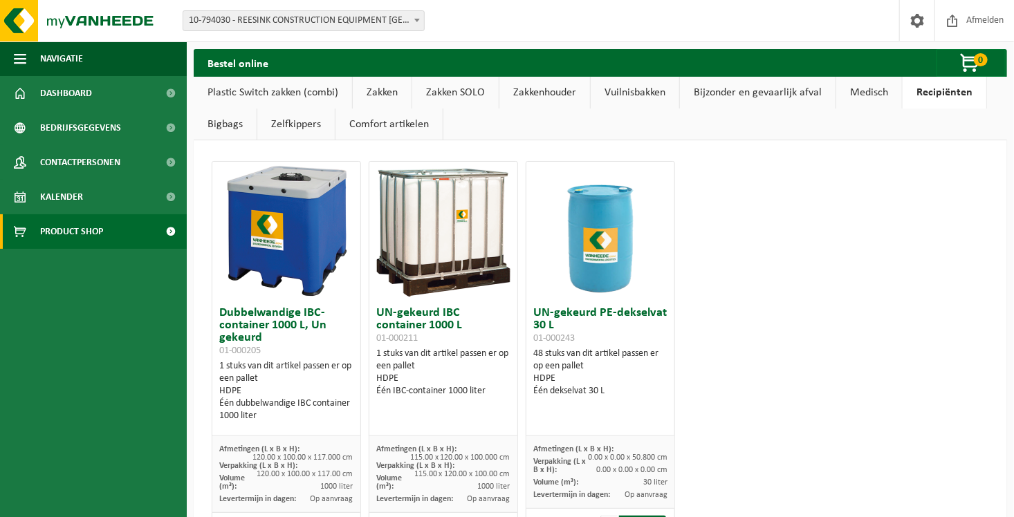
scroll to position [65, 0]
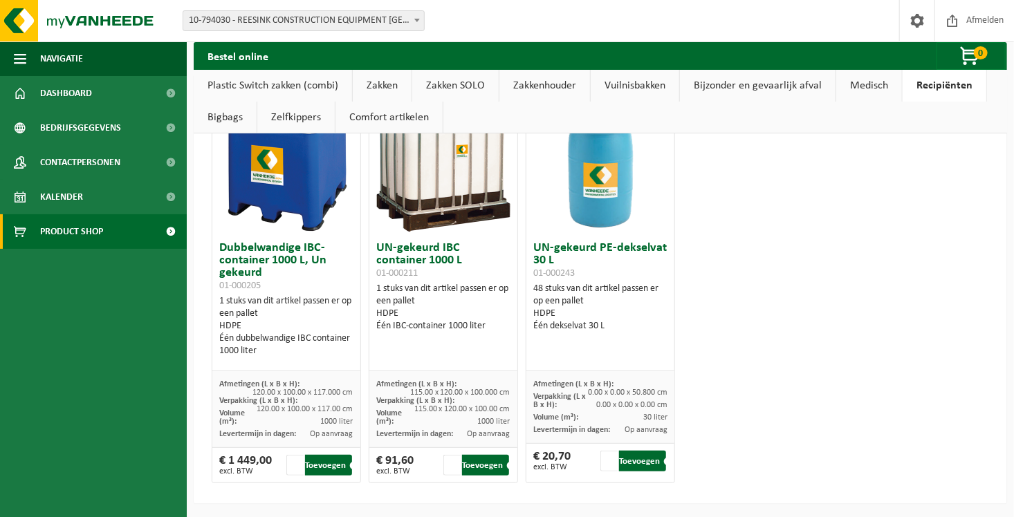
click at [397, 113] on link "Comfort artikelen" at bounding box center [388, 118] width 107 height 32
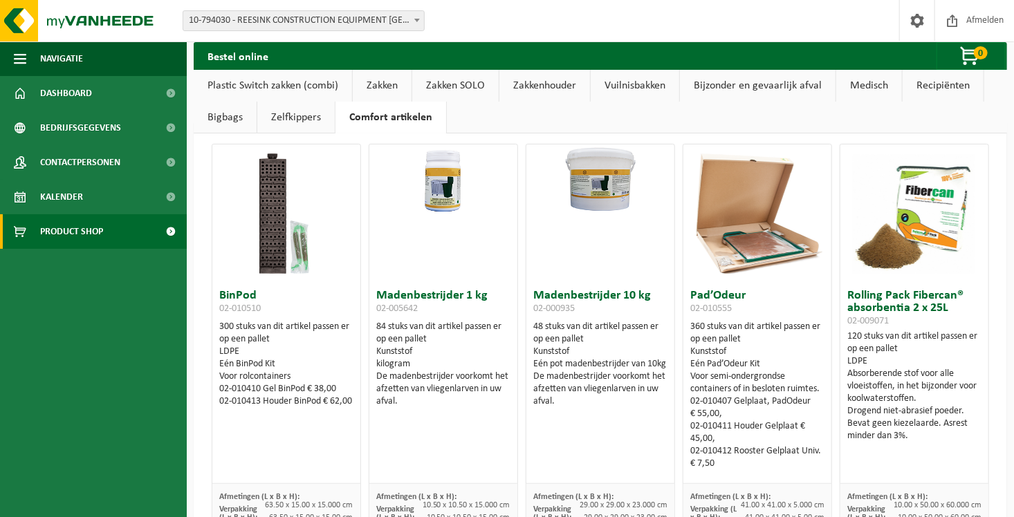
scroll to position [0, 0]
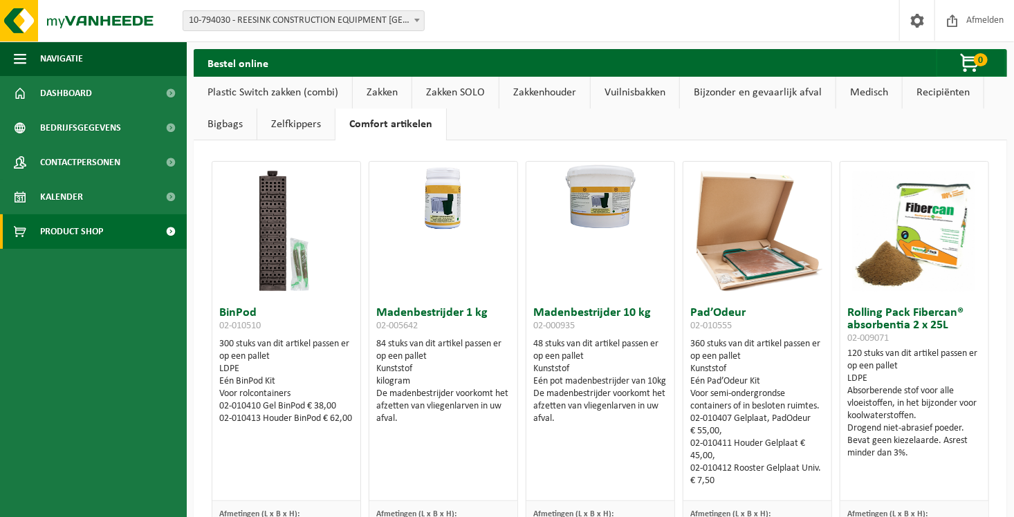
click at [800, 95] on link "Bijzonder en gevaarlijk afval" at bounding box center [758, 93] width 156 height 32
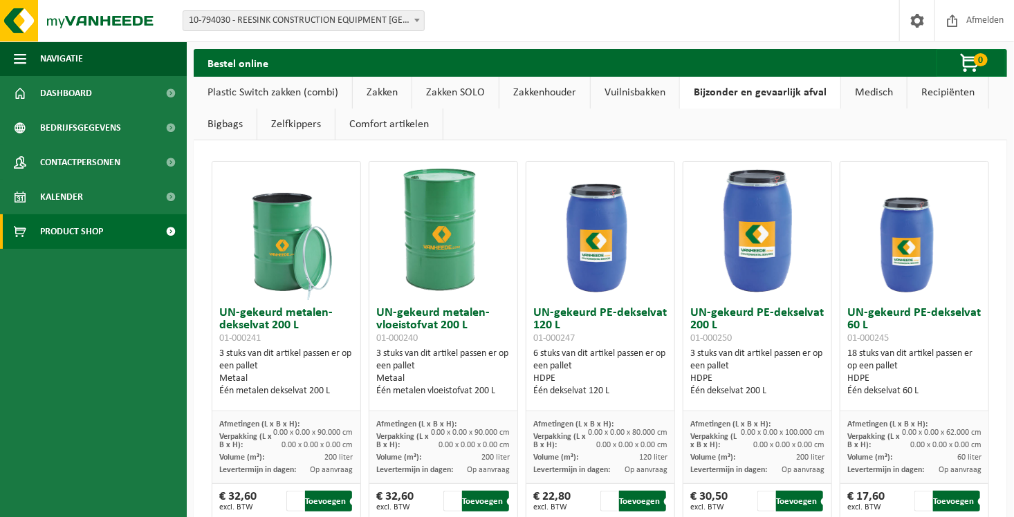
click at [629, 92] on link "Vuilnisbakken" at bounding box center [635, 93] width 89 height 32
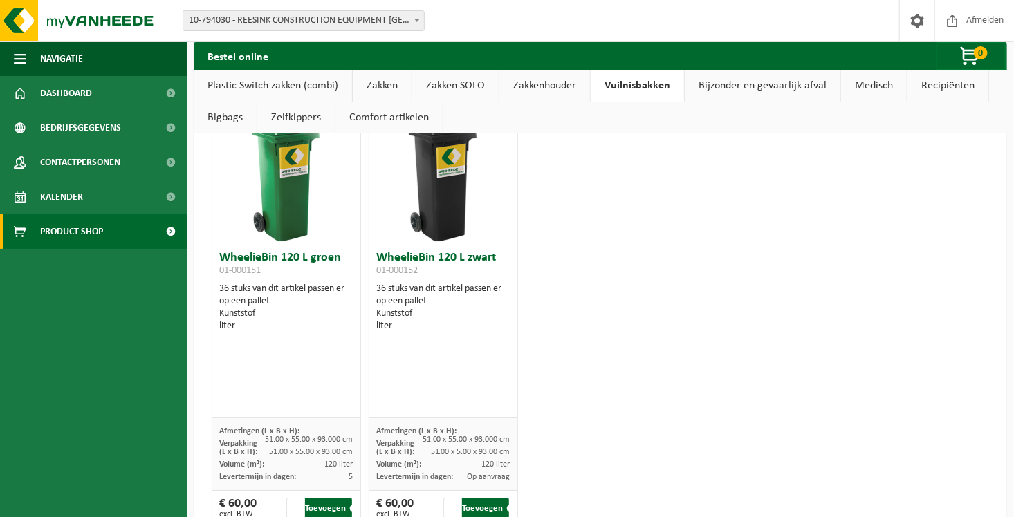
scroll to position [2267, 0]
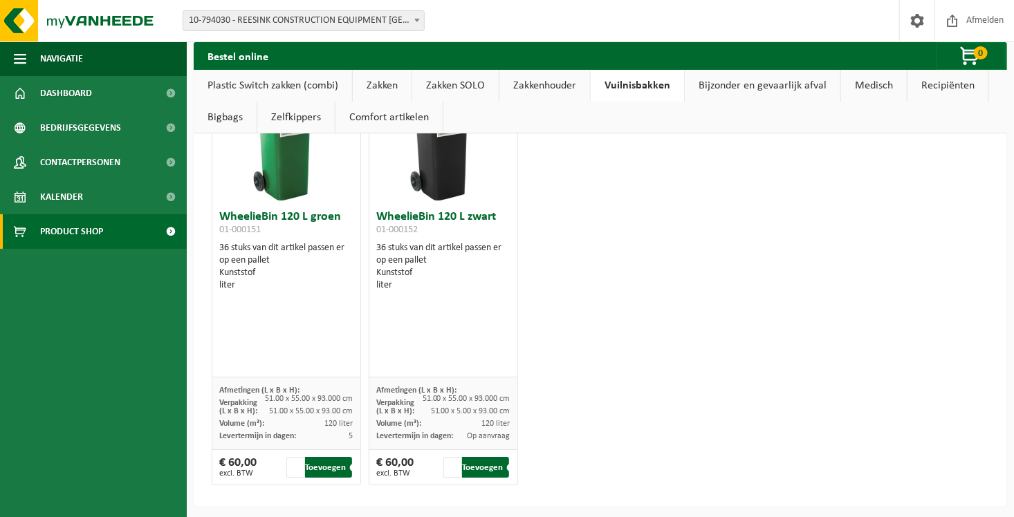
click at [562, 82] on link "Zakkenhouder" at bounding box center [544, 86] width 91 height 32
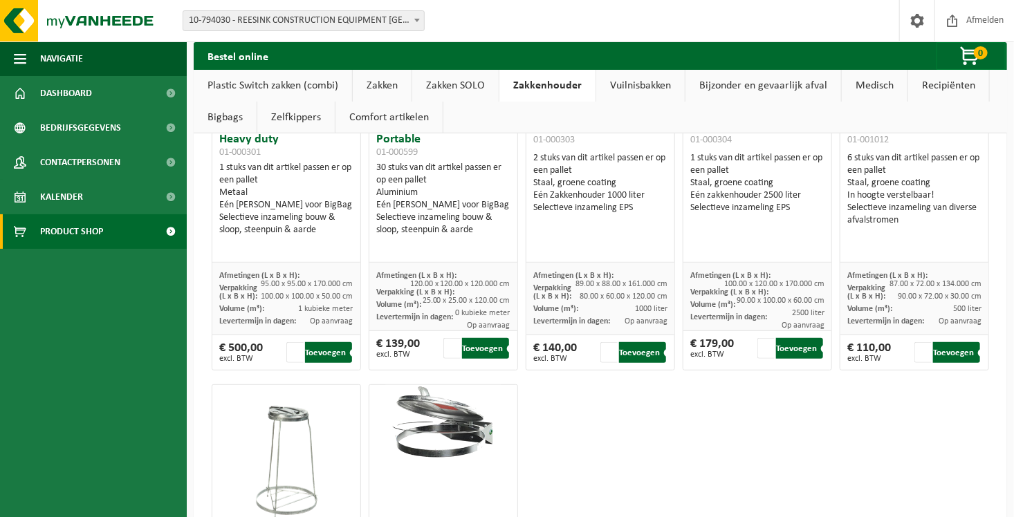
scroll to position [0, 0]
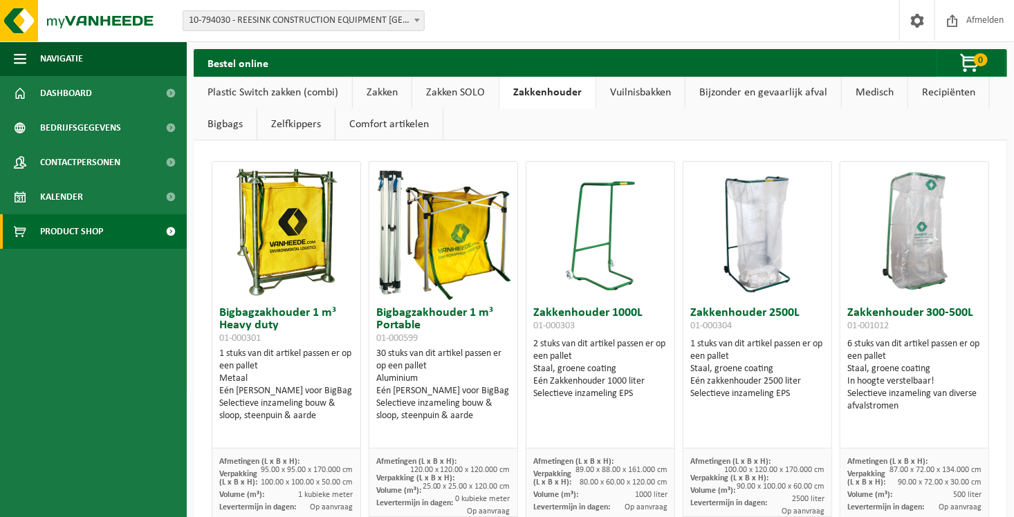
click at [440, 95] on link "Zakken SOLO" at bounding box center [455, 93] width 86 height 32
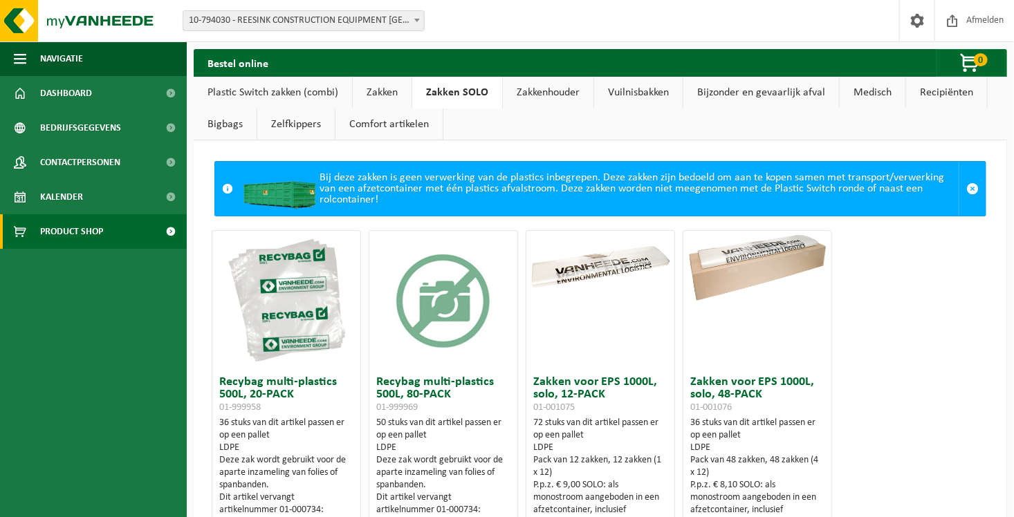
click at [395, 83] on link "Zakken" at bounding box center [382, 93] width 59 height 32
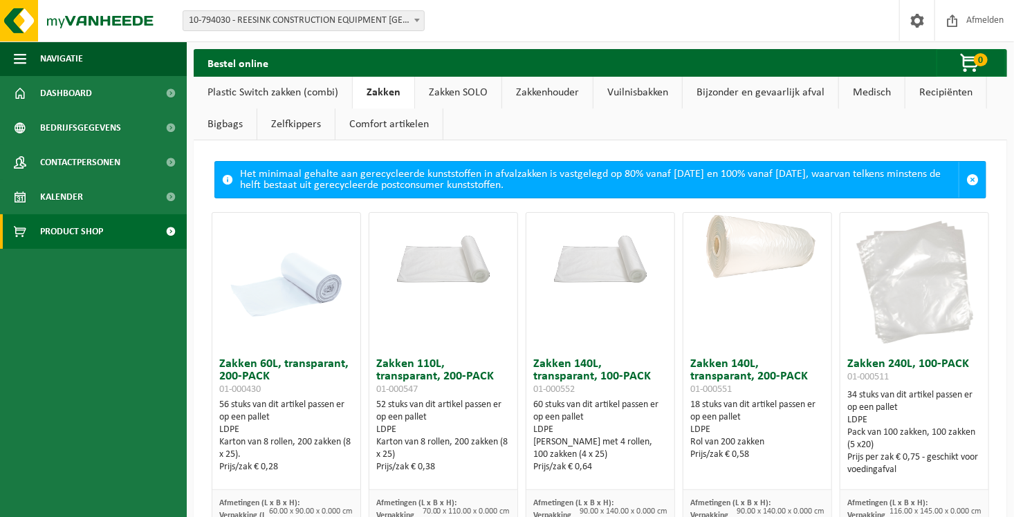
click at [289, 93] on link "Plastic Switch zakken (combi)" at bounding box center [273, 93] width 158 height 32
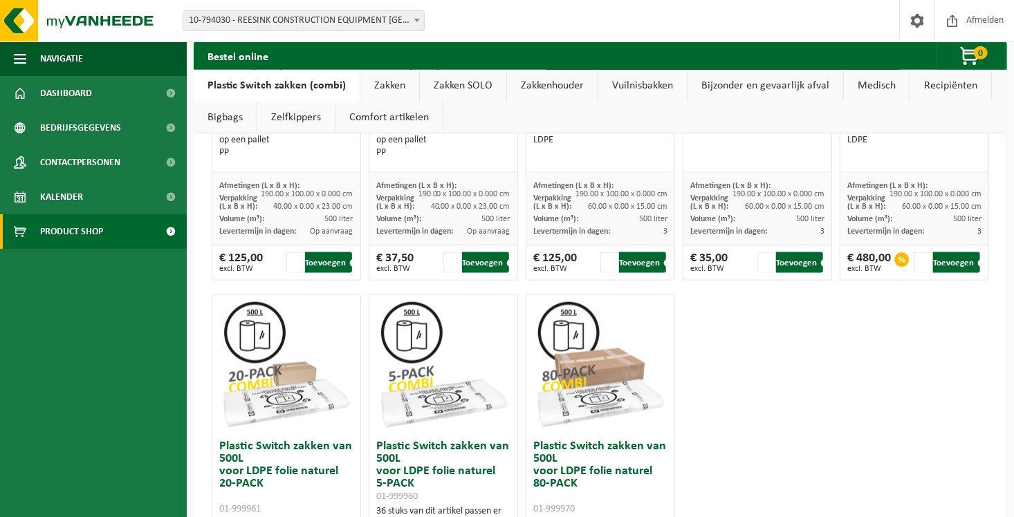
scroll to position [960, 0]
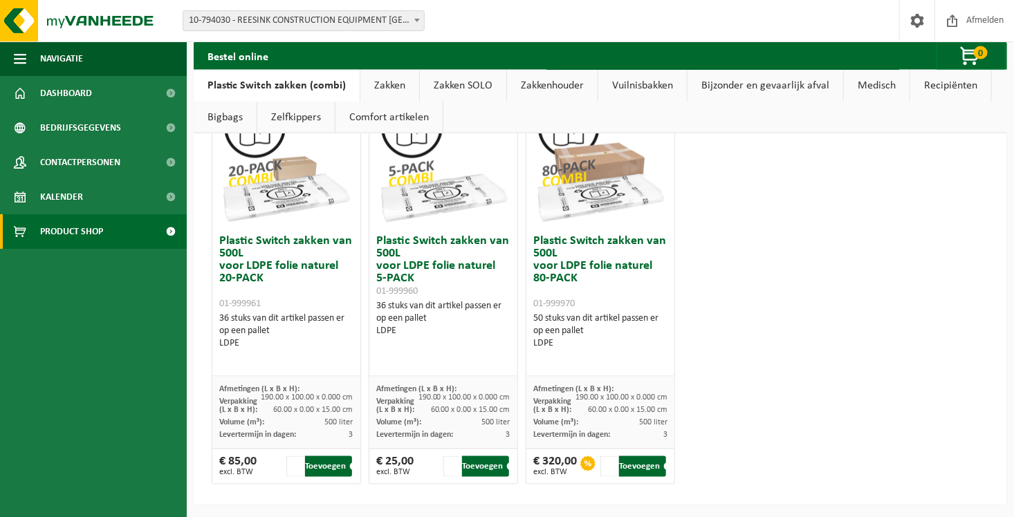
click at [272, 122] on link "Zelfkippers" at bounding box center [295, 118] width 77 height 32
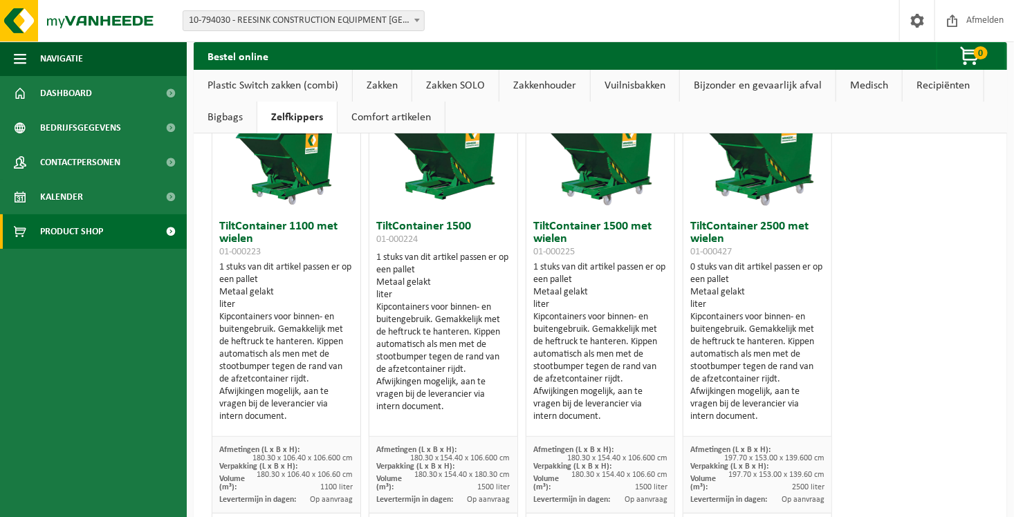
scroll to position [152, 0]
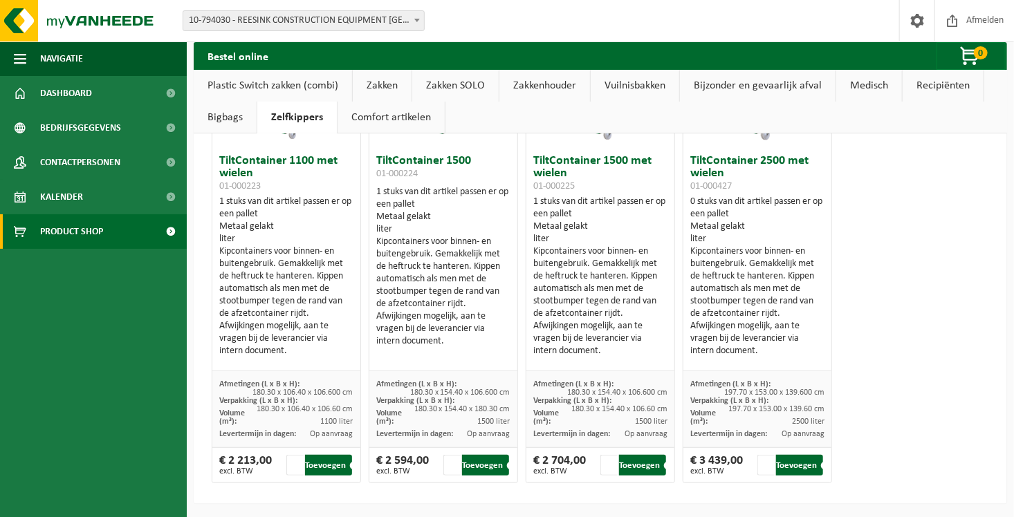
click at [210, 111] on link "Bigbags" at bounding box center [225, 118] width 63 height 32
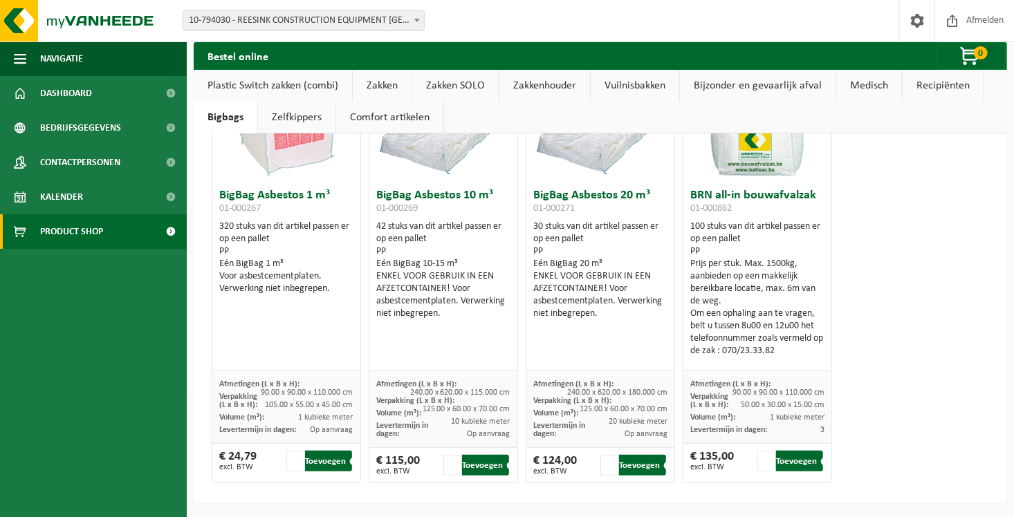
scroll to position [0, 0]
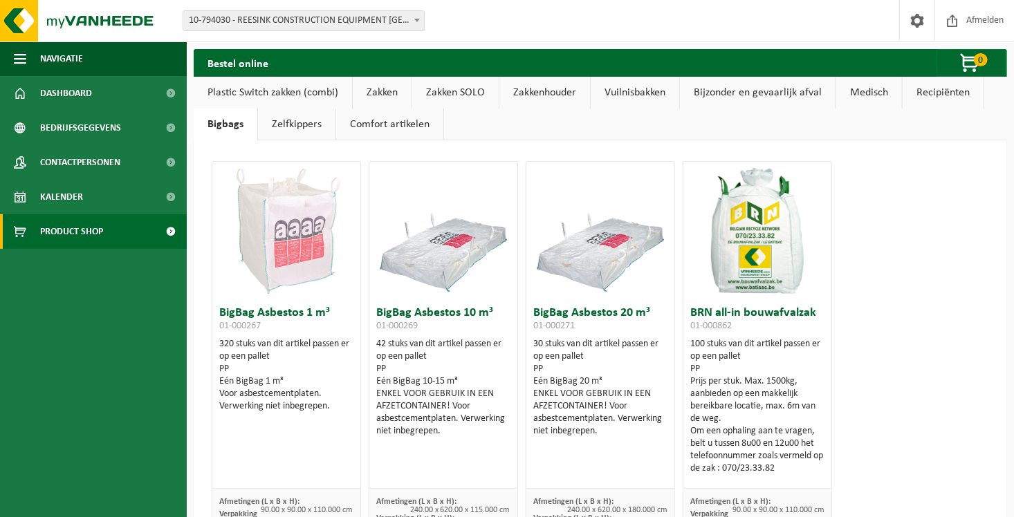
click at [880, 91] on link "Medisch" at bounding box center [869, 93] width 66 height 32
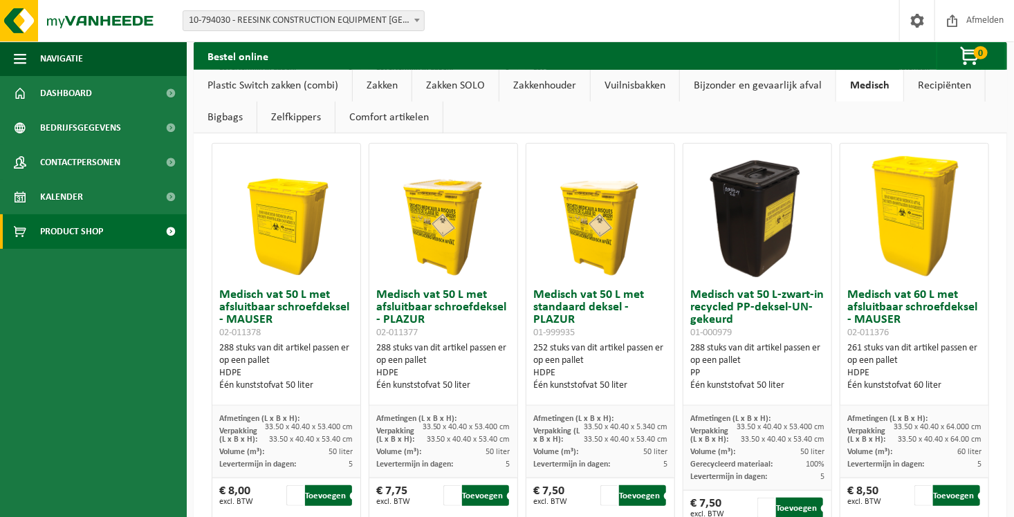
scroll to position [854, 0]
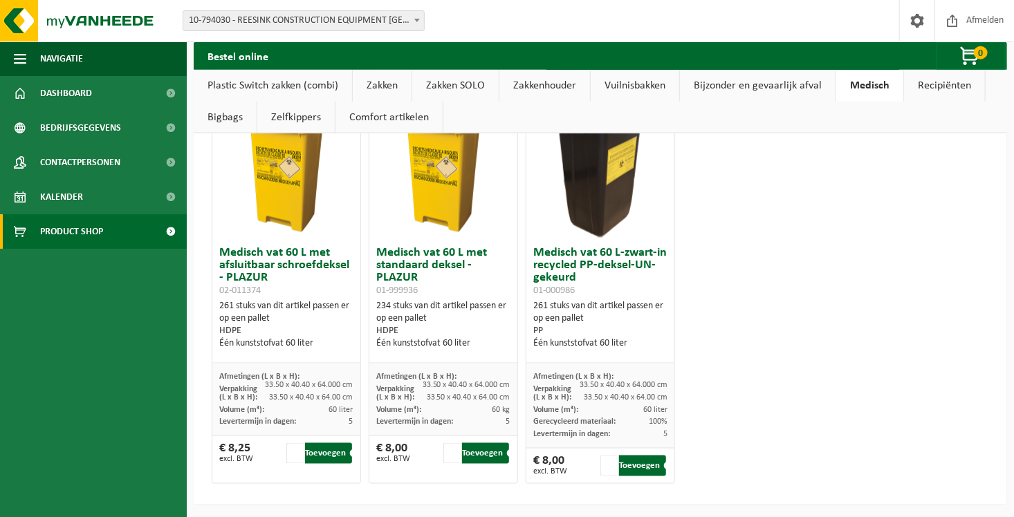
click at [925, 77] on link "Recipiënten" at bounding box center [944, 86] width 81 height 32
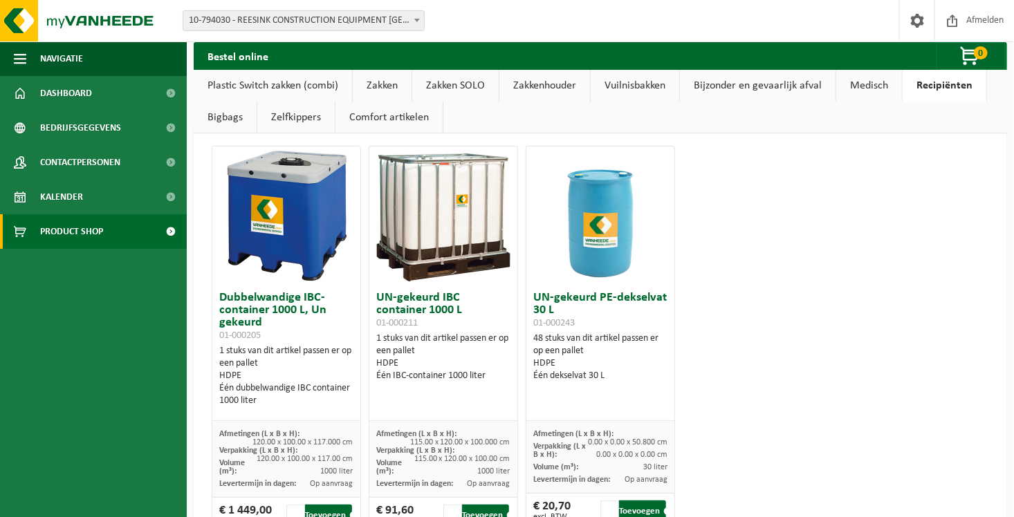
scroll to position [0, 0]
